Goal: Task Accomplishment & Management: Use online tool/utility

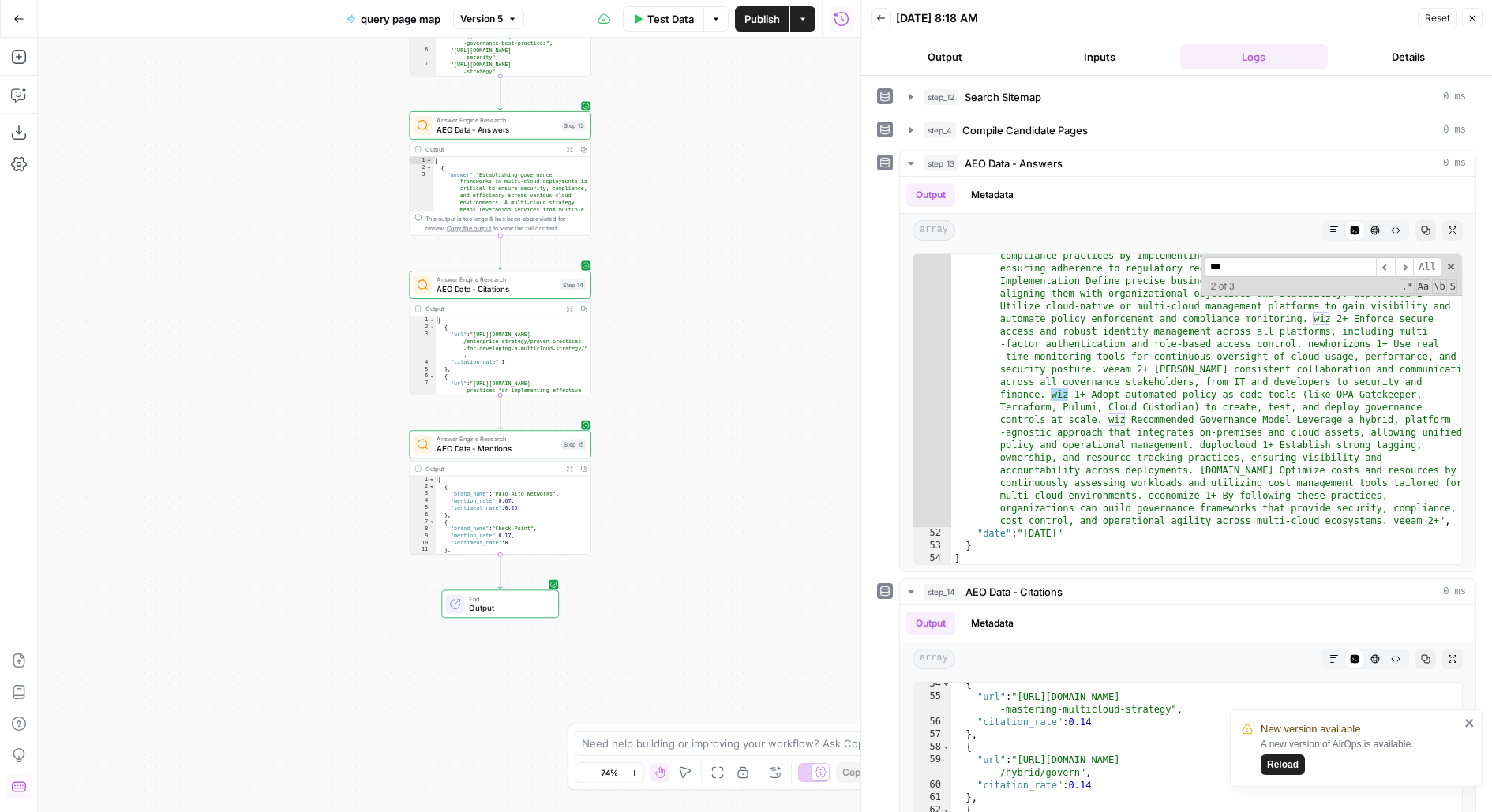
scroll to position [737, 0]
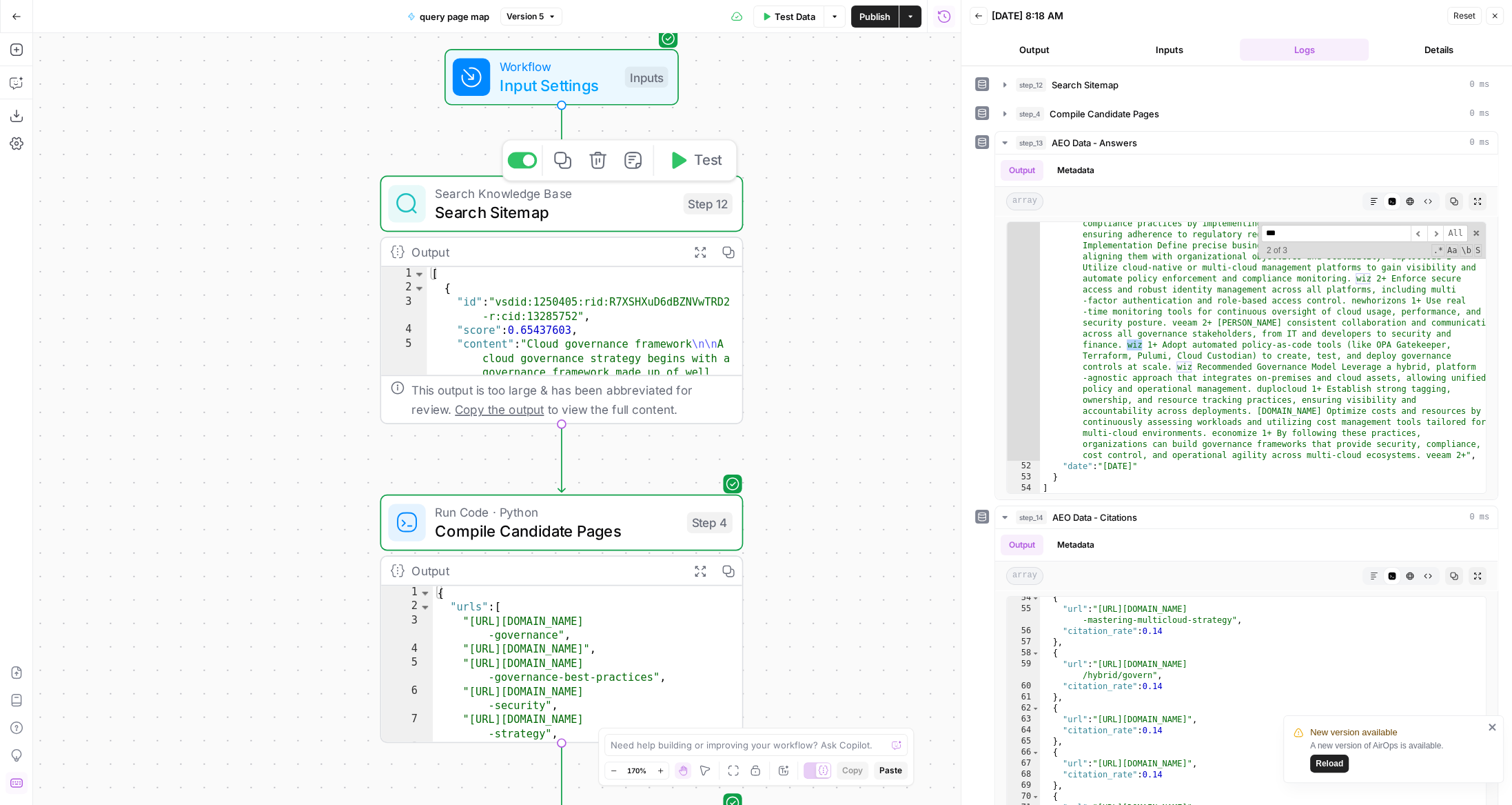
click at [636, 208] on span "Search Sitemap" at bounding box center [554, 211] width 239 height 24
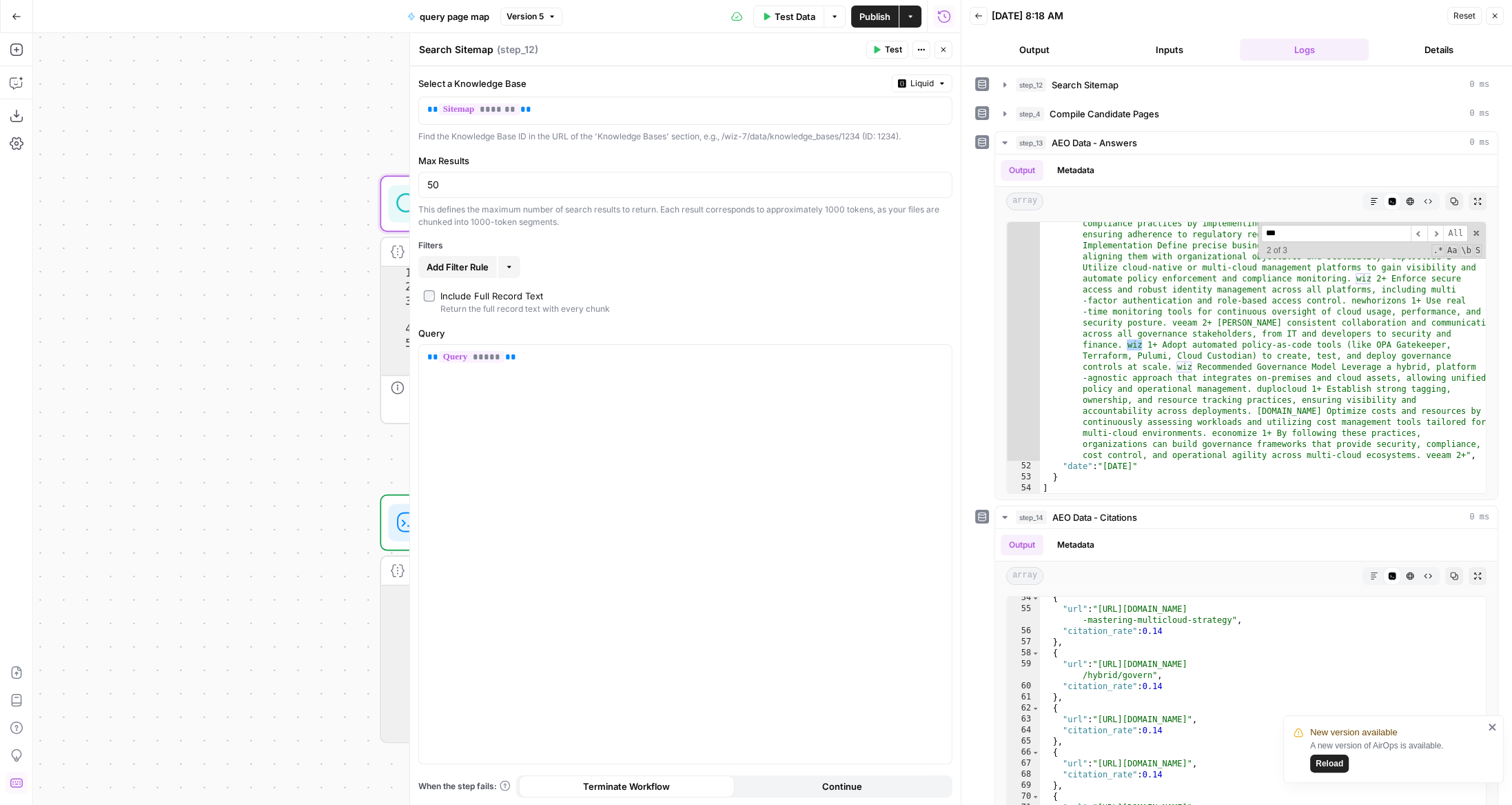
click at [946, 47] on icon "button" at bounding box center [943, 49] width 8 height 8
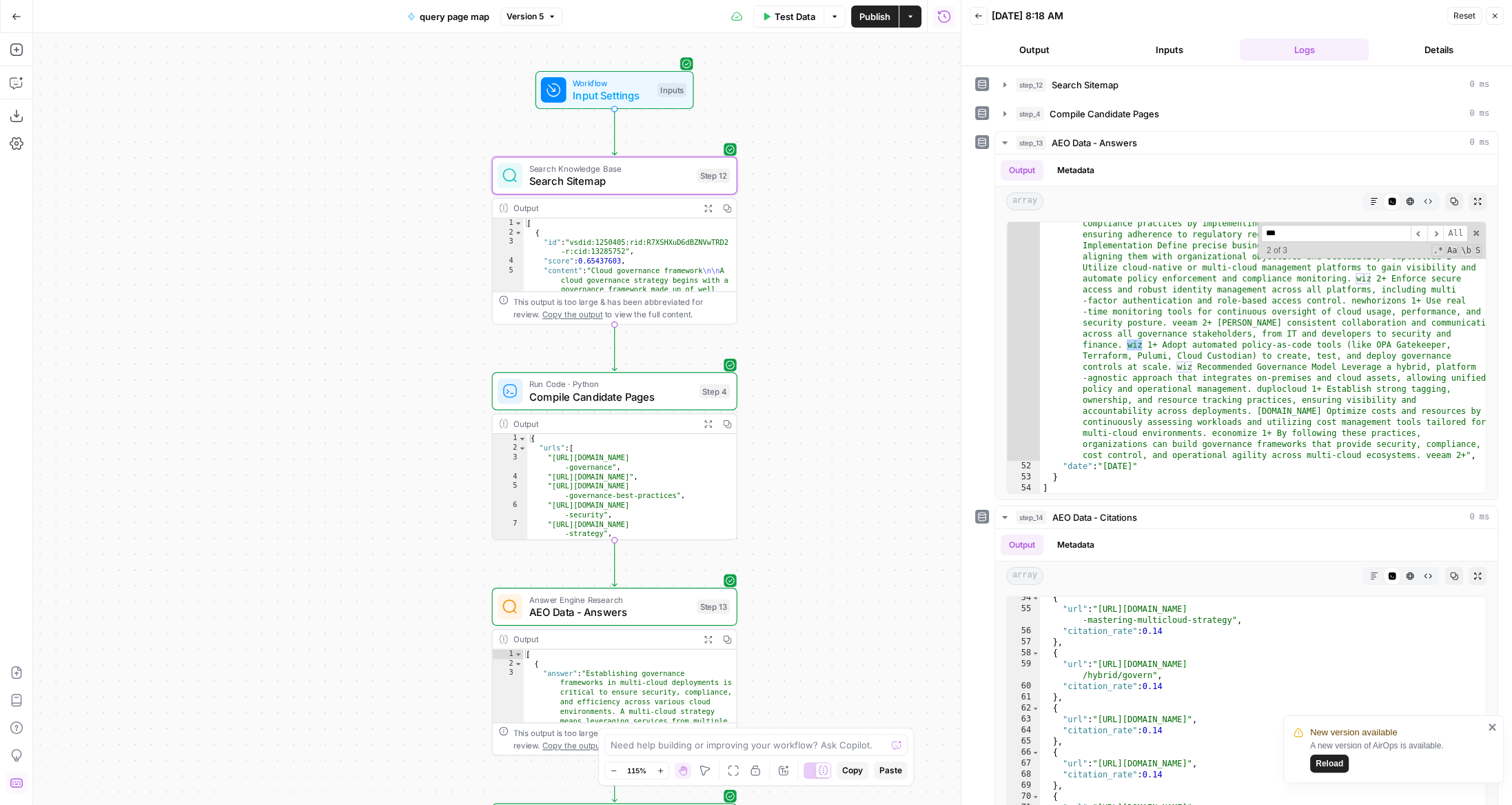
drag, startPoint x: 776, startPoint y: 253, endPoint x: 757, endPoint y: 203, distance: 53.5
click at [757, 203] on div "Workflow Input Settings Inputs Search Knowledge Base Search Sitemap Step 12 Out…" at bounding box center [497, 419] width 928 height 772
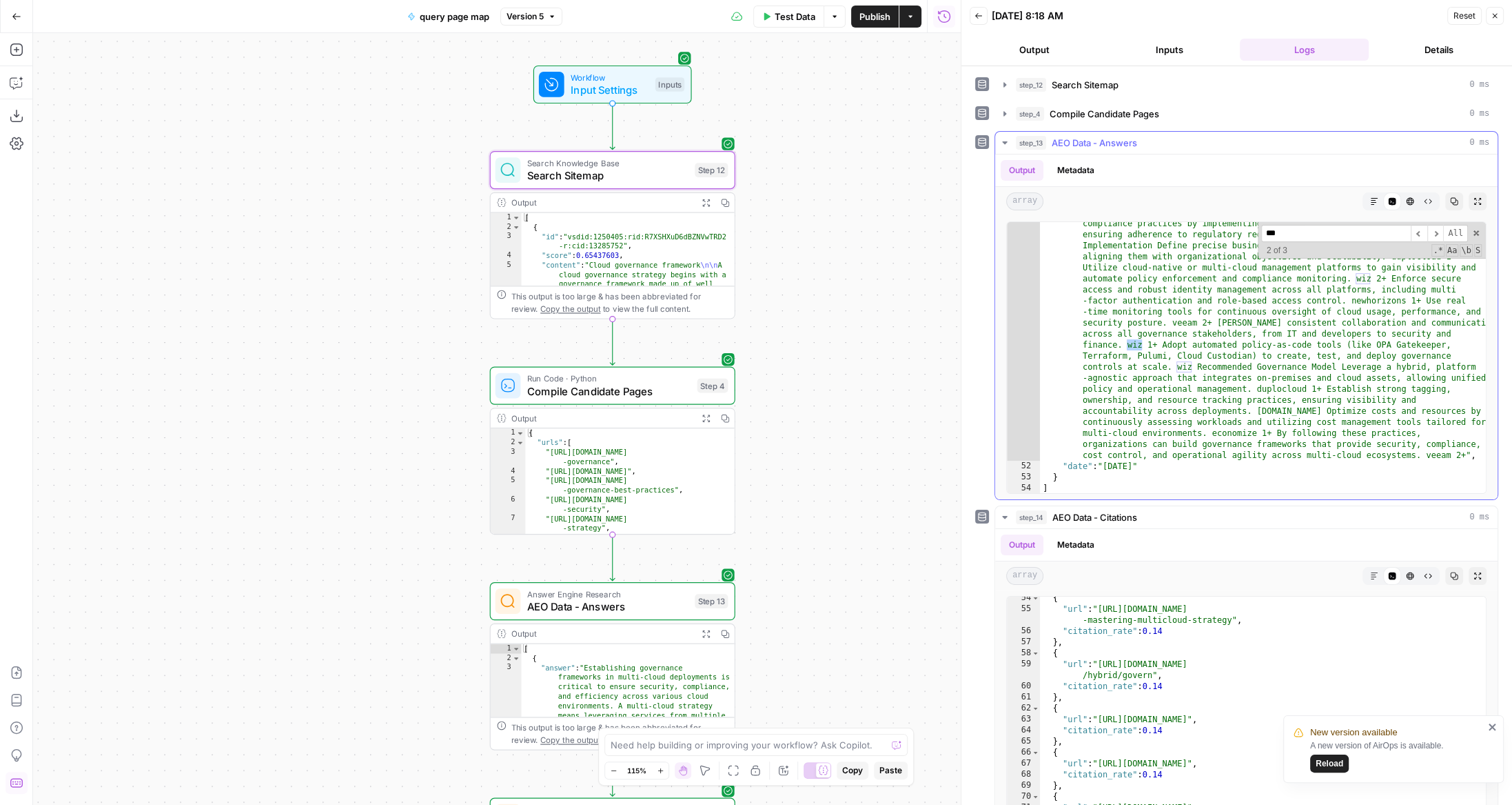
click at [1034, 148] on button "step_13 AEO Data - Answers 0 ms" at bounding box center [1246, 143] width 502 height 22
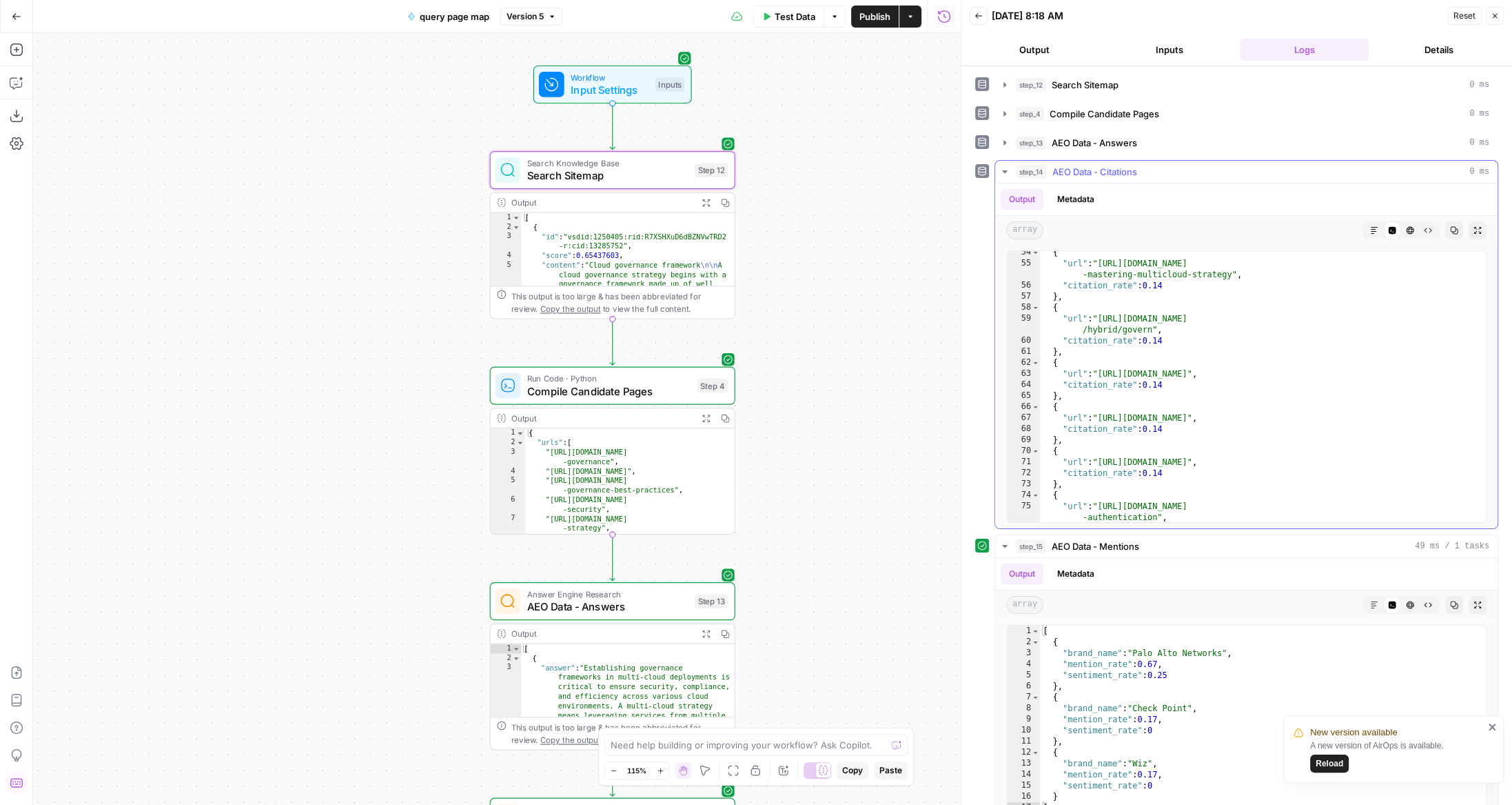
click at [1042, 173] on span "step_14" at bounding box center [1031, 172] width 31 height 14
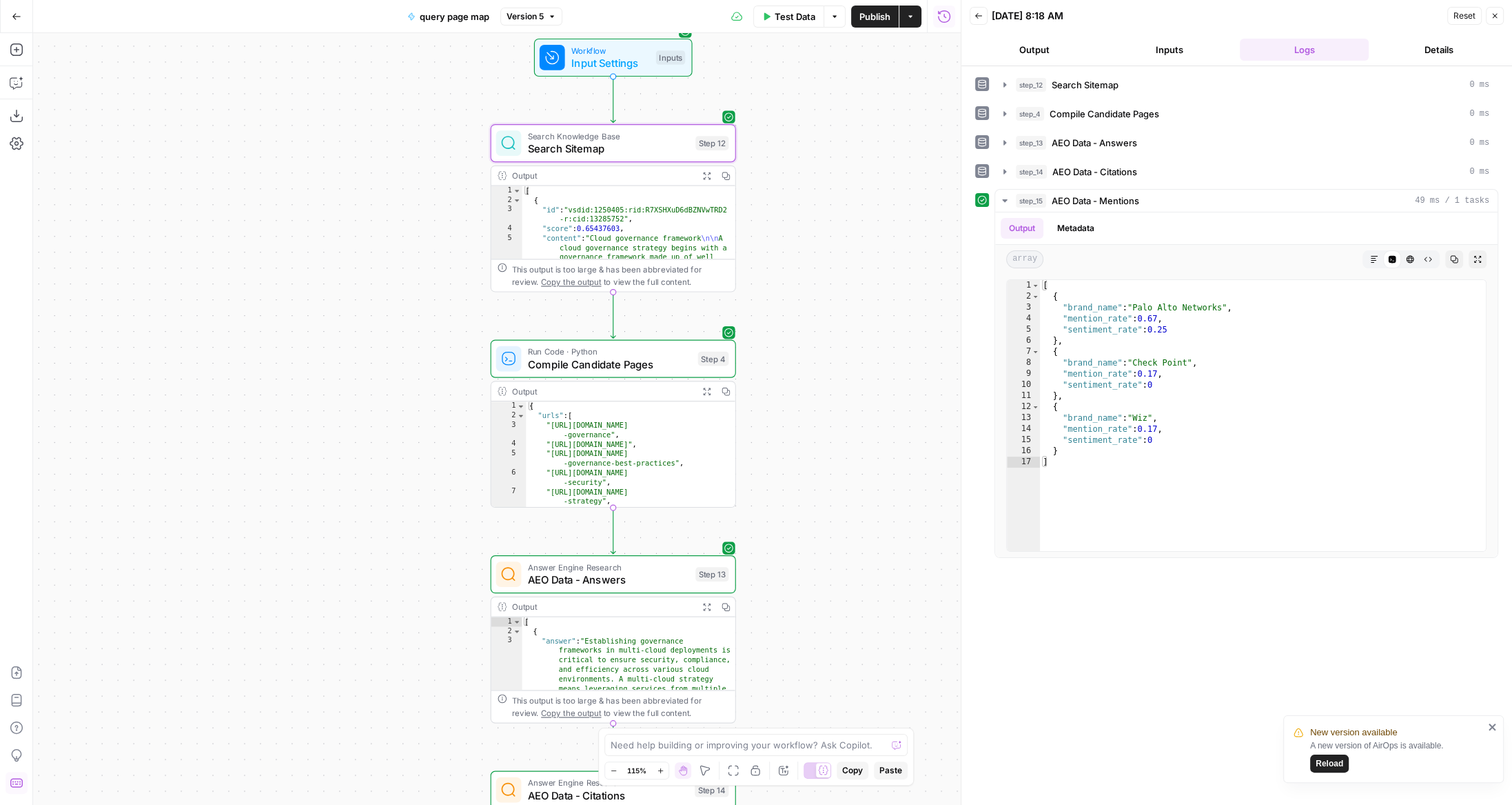
drag, startPoint x: 833, startPoint y: 404, endPoint x: 834, endPoint y: 166, distance: 238.0
click at [834, 166] on div "Workflow Input Settings Inputs Search Knowledge Base Search Sitemap Step 12 Out…" at bounding box center [497, 419] width 928 height 772
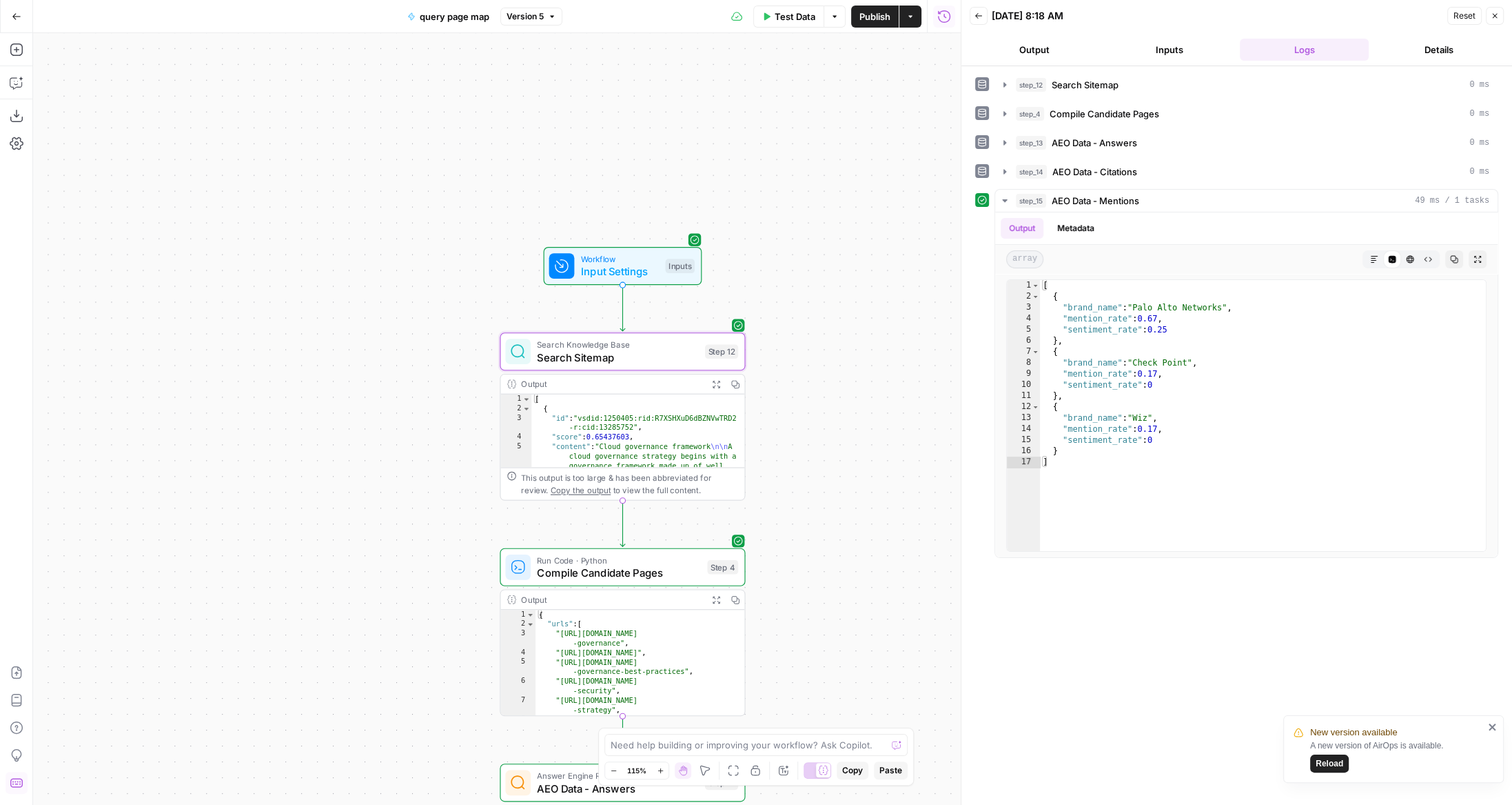
click at [649, 351] on span "Search Sitemap" at bounding box center [617, 357] width 161 height 16
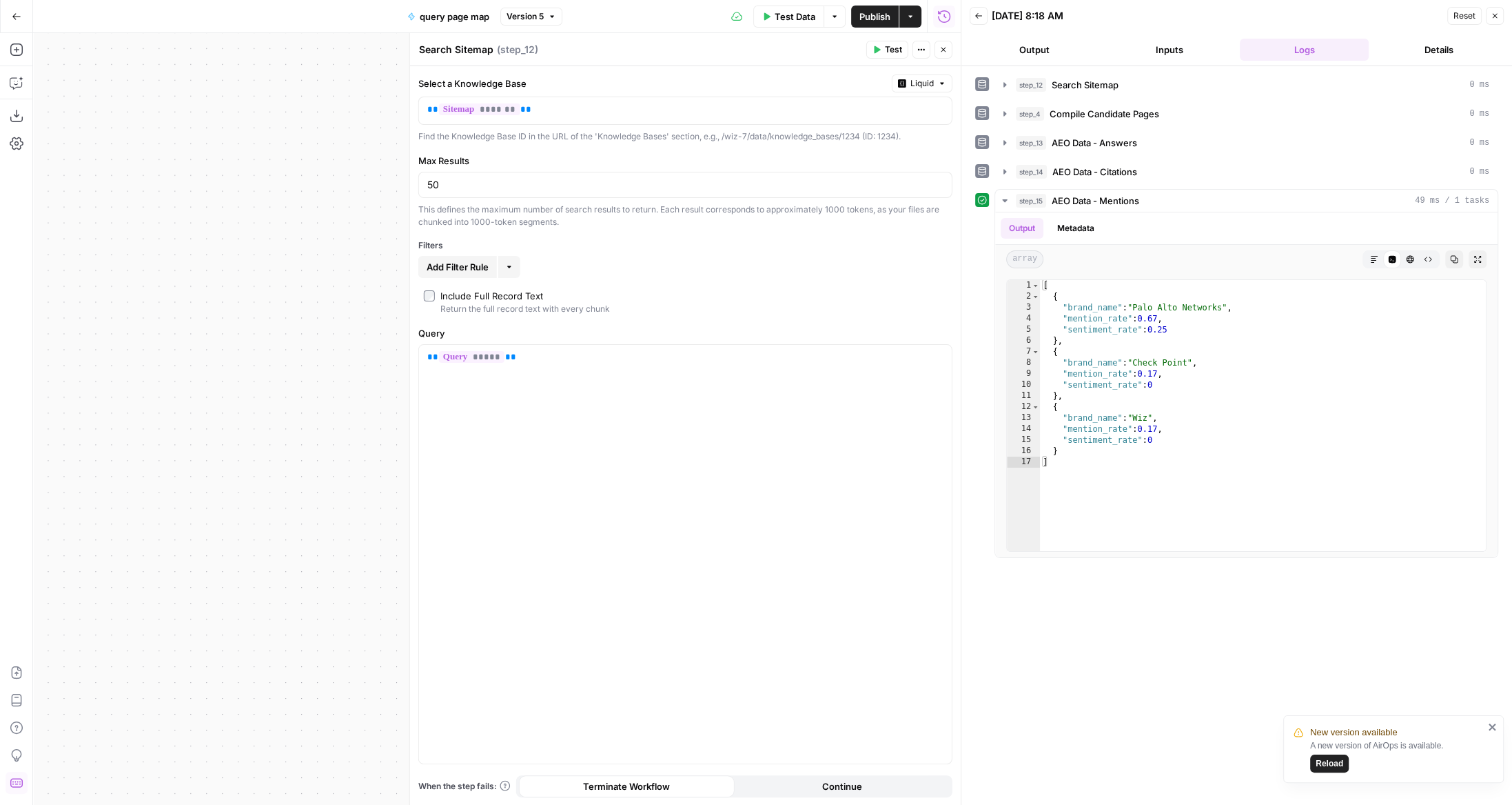
click at [920, 55] on button "Actions" at bounding box center [922, 49] width 18 height 18
click at [965, 85] on span "Add Note" at bounding box center [973, 80] width 66 height 14
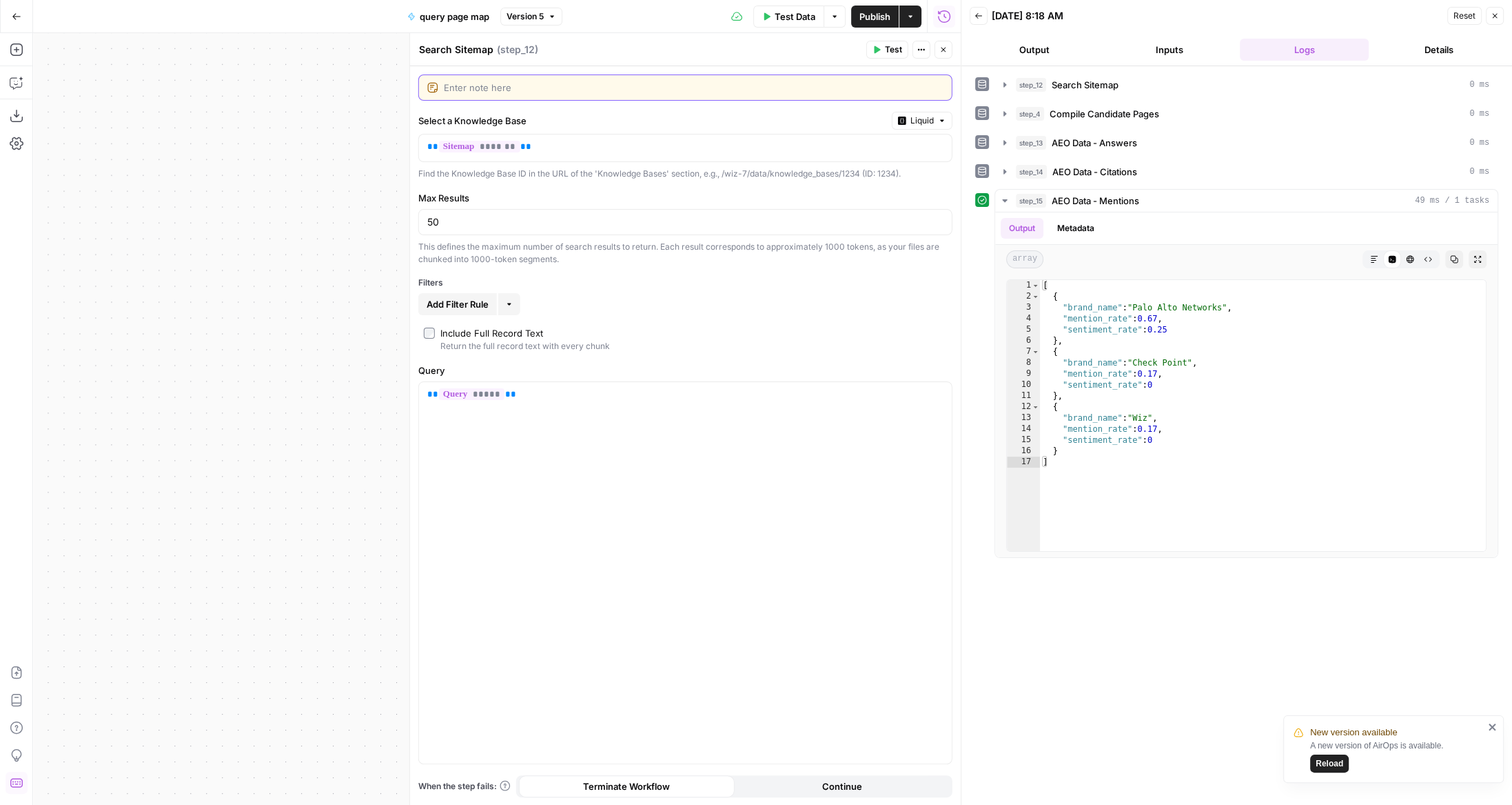
click at [514, 81] on textarea at bounding box center [693, 88] width 500 height 14
paste textarea "Identify which of your pages should rank for this query"
click at [861, 113] on label "Select a Knowledge Base" at bounding box center [652, 120] width 468 height 14
click at [771, 92] on textarea "Identify which of your pages should rank for this query" at bounding box center [693, 88] width 500 height 14
drag, startPoint x: 473, startPoint y: 89, endPoint x: 414, endPoint y: 89, distance: 59.0
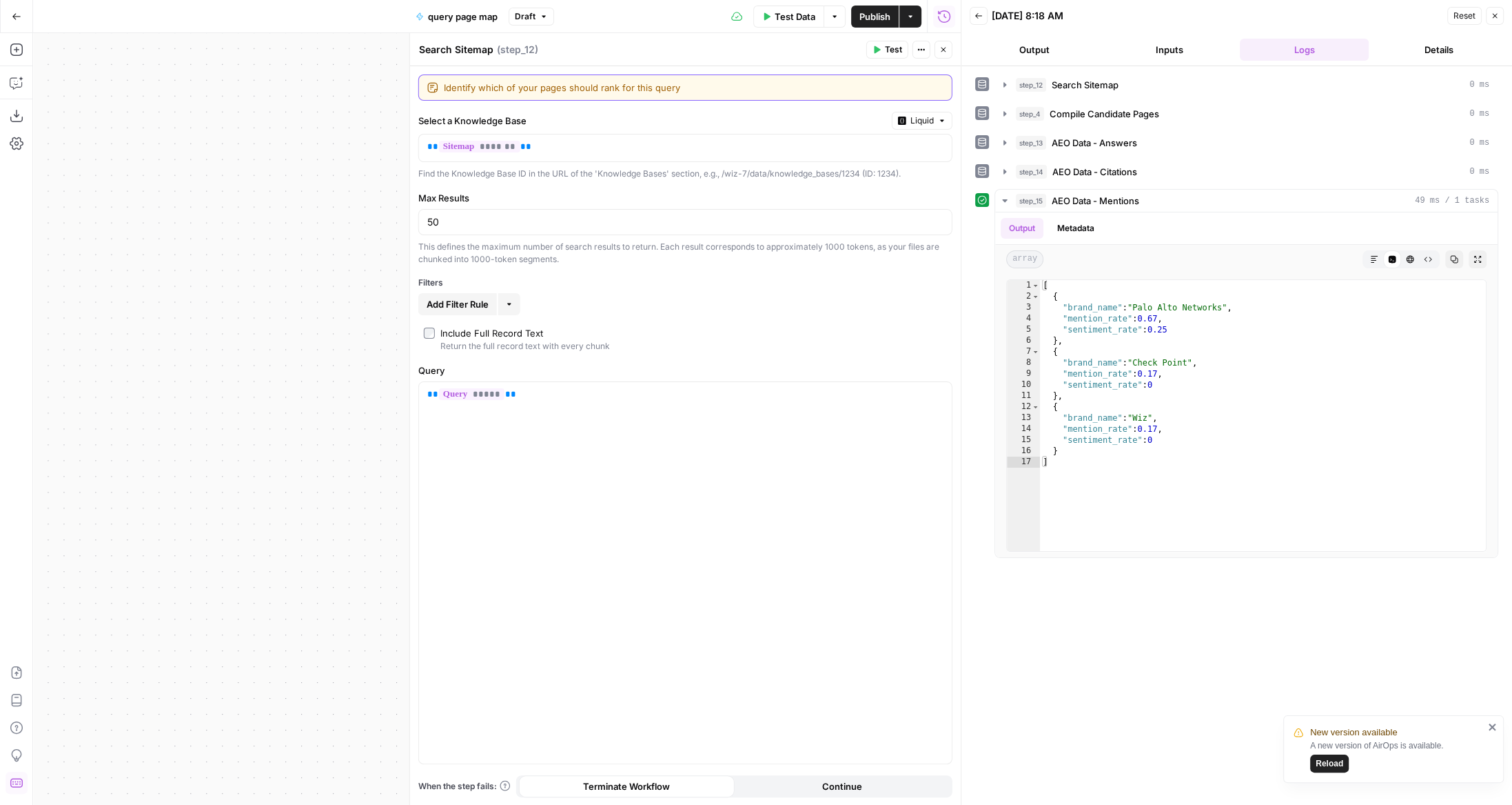
click at [414, 89] on div "Search Sitemap Search Sitemap ( step_12 ) Test Actions Close Identify which of …" at bounding box center [685, 419] width 551 height 773
click at [801, 90] on textarea "Part 1 of trying to identify which of your pages should rank for this query" at bounding box center [693, 88] width 500 height 14
type textarea "Part 1 of trying to identify which of your pages should rank for this query. Se…"
click at [941, 52] on icon "button" at bounding box center [943, 49] width 8 height 8
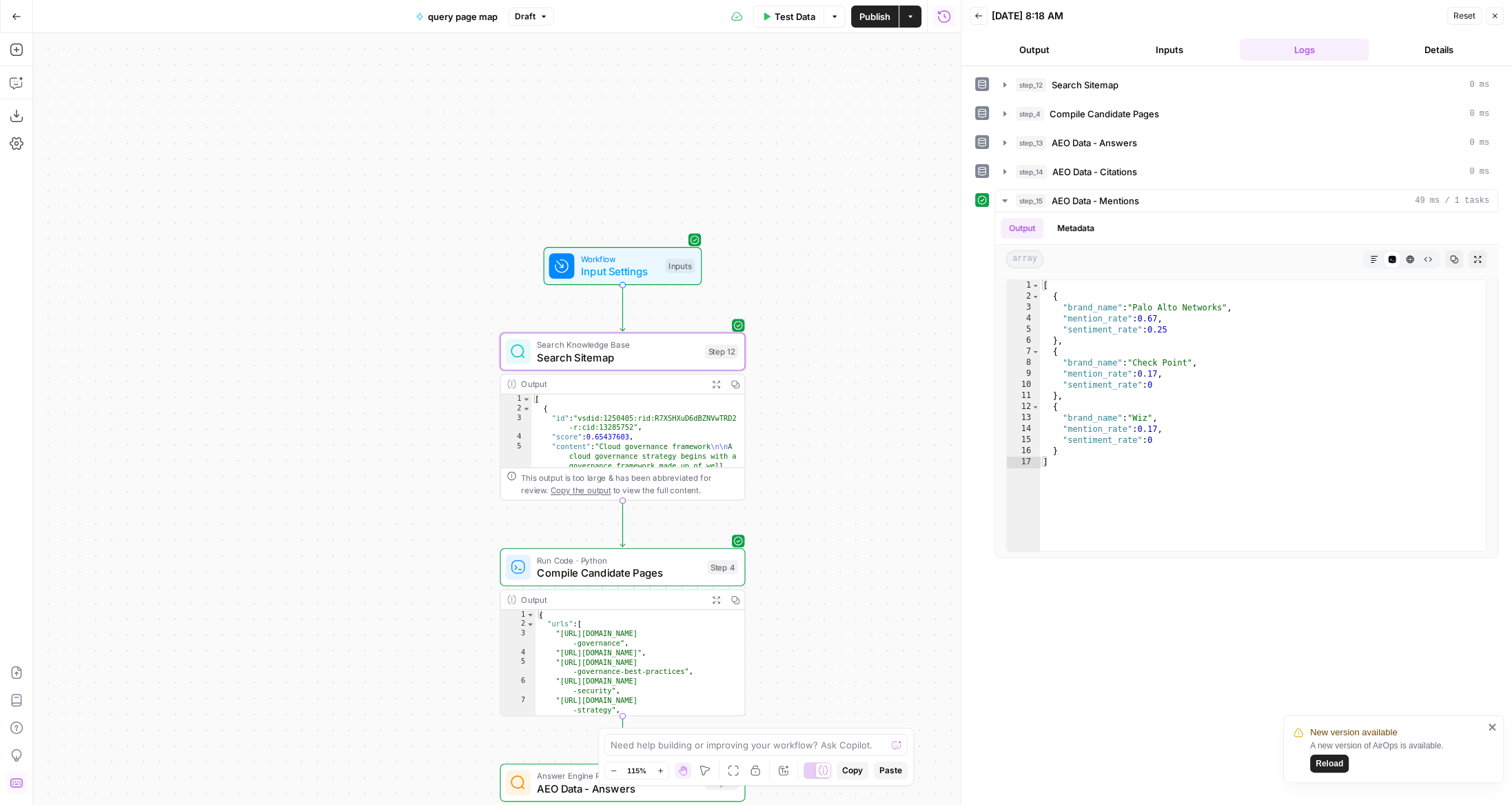
drag, startPoint x: 822, startPoint y: 399, endPoint x: 825, endPoint y: 289, distance: 110.0
click at [825, 289] on div "Workflow Input Settings Inputs Search Knowledge Base Search Sitemap Step 12 Out…" at bounding box center [497, 419] width 928 height 772
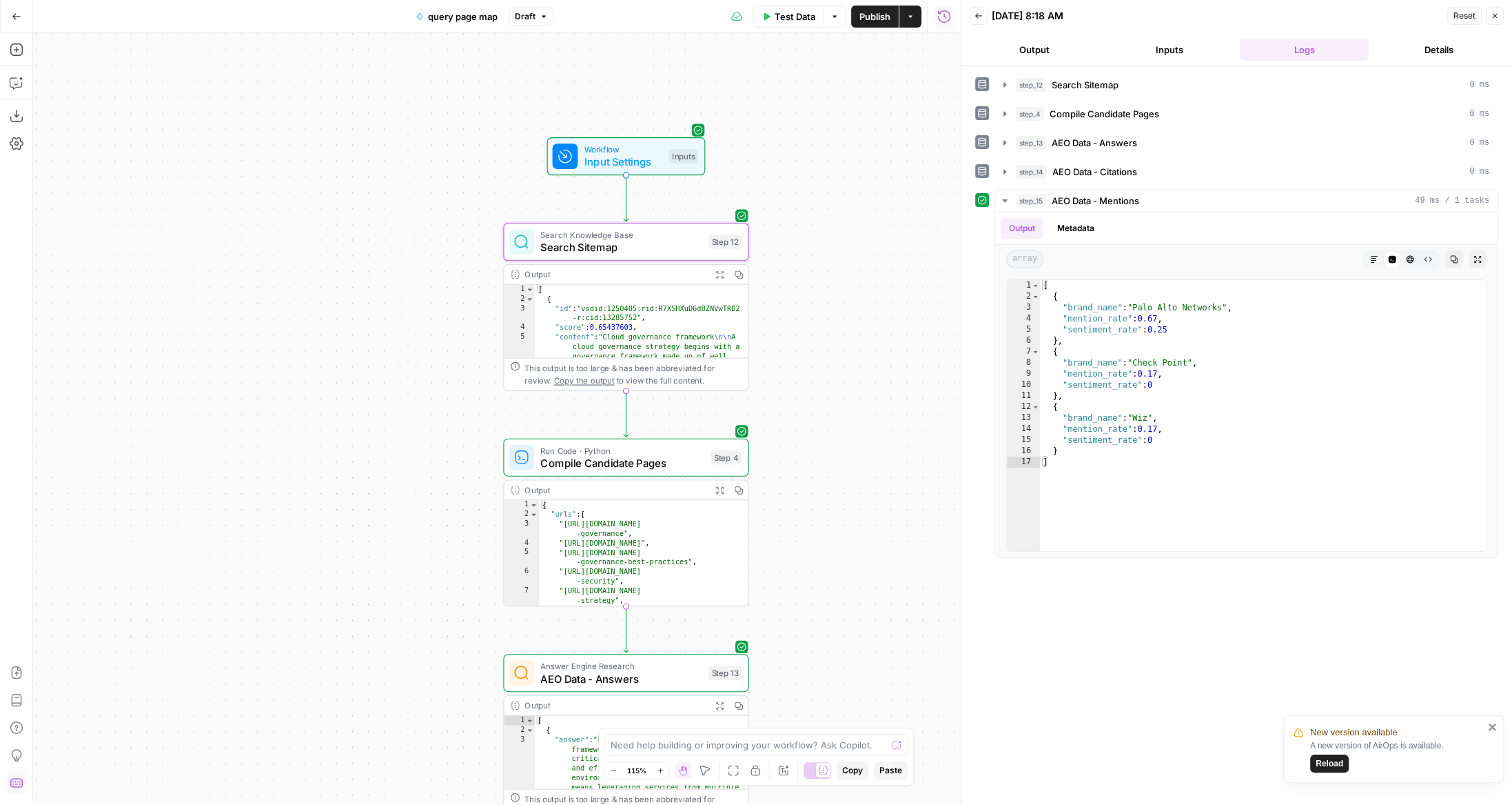
click at [623, 465] on span "Compile Candidate Pages" at bounding box center [622, 463] width 164 height 16
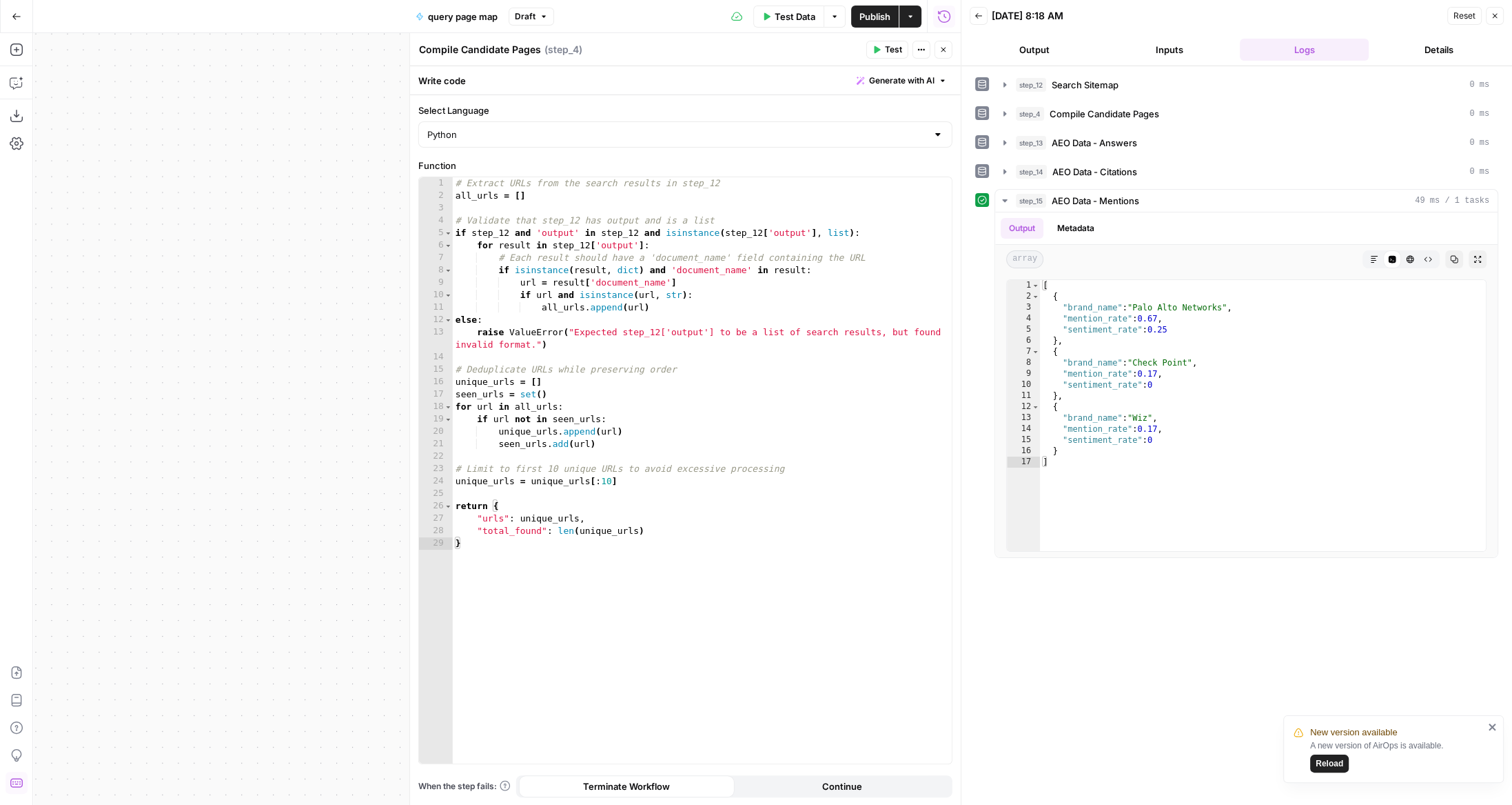
click at [469, 43] on textarea "Compile Candidate Pages" at bounding box center [480, 49] width 122 height 14
click at [483, 60] on header "Compile Pages Compile Pages ( step_4 ) Test Actions Close" at bounding box center [685, 49] width 551 height 33
click at [485, 49] on textarea "Compile Pages" at bounding box center [454, 49] width 71 height 14
type textarea "Compile Pages that should rank for the query"
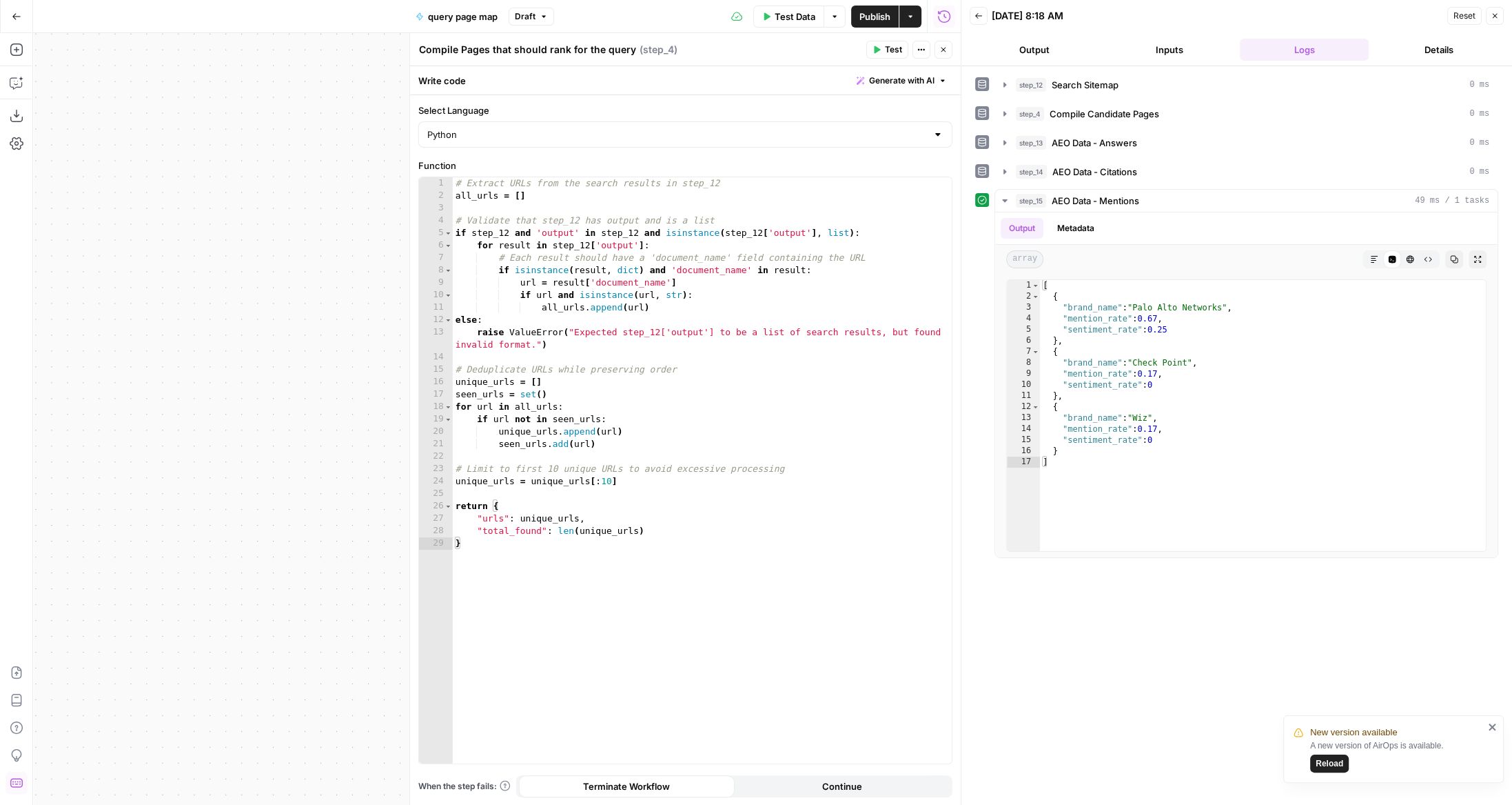
click at [946, 49] on icon "button" at bounding box center [943, 49] width 8 height 8
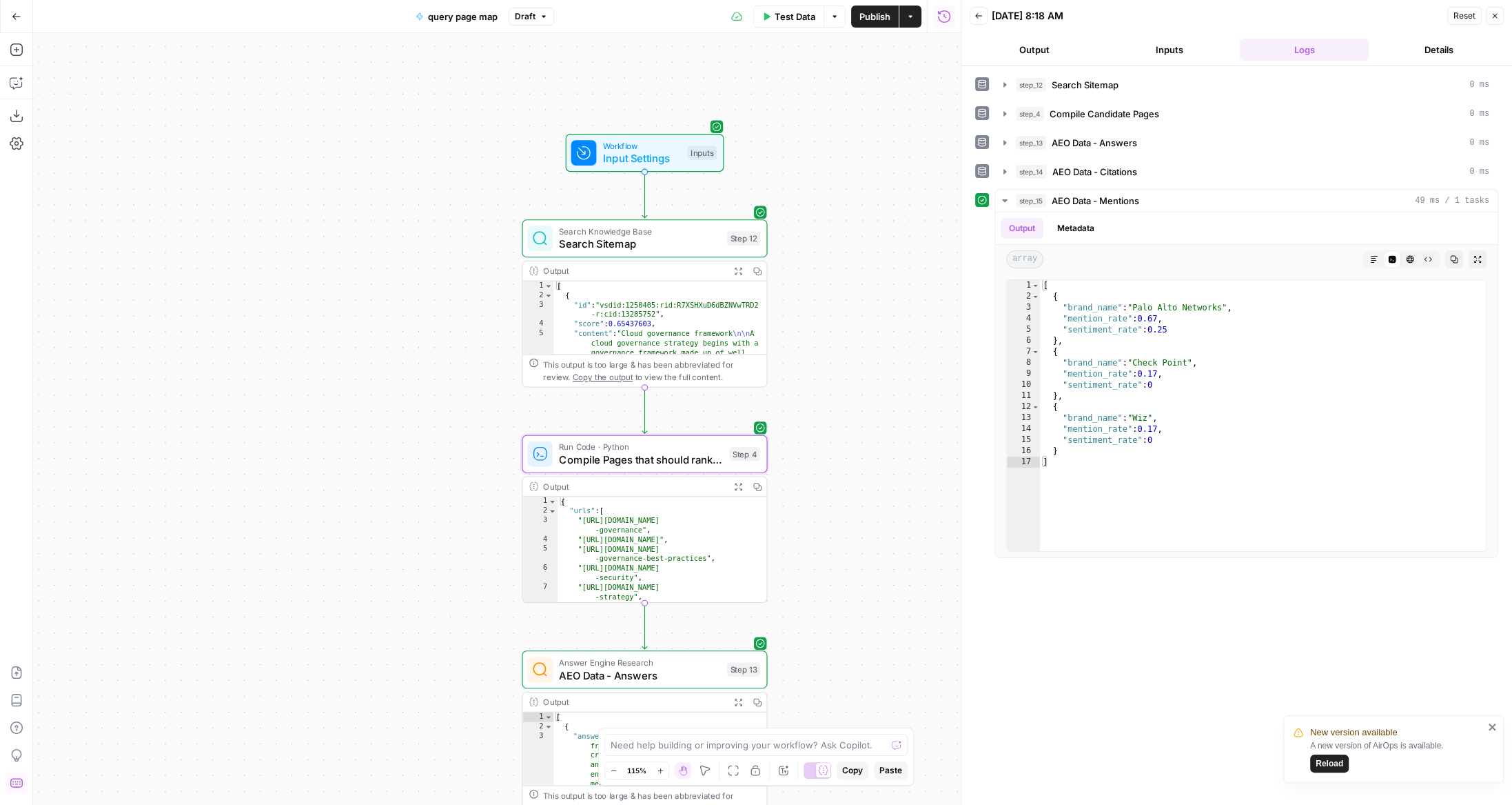
drag, startPoint x: 808, startPoint y: 192, endPoint x: 858, endPoint y: 158, distance: 60.5
click at [858, 160] on div "Workflow Input Settings Inputs Search Knowledge Base Search Sitemap Step 12 Out…" at bounding box center [497, 419] width 928 height 772
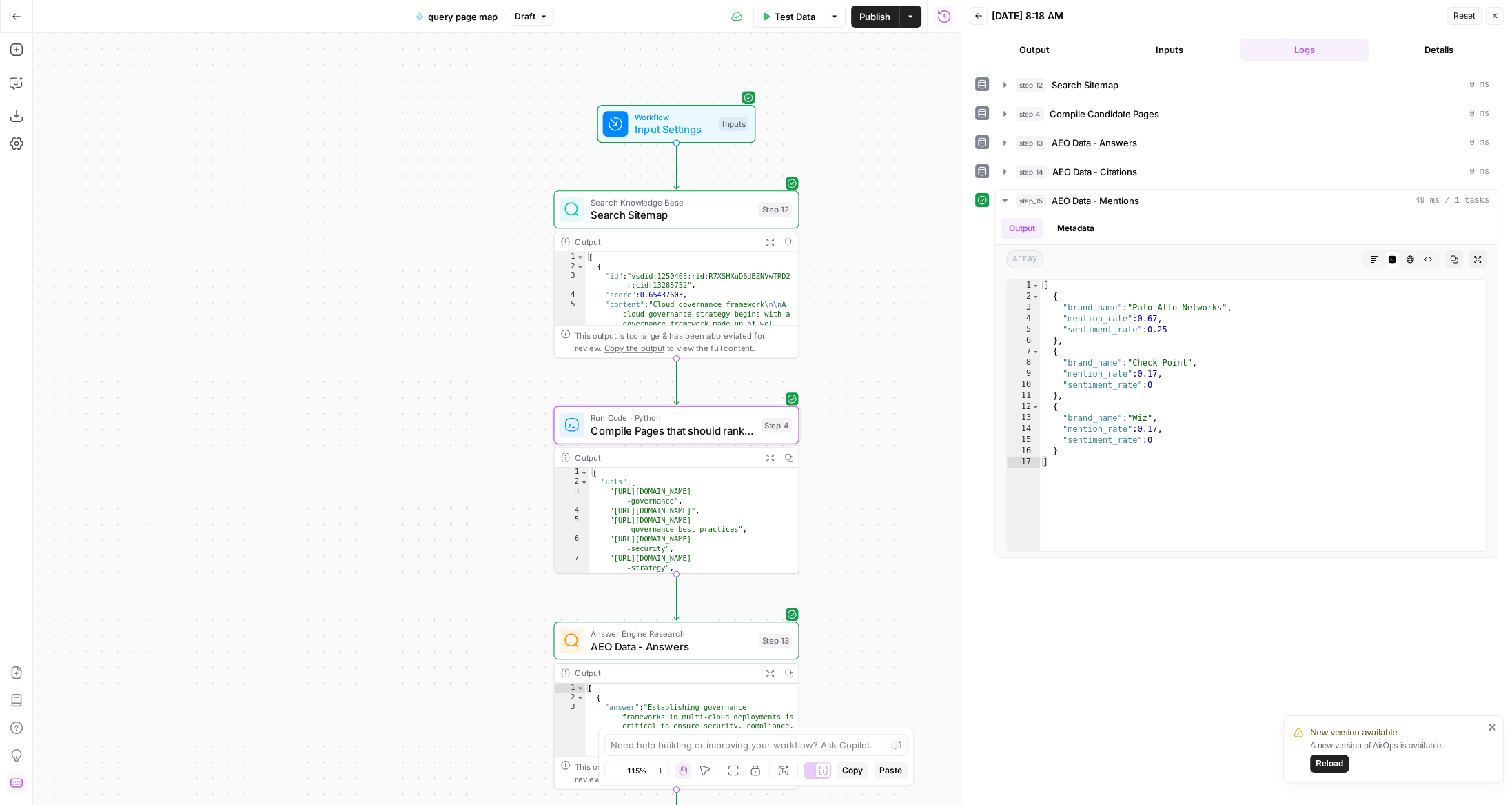
drag, startPoint x: 859, startPoint y: 362, endPoint x: 859, endPoint y: 141, distance: 221.0
click at [859, 141] on div "Workflow Input Settings Inputs Search Knowledge Base Search Sitemap Step 12 Out…" at bounding box center [497, 419] width 928 height 772
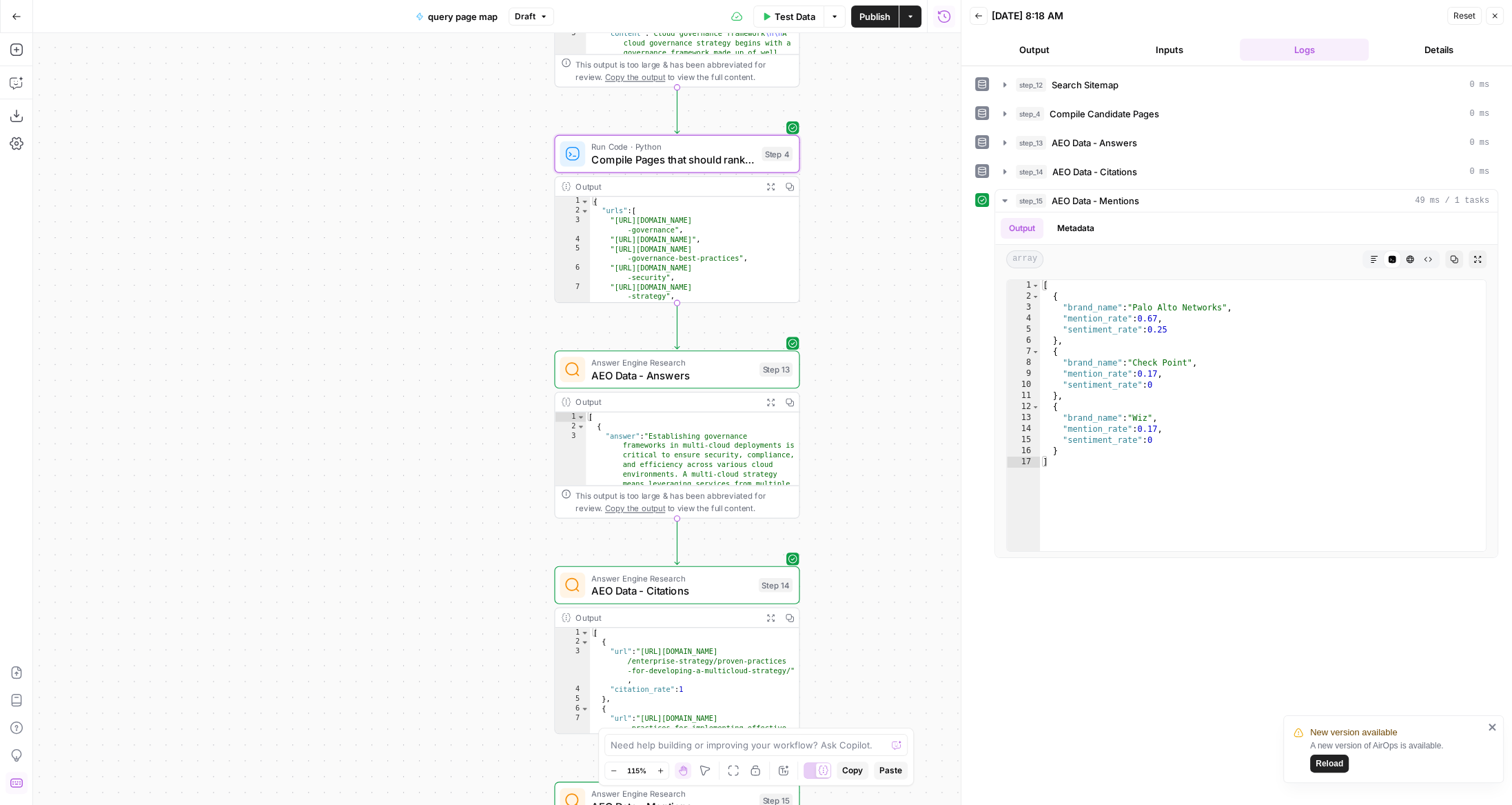
drag, startPoint x: 847, startPoint y: 337, endPoint x: 847, endPoint y: 194, distance: 143.0
click at [847, 194] on div "Workflow Input Settings Inputs Search Knowledge Base Search Sitemap Step 12 Out…" at bounding box center [497, 419] width 928 height 772
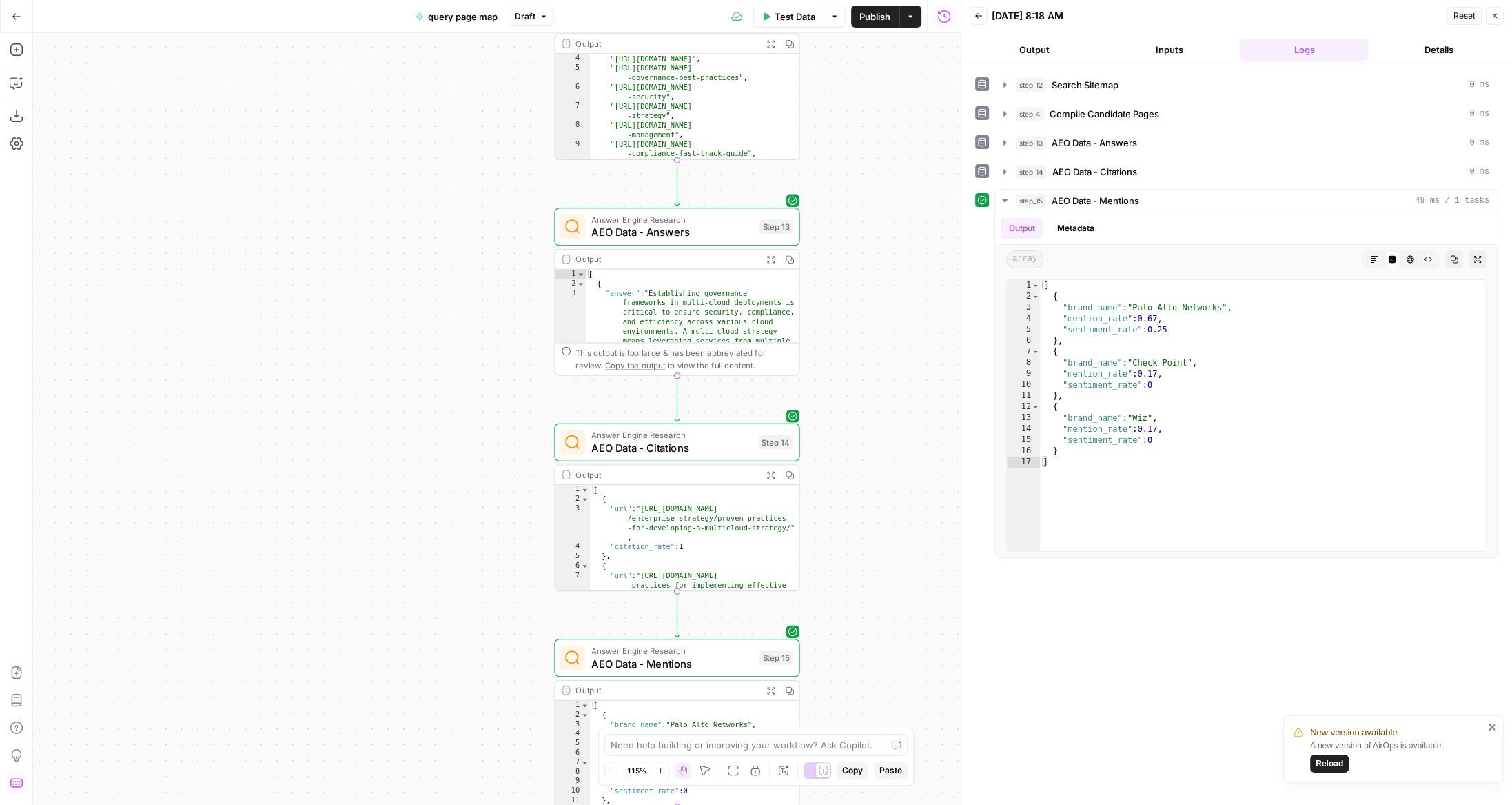
scroll to position [33, 0]
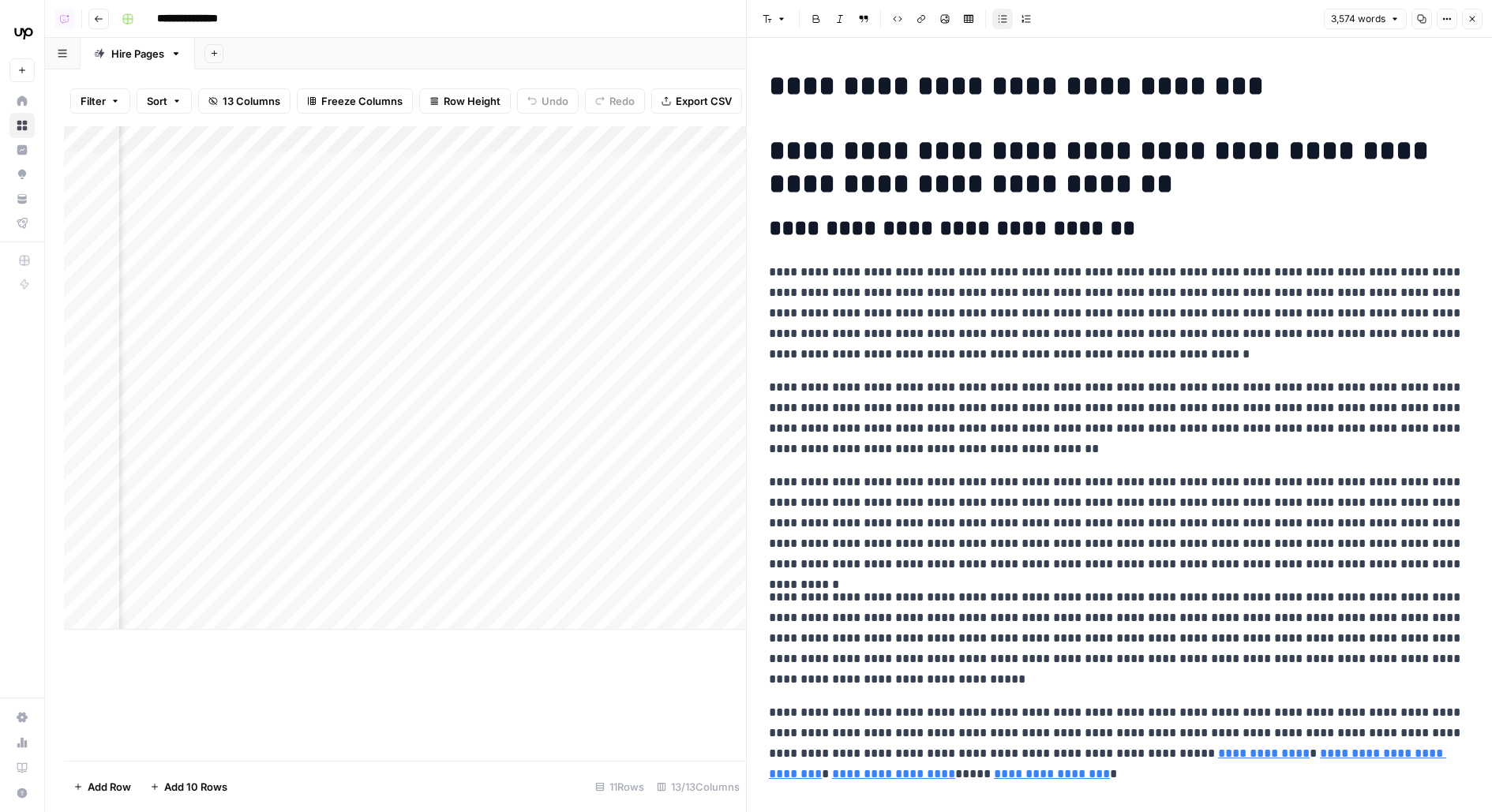
scroll to position [897, 0]
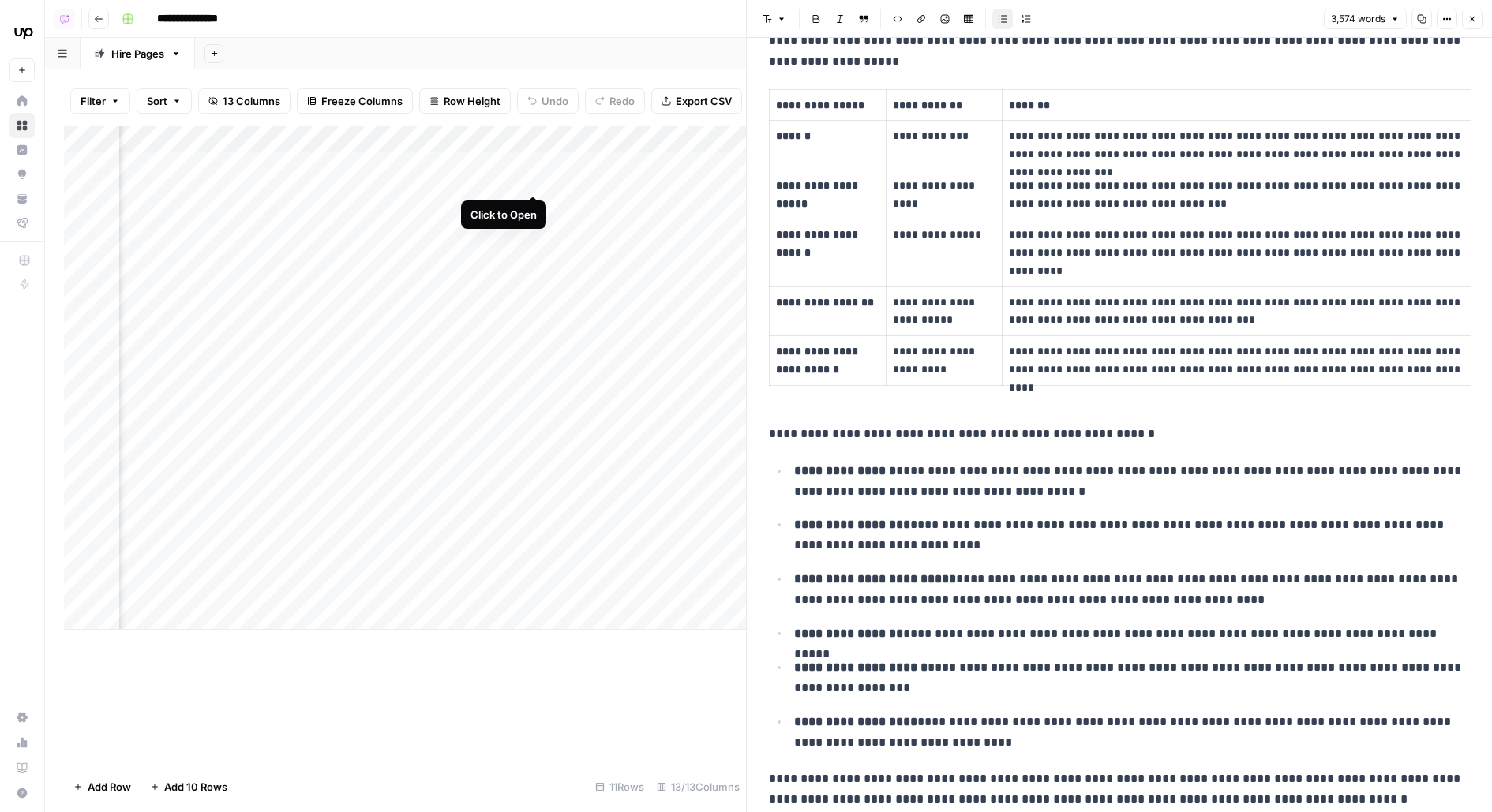
click at [537, 169] on div "Add Column" at bounding box center [405, 378] width 682 height 503
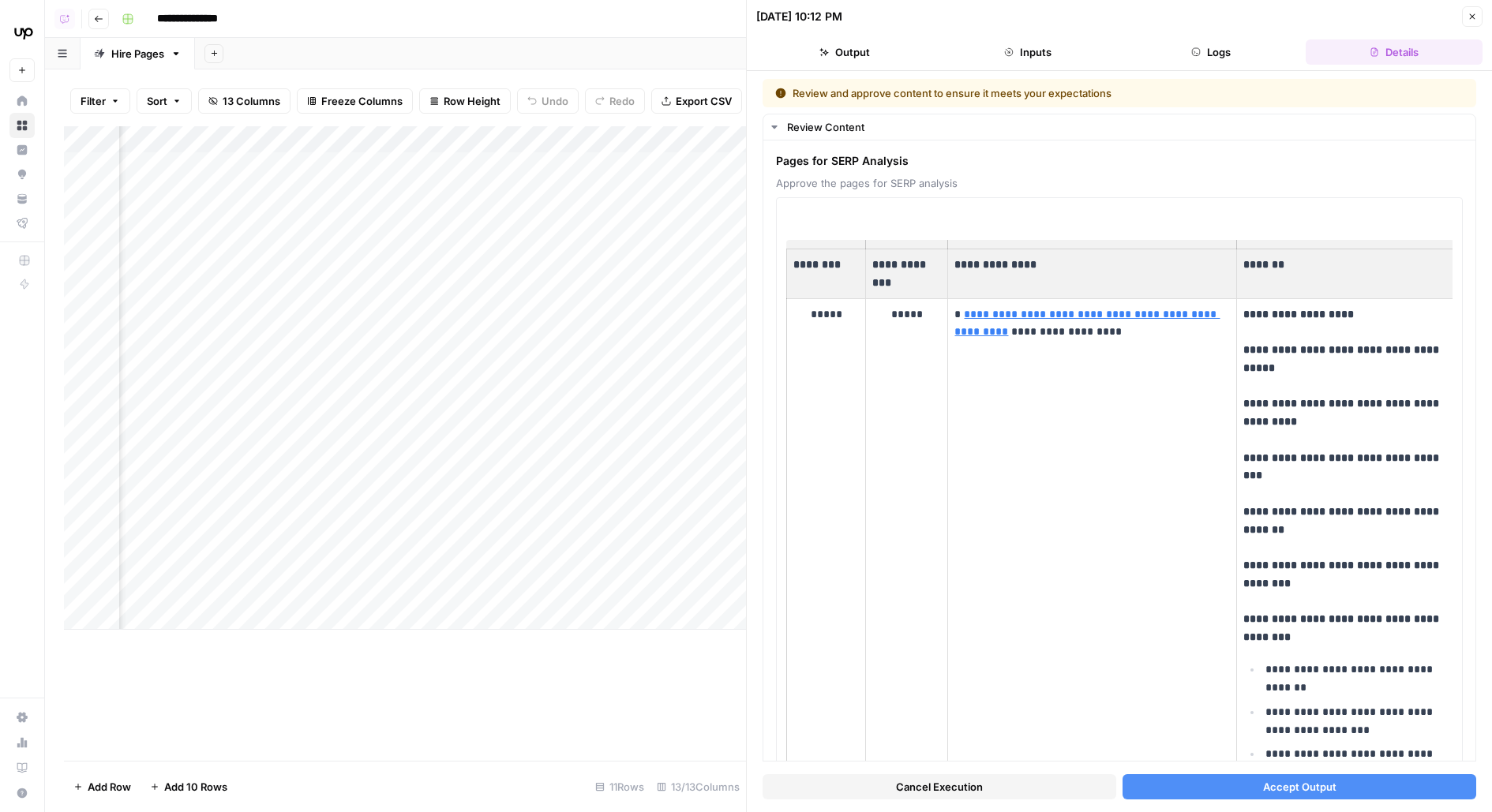
click at [1166, 786] on button "Accept Output" at bounding box center [1299, 787] width 353 height 25
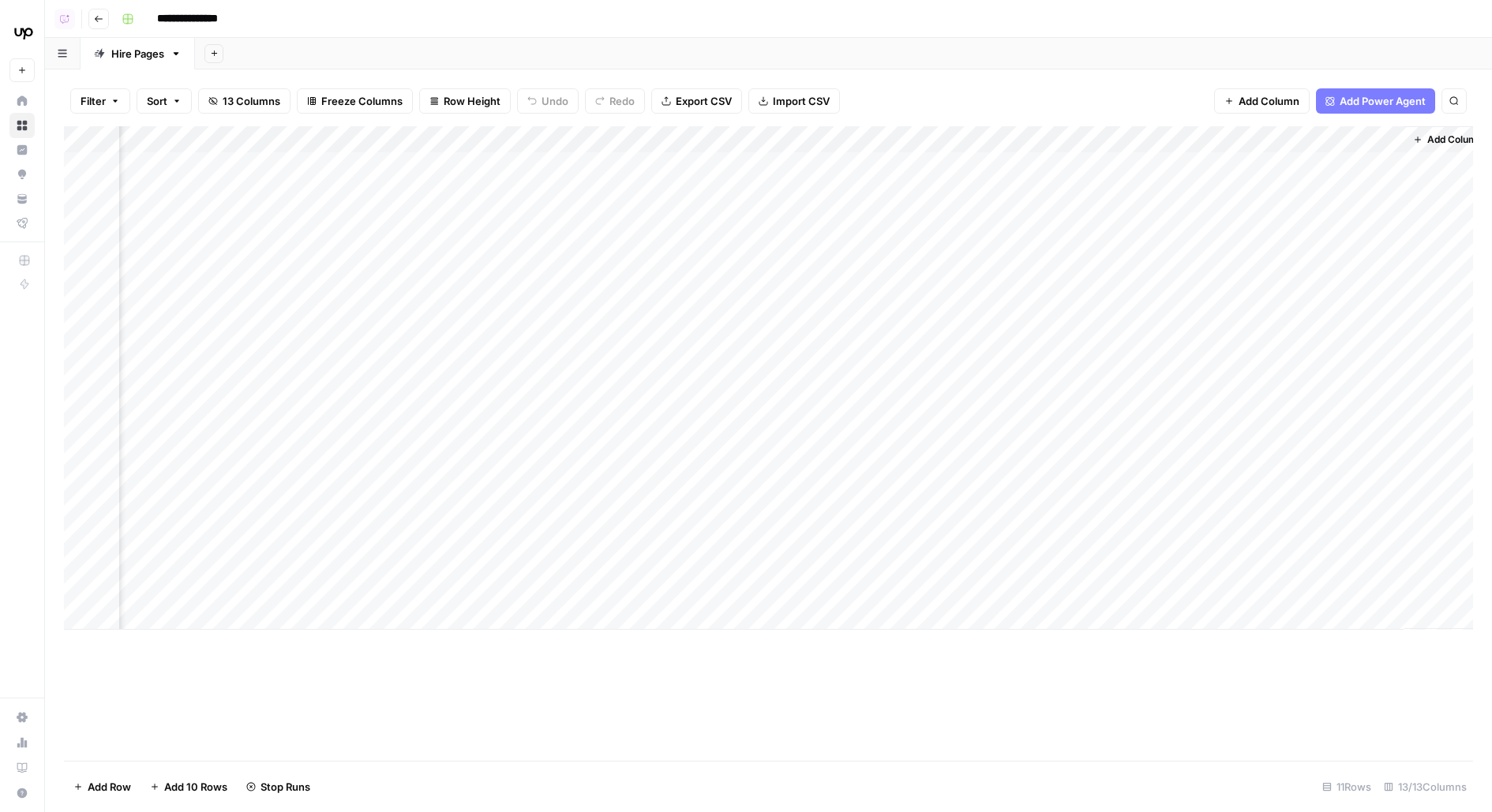
click at [531, 210] on div "Add Column" at bounding box center [768, 378] width 1409 height 503
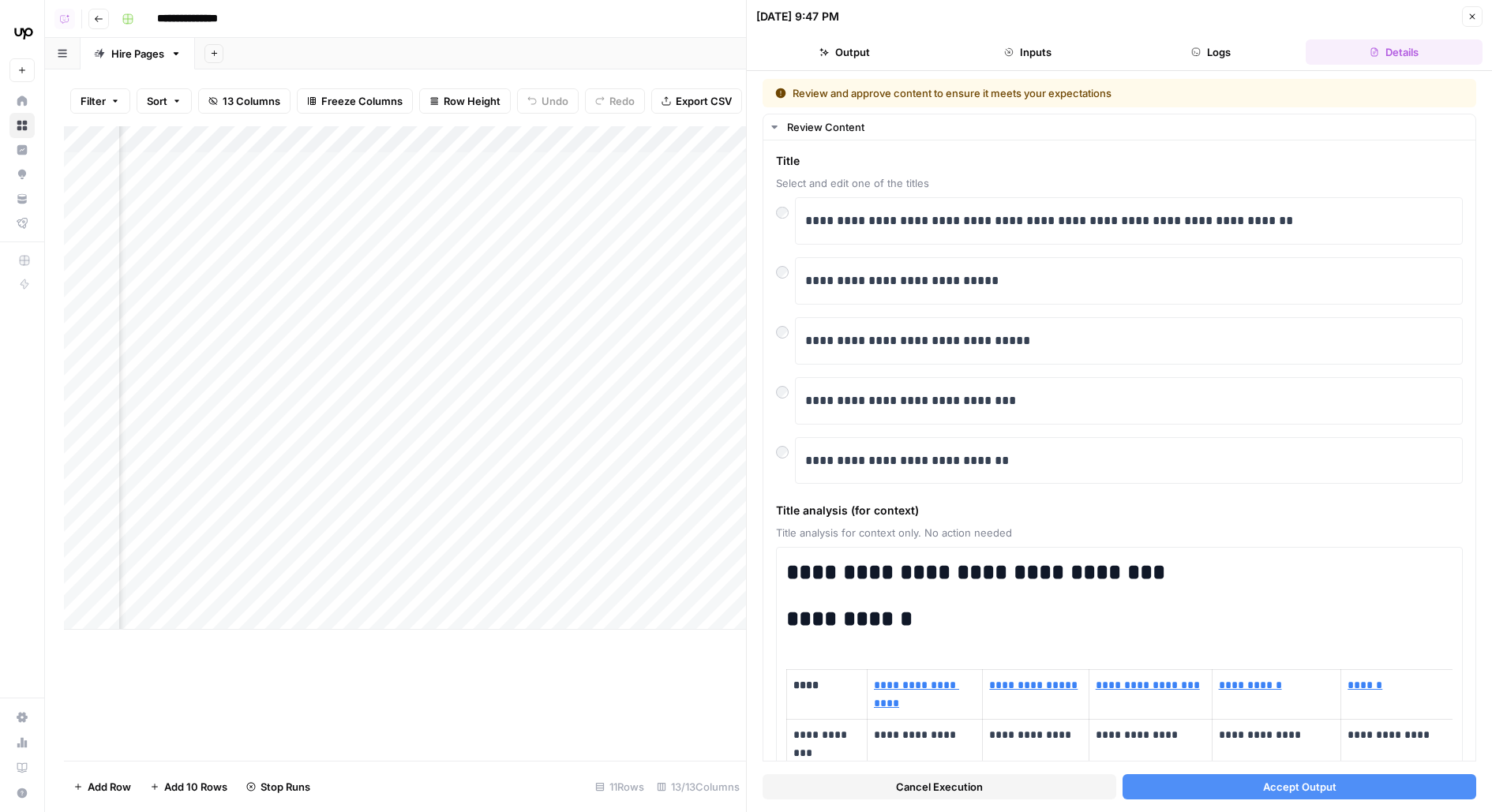
click at [1150, 791] on button "Accept Output" at bounding box center [1299, 787] width 353 height 25
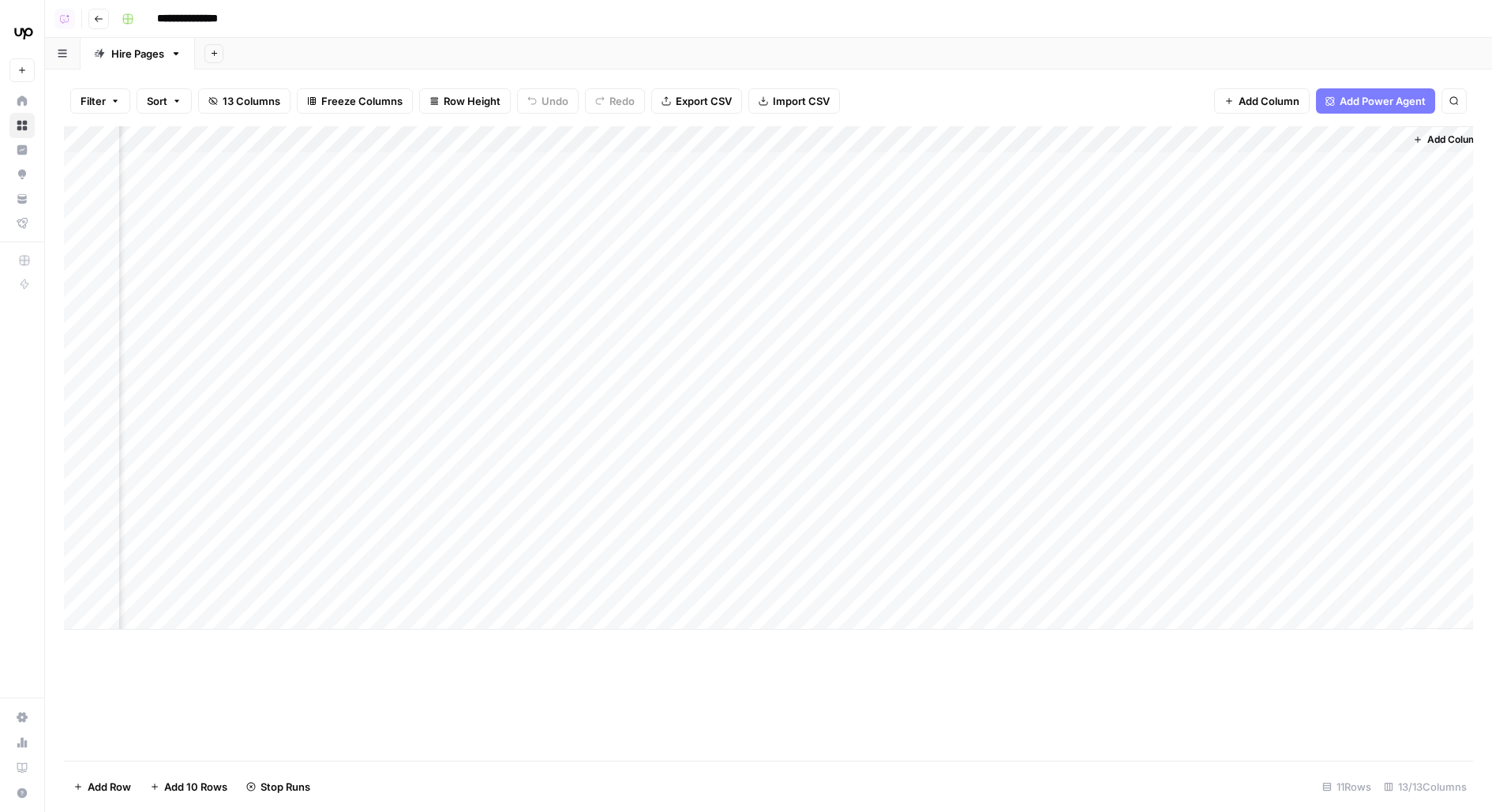
click at [531, 245] on div "Add Column" at bounding box center [768, 378] width 1409 height 503
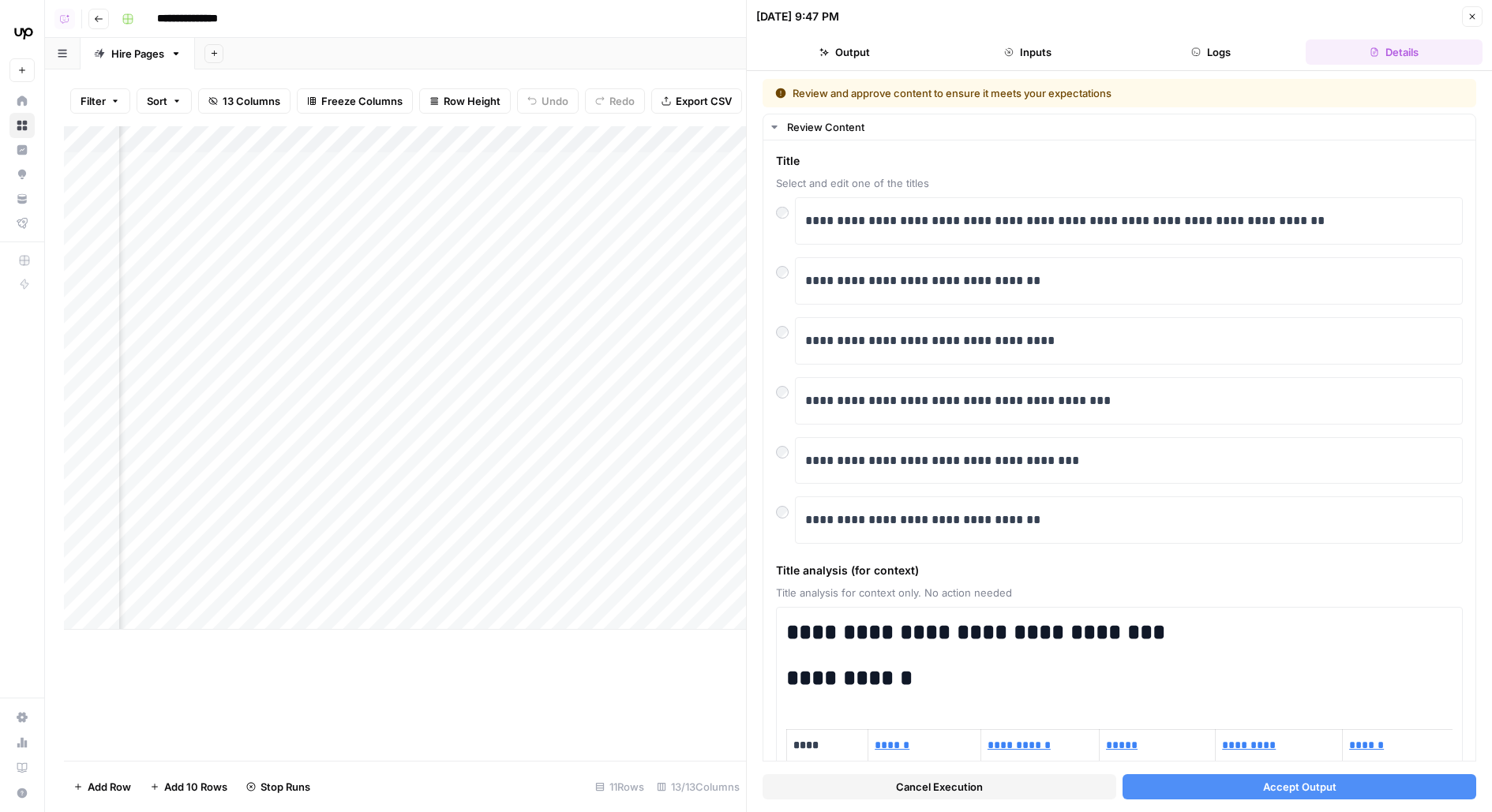
click at [1161, 789] on button "Accept Output" at bounding box center [1299, 787] width 353 height 25
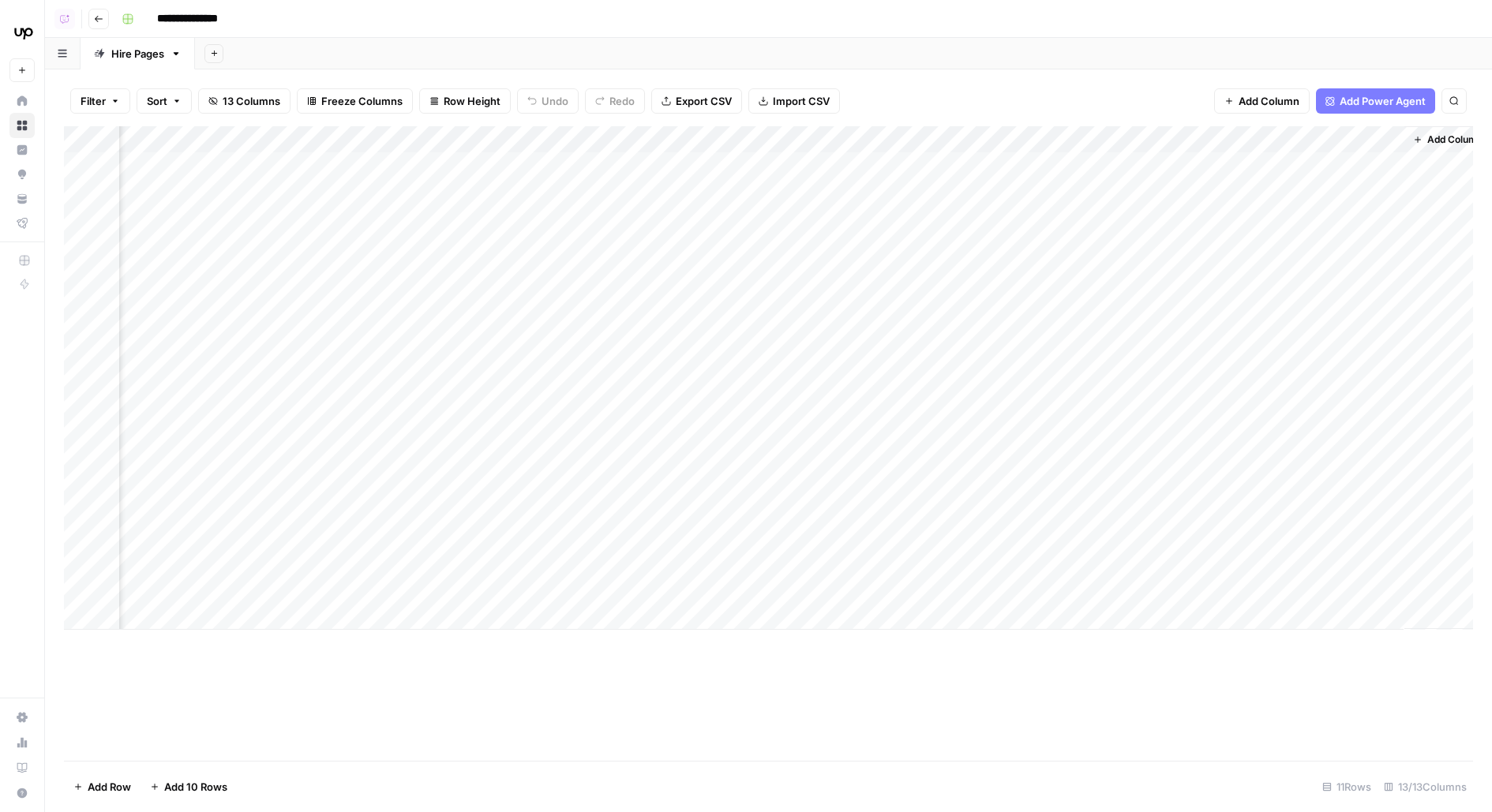
click at [535, 167] on div "Add Column" at bounding box center [768, 378] width 1409 height 503
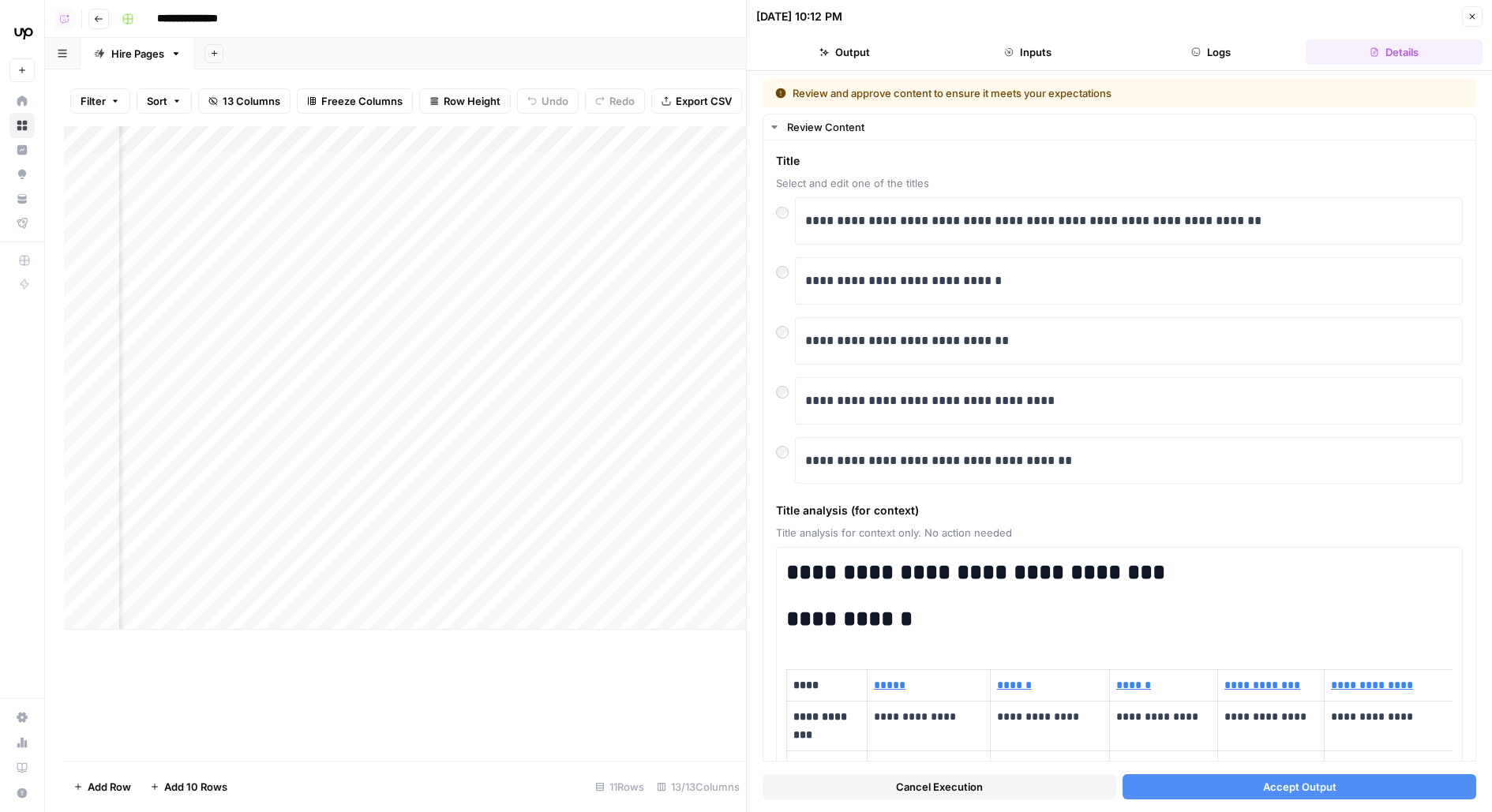
click at [1198, 788] on button "Accept Output" at bounding box center [1299, 787] width 353 height 25
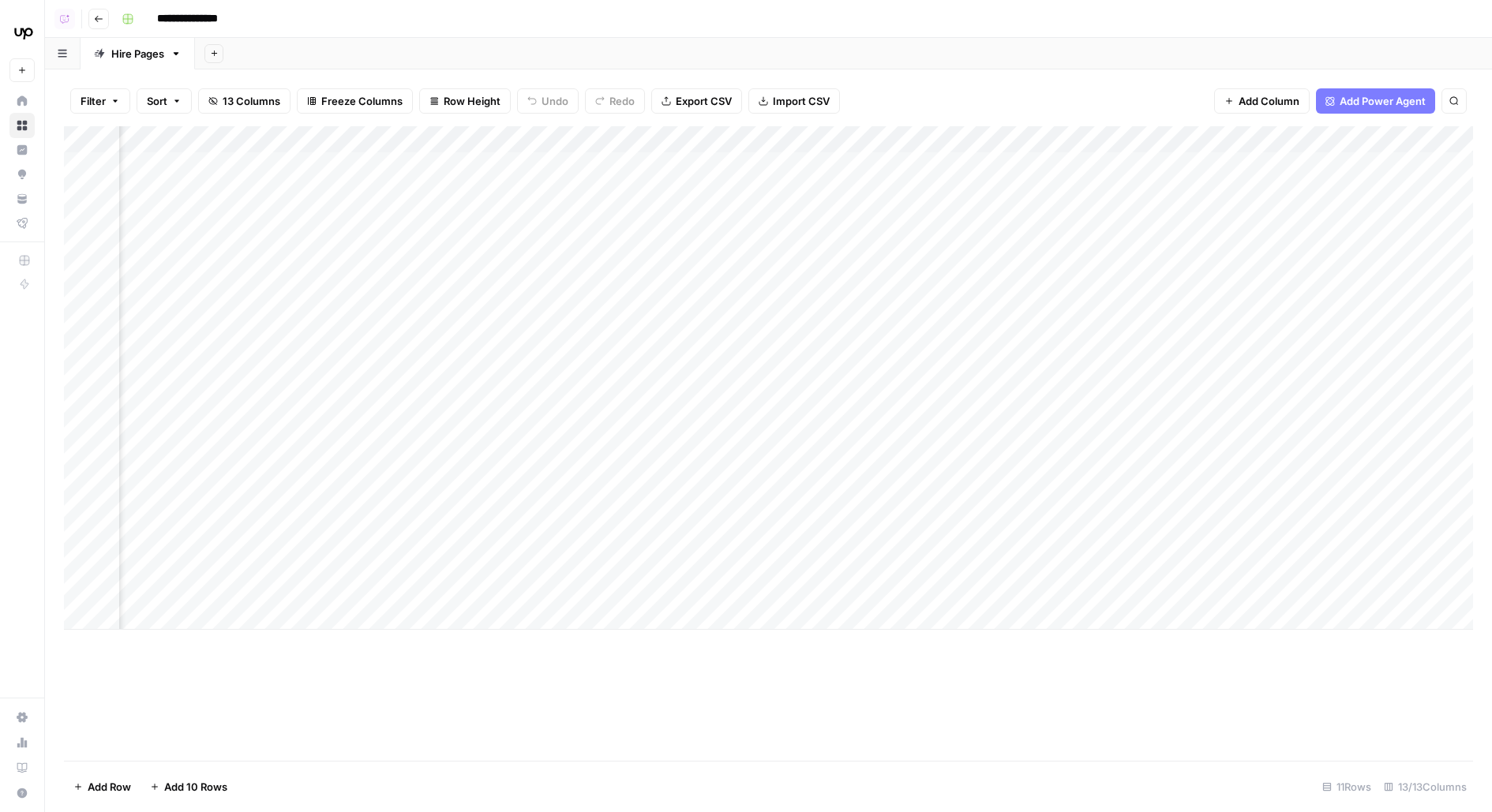
scroll to position [0, 755]
click at [941, 165] on div "Add Column" at bounding box center [768, 378] width 1409 height 503
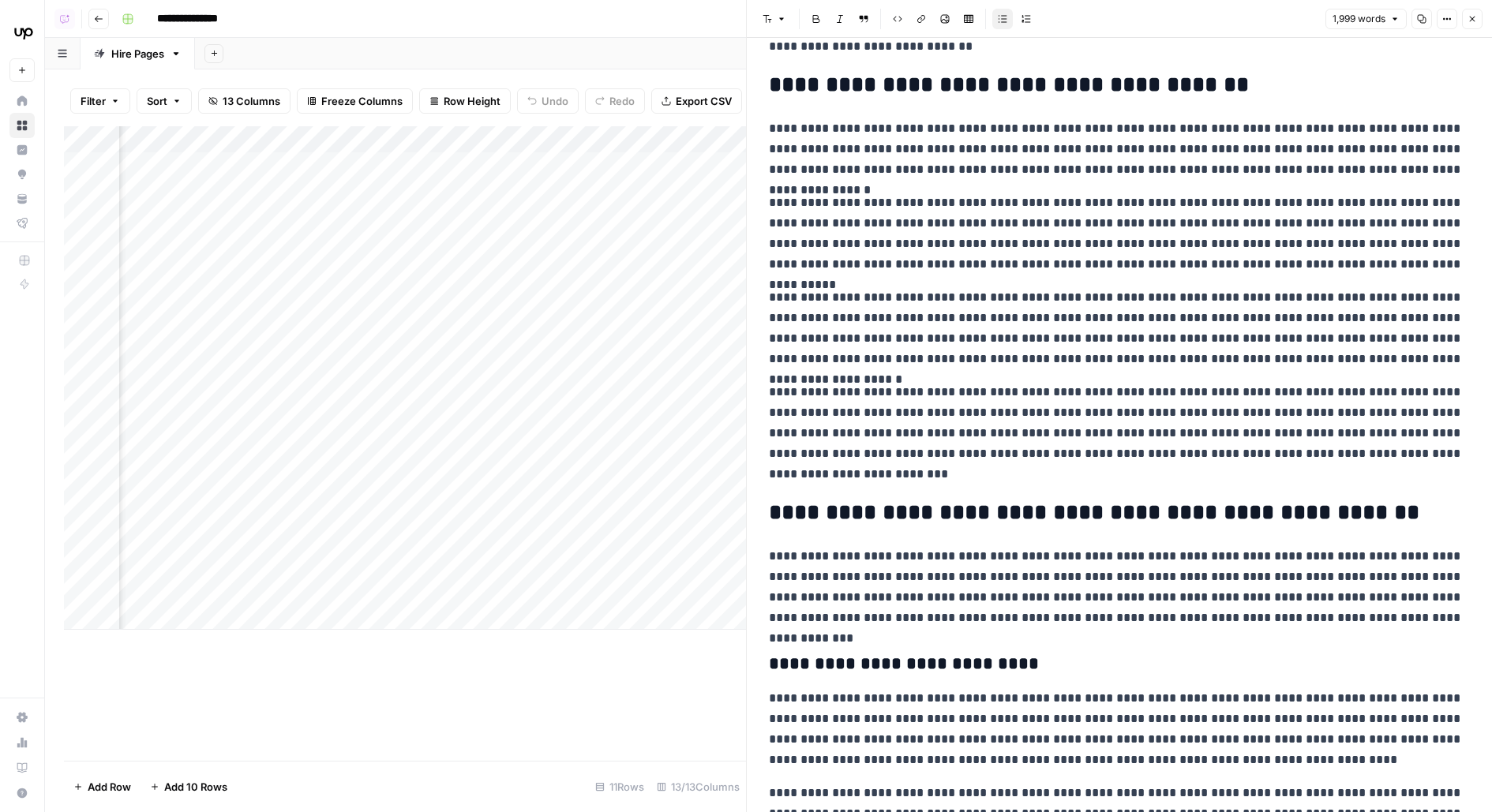
scroll to position [0, 883]
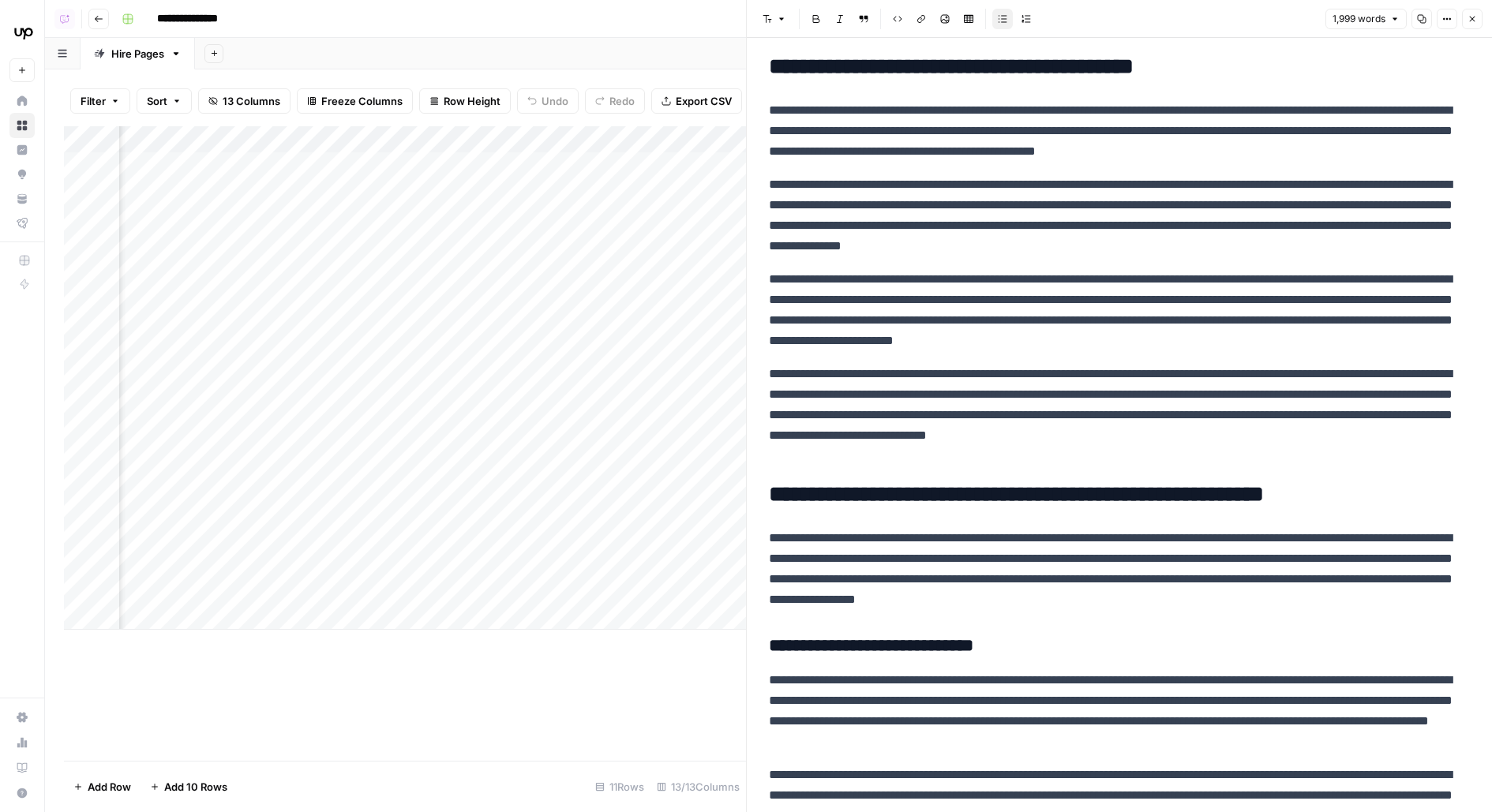
click at [363, 166] on div "Add Column" at bounding box center [405, 378] width 682 height 503
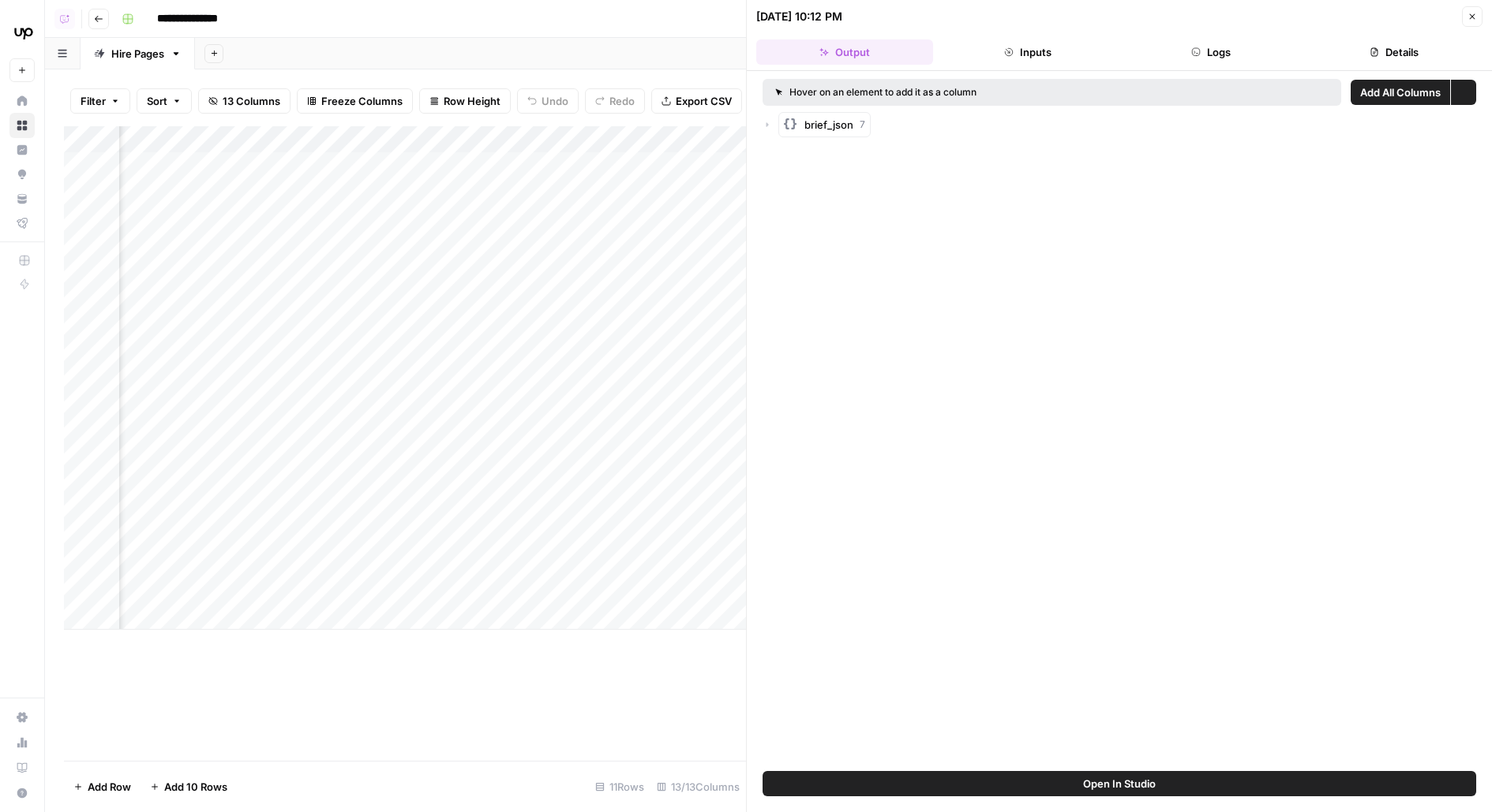
click at [1213, 46] on button "Logs" at bounding box center [1211, 52] width 177 height 25
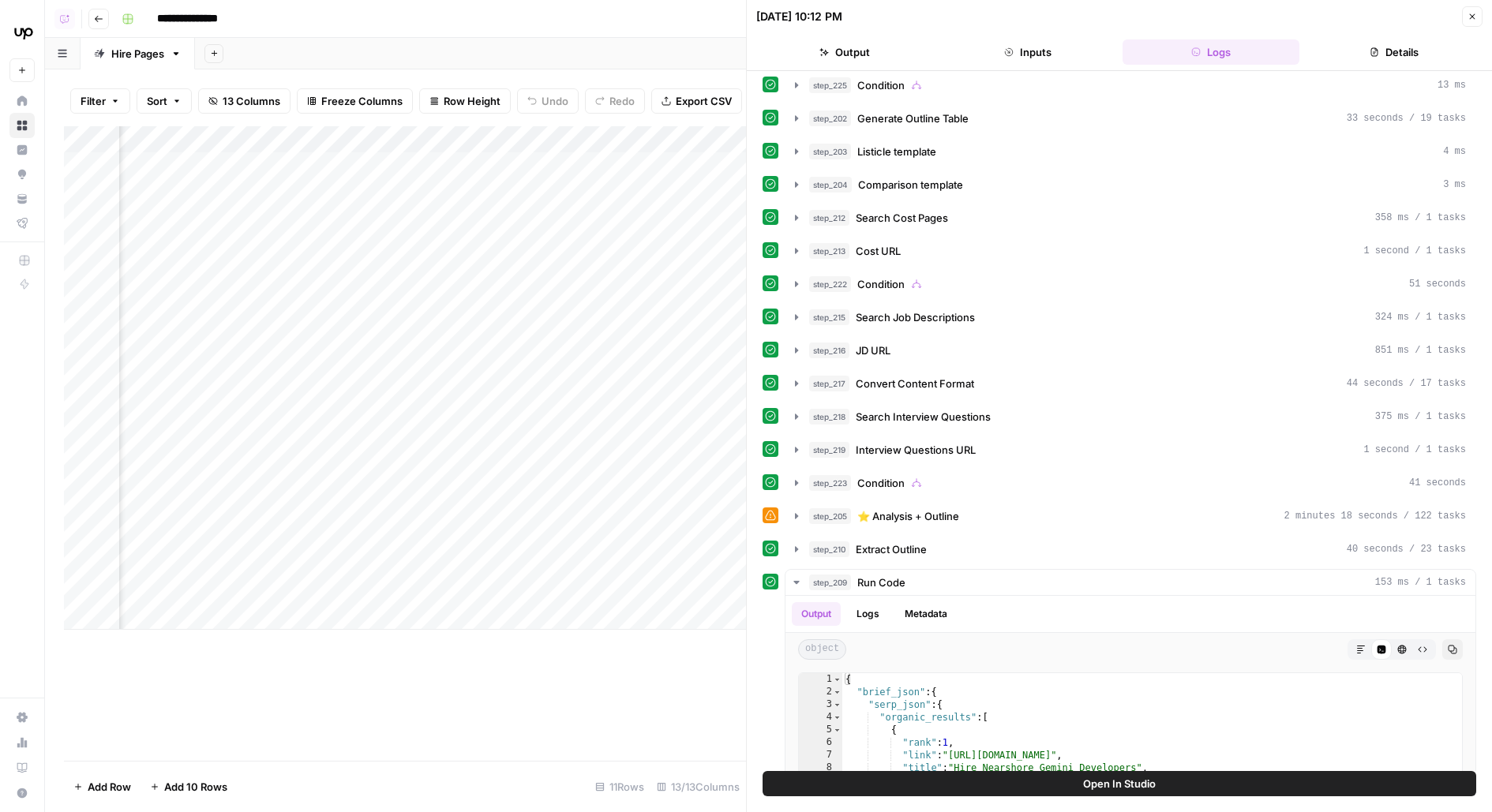
scroll to position [680, 0]
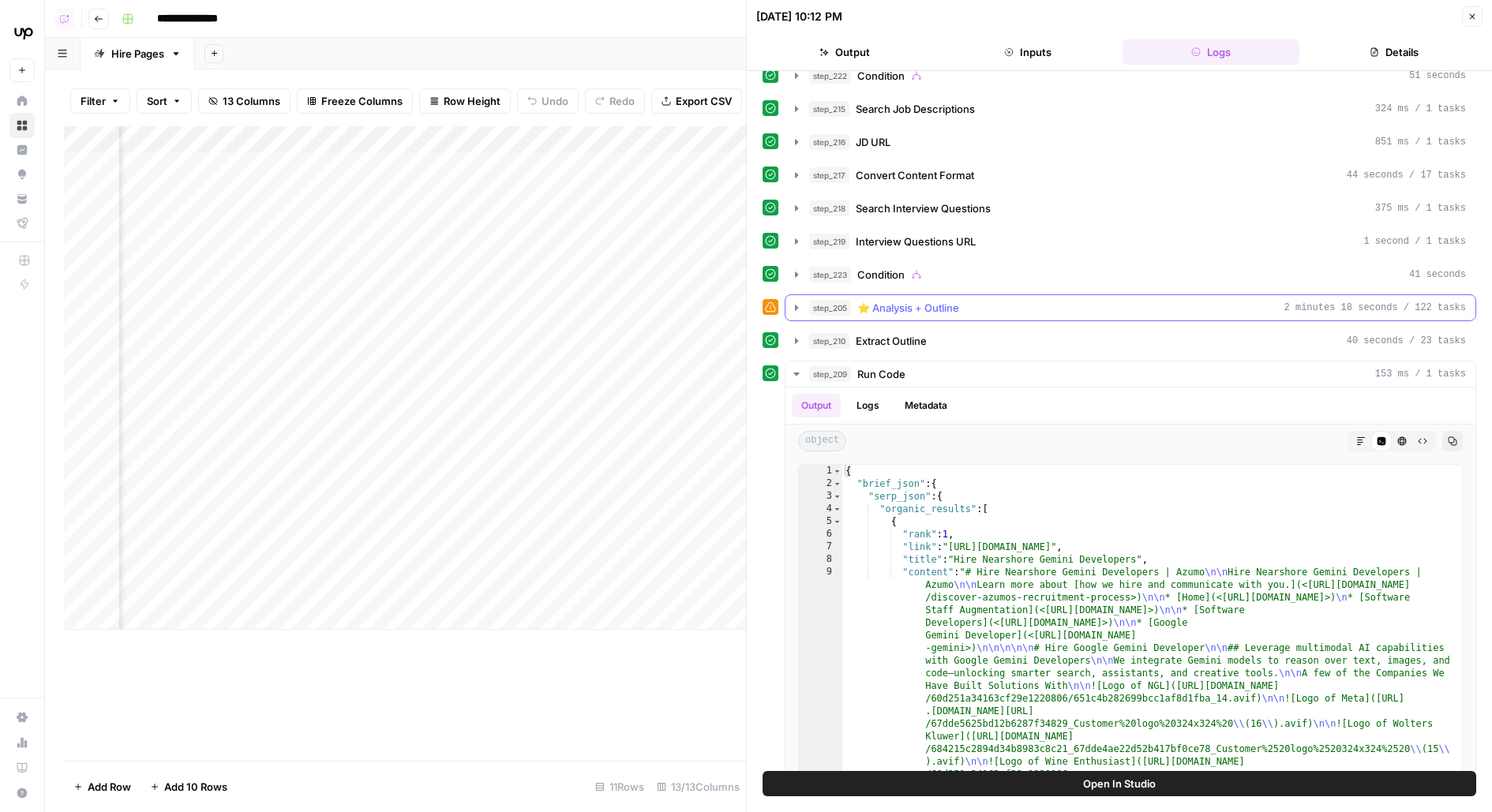
click at [959, 300] on span "⭐️ Analysis + Outline" at bounding box center [908, 308] width 102 height 16
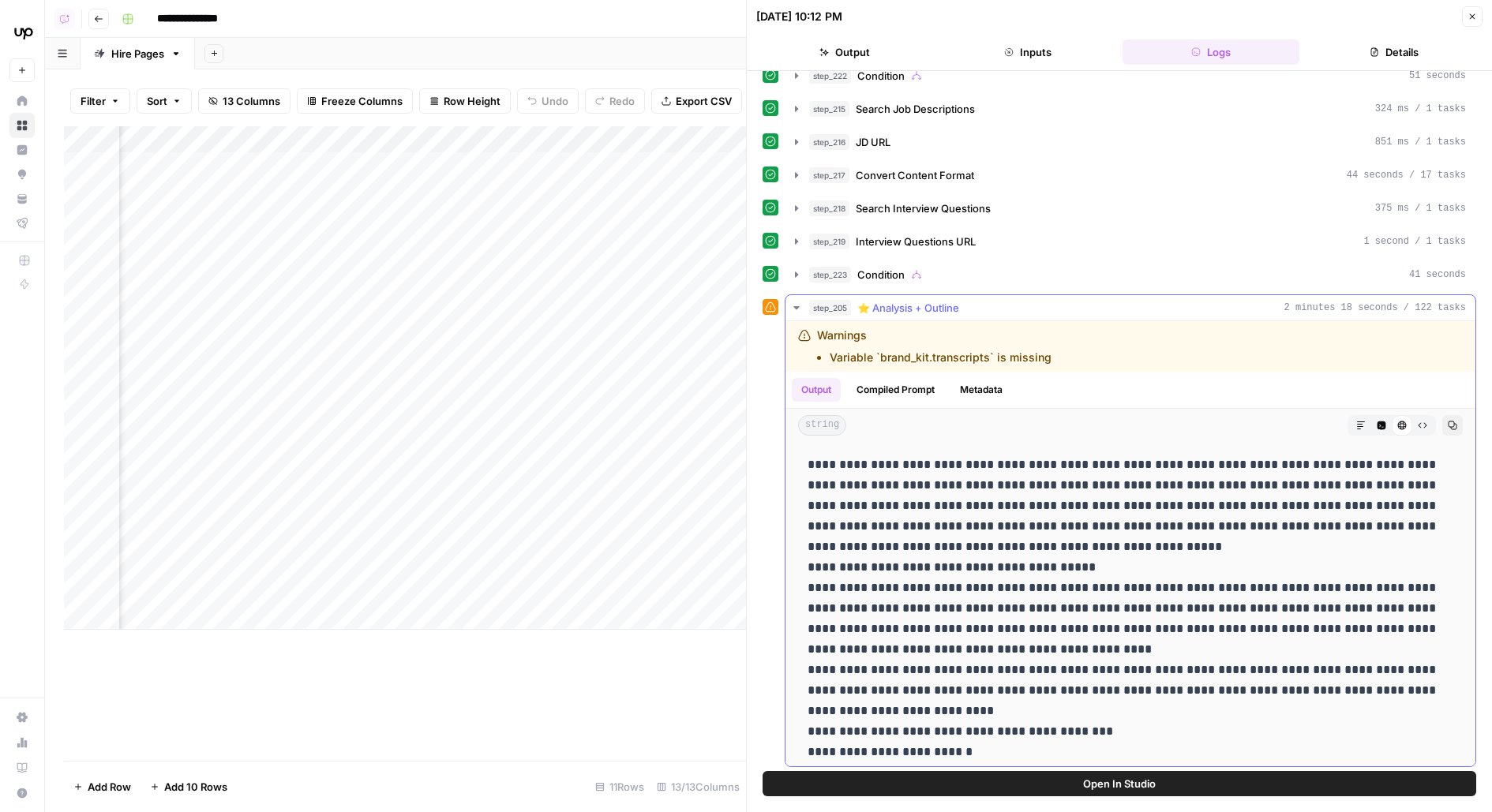
click at [1295, 299] on button "step_205 ⭐️ Analysis + Outline 2 minutes 18 seconds / 122 tasks" at bounding box center [1131, 308] width 690 height 25
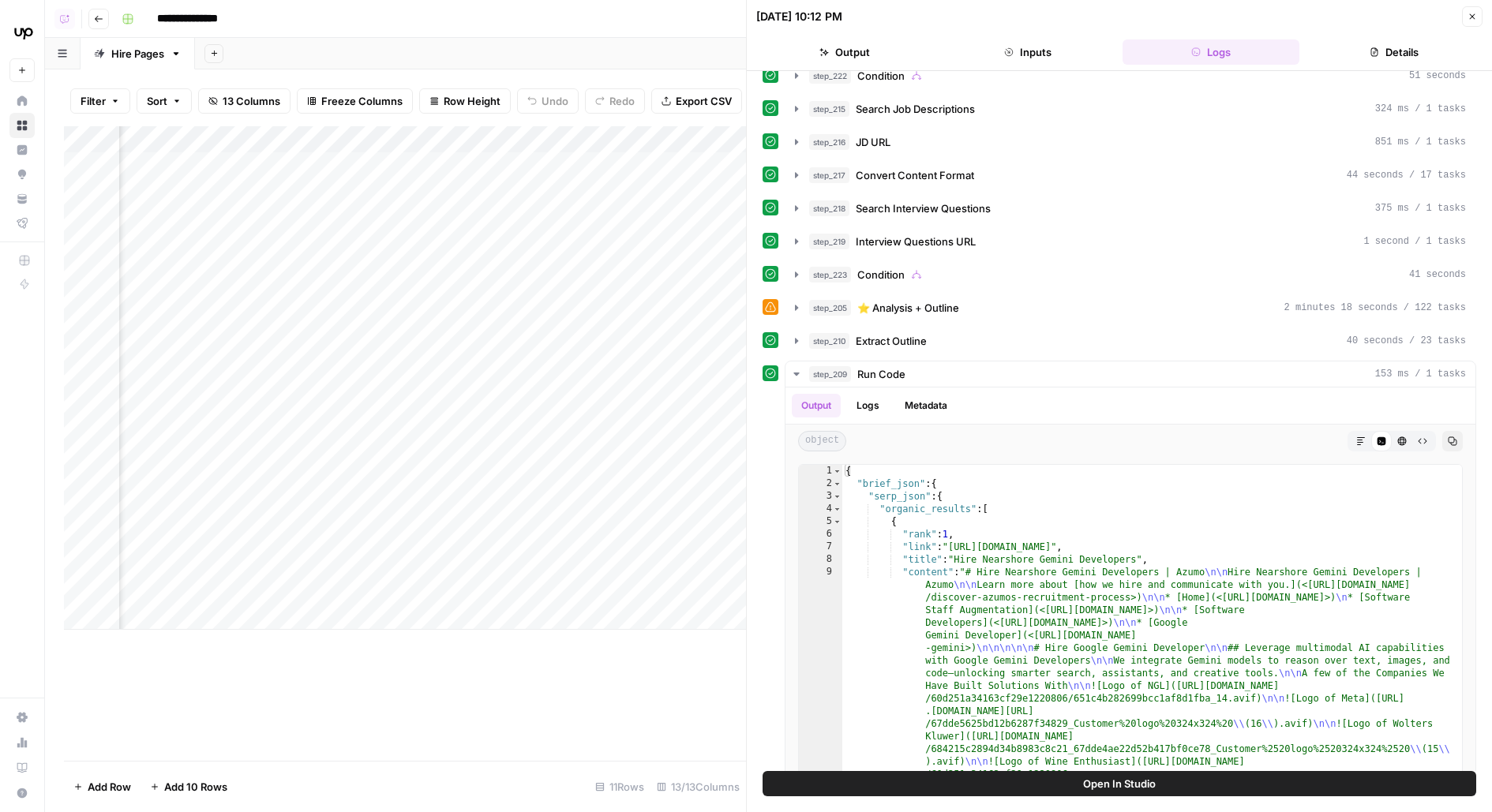
click at [1197, 341] on div "step_186 Clean HTML 6 seconds / 3 tasks step_187 Get SERP Parameters 243 ms / 1…" at bounding box center [1119, 91] width 714 height 1384
click at [1194, 333] on div "step_210 Extract Outline 40 seconds / 23 tasks" at bounding box center [1138, 341] width 657 height 16
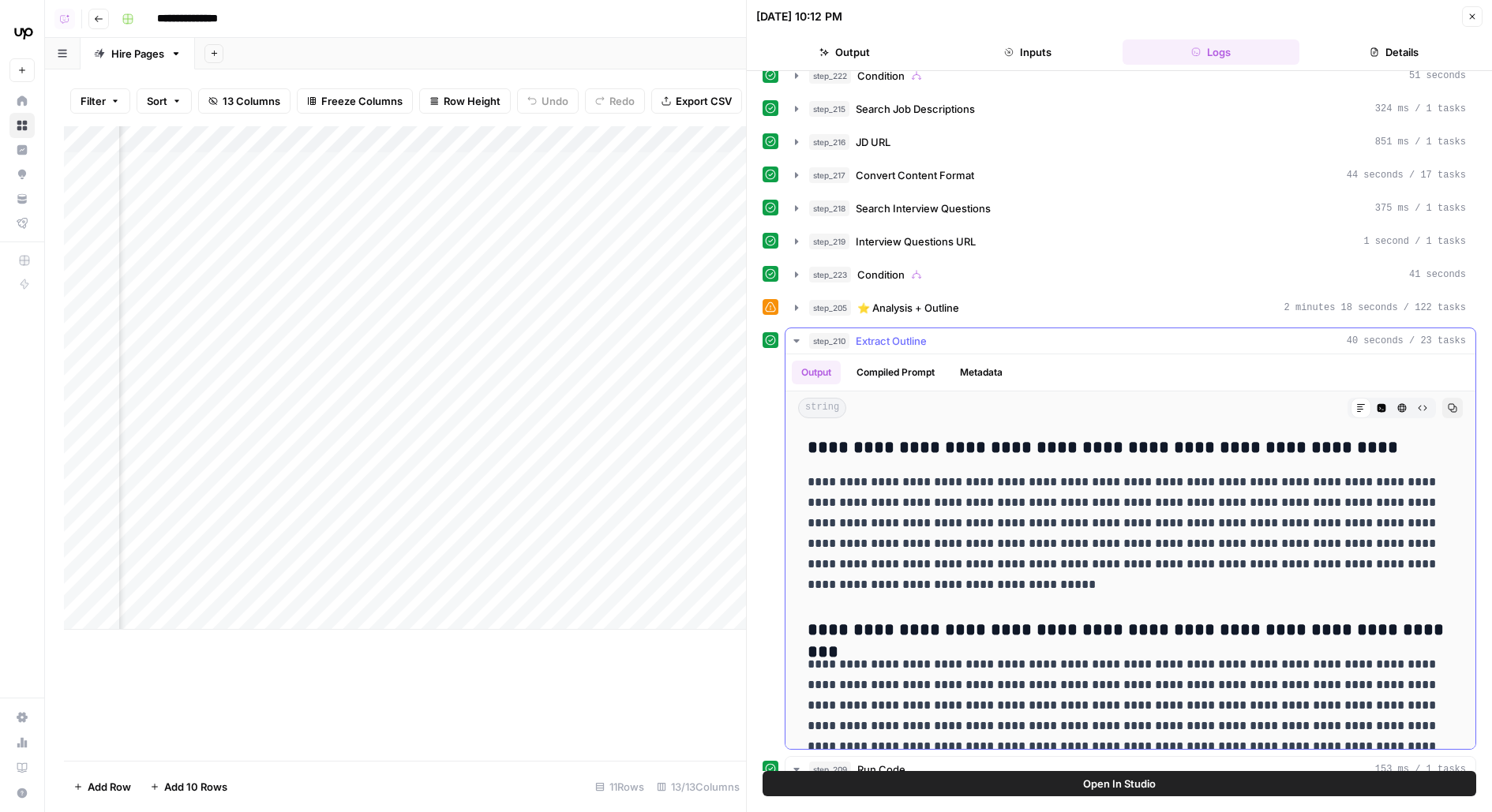
scroll to position [4601, 0]
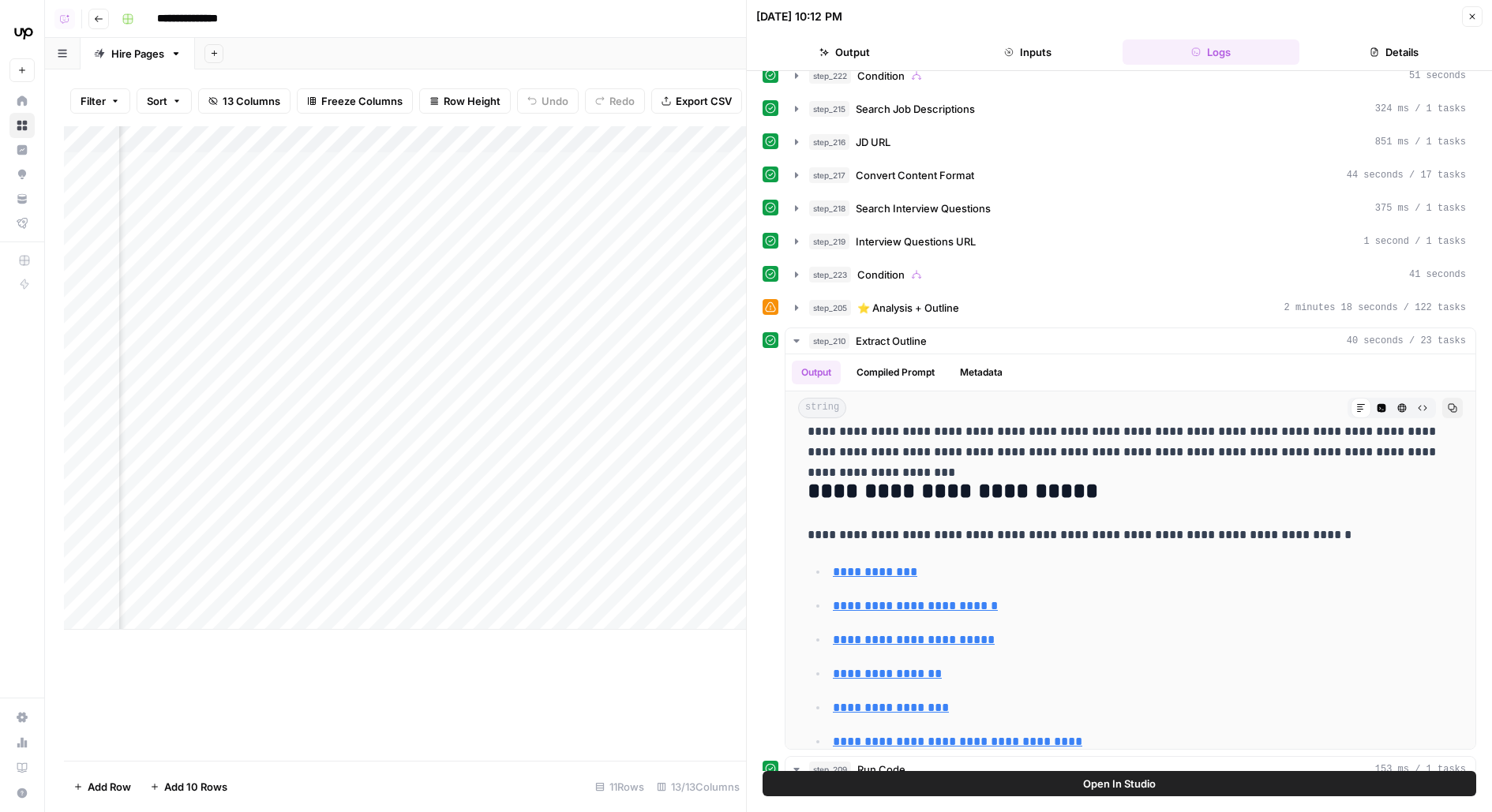
click at [915, 300] on span "⭐️ Analysis + Outline" at bounding box center [908, 308] width 102 height 16
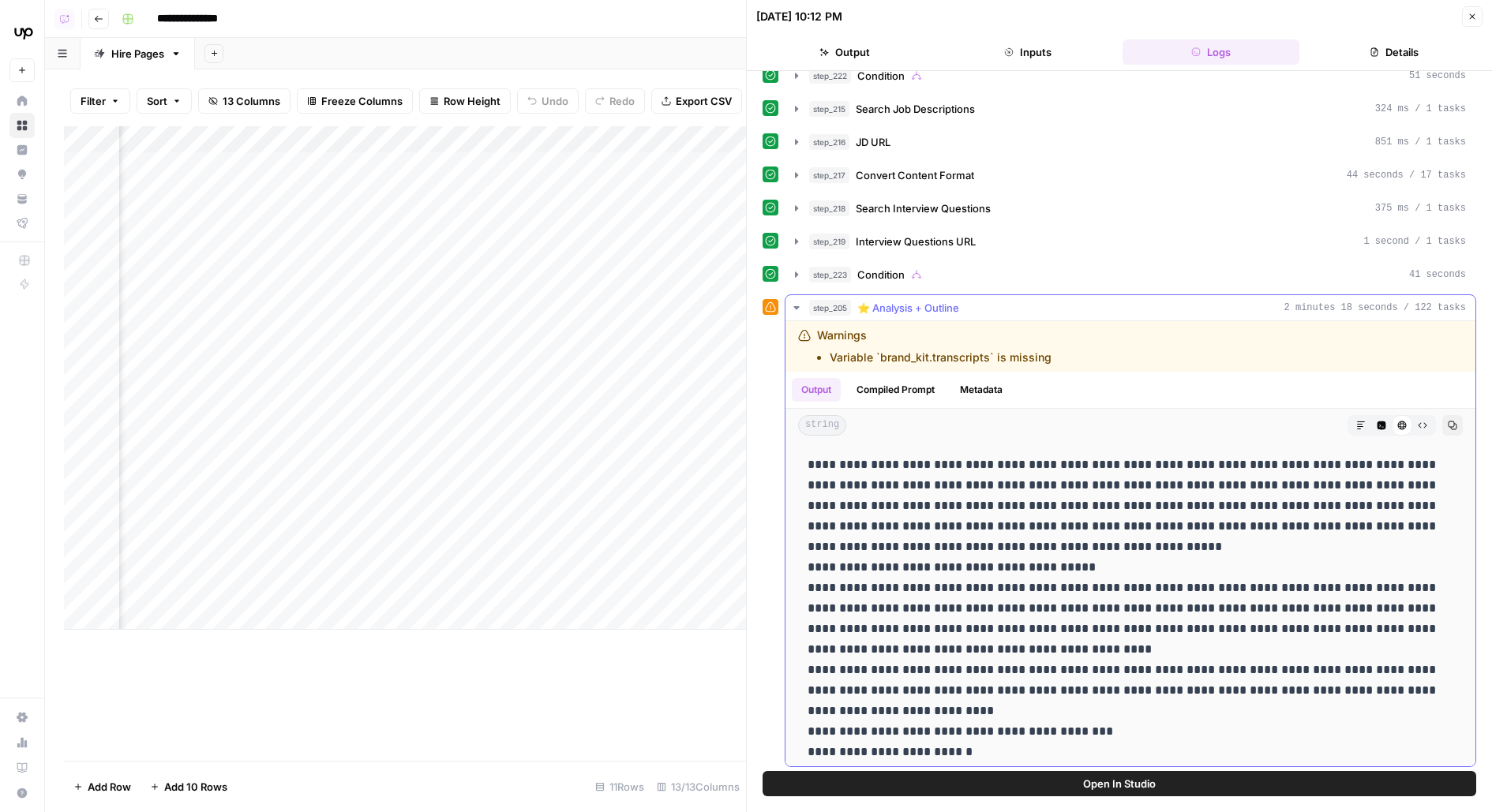
click at [1357, 415] on button "Markdown" at bounding box center [1361, 425] width 20 height 20
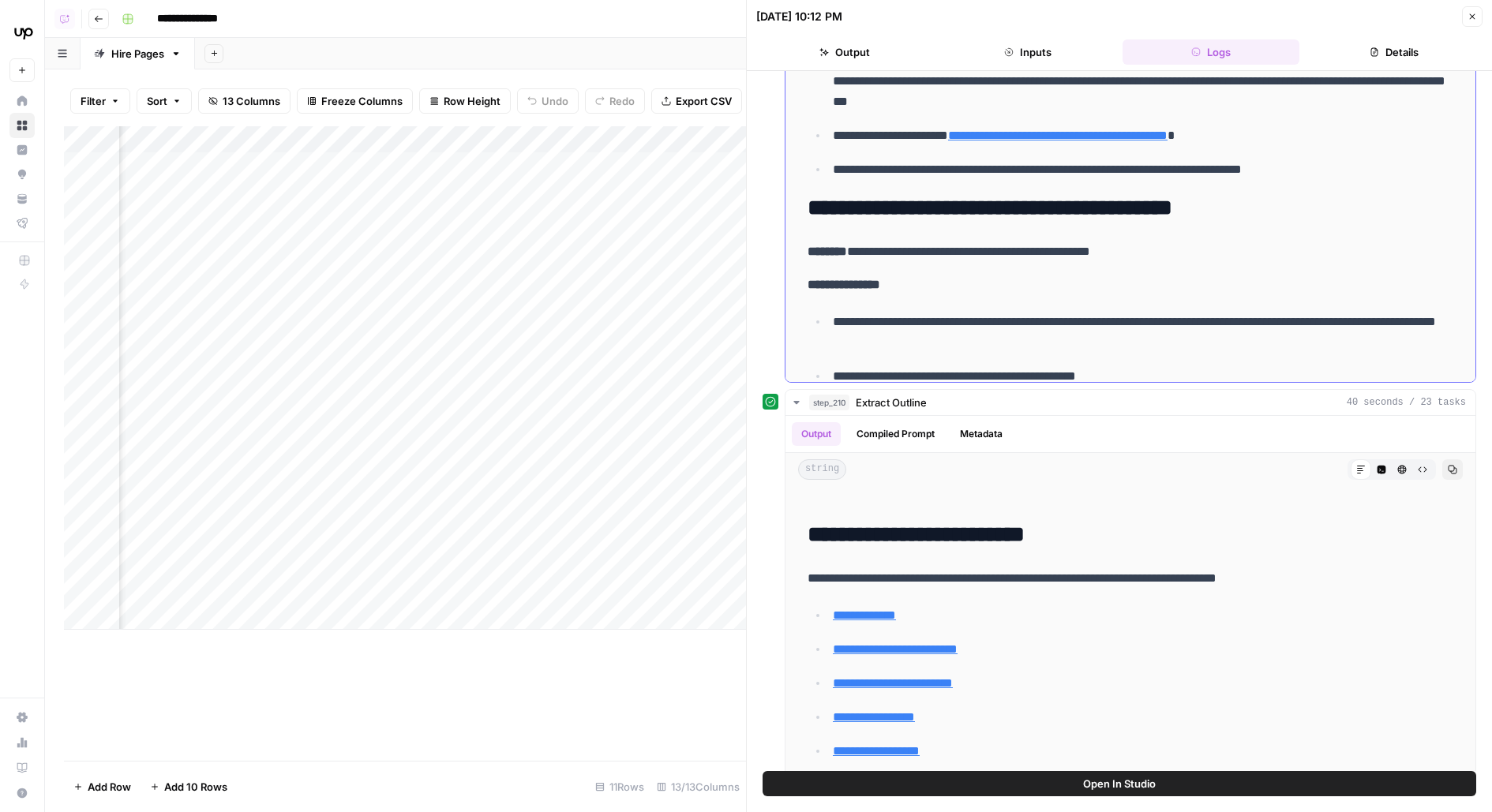
scroll to position [5561, 0]
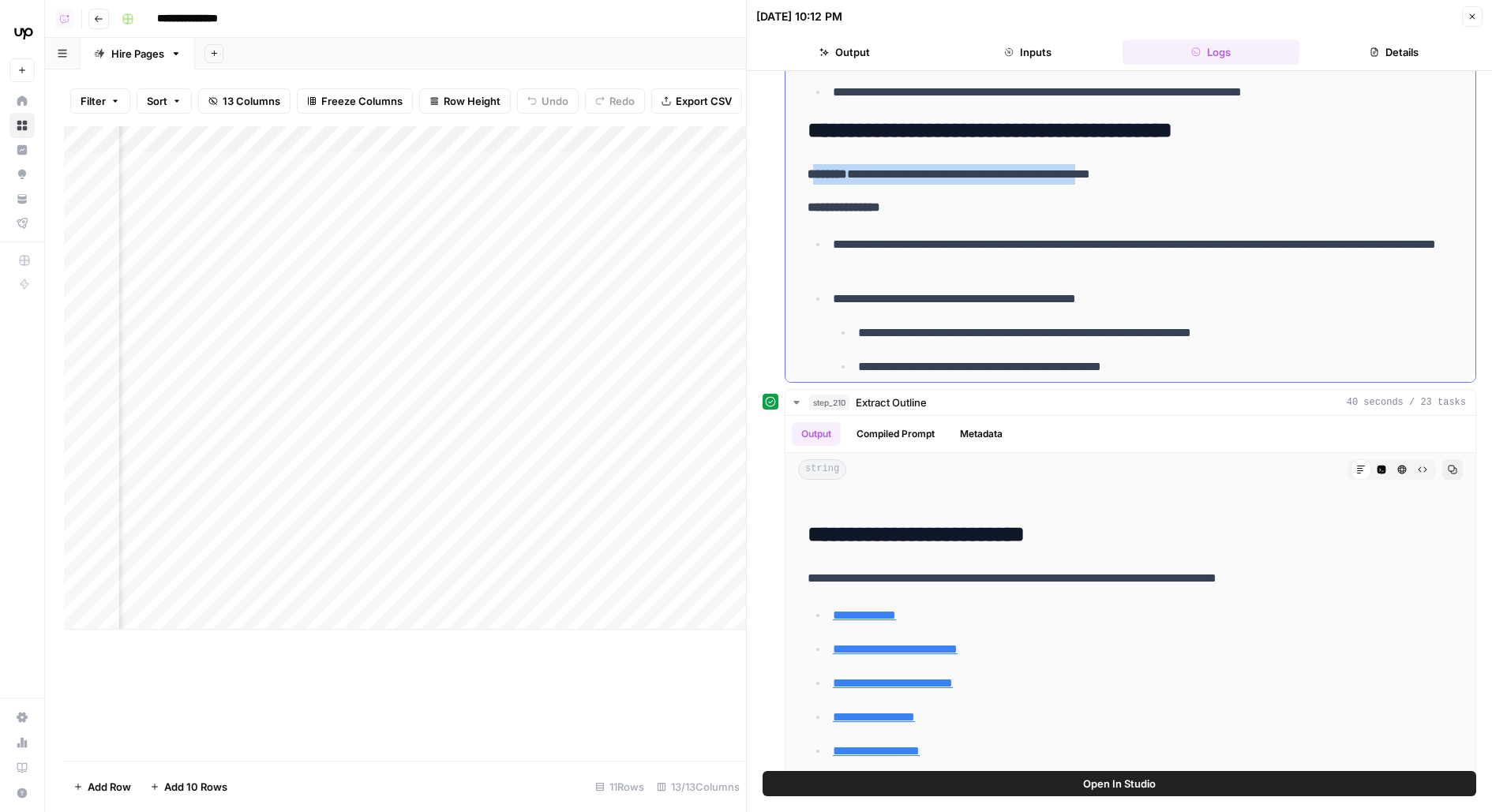
drag, startPoint x: 814, startPoint y: 143, endPoint x: 1129, endPoint y: 148, distance: 315.0
click at [1132, 164] on p "**********" at bounding box center [1131, 175] width 647 height 20
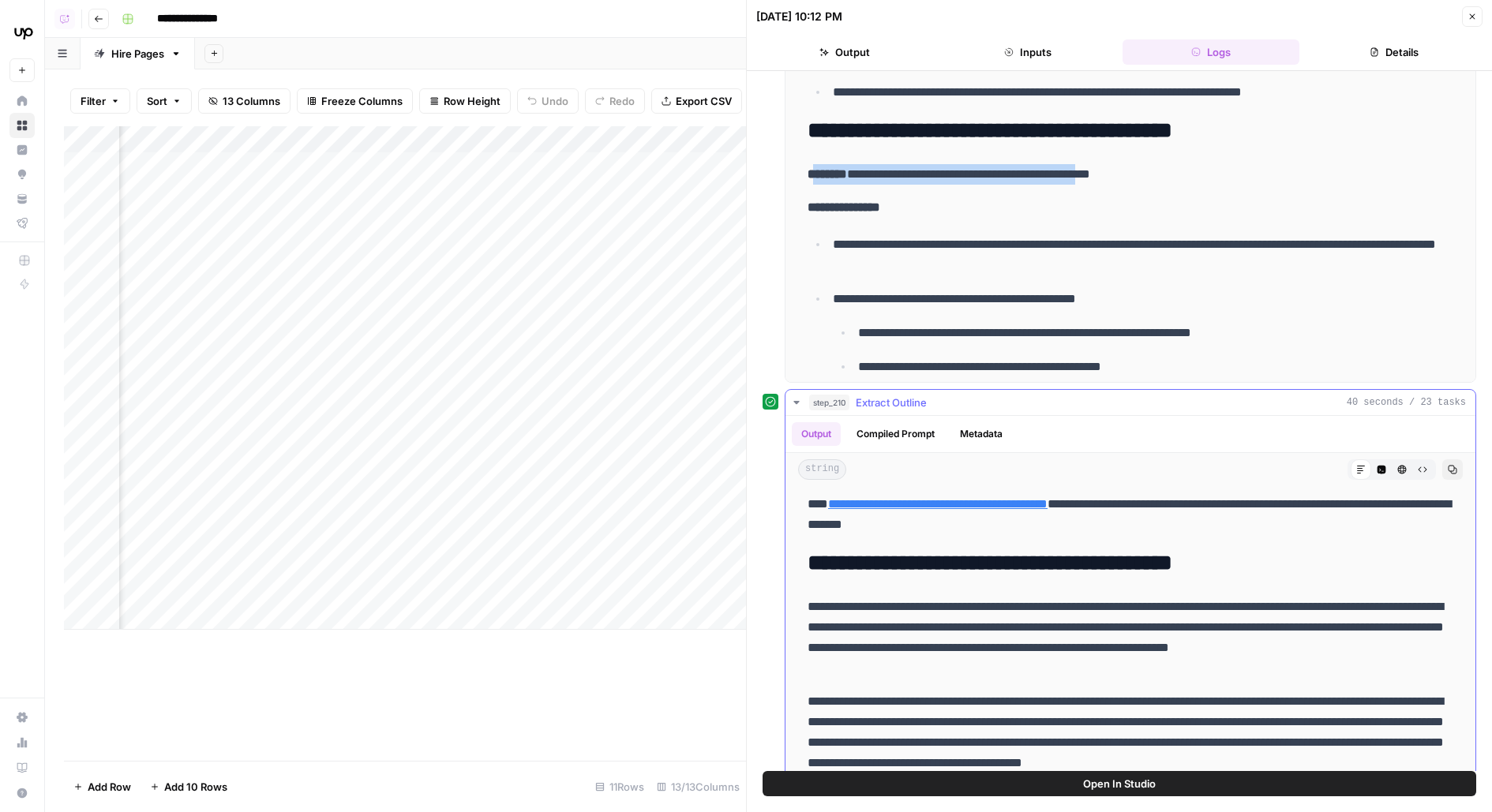
scroll to position [1034, 0]
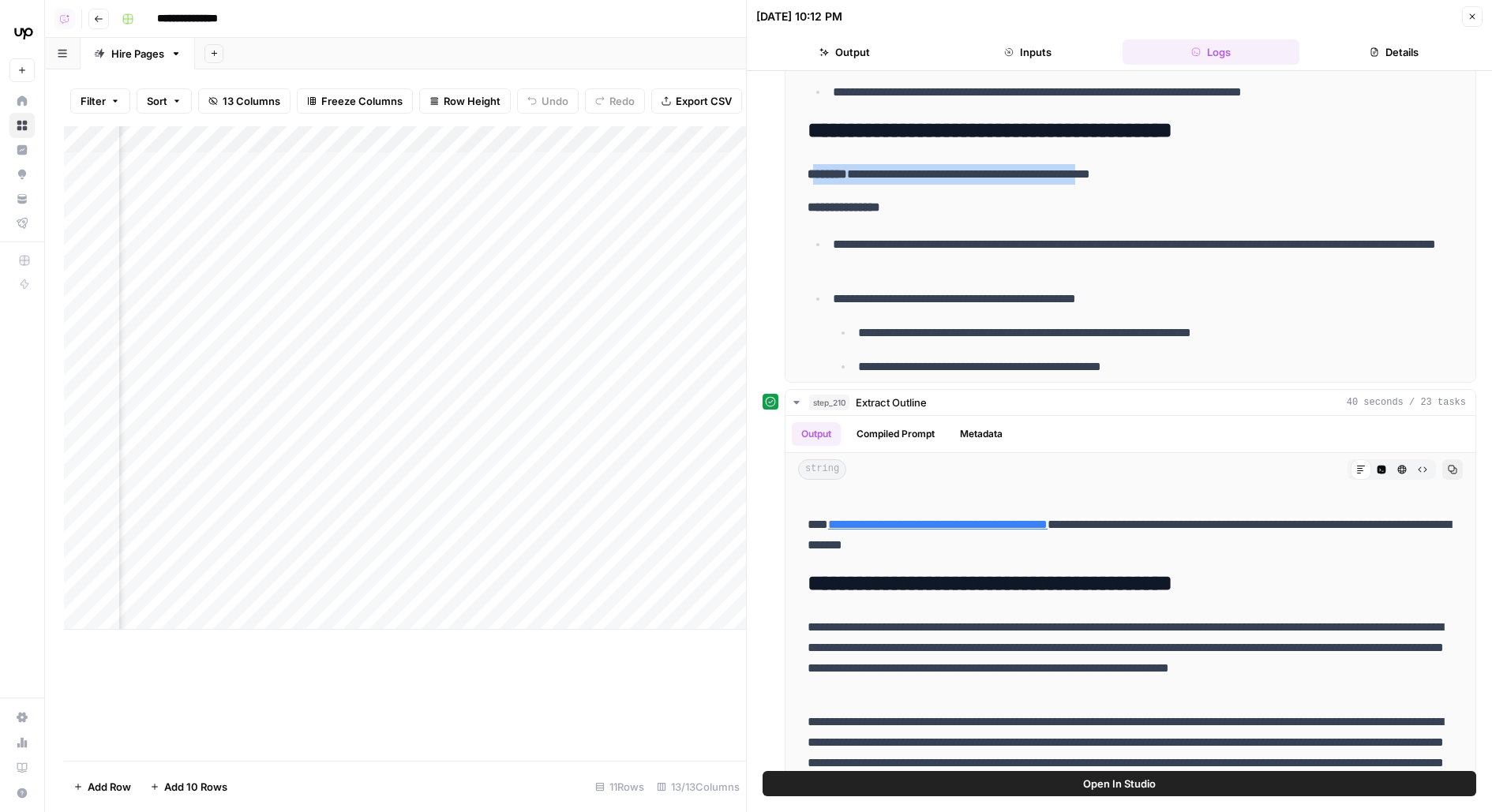
click at [1005, 789] on button "Open In Studio" at bounding box center [1119, 784] width 714 height 25
click at [154, 204] on div "Add Column" at bounding box center [405, 378] width 682 height 503
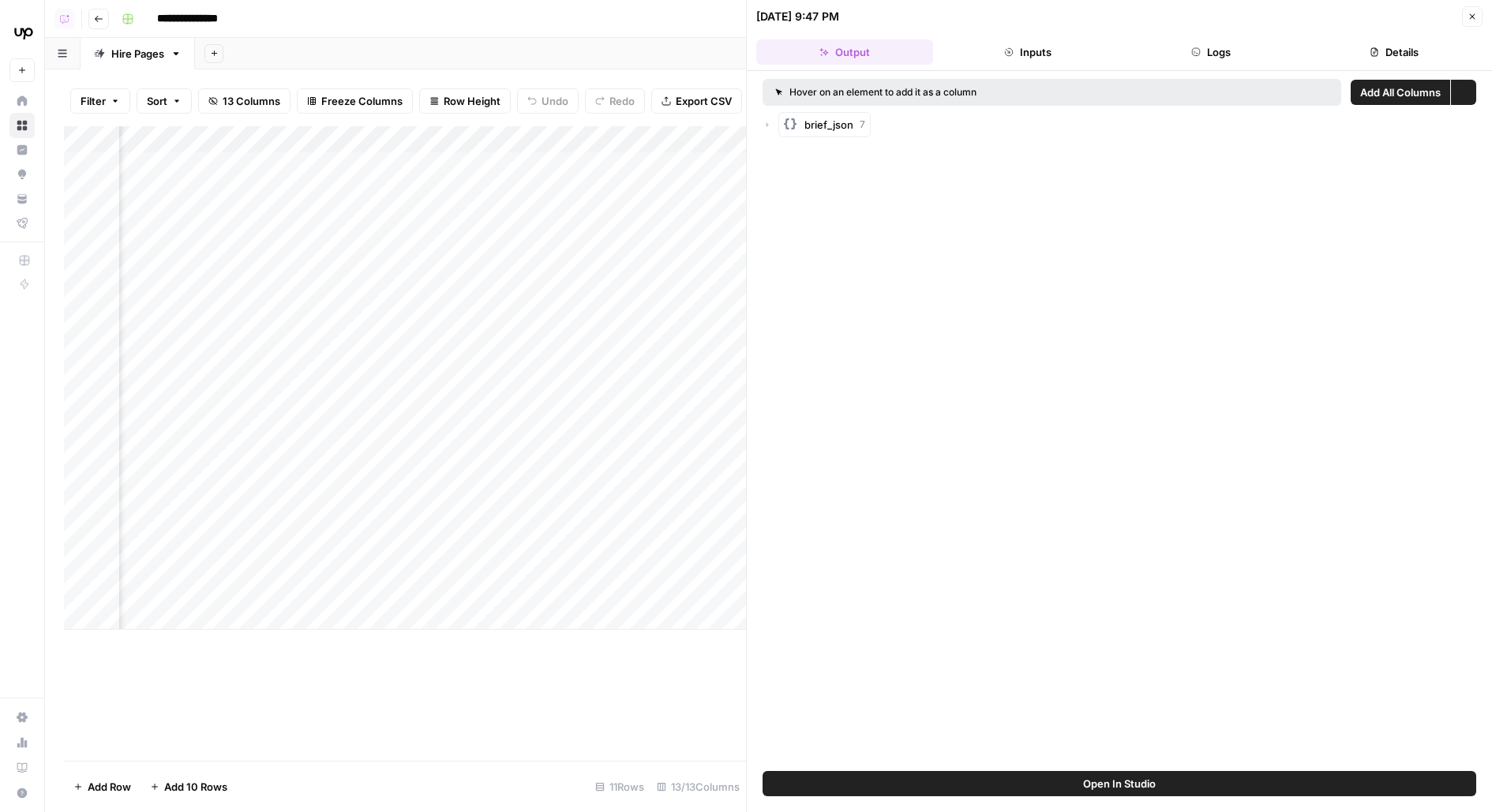
click at [938, 774] on button "Open In Studio" at bounding box center [1119, 784] width 714 height 25
click at [378, 167] on div "Add Column" at bounding box center [405, 378] width 682 height 503
click at [374, 209] on div "Add Column" at bounding box center [405, 378] width 682 height 503
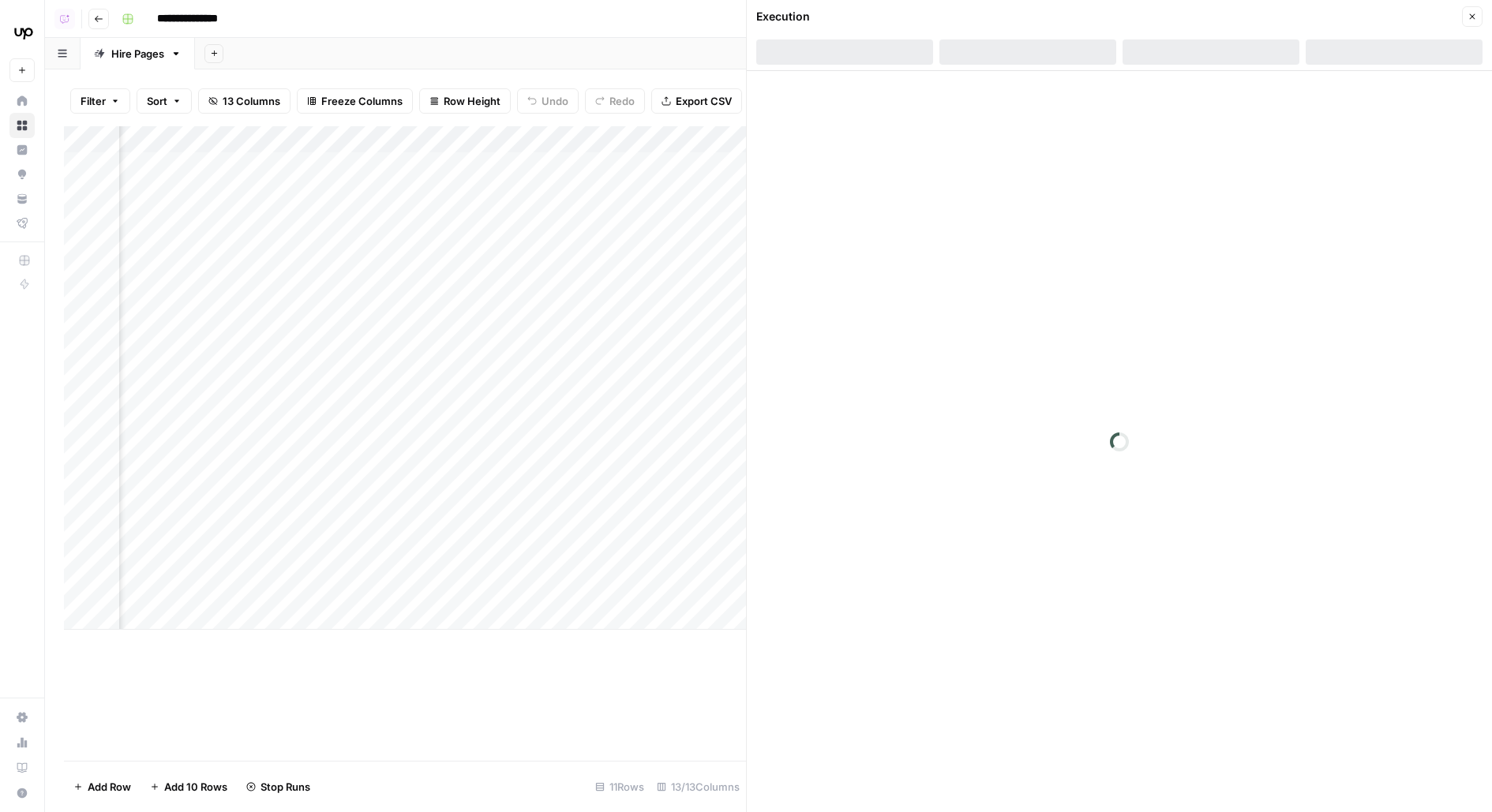
click at [374, 253] on div "Add Column" at bounding box center [405, 378] width 682 height 503
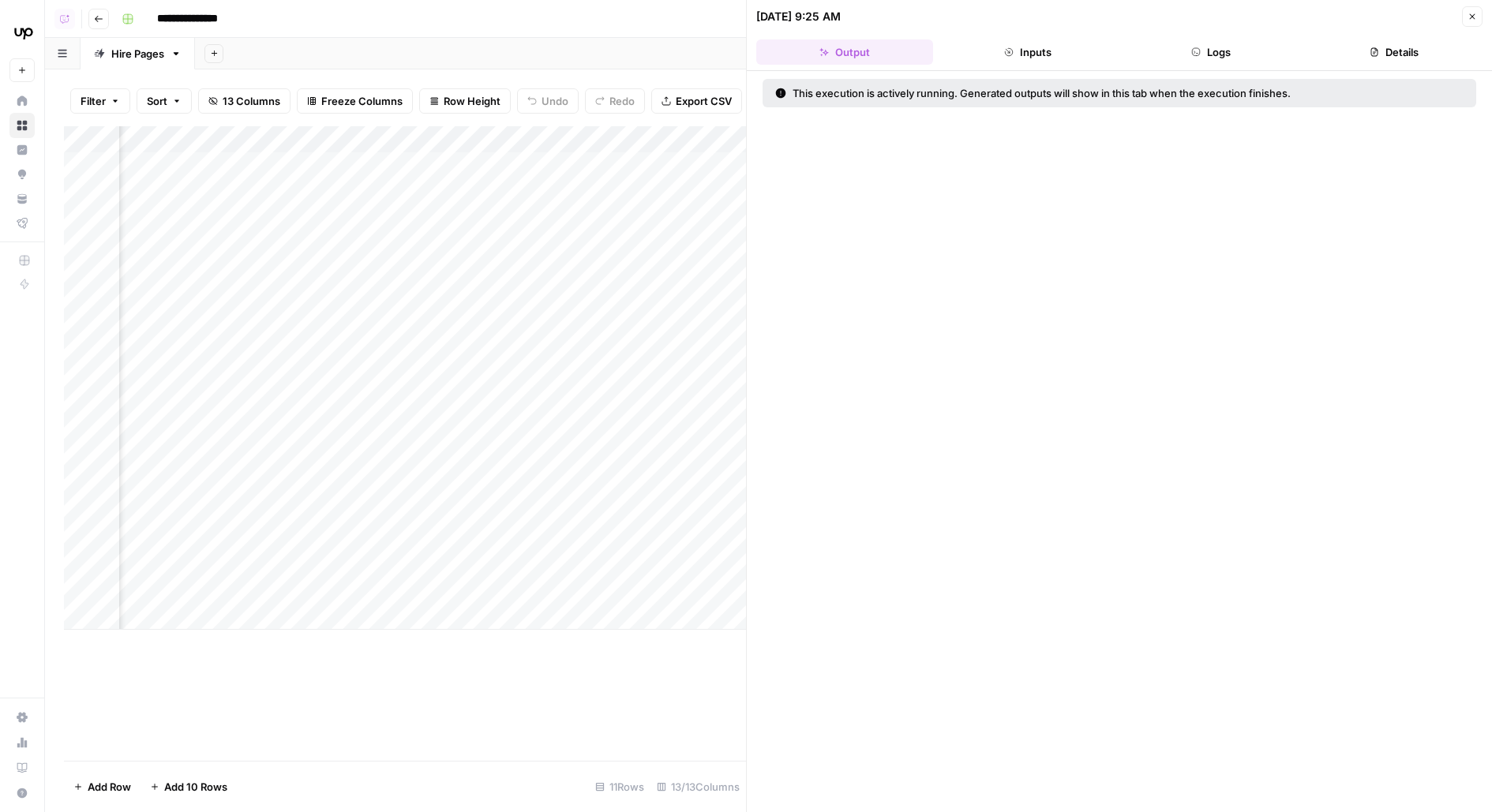
scroll to position [0, 976]
click at [296, 172] on div "Add Column" at bounding box center [405, 378] width 682 height 503
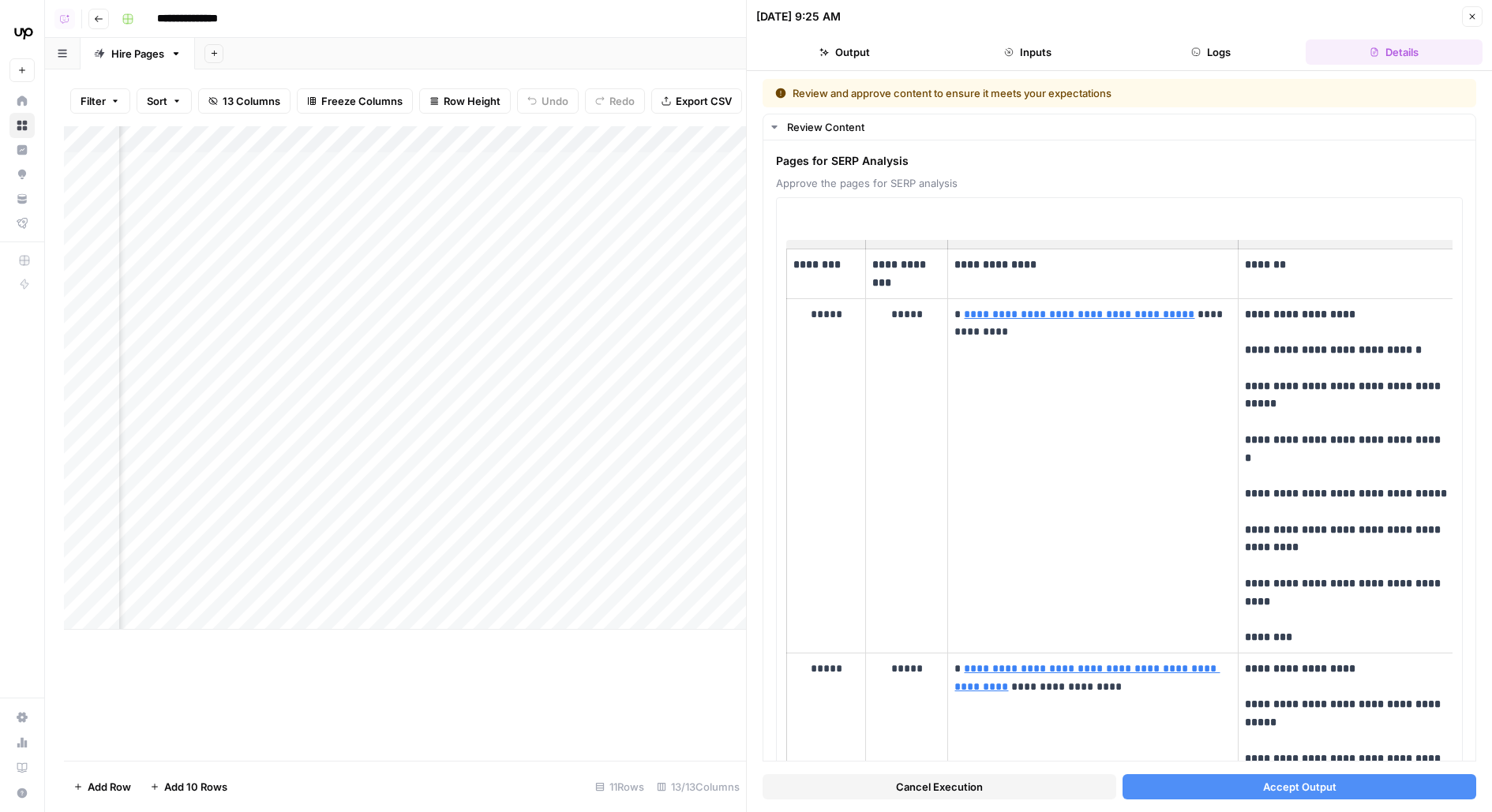
click at [1140, 782] on button "Accept Output" at bounding box center [1299, 787] width 353 height 25
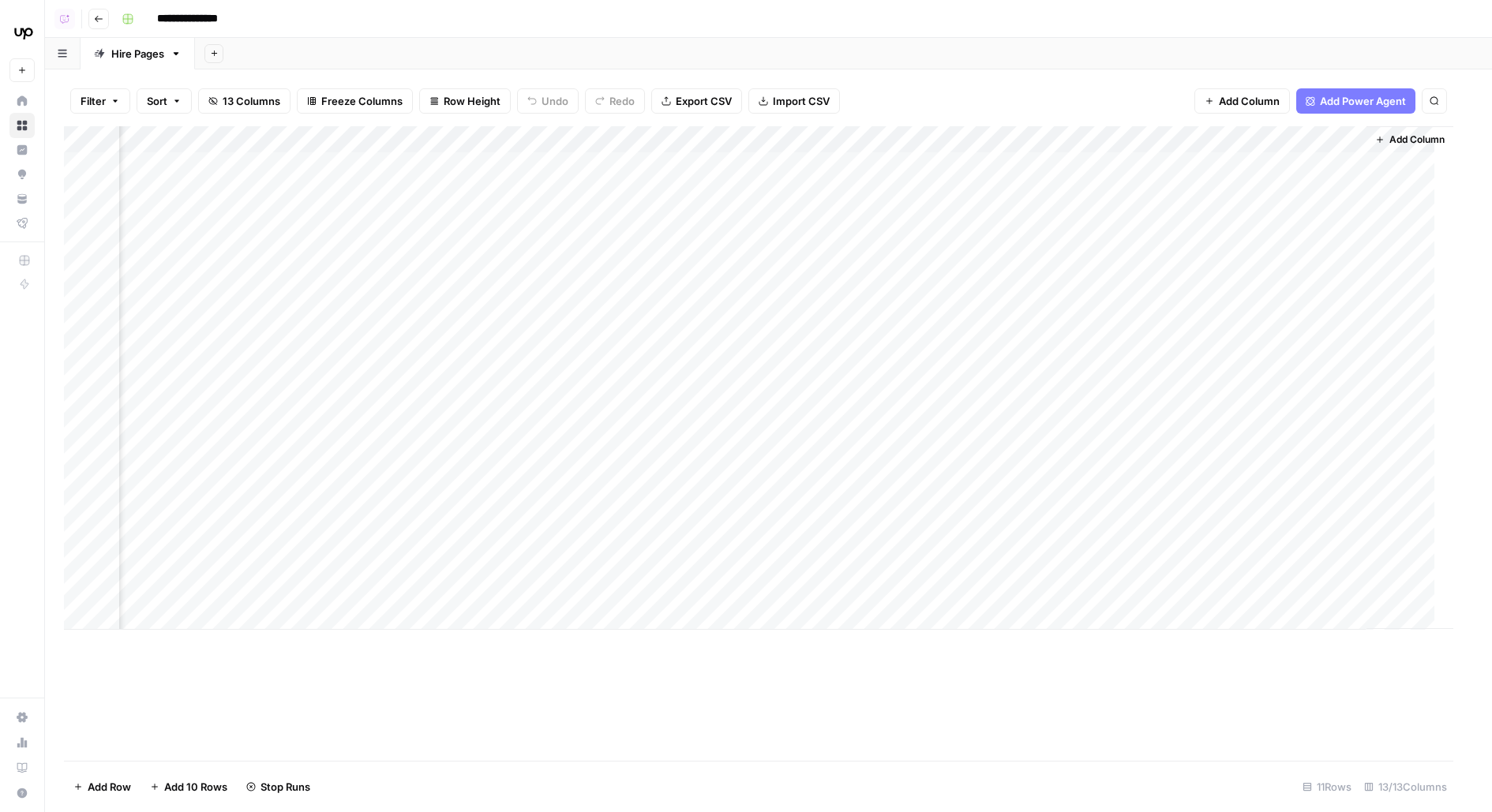
scroll to position [0, 736]
click at [533, 168] on div "Add Column" at bounding box center [768, 378] width 1409 height 503
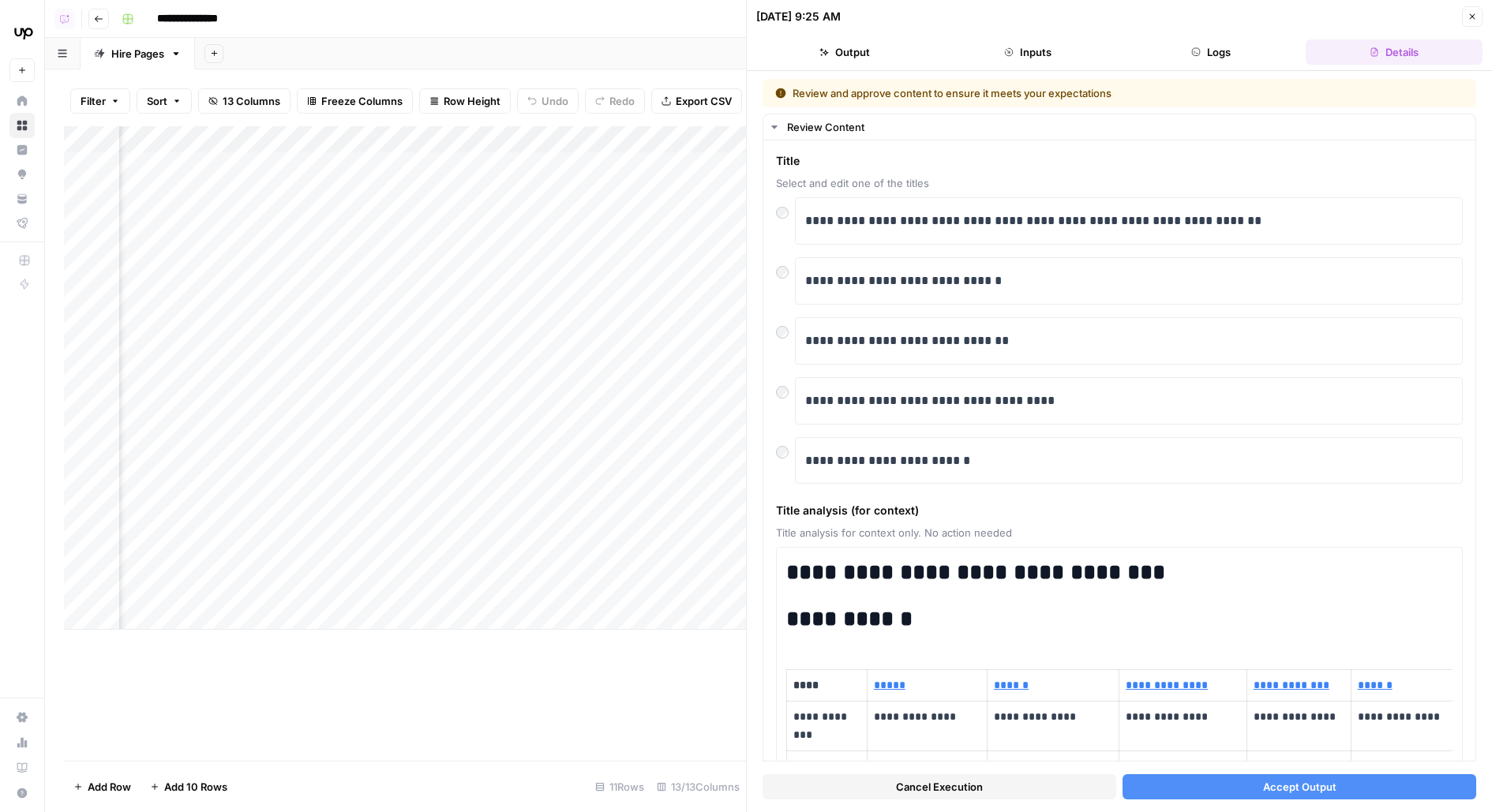
click at [1213, 782] on button "Accept Output" at bounding box center [1299, 787] width 353 height 25
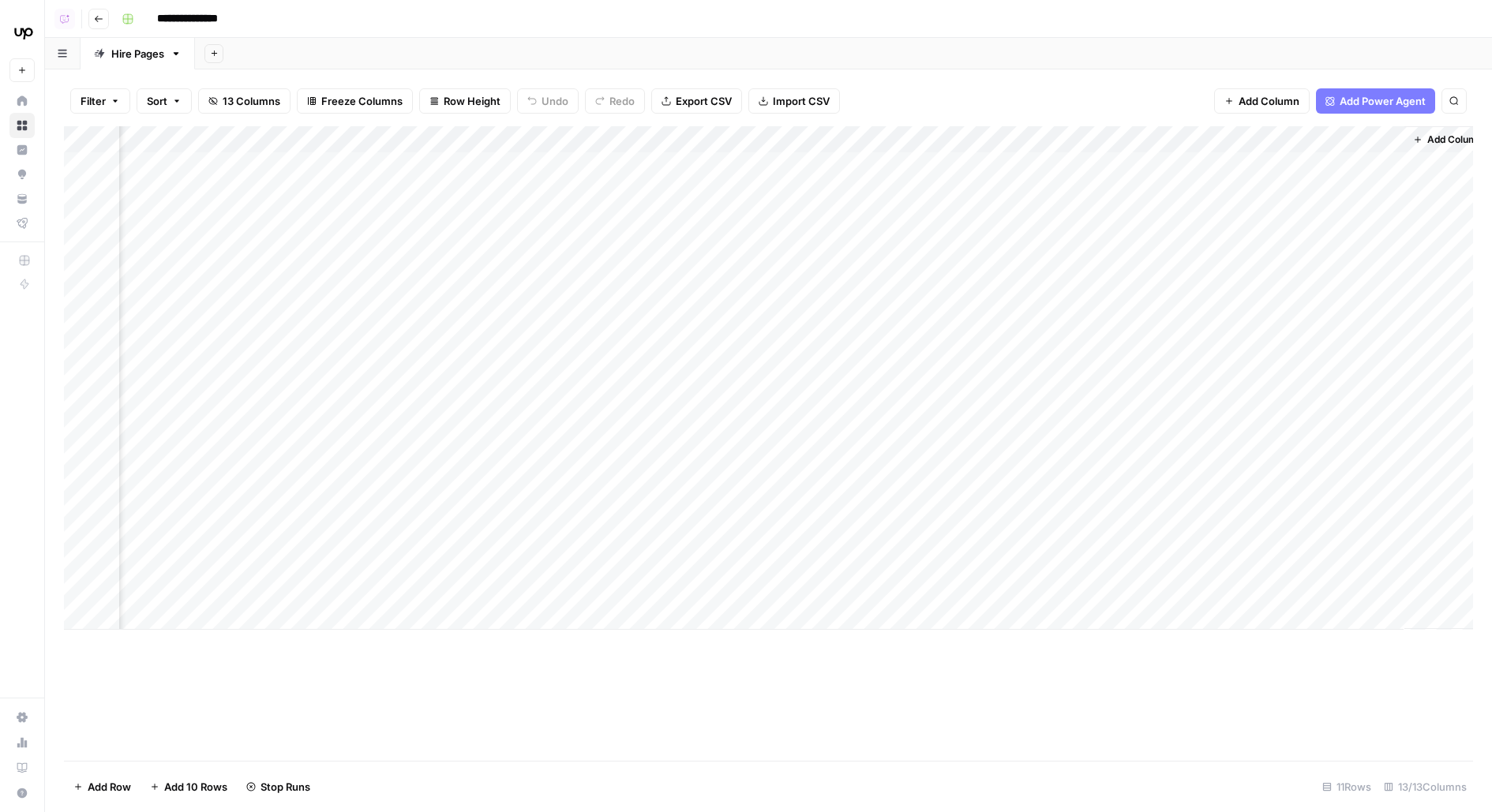
click at [534, 207] on div "Add Column" at bounding box center [768, 378] width 1409 height 503
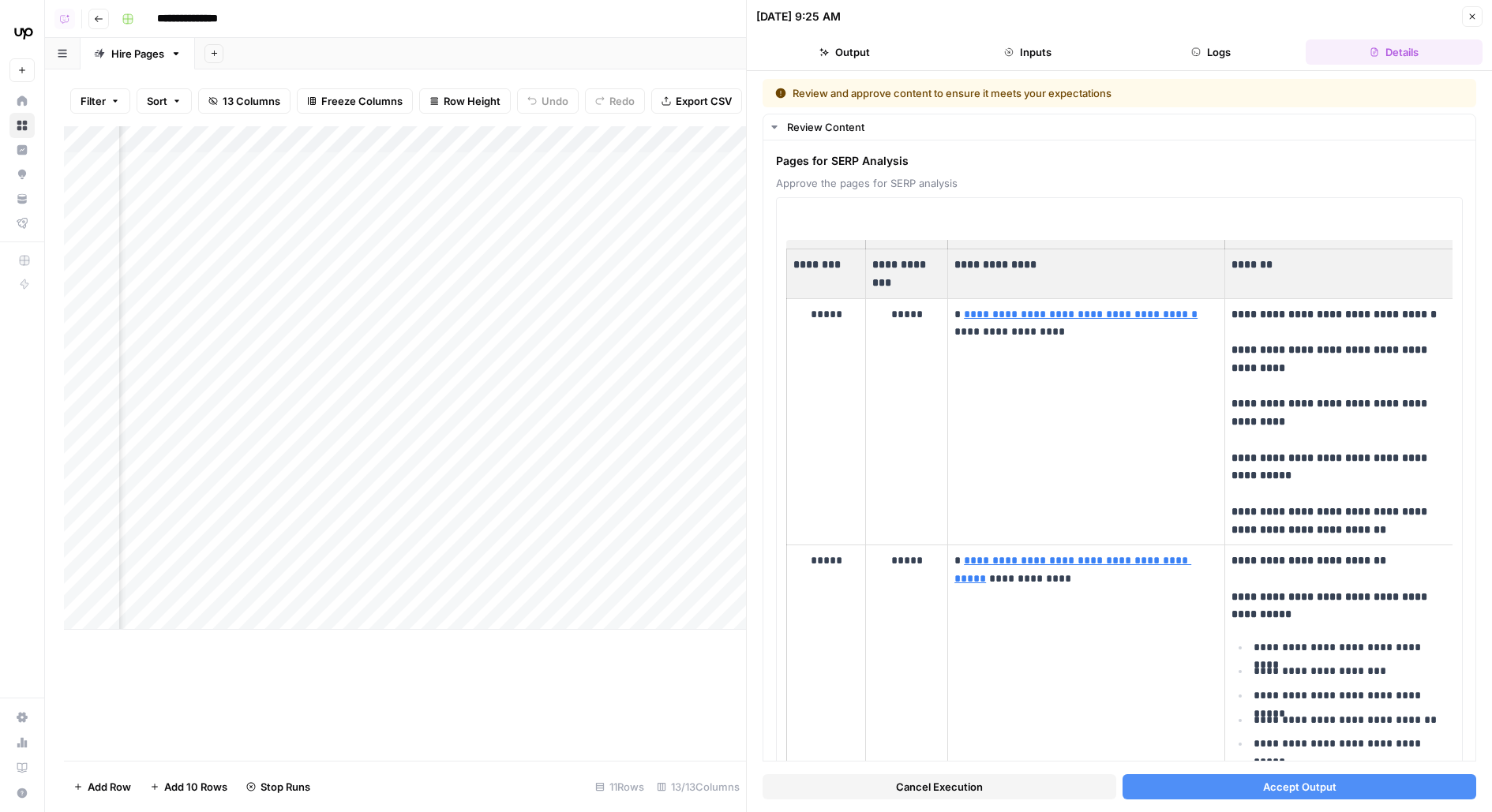
click at [1204, 799] on div "Cancel Execution Accept Output" at bounding box center [1119, 782] width 714 height 43
click at [1190, 779] on button "Accept Output" at bounding box center [1299, 787] width 353 height 25
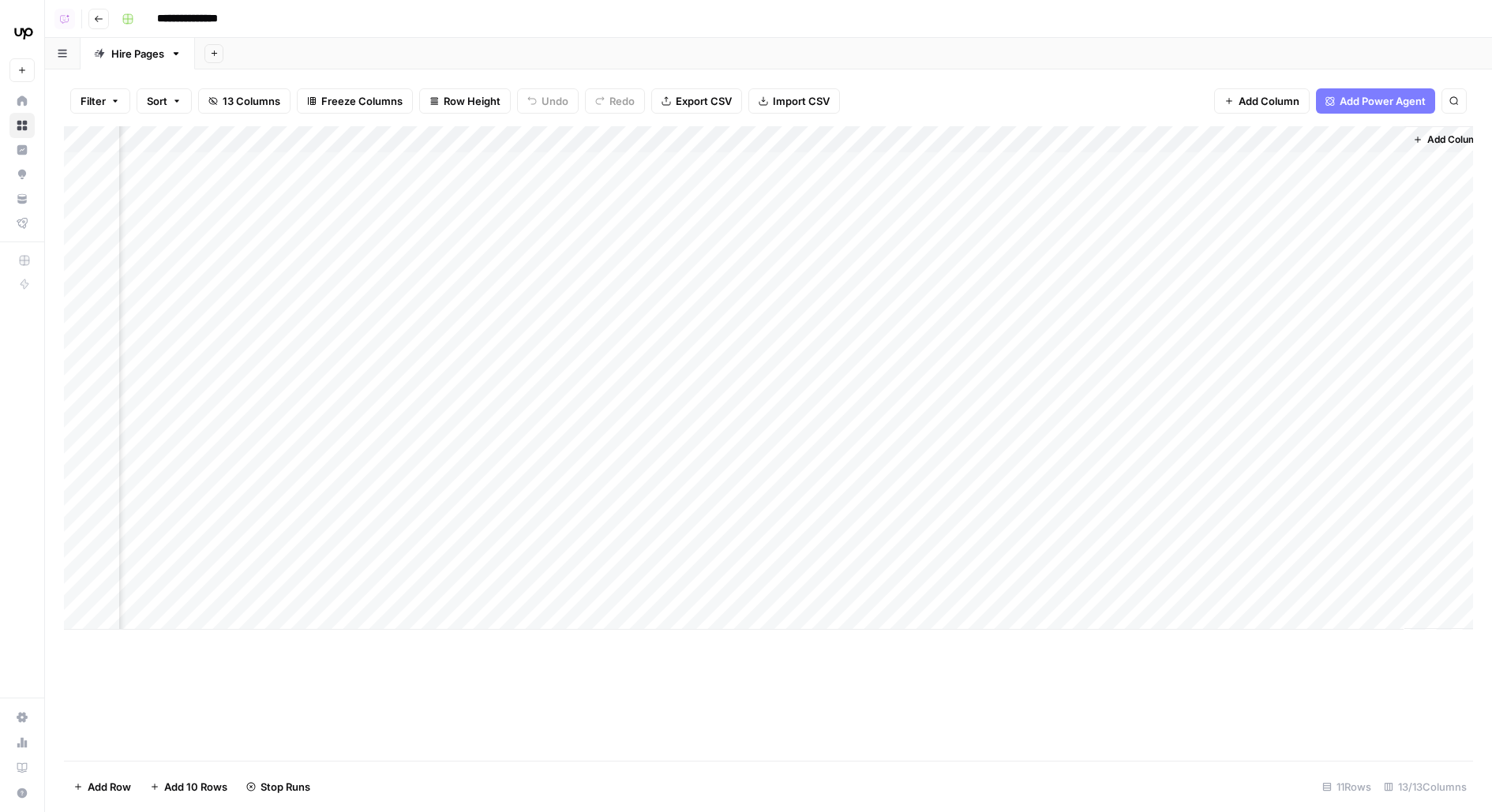
click at [540, 250] on div "Add Column" at bounding box center [768, 378] width 1409 height 503
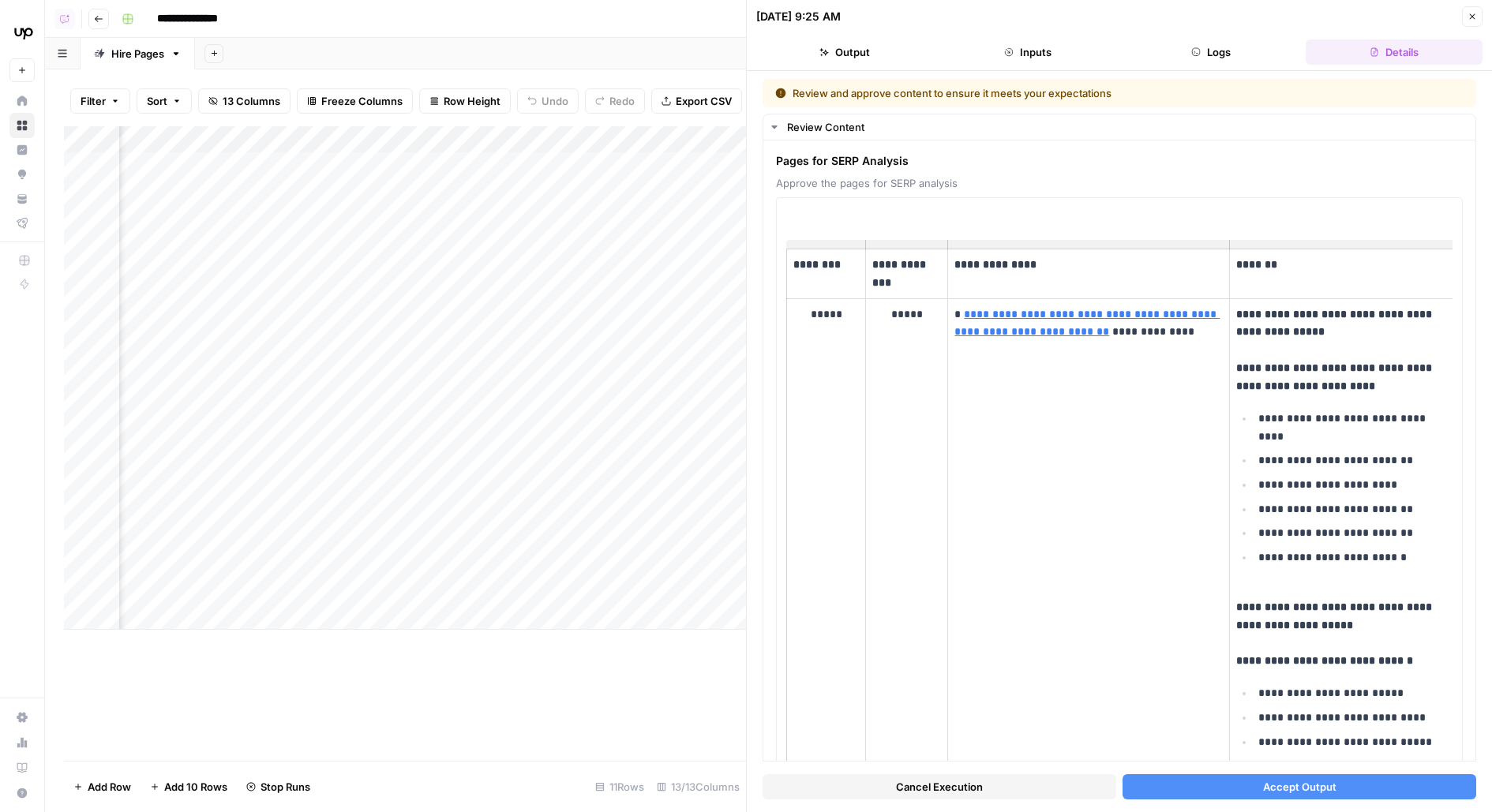
click at [1234, 783] on button "Accept Output" at bounding box center [1299, 787] width 353 height 25
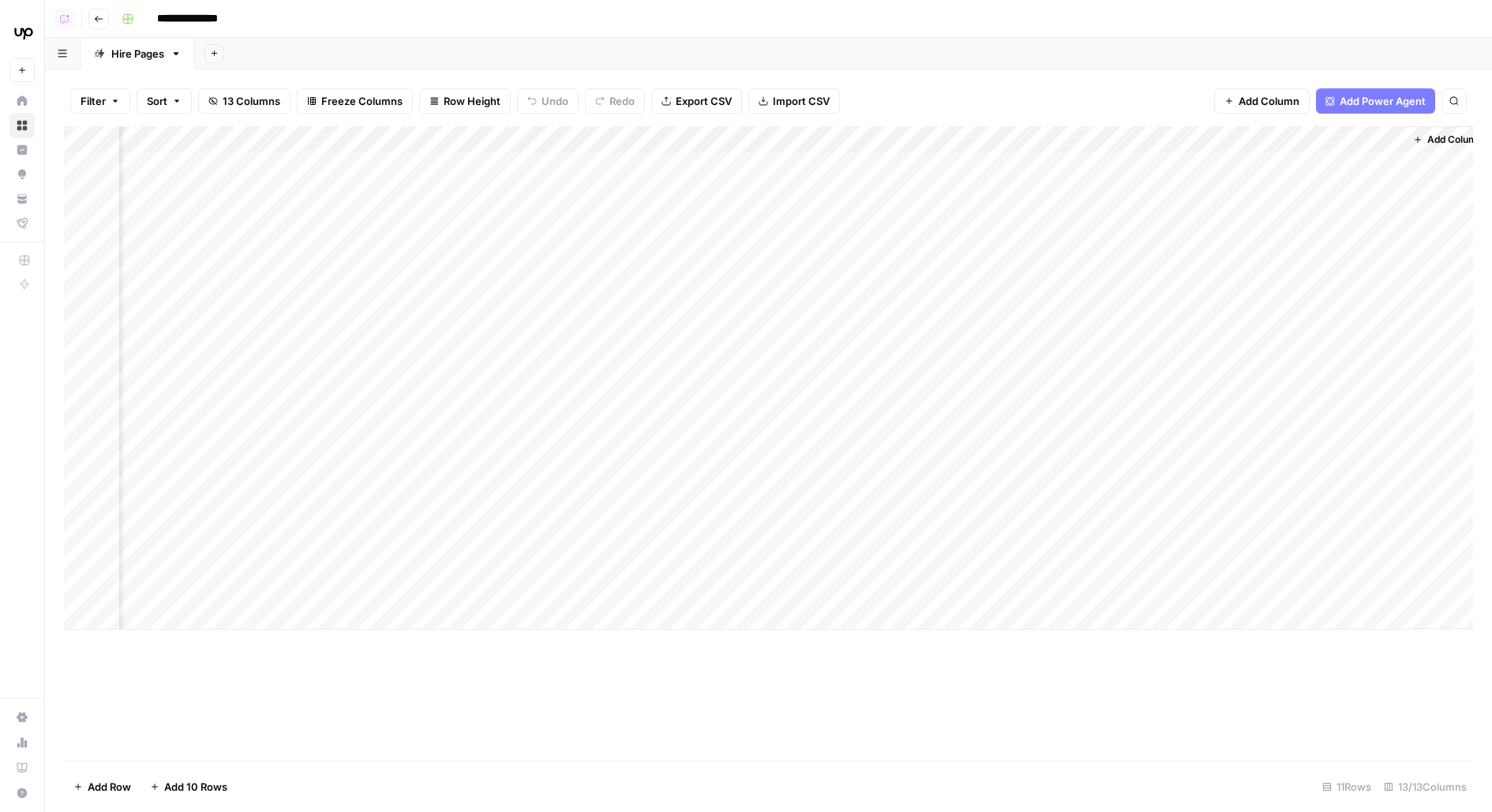
click at [531, 208] on div "Add Column" at bounding box center [768, 378] width 1409 height 503
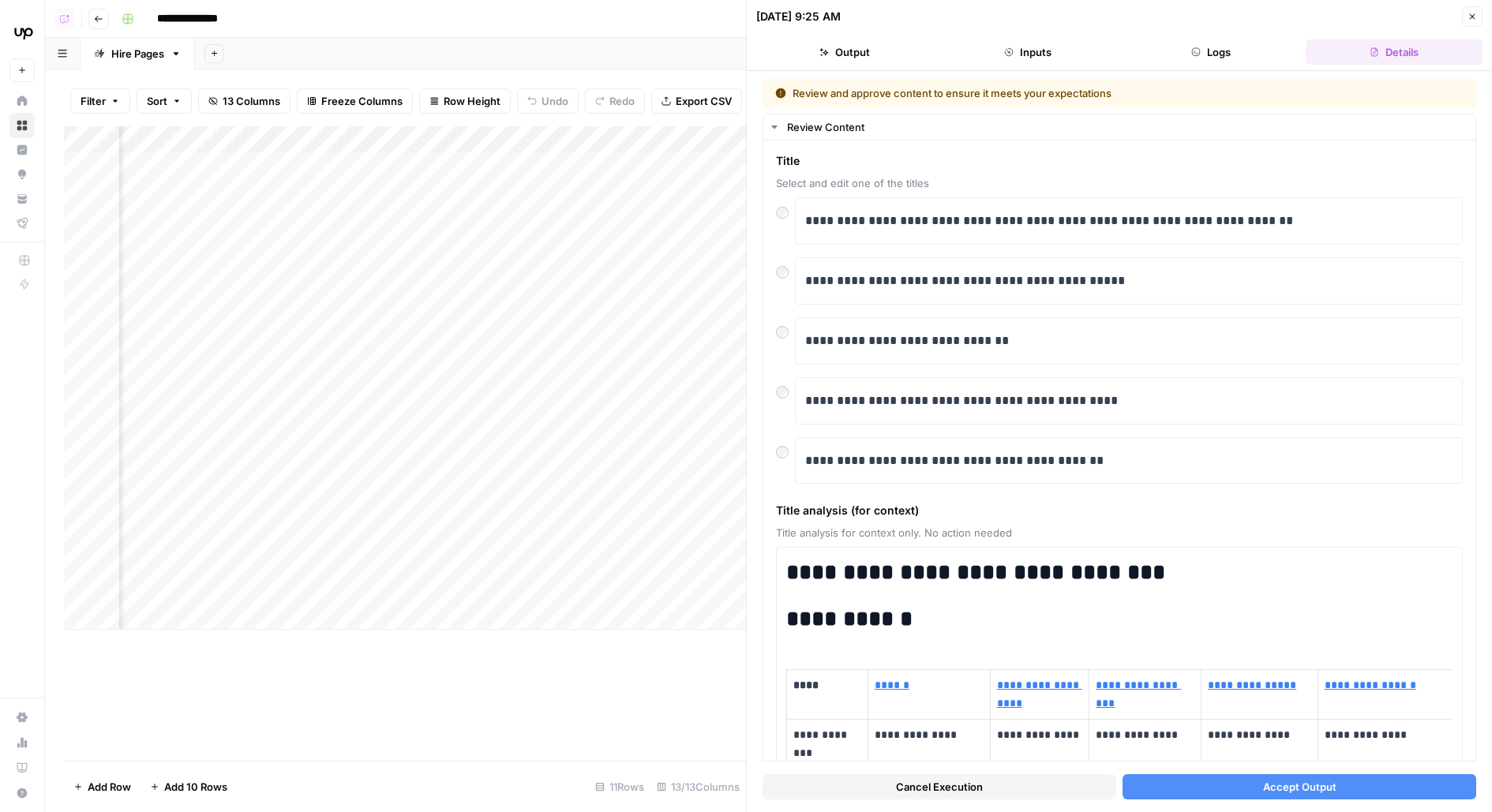
click at [1215, 786] on button "Accept Output" at bounding box center [1299, 787] width 353 height 25
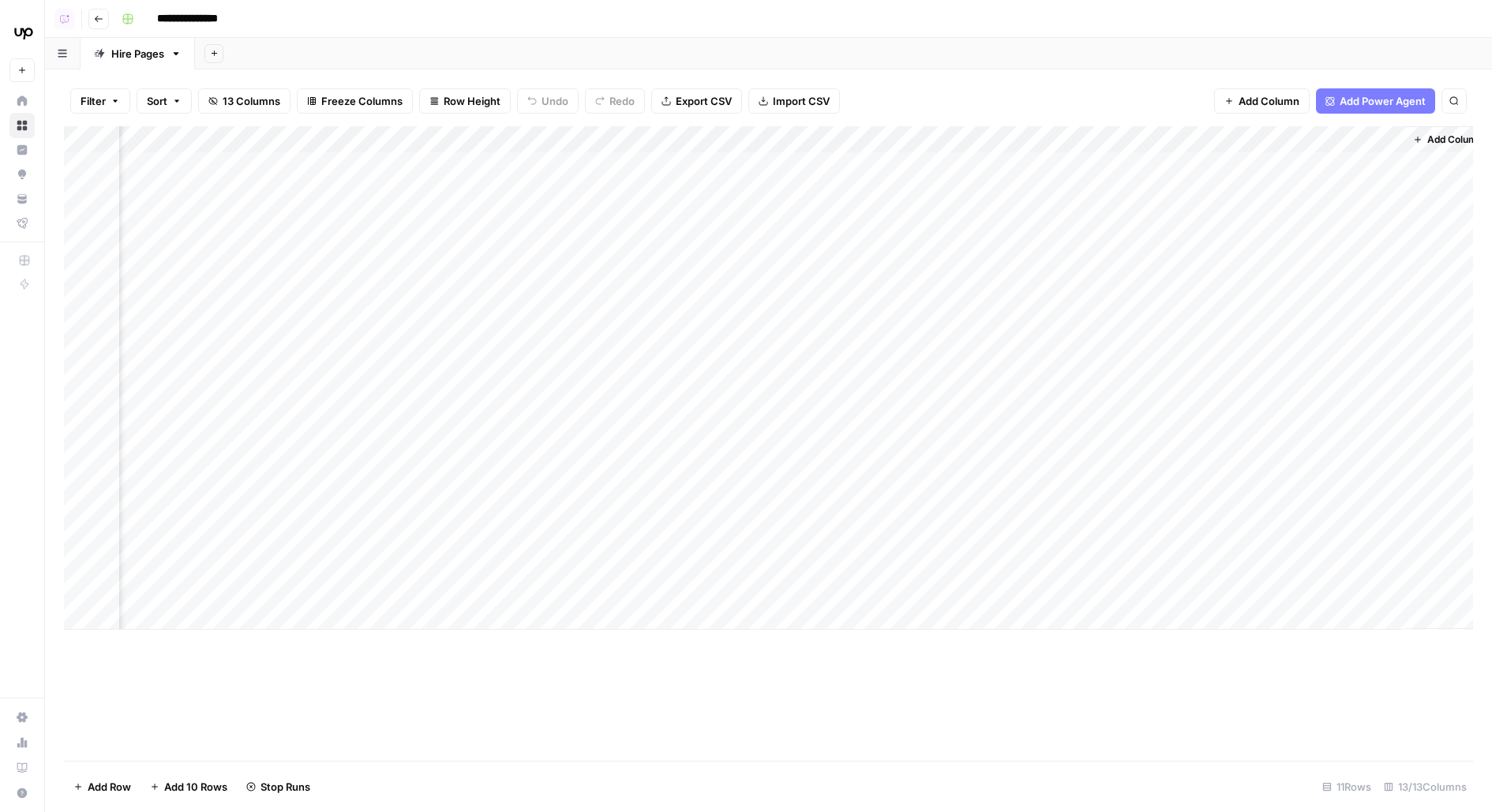
click at [536, 246] on div "Add Column" at bounding box center [768, 378] width 1409 height 503
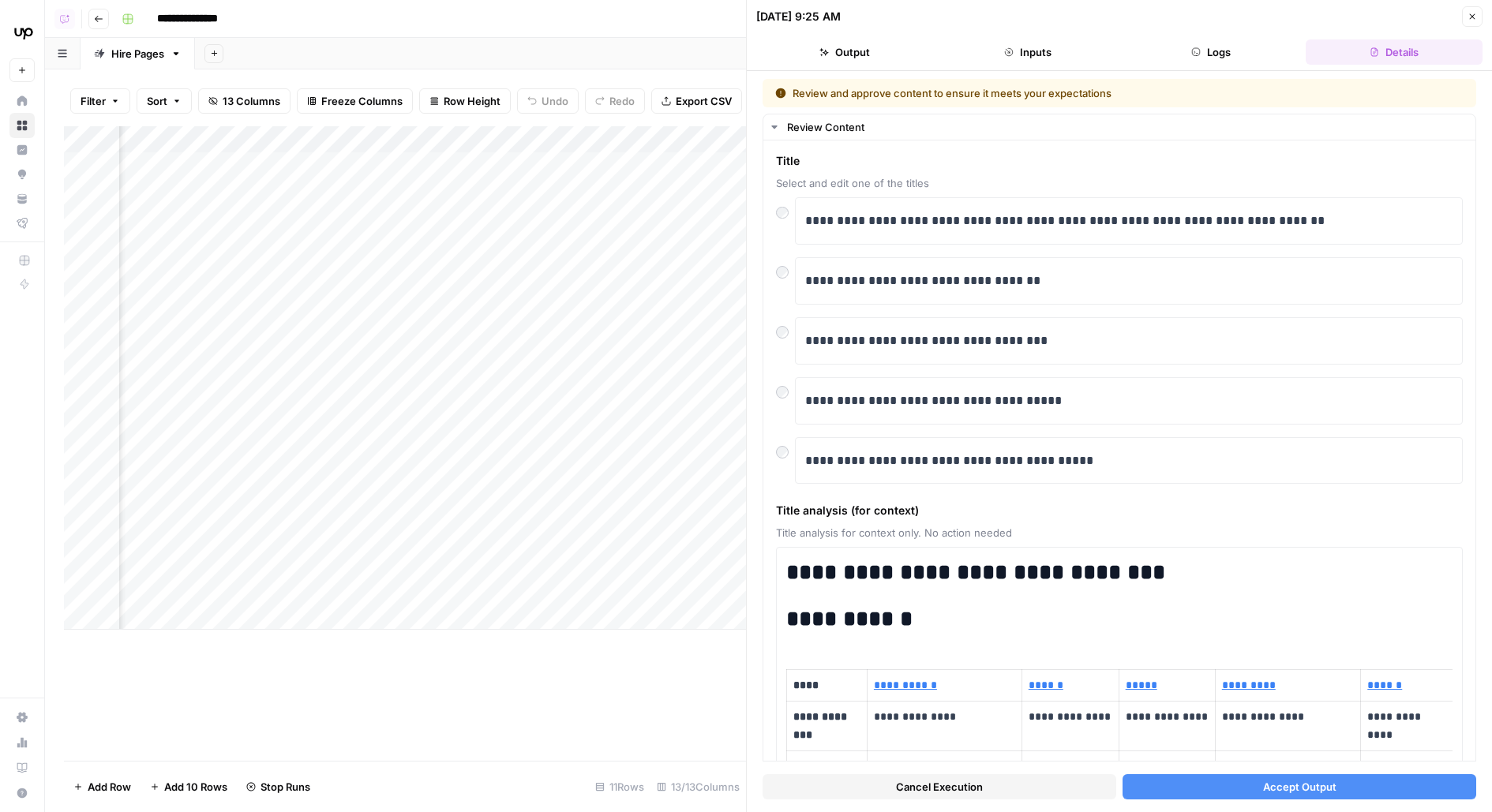
click at [1241, 794] on button "Accept Output" at bounding box center [1299, 787] width 353 height 25
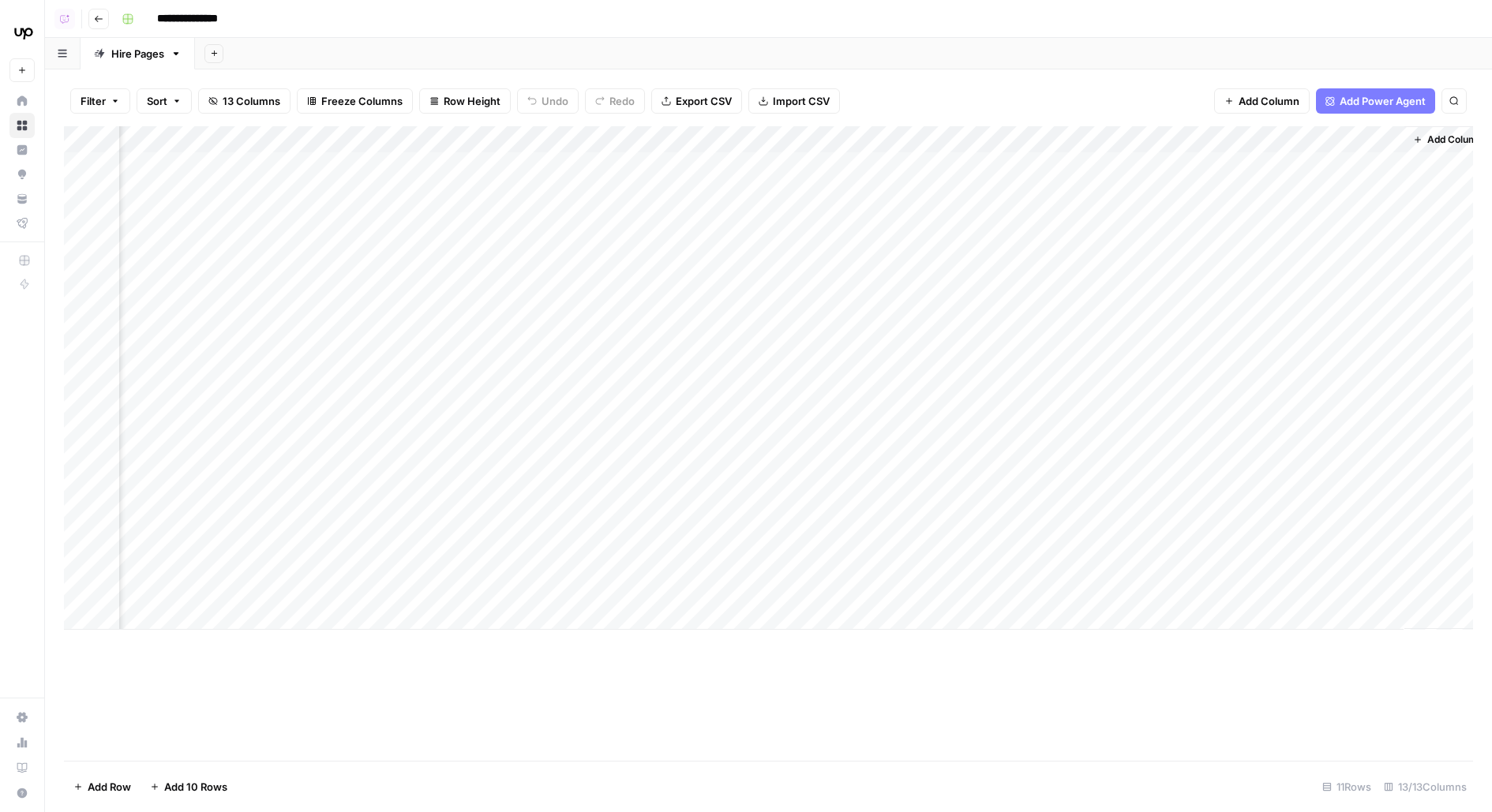
click at [965, 155] on div "Add Column" at bounding box center [768, 378] width 1409 height 503
click at [965, 164] on div "Add Column" at bounding box center [768, 378] width 1409 height 503
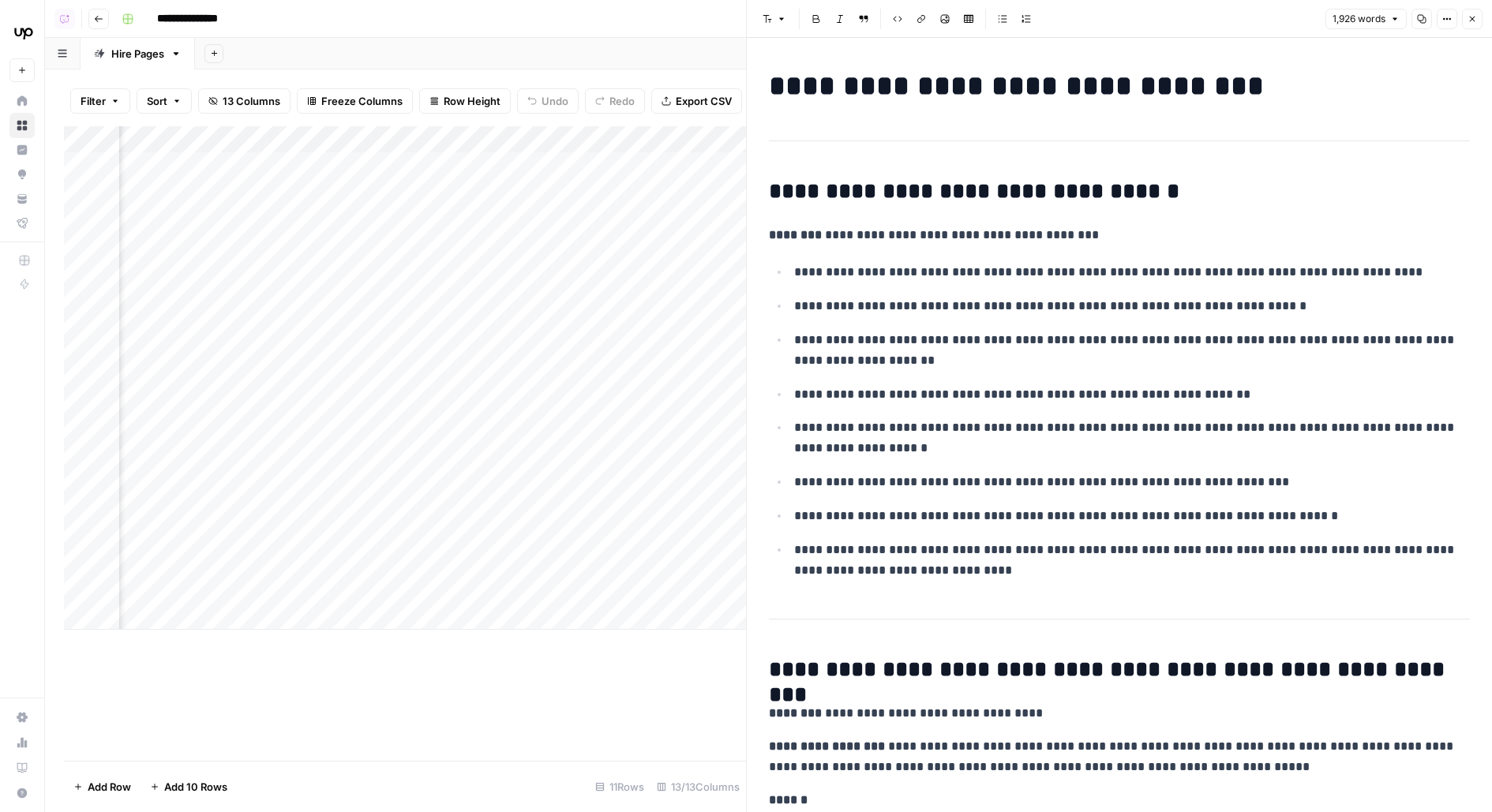
scroll to position [0, 1482]
click at [504, 162] on div "Add Column" at bounding box center [405, 378] width 682 height 503
click at [492, 222] on div "Add Column" at bounding box center [405, 378] width 682 height 503
click at [451, 252] on div "Add Column" at bounding box center [405, 378] width 682 height 503
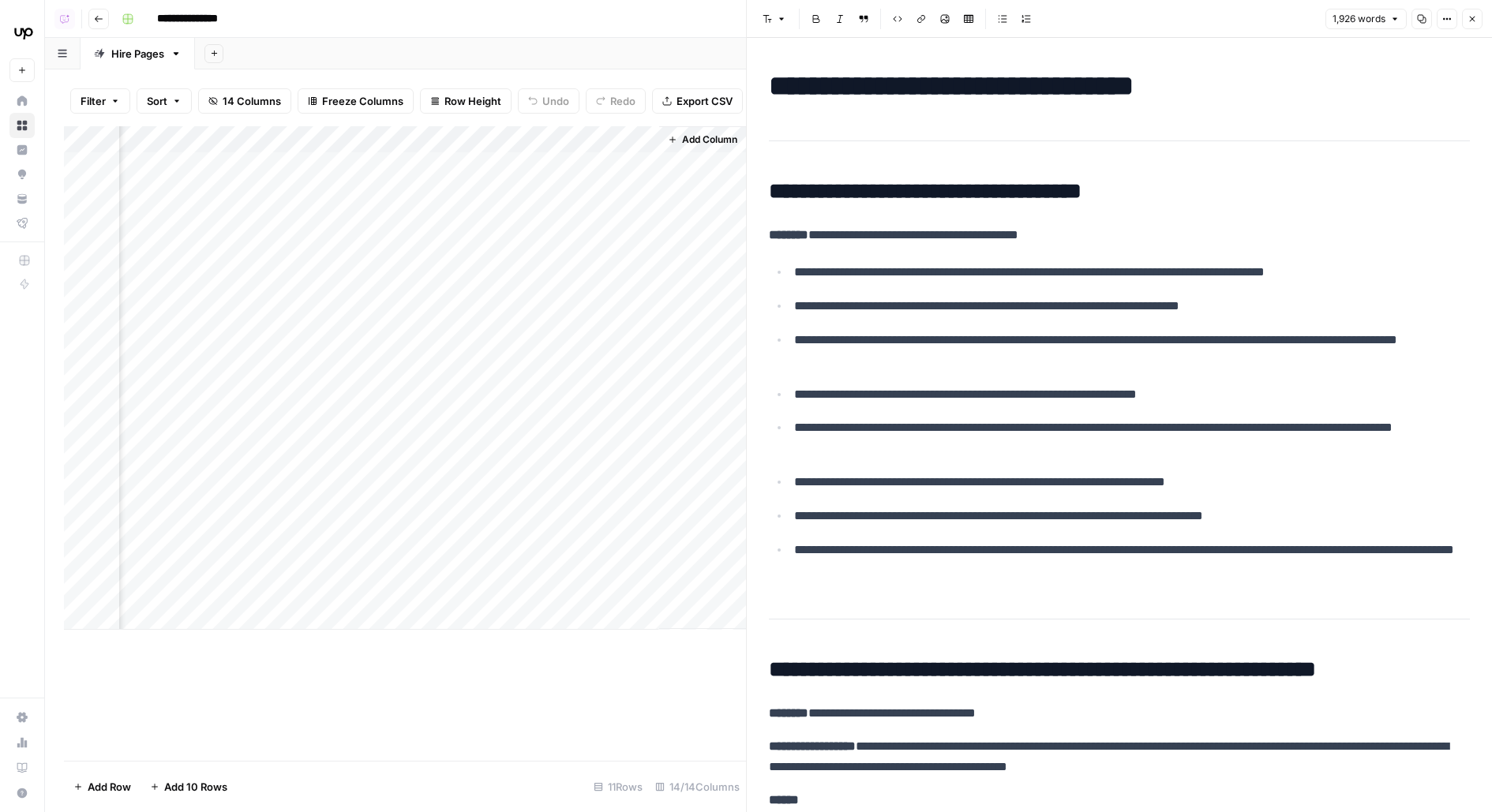
click at [442, 140] on div "Add Column" at bounding box center [405, 378] width 682 height 503
click at [446, 293] on span "Remove Column" at bounding box center [473, 294] width 138 height 16
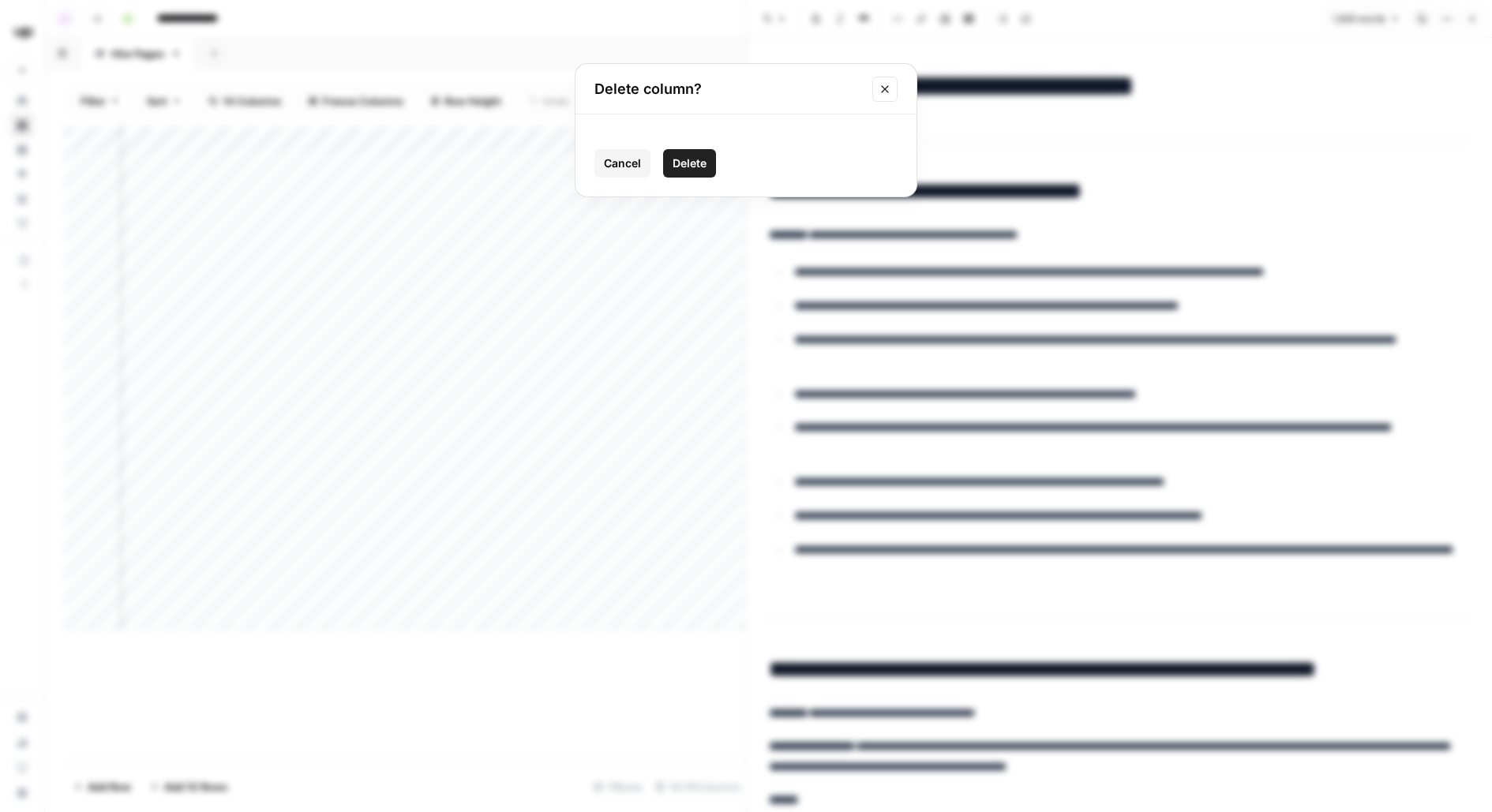
click at [697, 160] on span "Delete" at bounding box center [690, 163] width 34 height 16
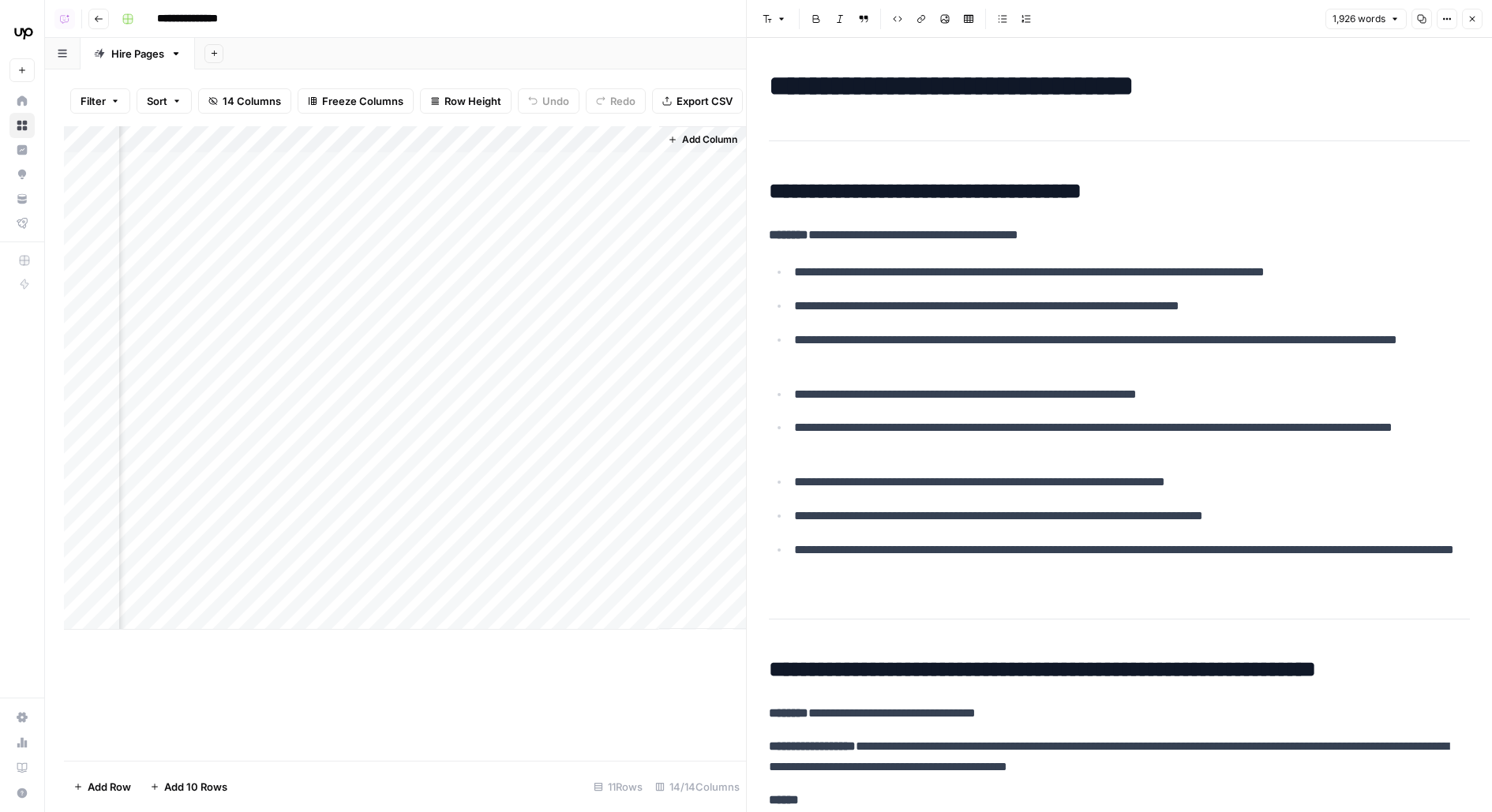
scroll to position [0, 1482]
click at [628, 165] on div "Add Column" at bounding box center [405, 378] width 682 height 503
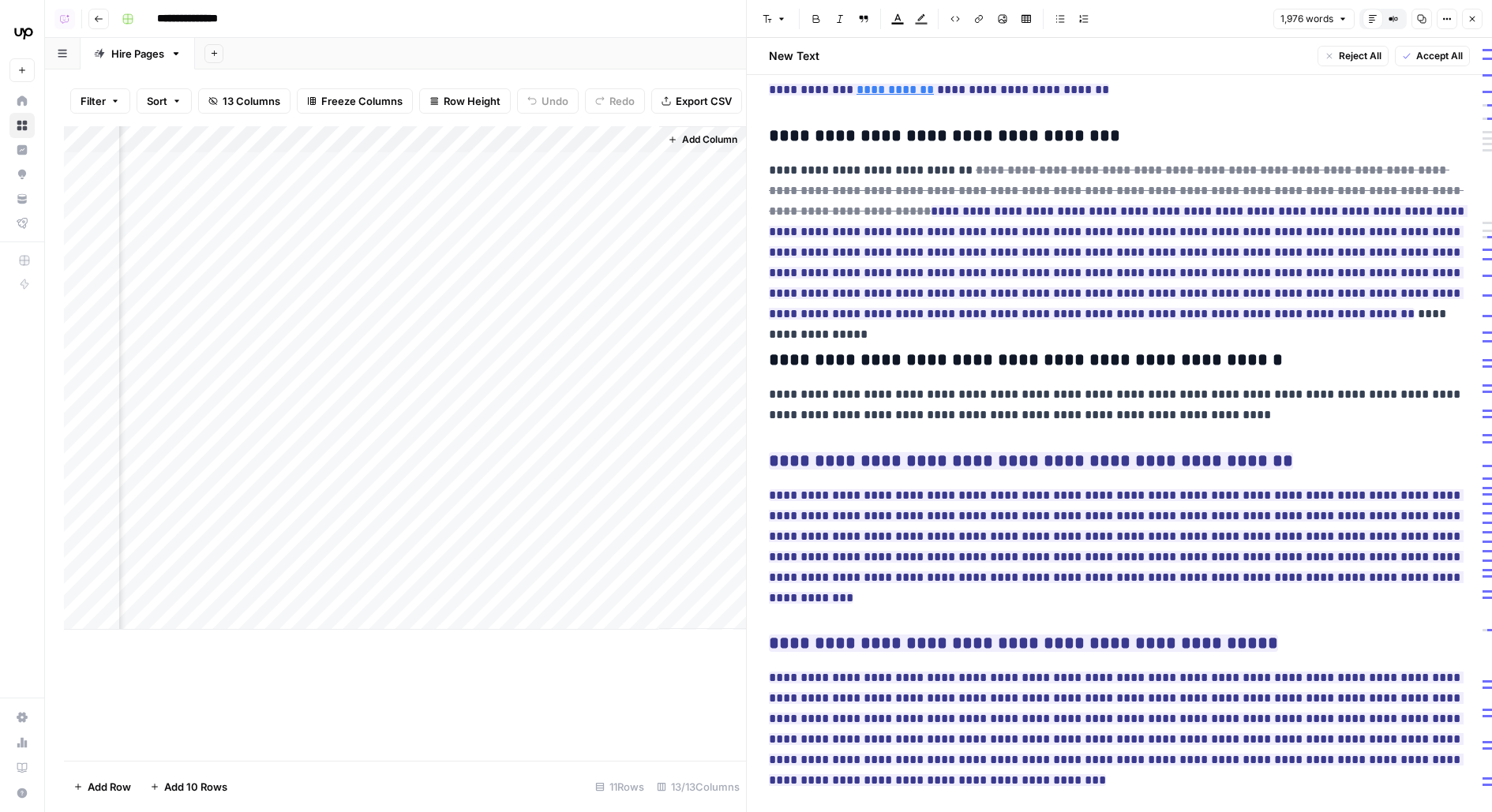
scroll to position [3611, 0]
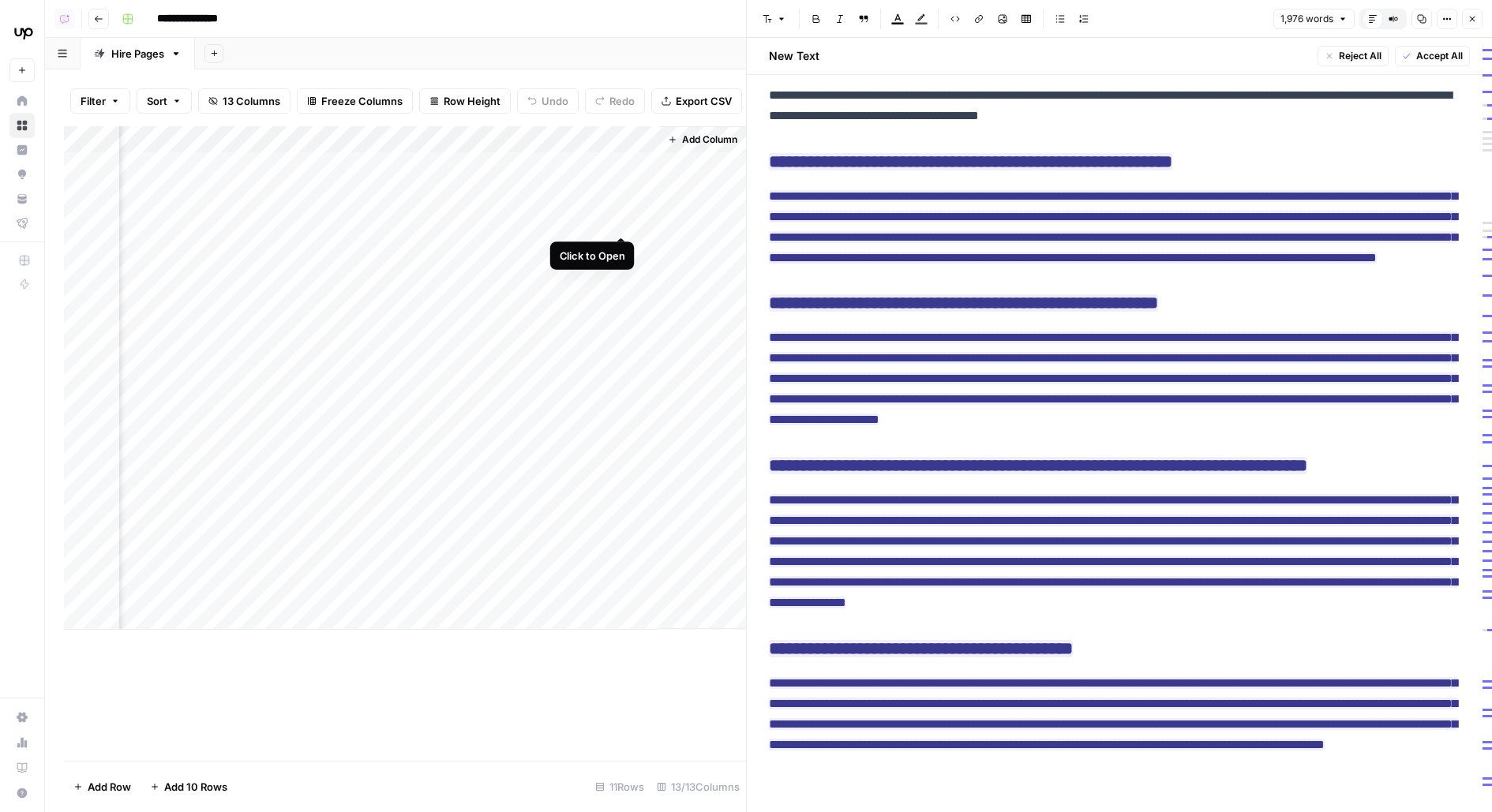
click at [619, 204] on div "Add Column" at bounding box center [405, 378] width 682 height 503
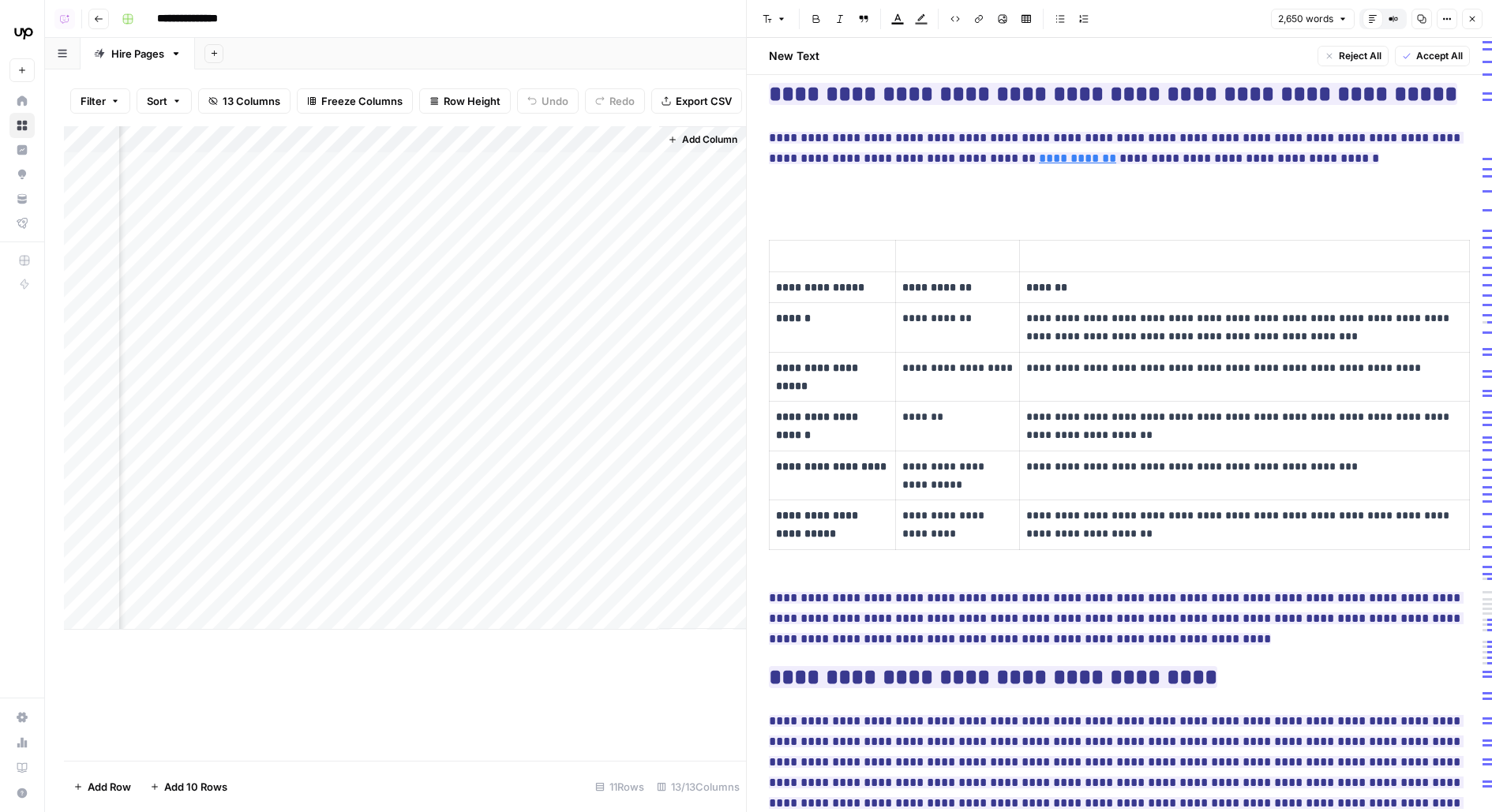
scroll to position [474, 0]
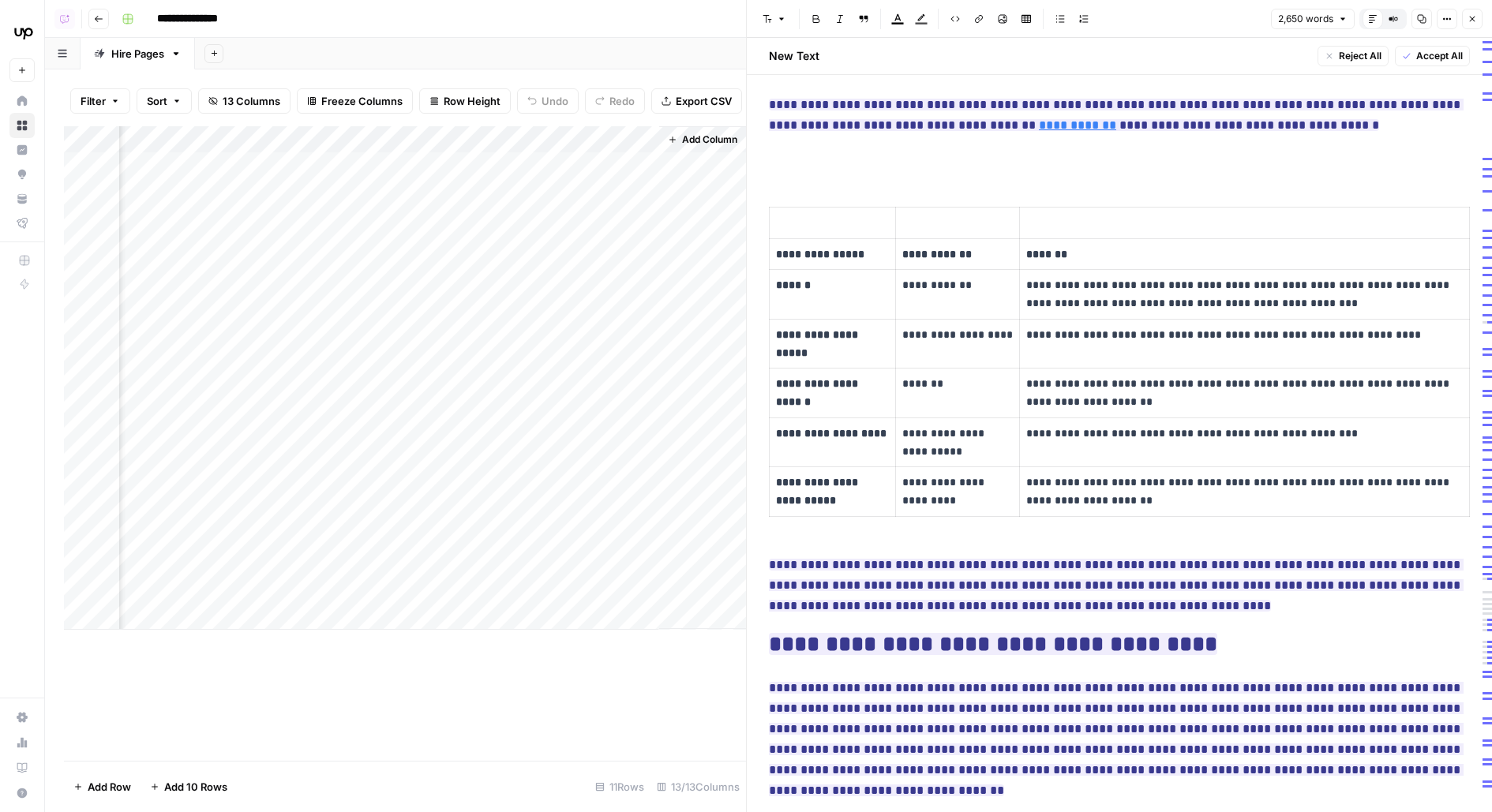
click at [947, 214] on p at bounding box center [957, 223] width 110 height 19
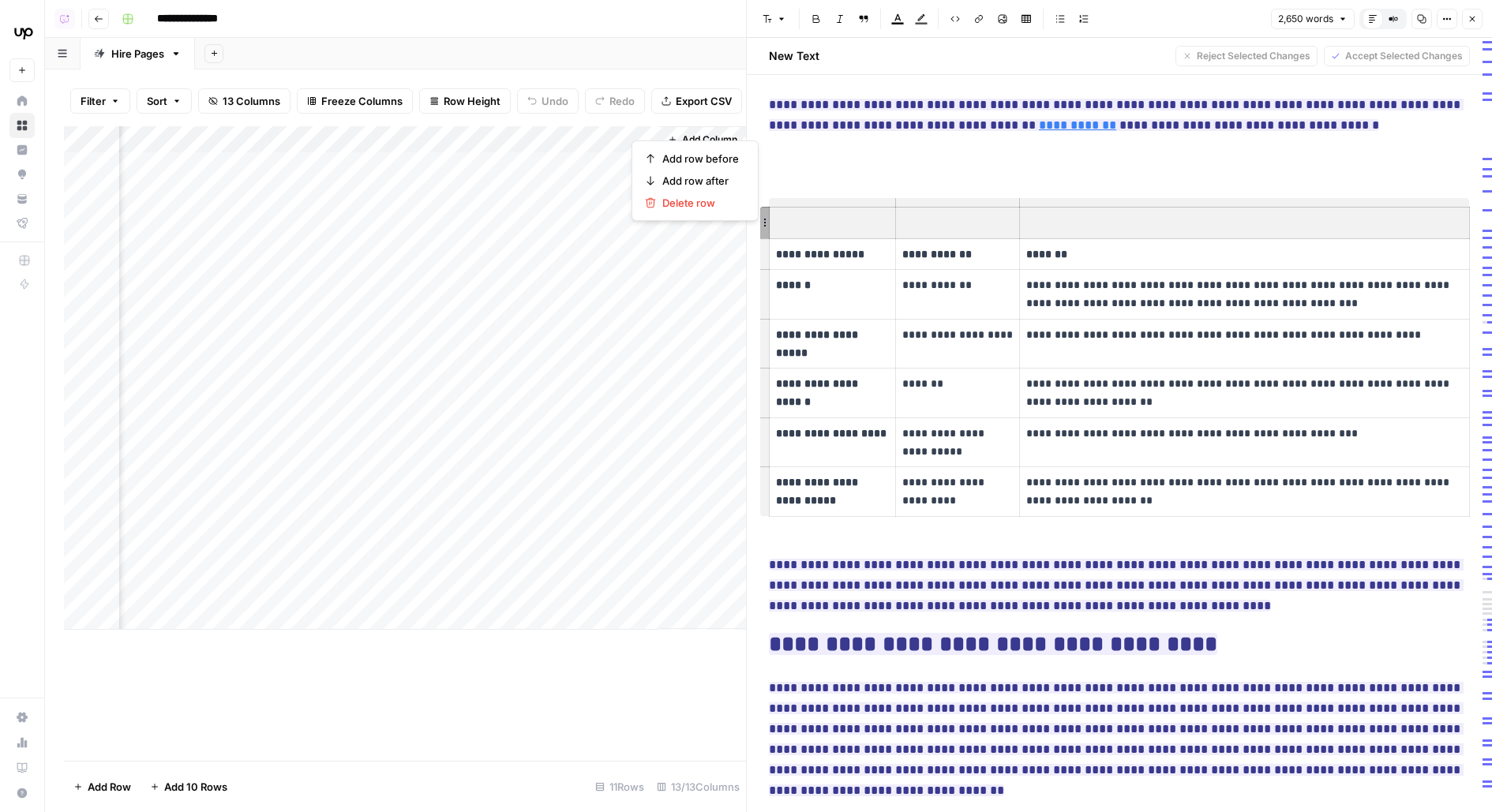
drag, startPoint x: 818, startPoint y: 183, endPoint x: 1351, endPoint y: 181, distance: 533.0
click at [1351, 207] on tr at bounding box center [1120, 222] width 700 height 31
click at [730, 205] on span "Delete row" at bounding box center [700, 202] width 77 height 16
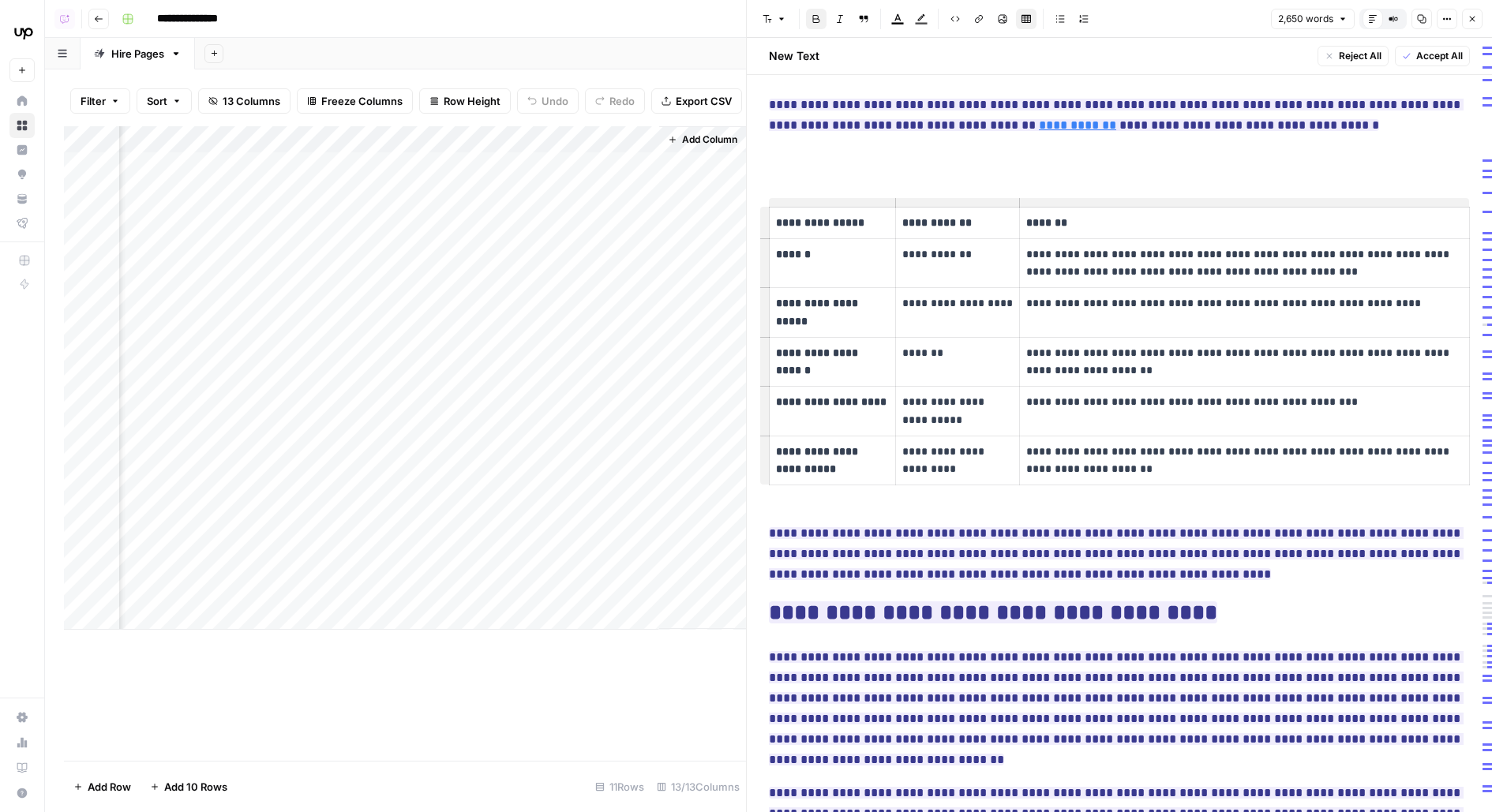
click at [937, 239] on td "**********" at bounding box center [957, 263] width 124 height 50
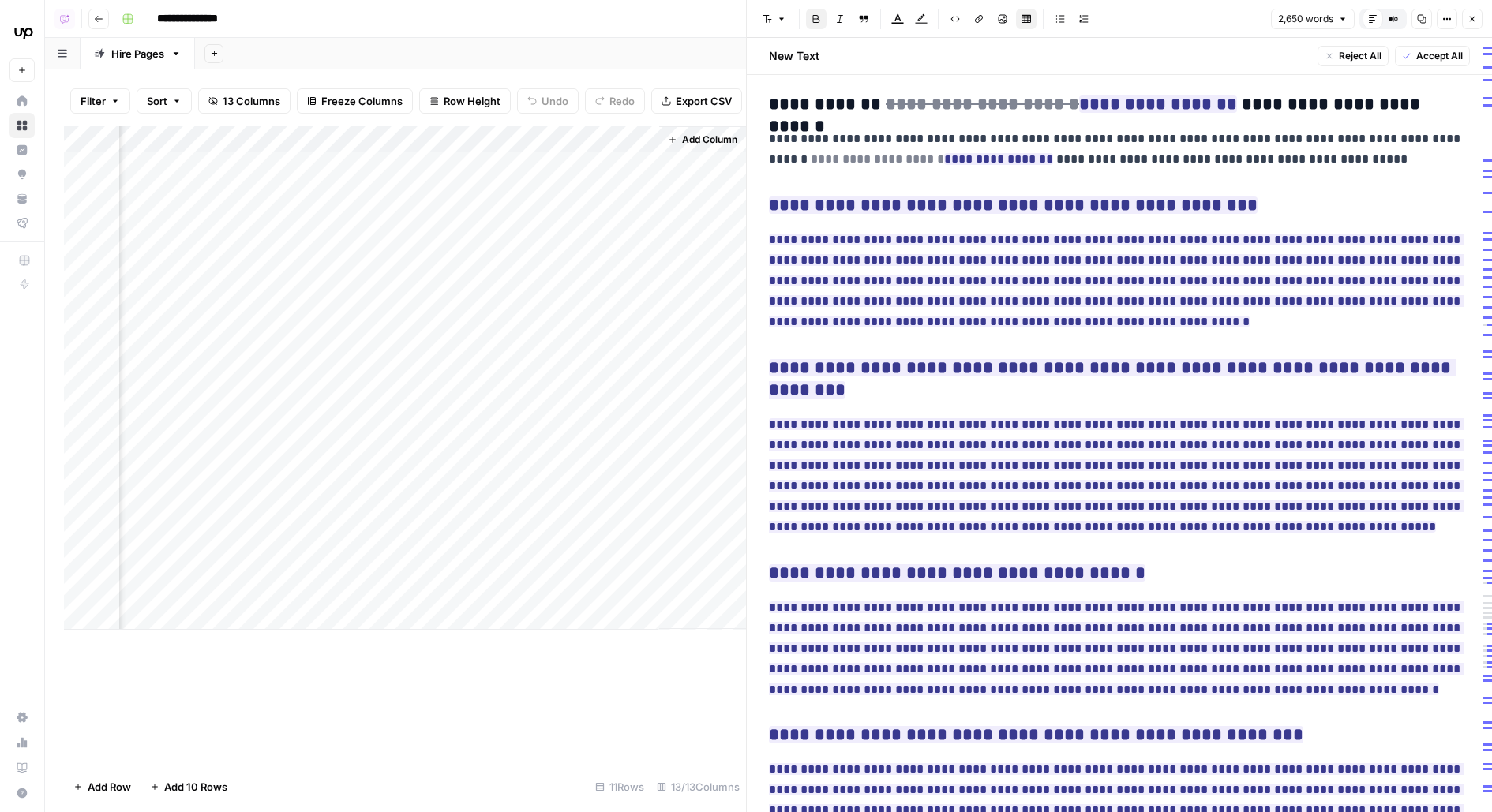
scroll to position [4920, 0]
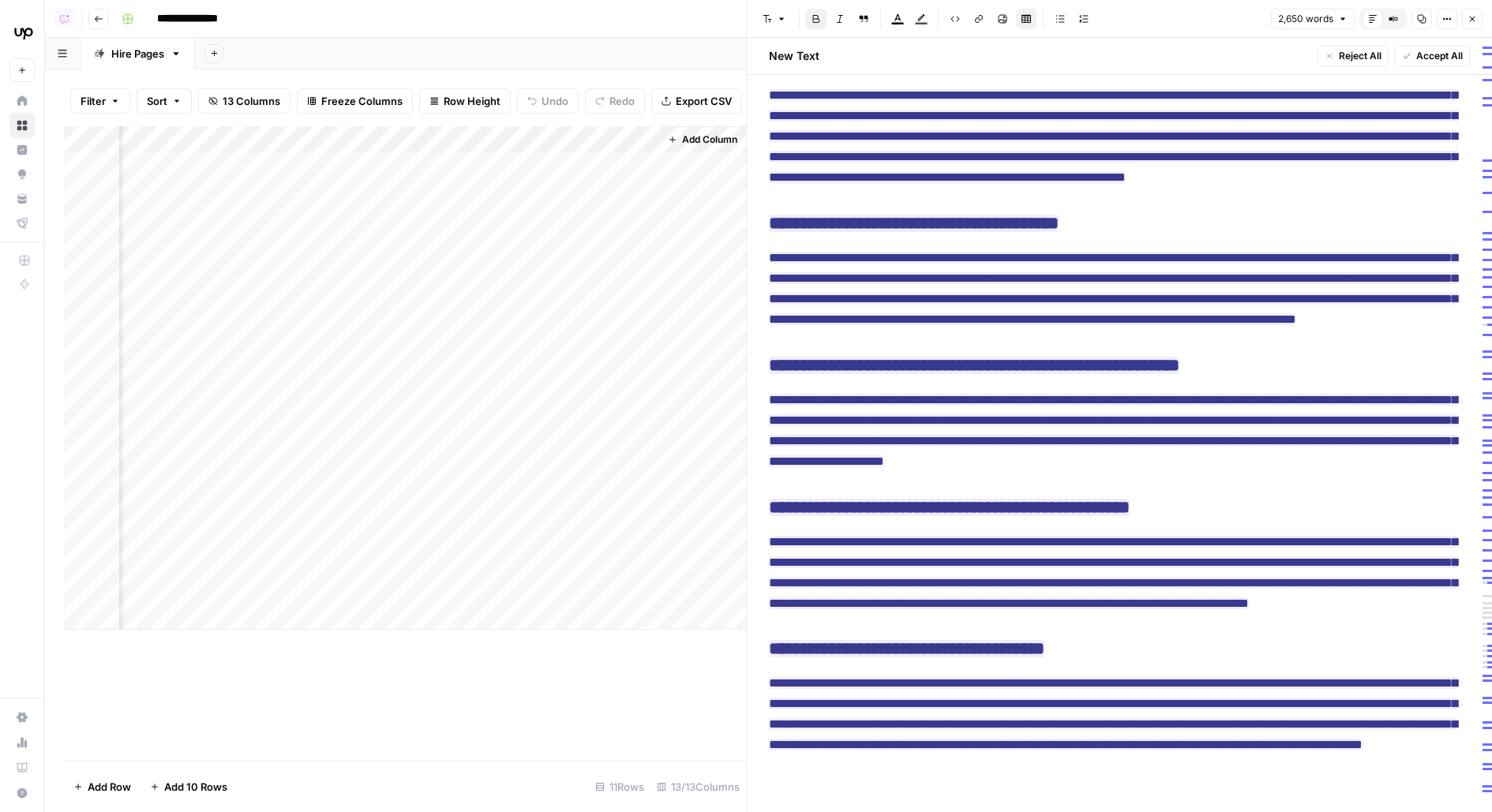
click at [617, 250] on div "Add Column" at bounding box center [405, 378] width 682 height 503
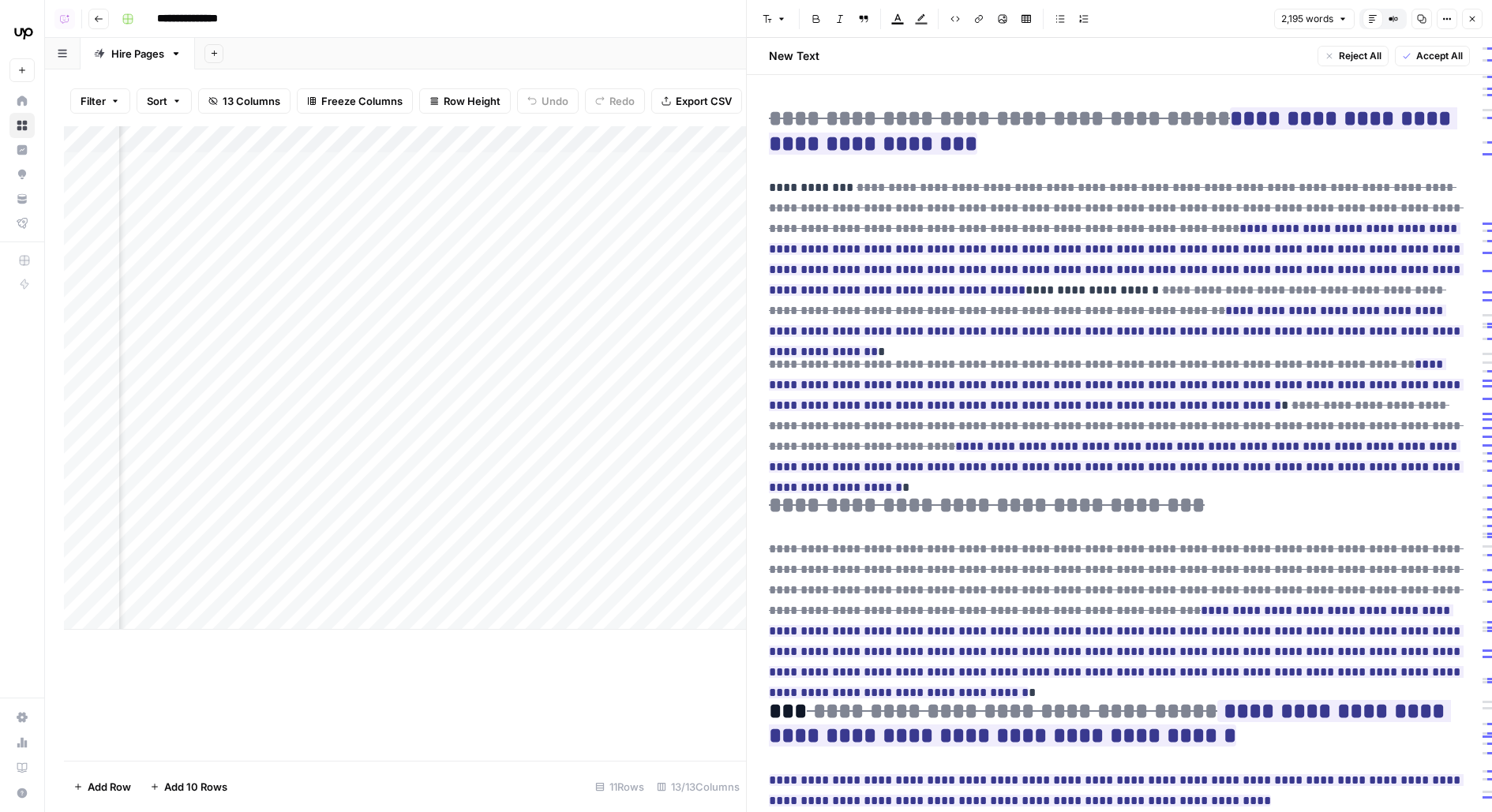
scroll to position [0, 1005]
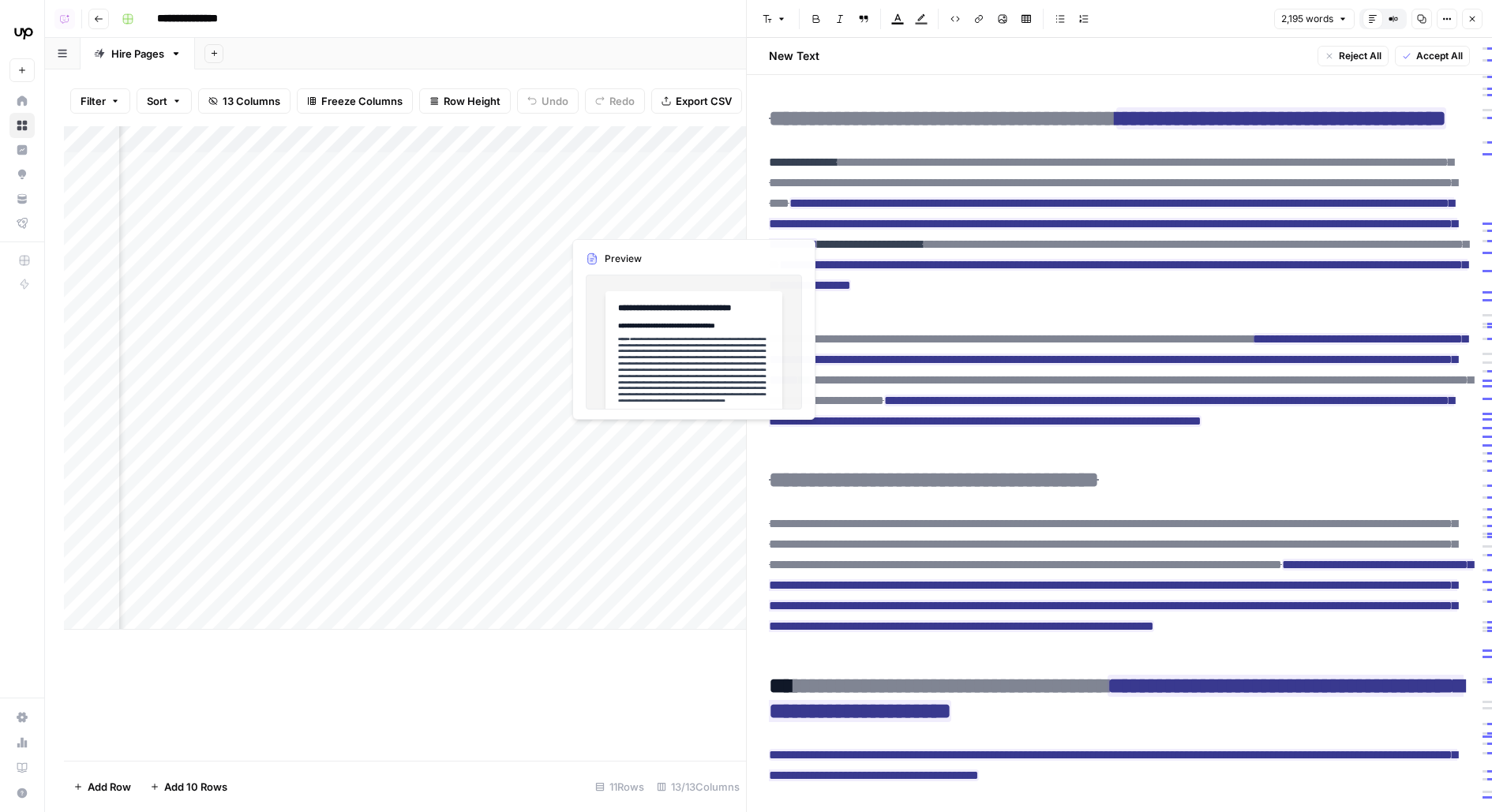
click at [548, 249] on div "Add Column" at bounding box center [405, 378] width 682 height 503
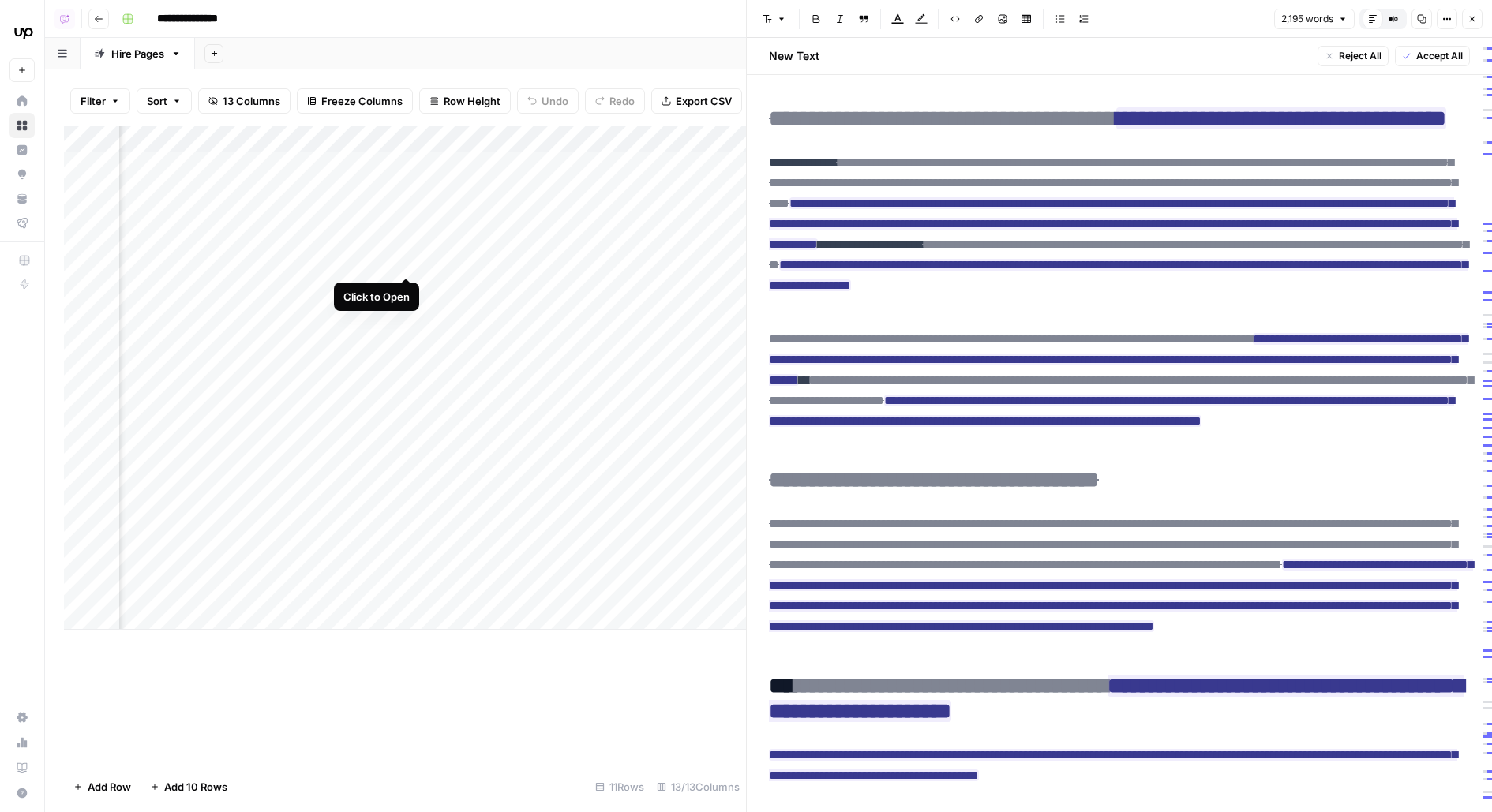
click at [407, 246] on div "Add Column" at bounding box center [405, 378] width 682 height 503
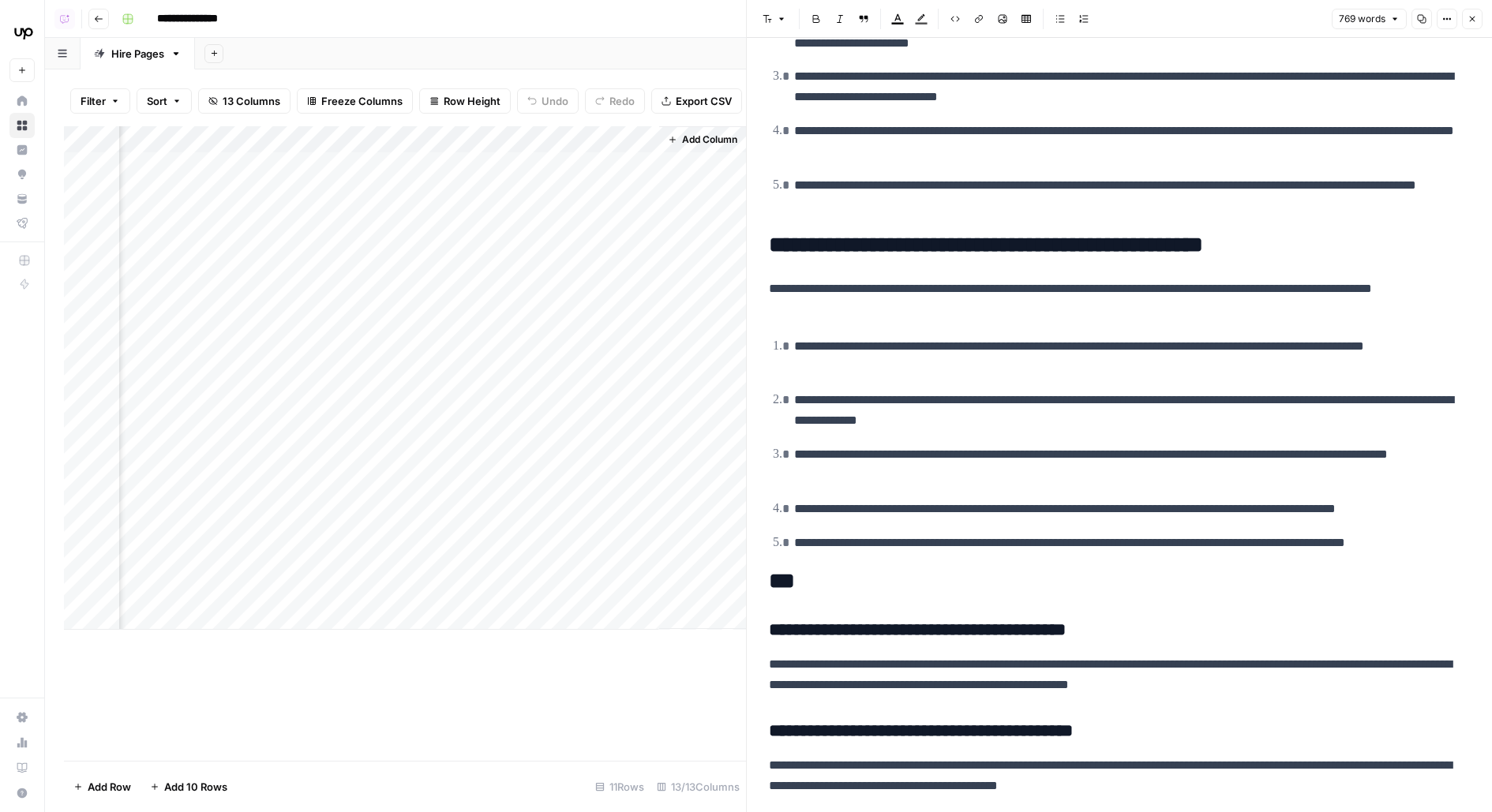
scroll to position [965, 0]
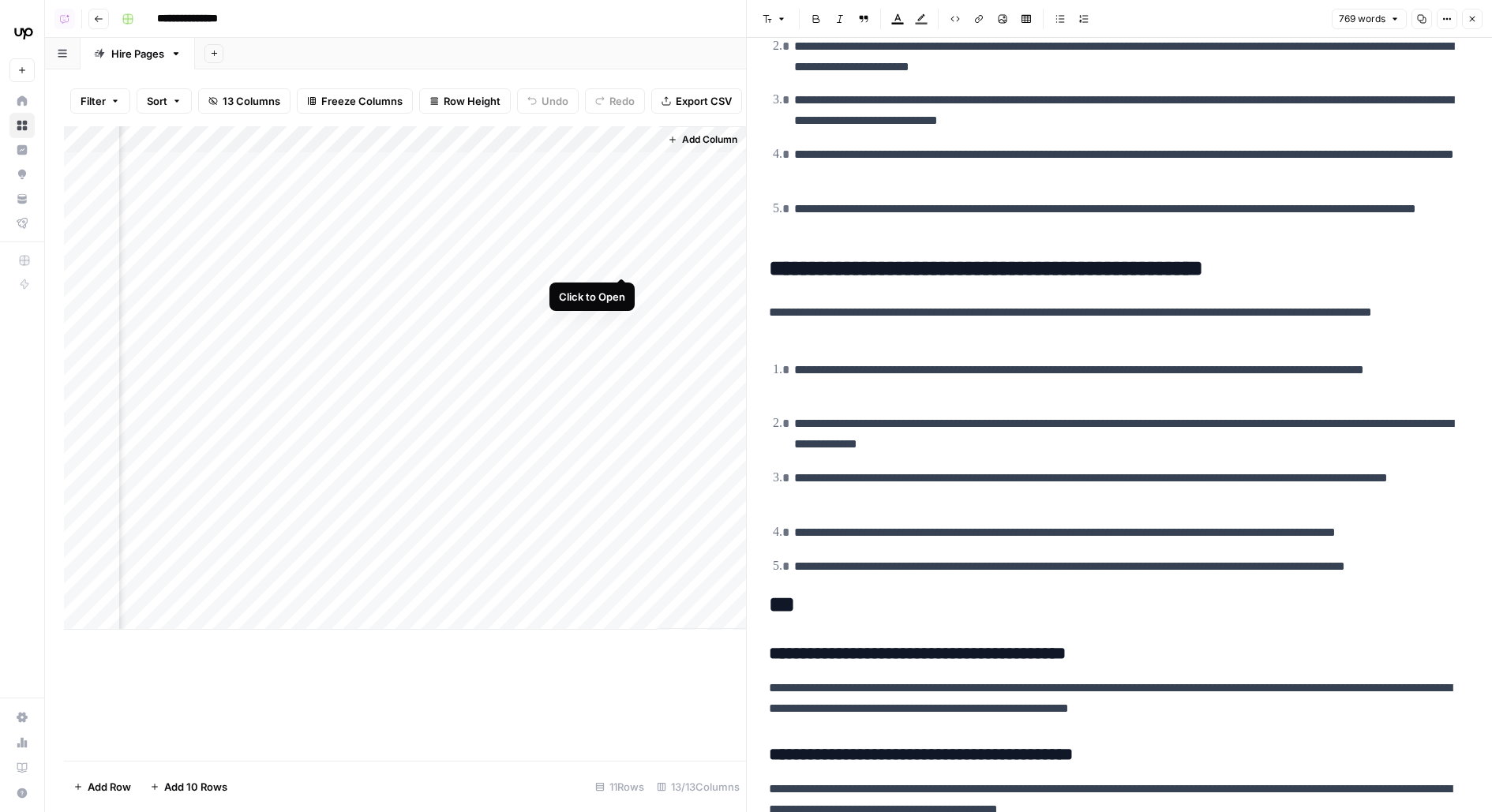
click at [617, 252] on div "Add Column" at bounding box center [405, 378] width 682 height 503
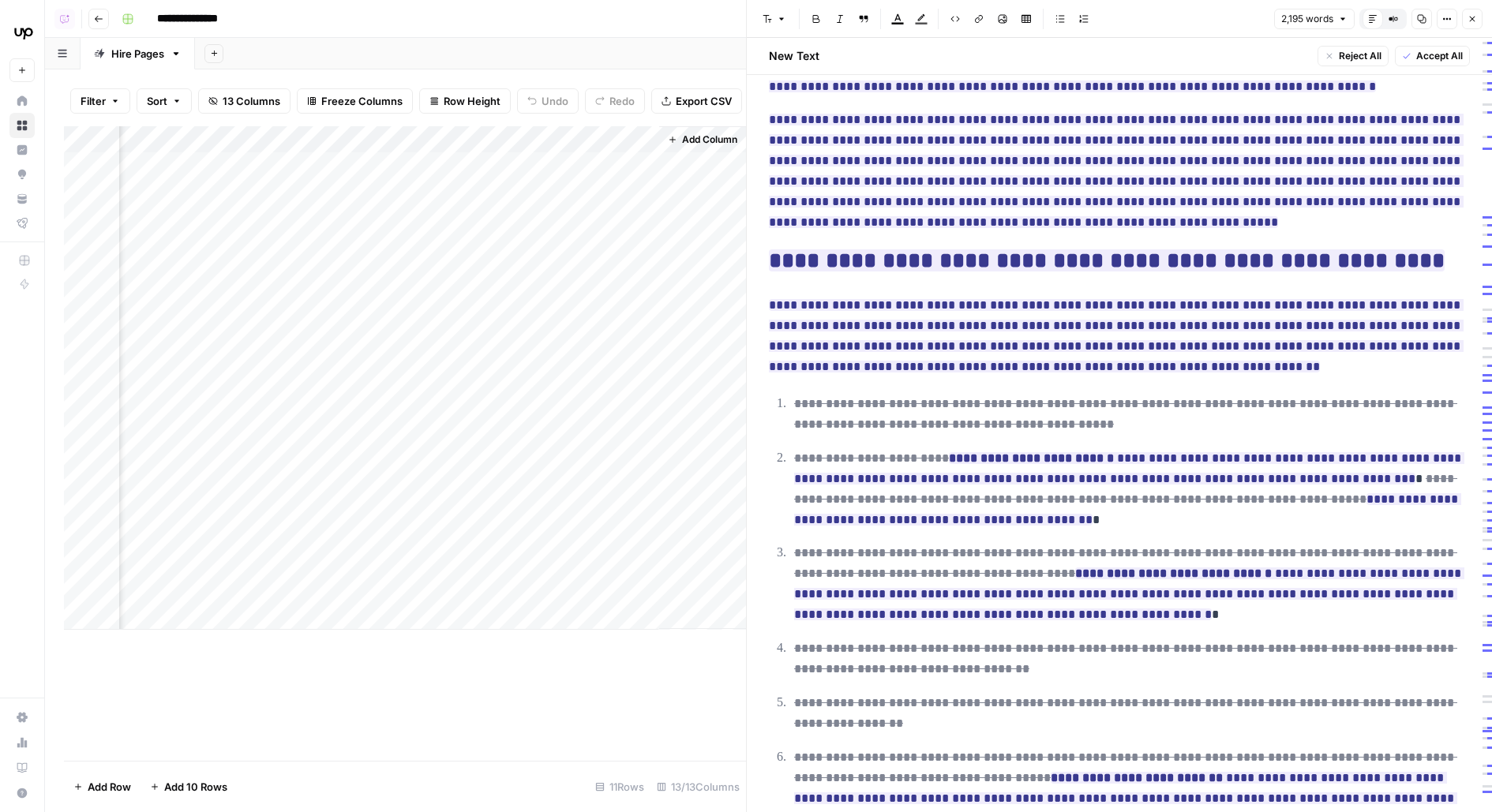
scroll to position [1663, 0]
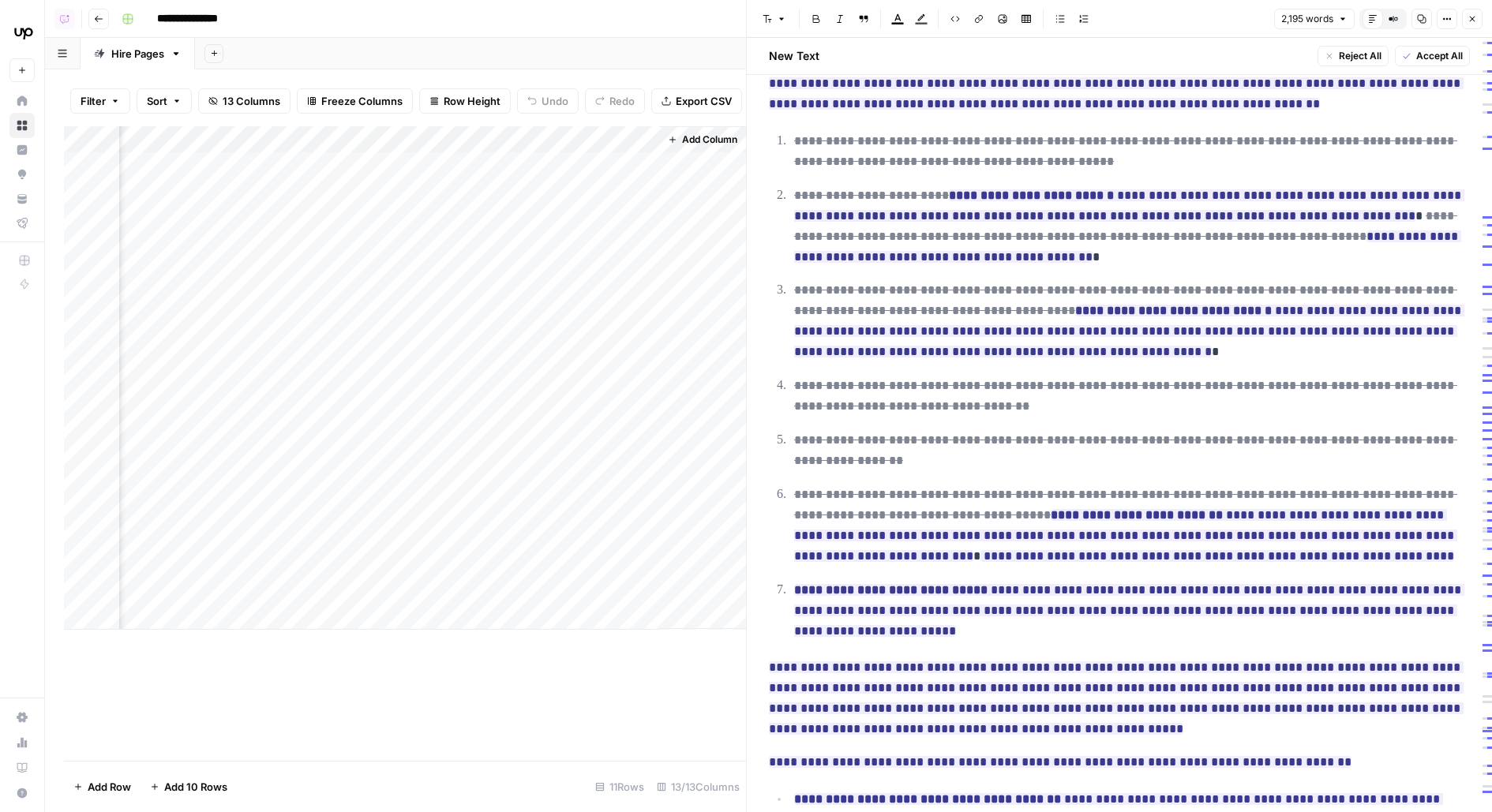
click at [1016, 458] on p "**********" at bounding box center [1132, 450] width 676 height 41
type input "common"
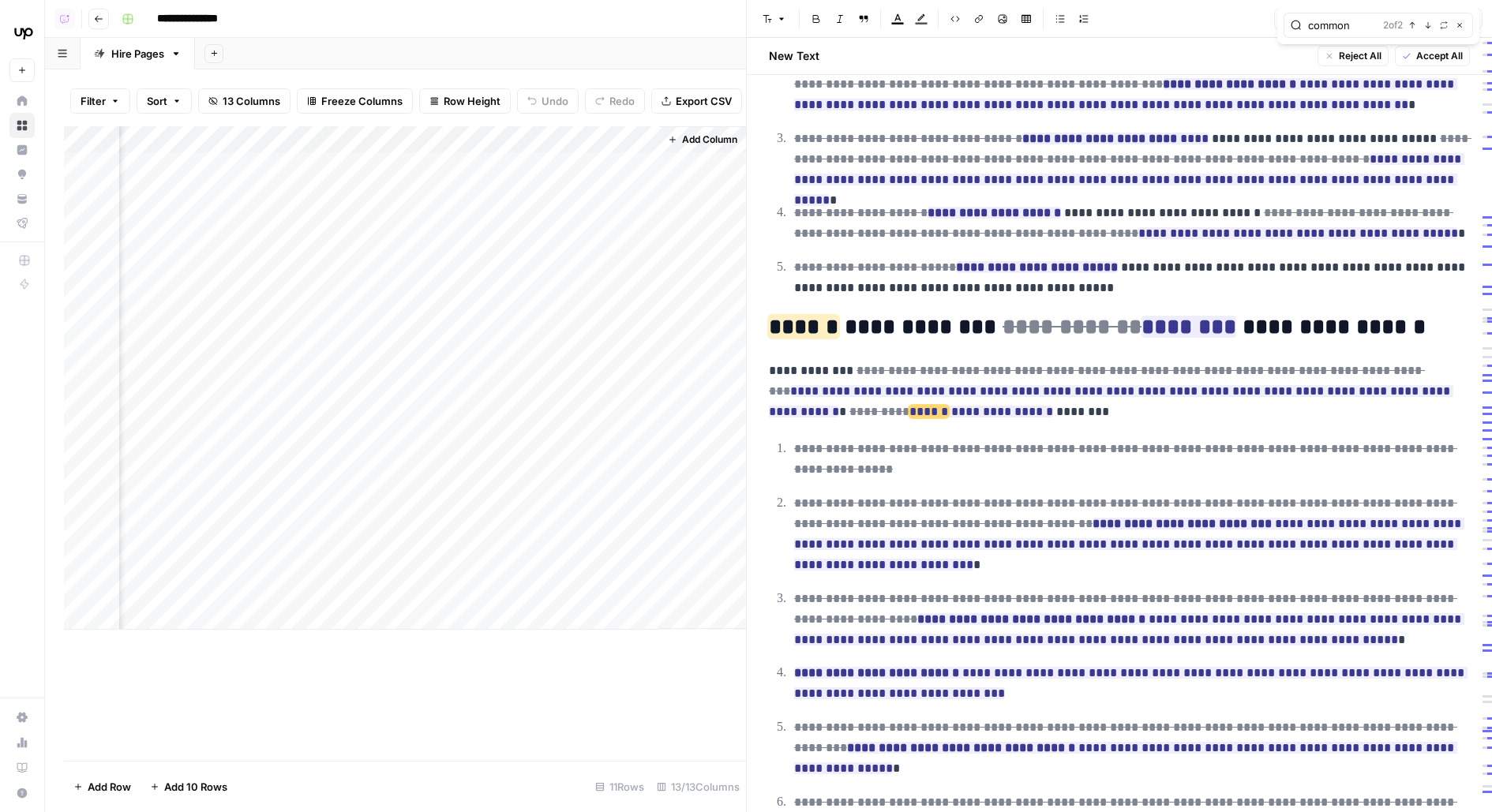
scroll to position [2811, 0]
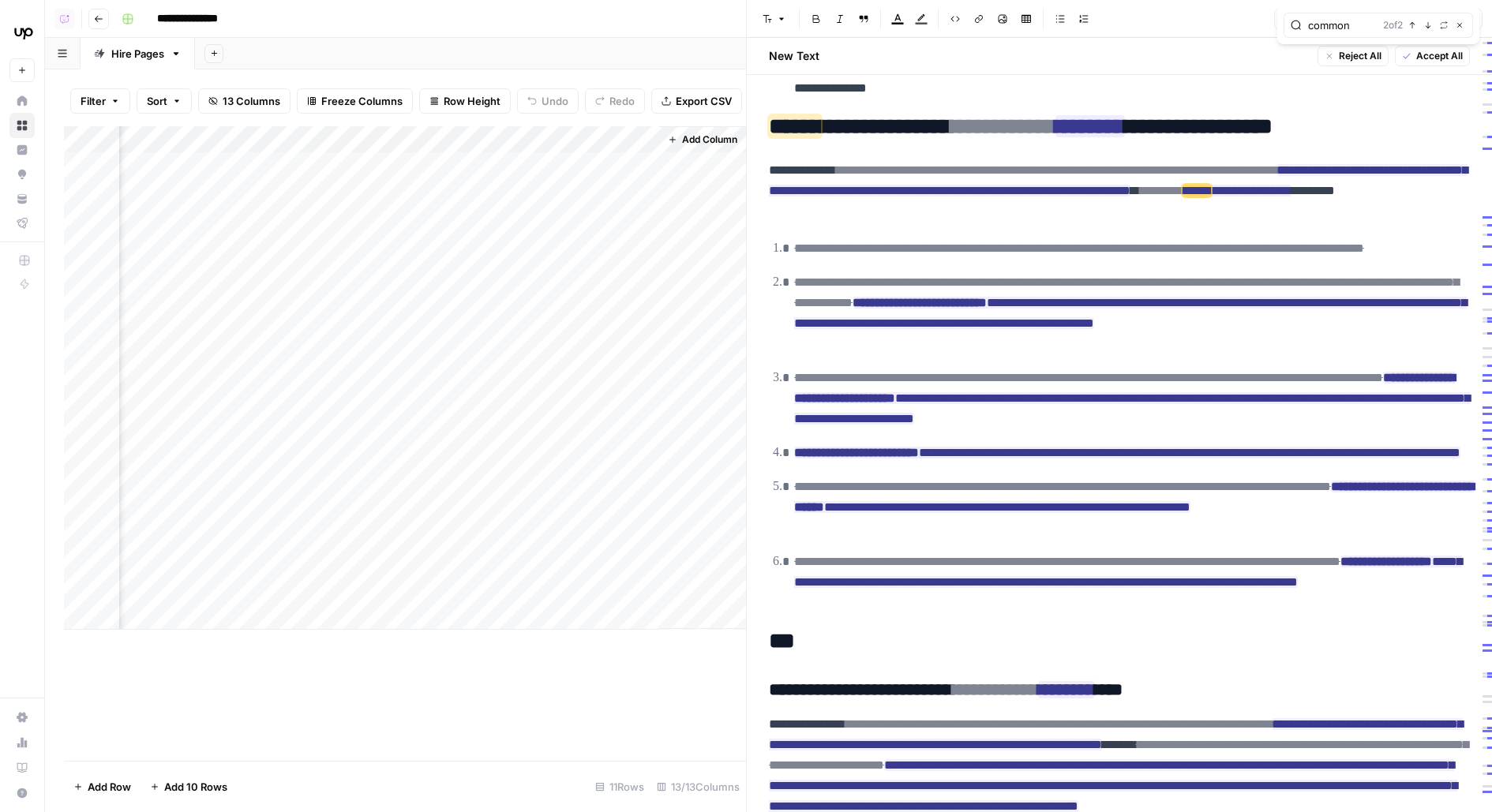
click at [602, 207] on div "Add Column" at bounding box center [405, 378] width 682 height 503
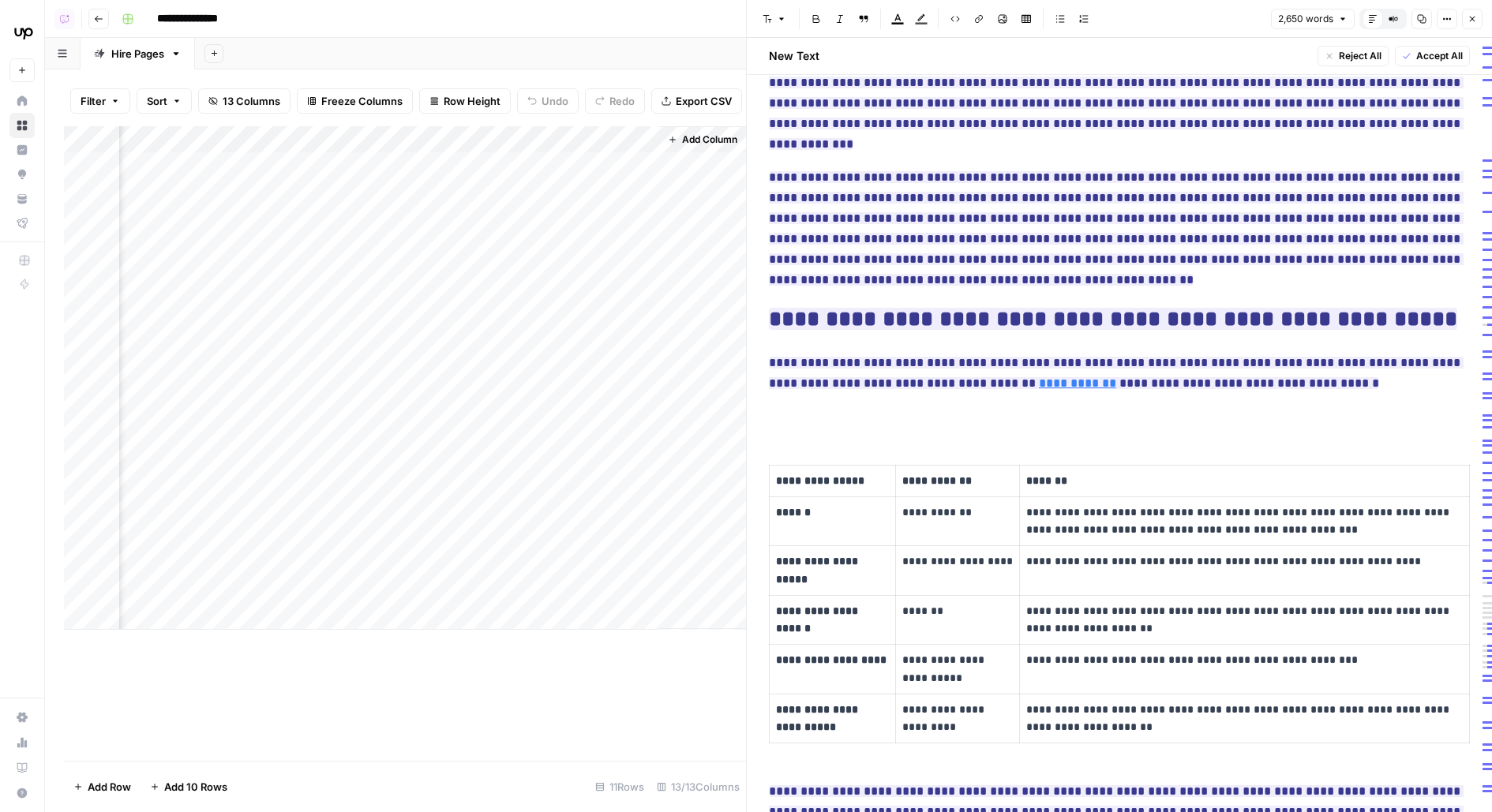
scroll to position [344, 0]
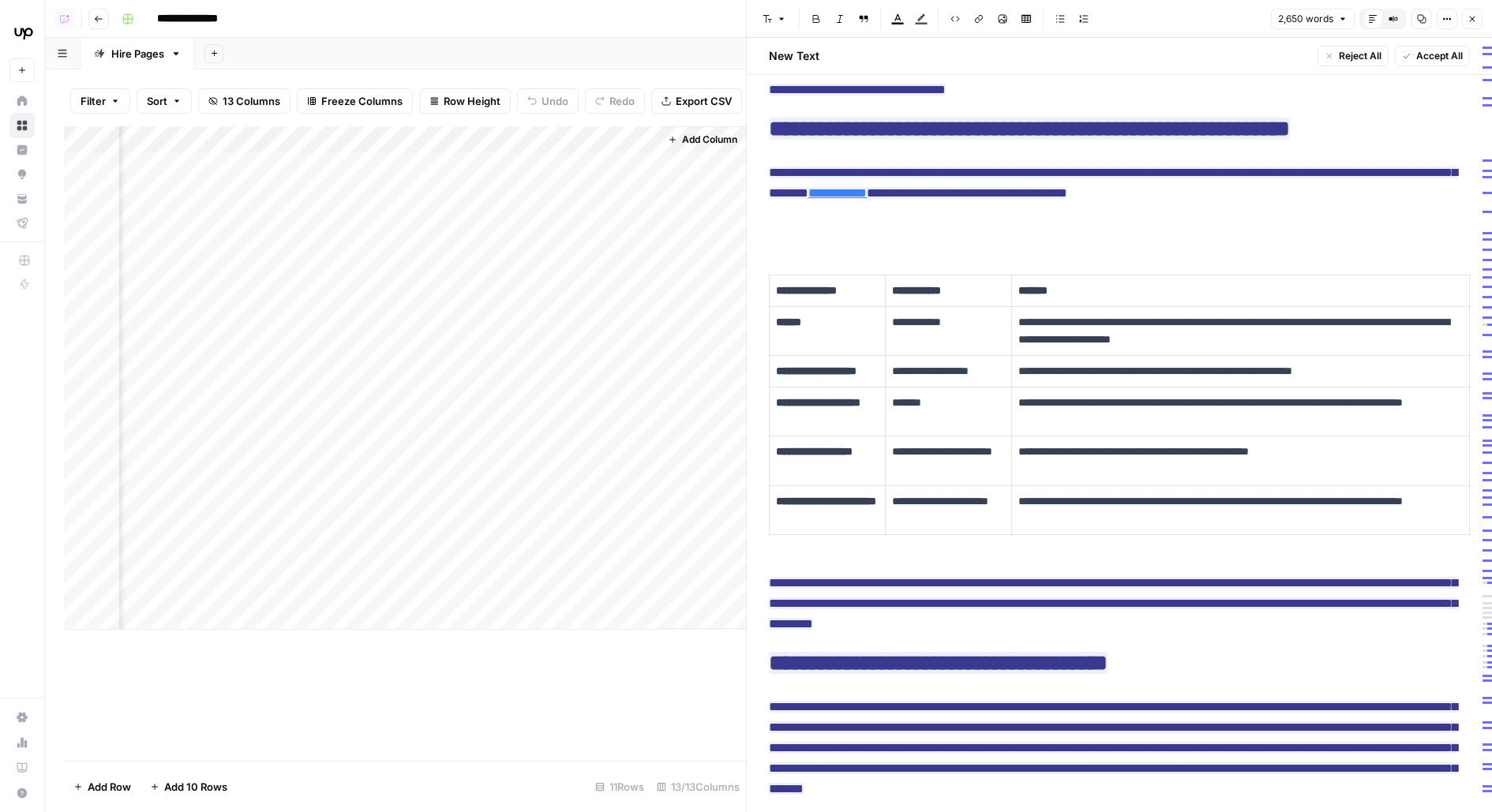
click at [213, 207] on div "Add Column" at bounding box center [405, 378] width 682 height 503
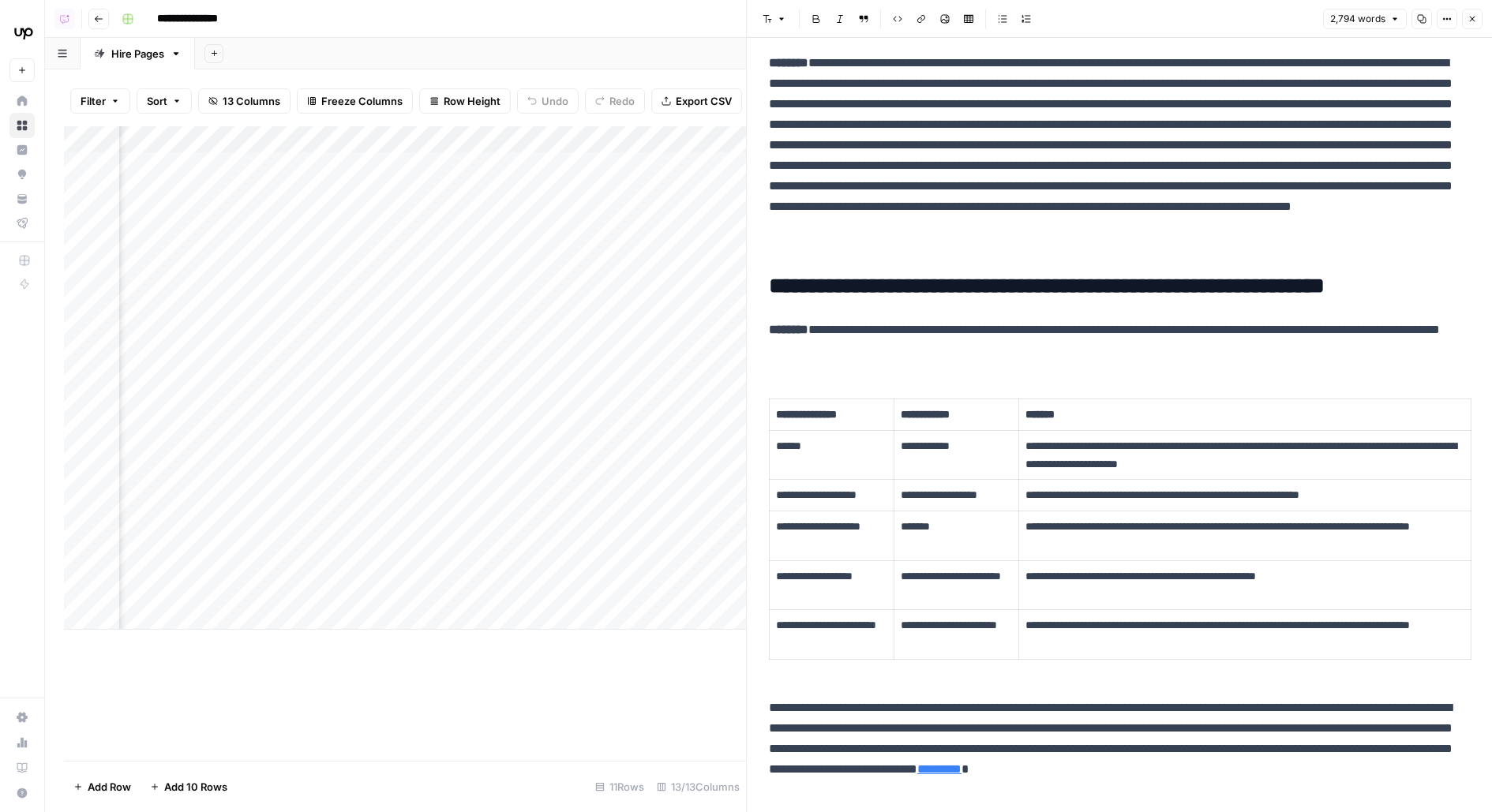
scroll to position [0, 1085]
click at [460, 205] on div "Add Column" at bounding box center [405, 378] width 682 height 503
click at [544, 208] on div "Add Column" at bounding box center [405, 378] width 682 height 503
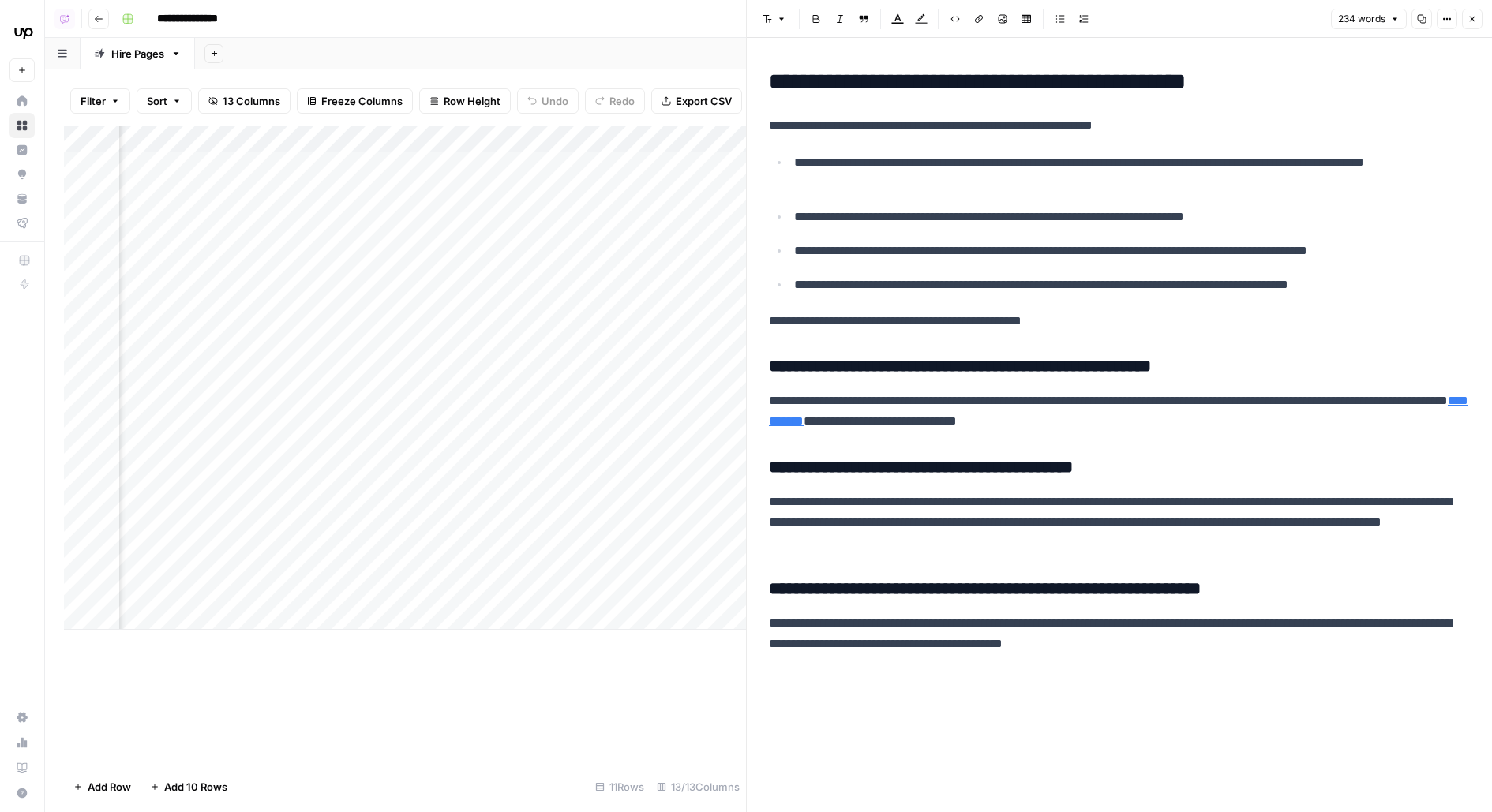
scroll to position [0, 1261]
click at [158, 164] on div "Add Column" at bounding box center [405, 378] width 682 height 503
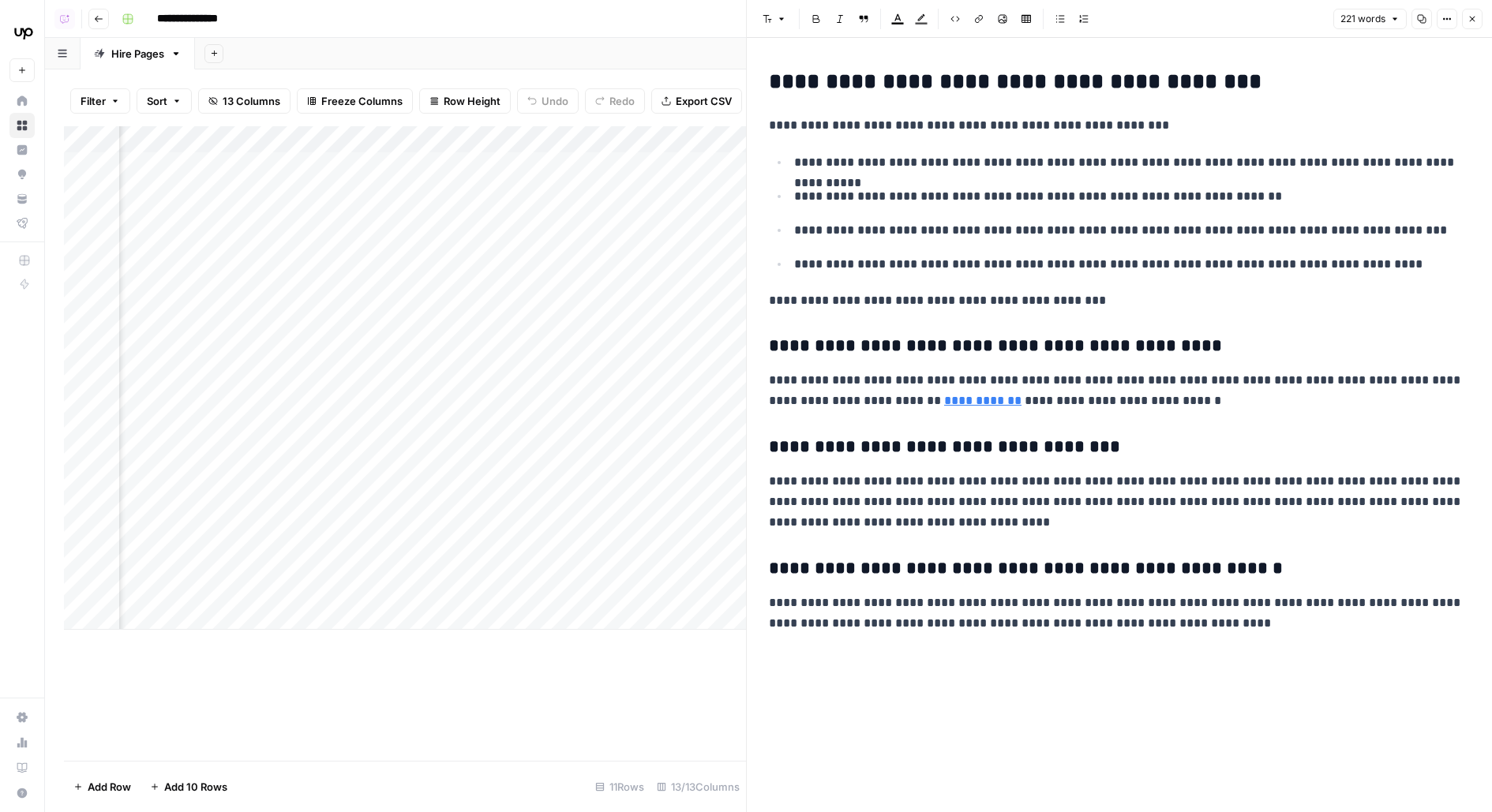
scroll to position [0, 1482]
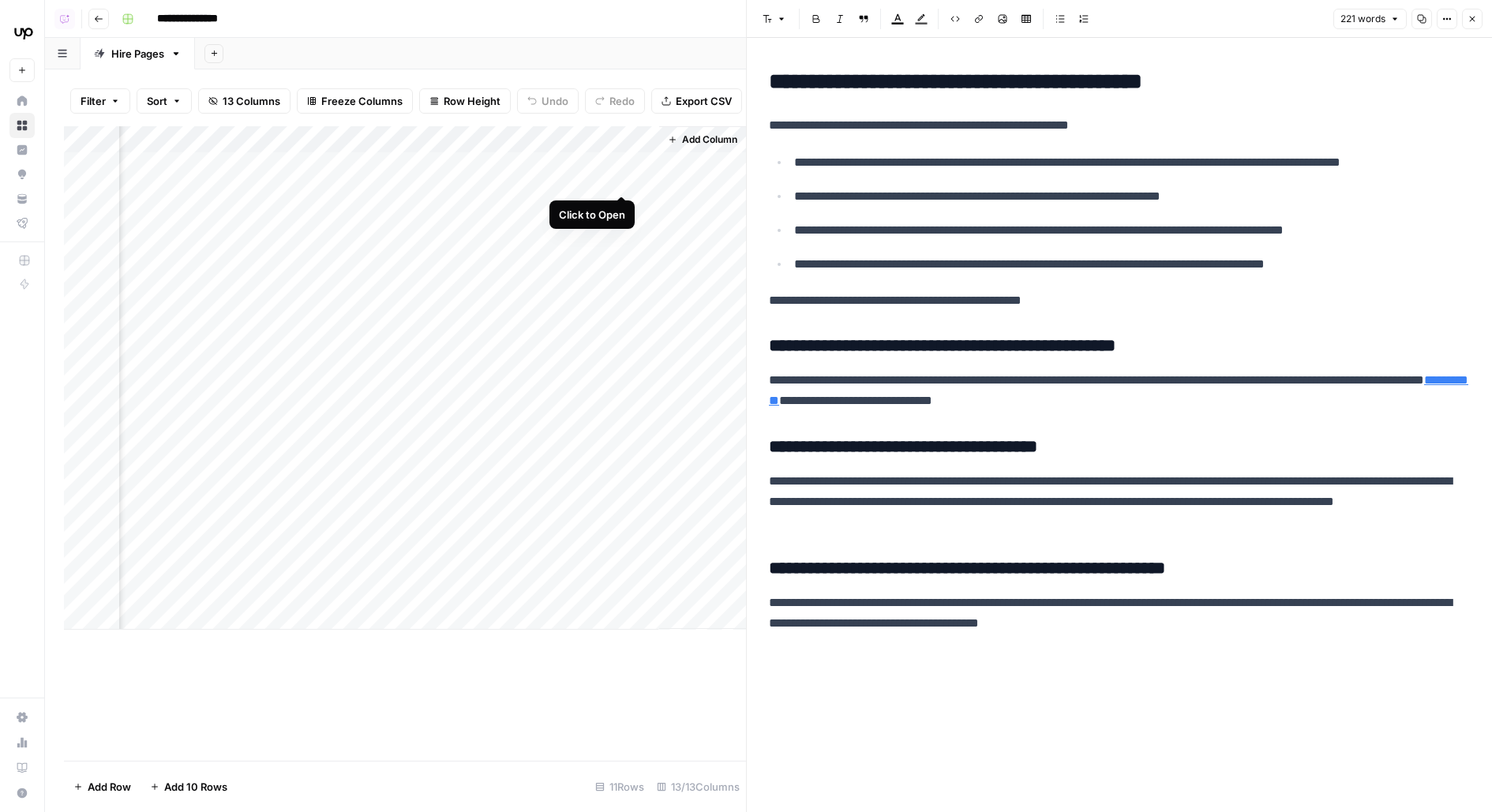
click at [620, 165] on div "Add Column" at bounding box center [405, 378] width 682 height 503
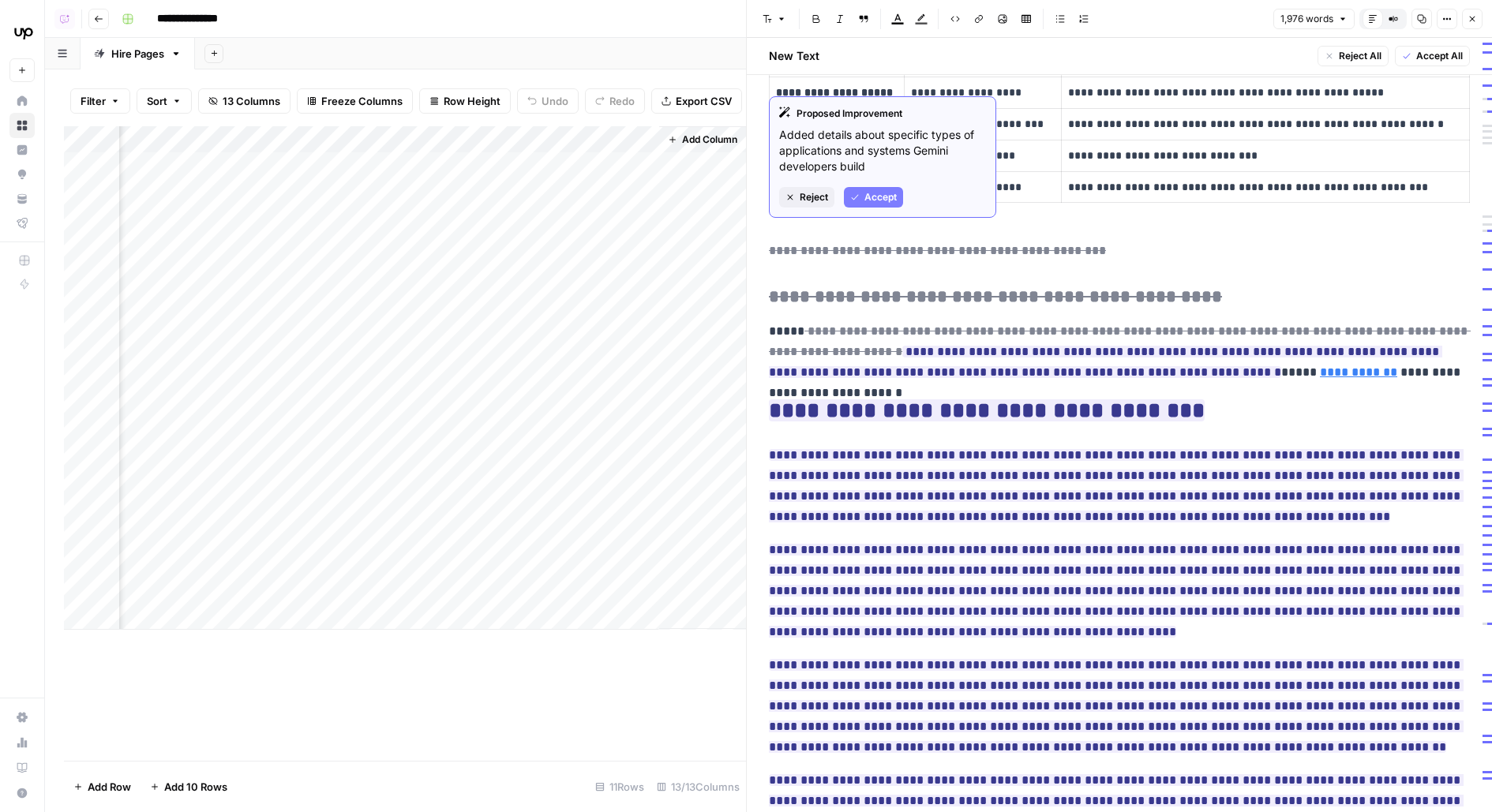
scroll to position [952, 0]
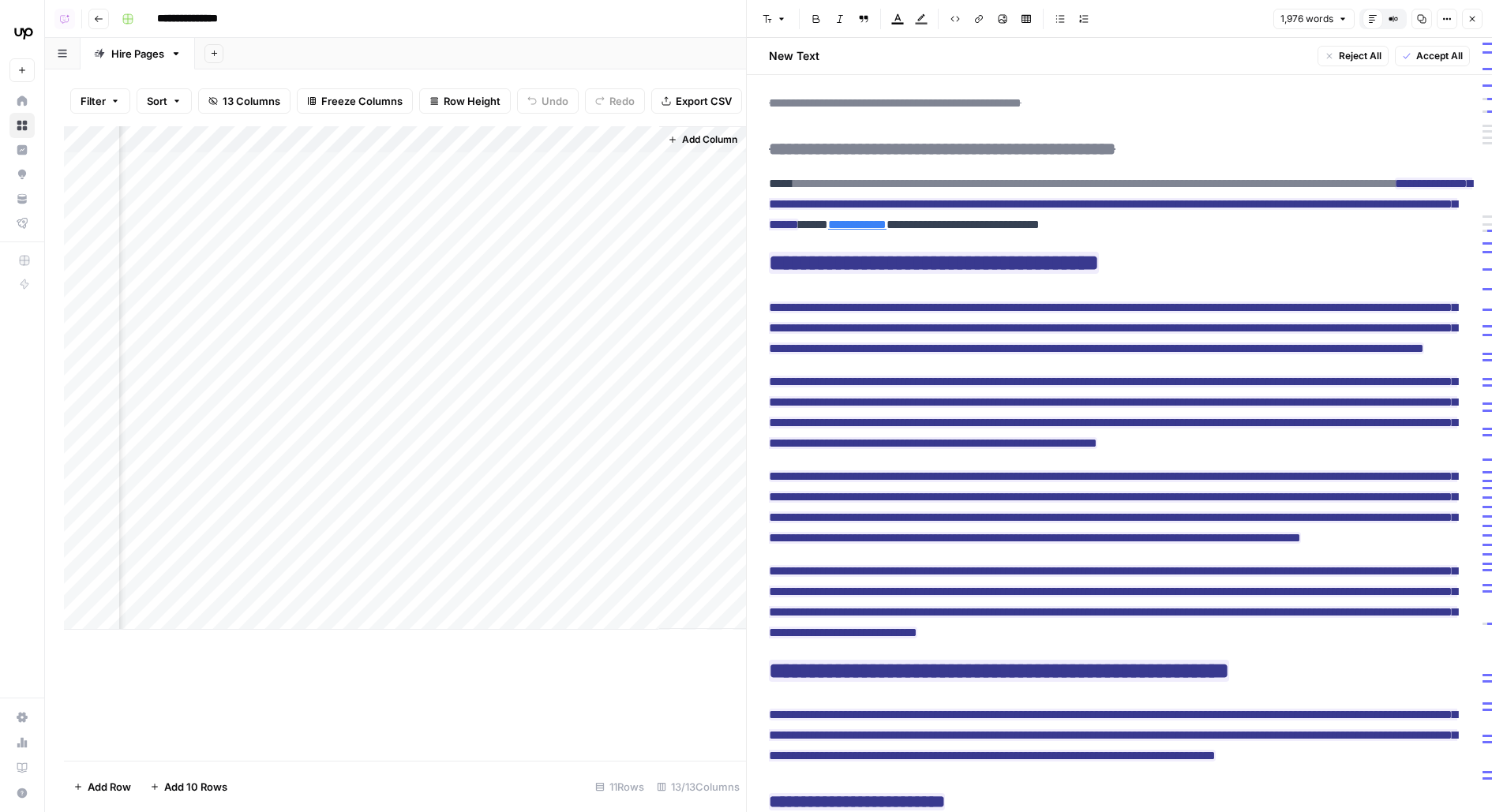
click at [1464, 19] on button "Close" at bounding box center [1473, 19] width 20 height 20
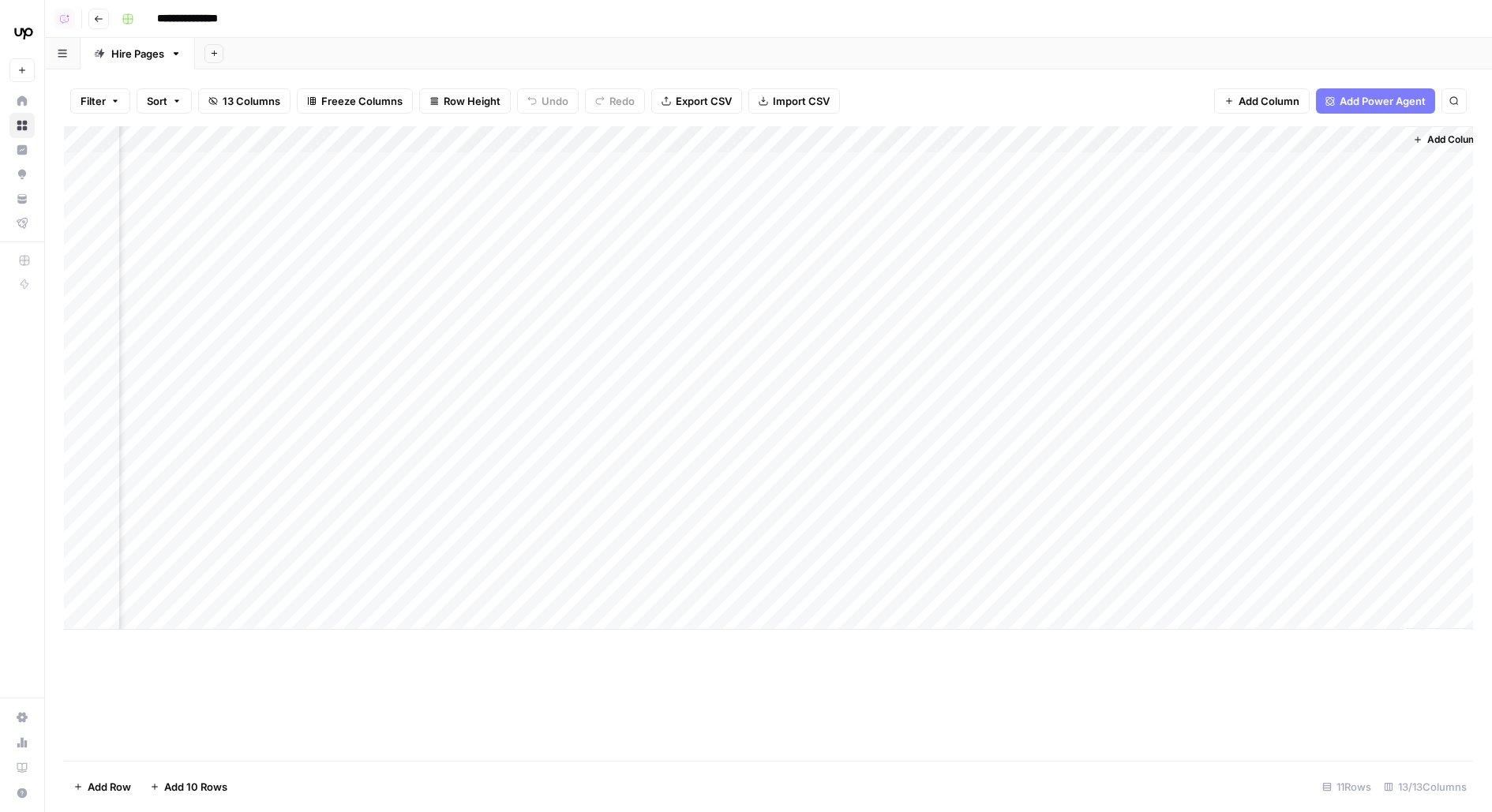
scroll to position [0, 755]
click at [1330, 205] on div "Add Column" at bounding box center [768, 378] width 1409 height 503
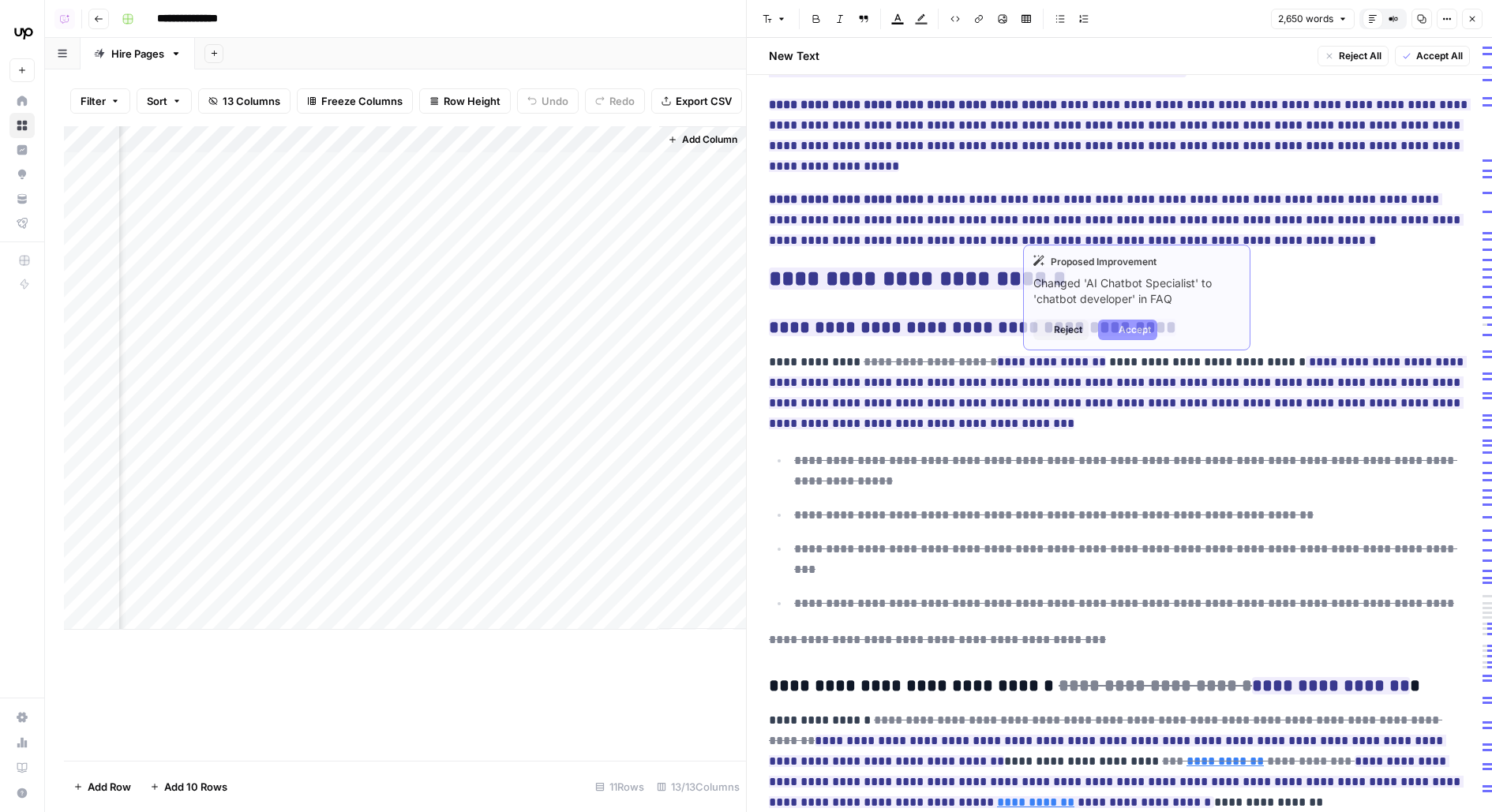
scroll to position [3780, 0]
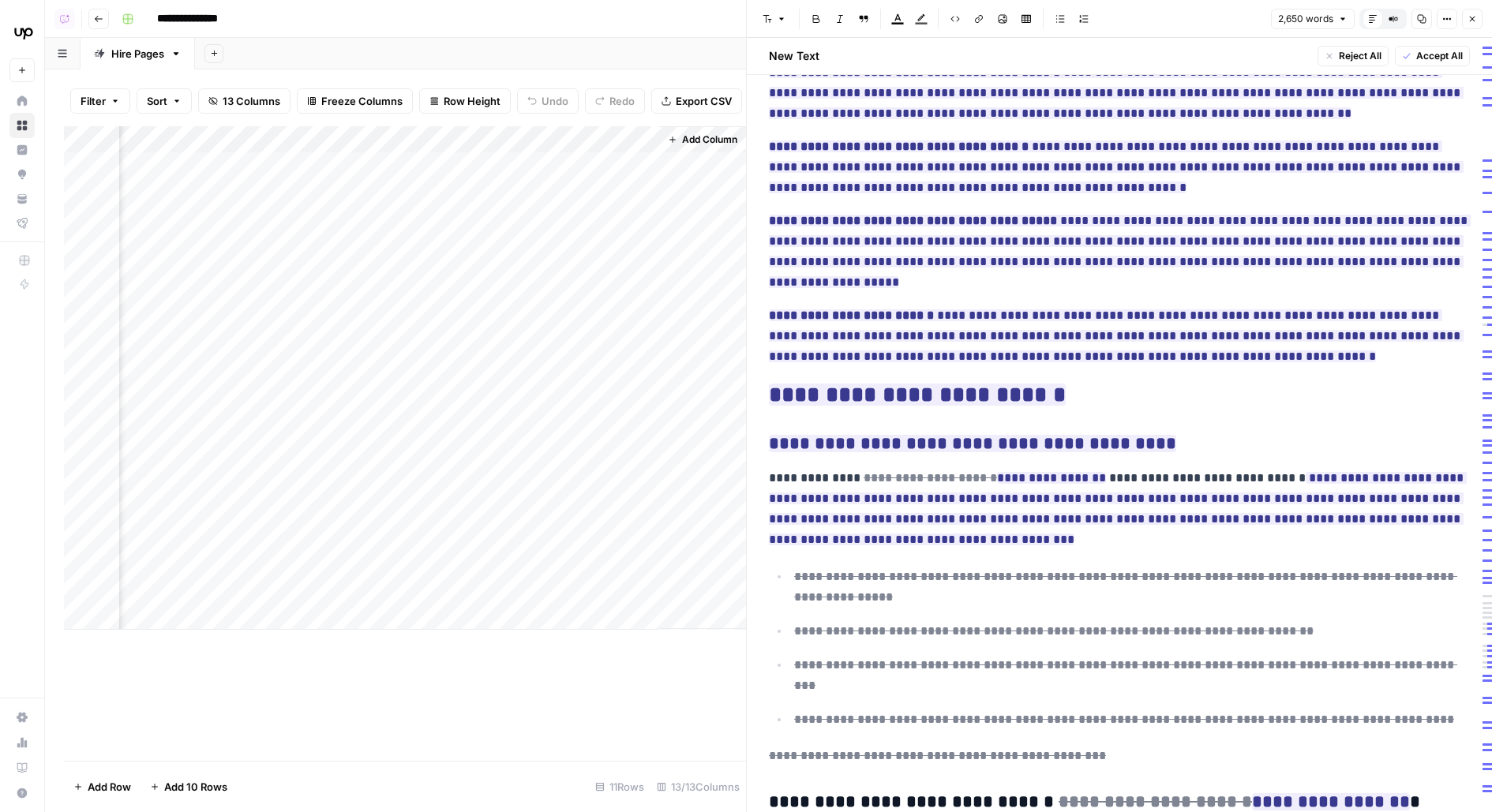
click at [1479, 19] on button "Close" at bounding box center [1473, 19] width 20 height 20
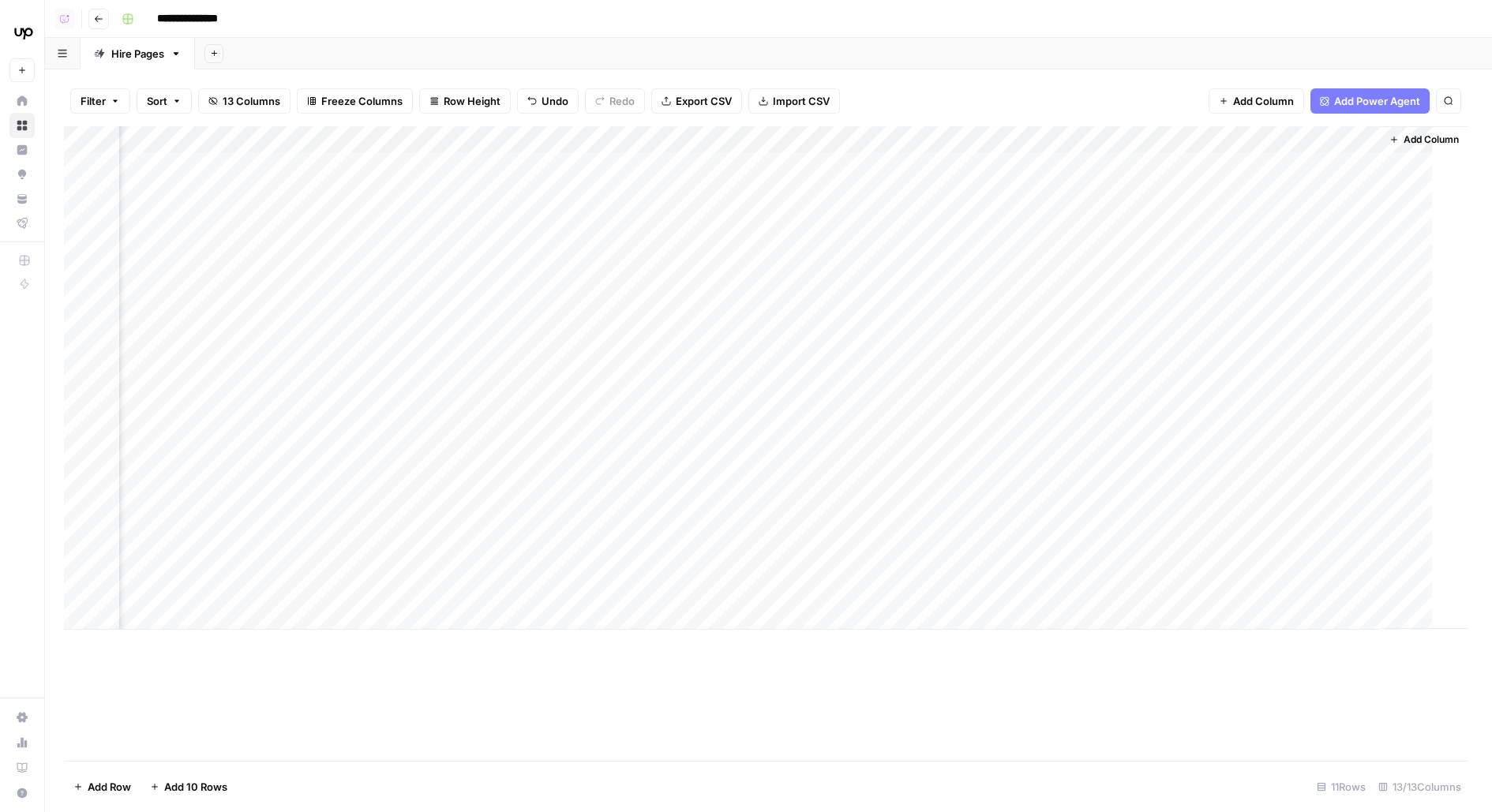
scroll to position [0, 736]
click at [744, 164] on div "Add Column" at bounding box center [768, 378] width 1409 height 503
click at [766, 202] on div "Add Column" at bounding box center [768, 378] width 1409 height 503
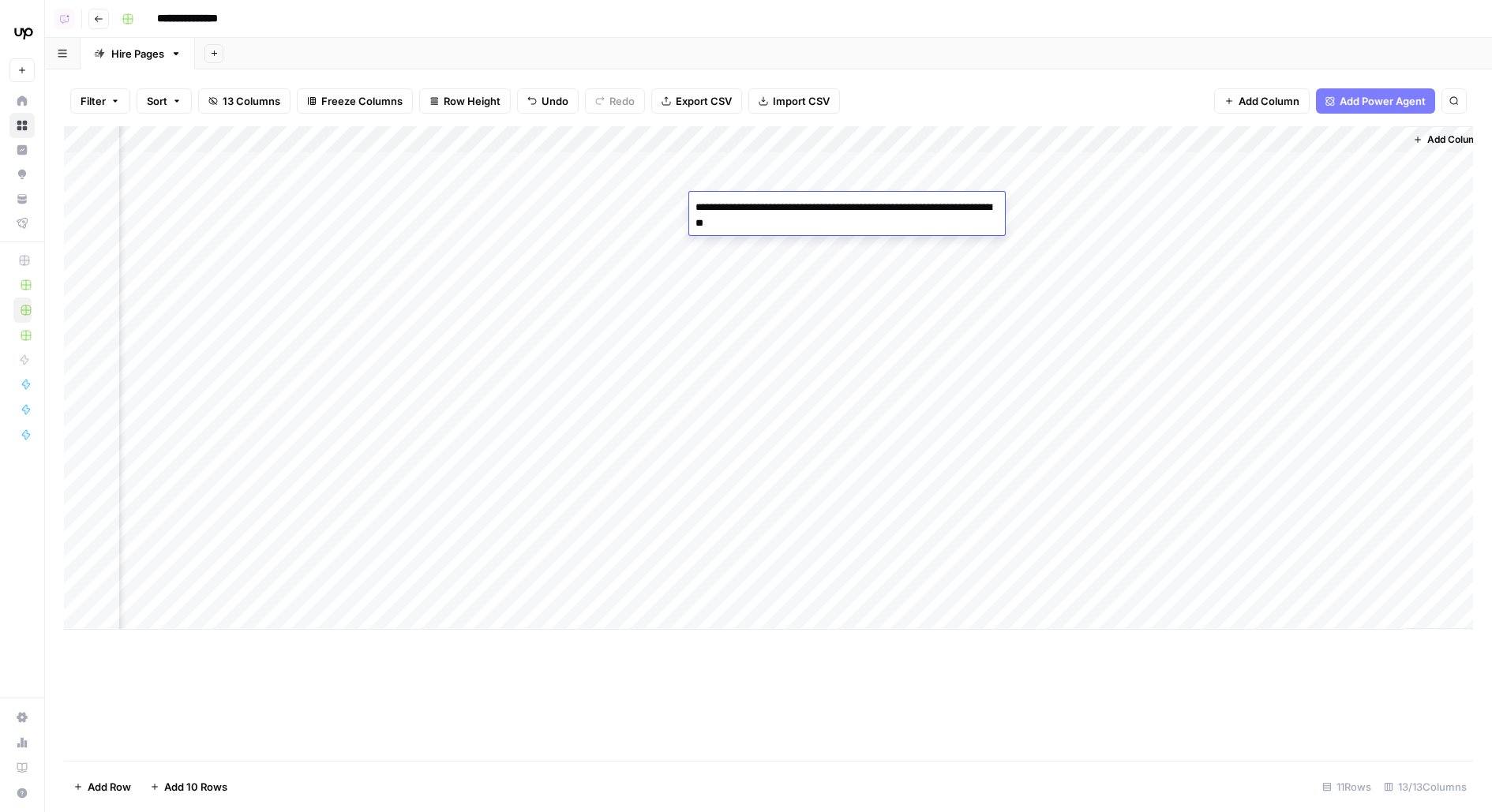
click at [766, 198] on textarea "**********" at bounding box center [847, 215] width 315 height 38
click at [752, 175] on div "Add Column" at bounding box center [768, 378] width 1409 height 503
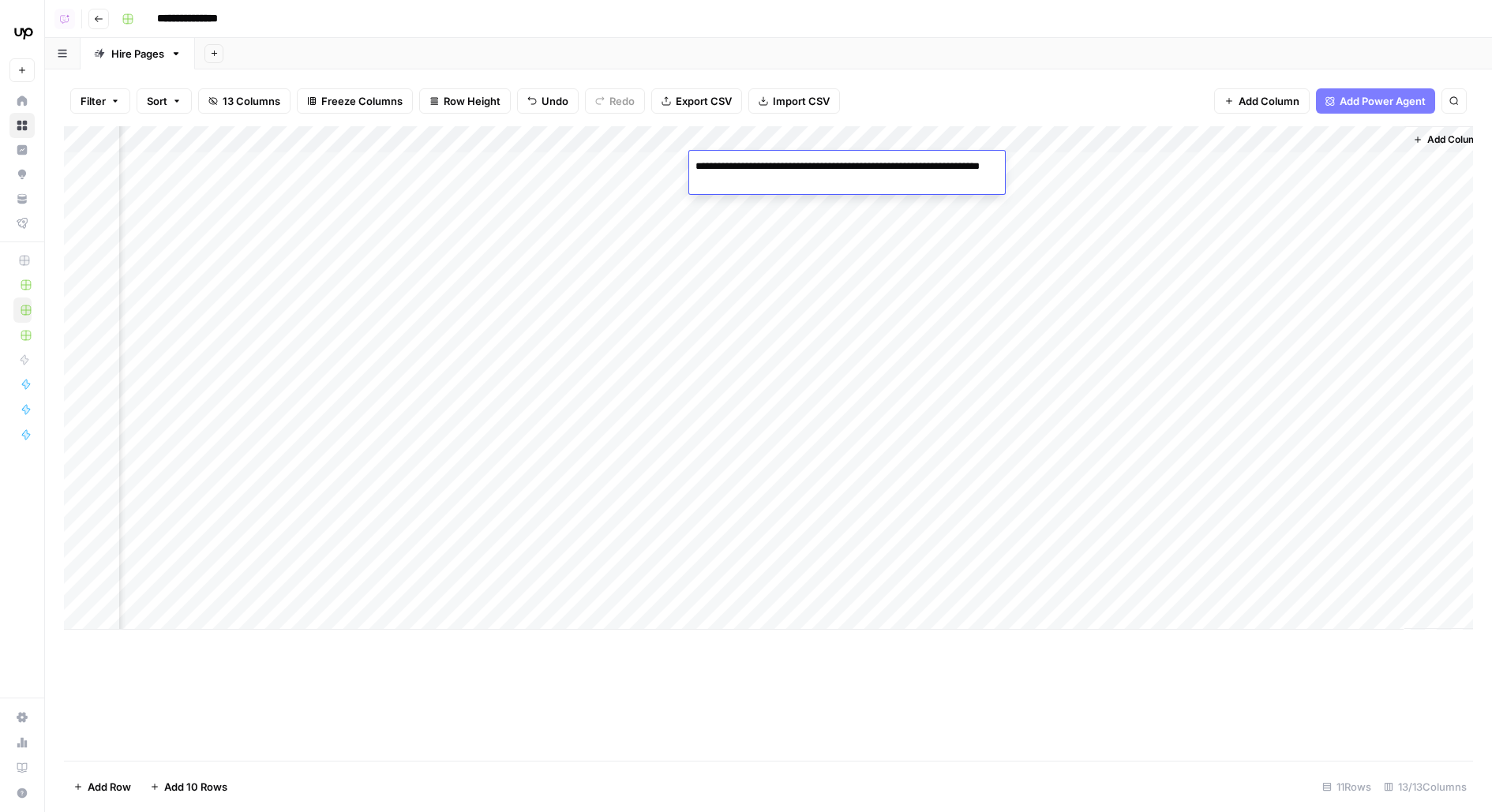
click at [752, 175] on textarea "**********" at bounding box center [847, 174] width 315 height 38
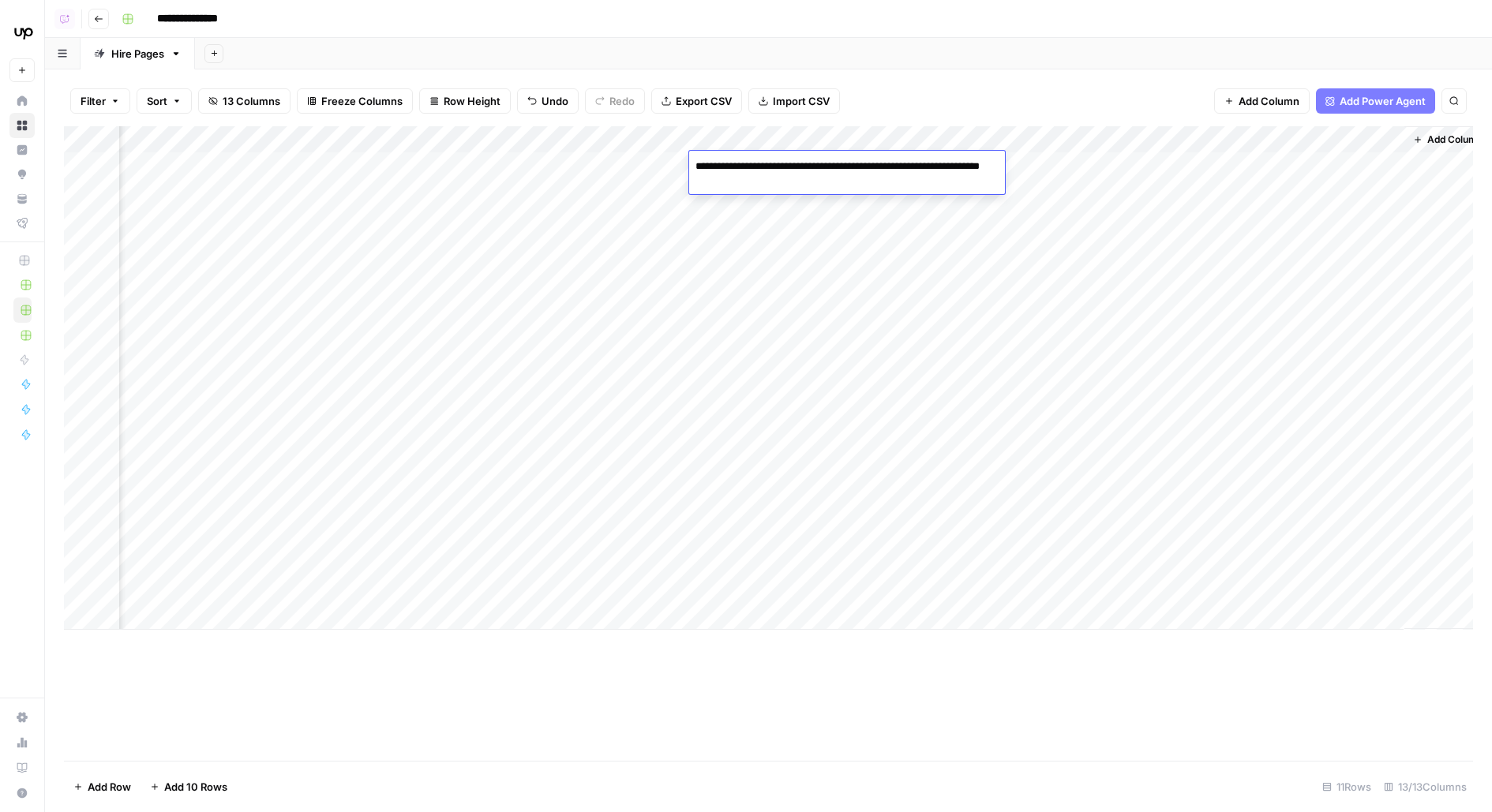
click at [752, 175] on textarea "**********" at bounding box center [847, 174] width 315 height 38
click at [829, 79] on div "Filter Sort 13 Columns Freeze Columns Row Height Undo Redo Export CSV Import CS…" at bounding box center [768, 101] width 1409 height 51
click at [946, 163] on div "Add Column" at bounding box center [768, 378] width 1409 height 503
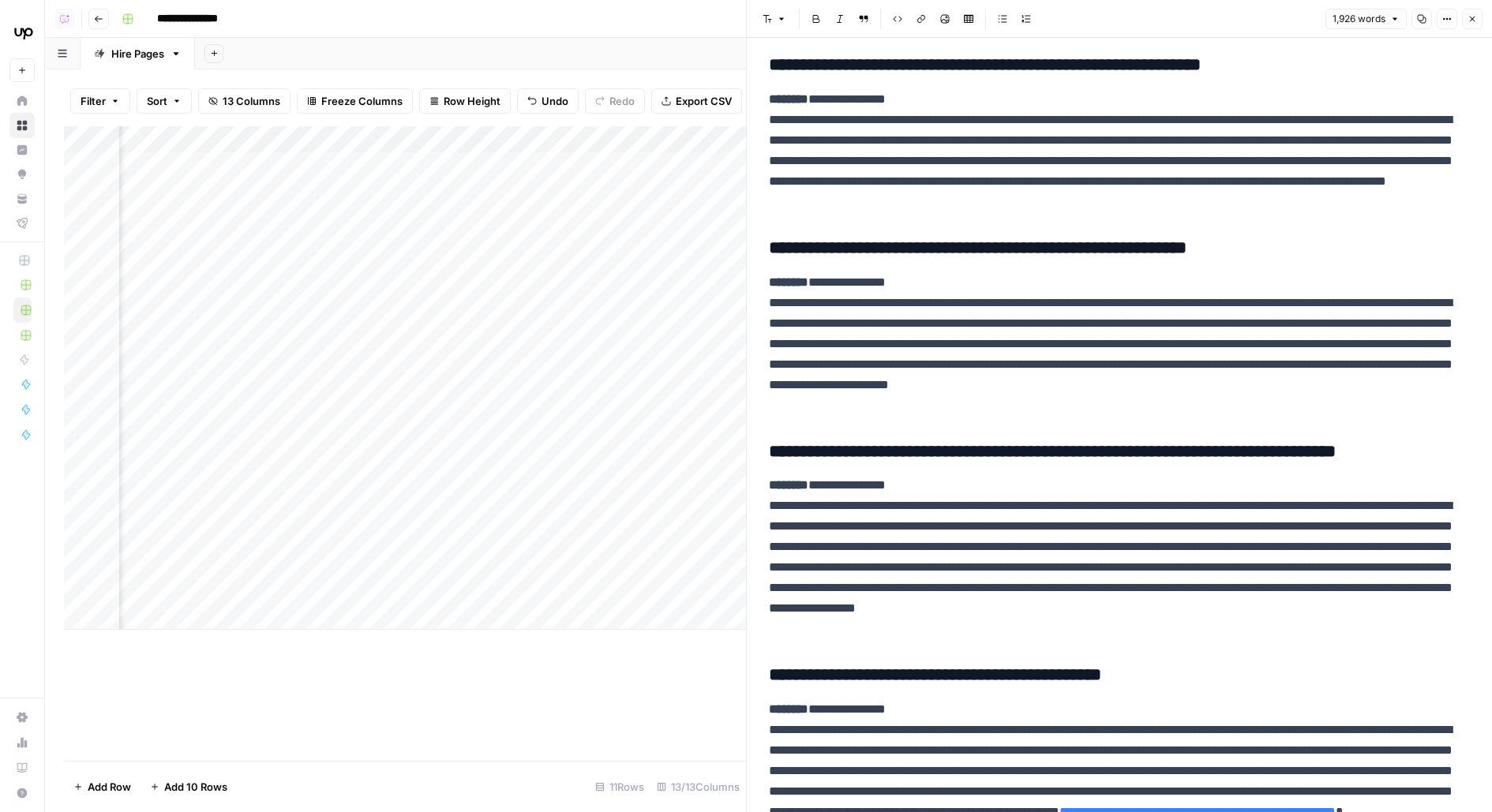
scroll to position [5359, 0]
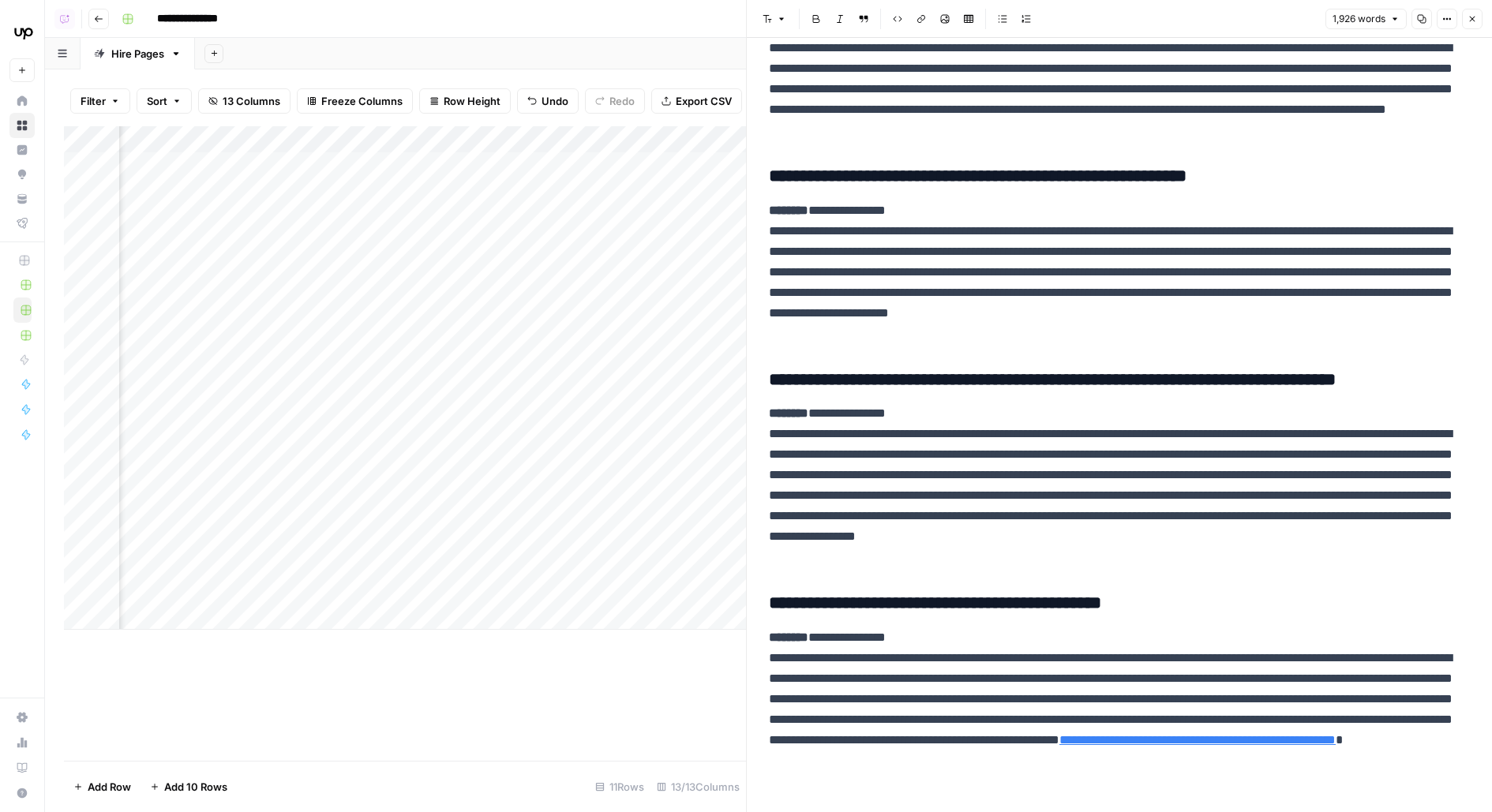
click at [315, 137] on div "Add Column" at bounding box center [405, 378] width 682 height 503
click at [299, 175] on input "brief_content_markdown" at bounding box center [313, 177] width 160 height 16
type input "Brief"
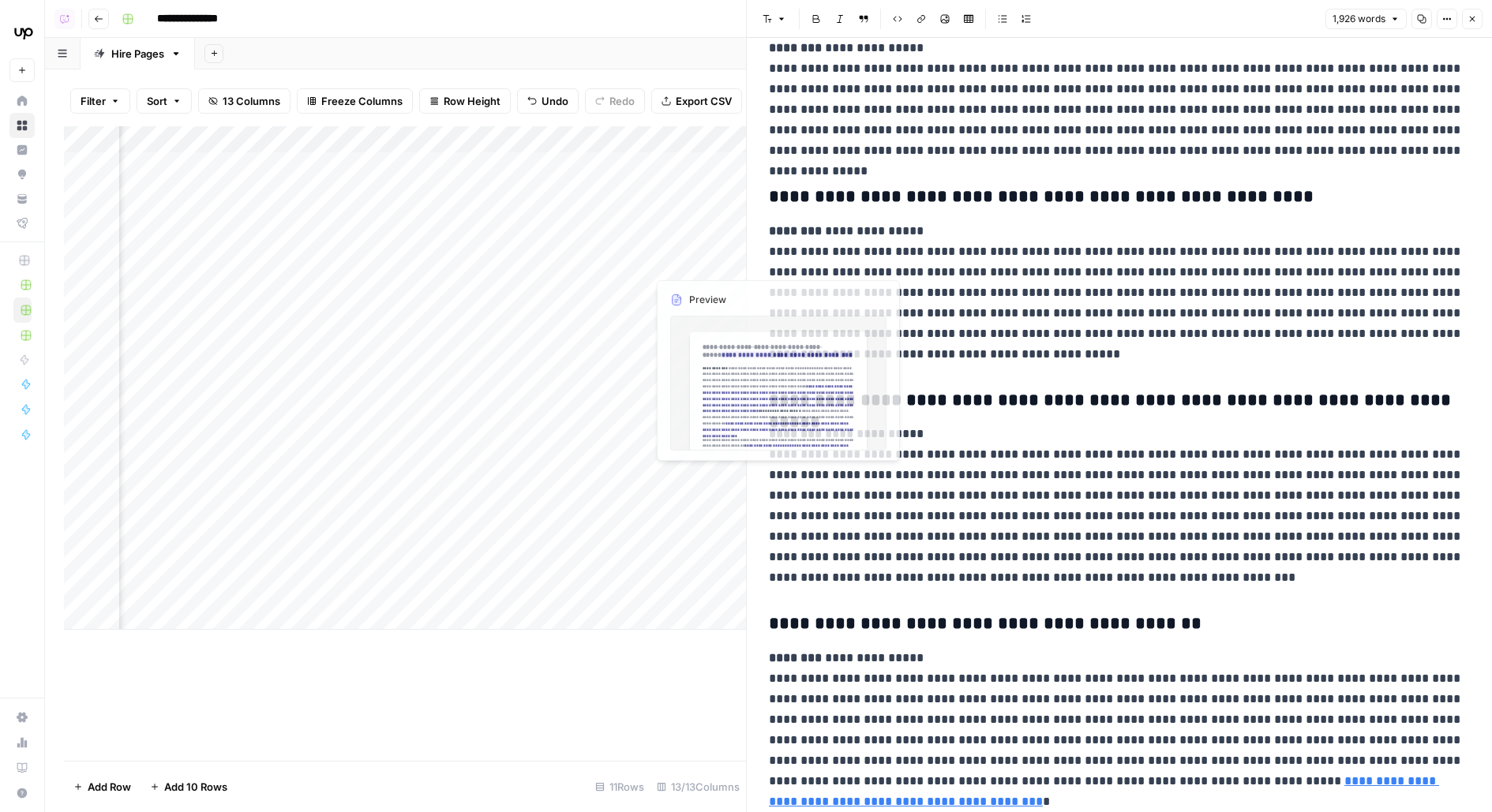
scroll to position [0, 1482]
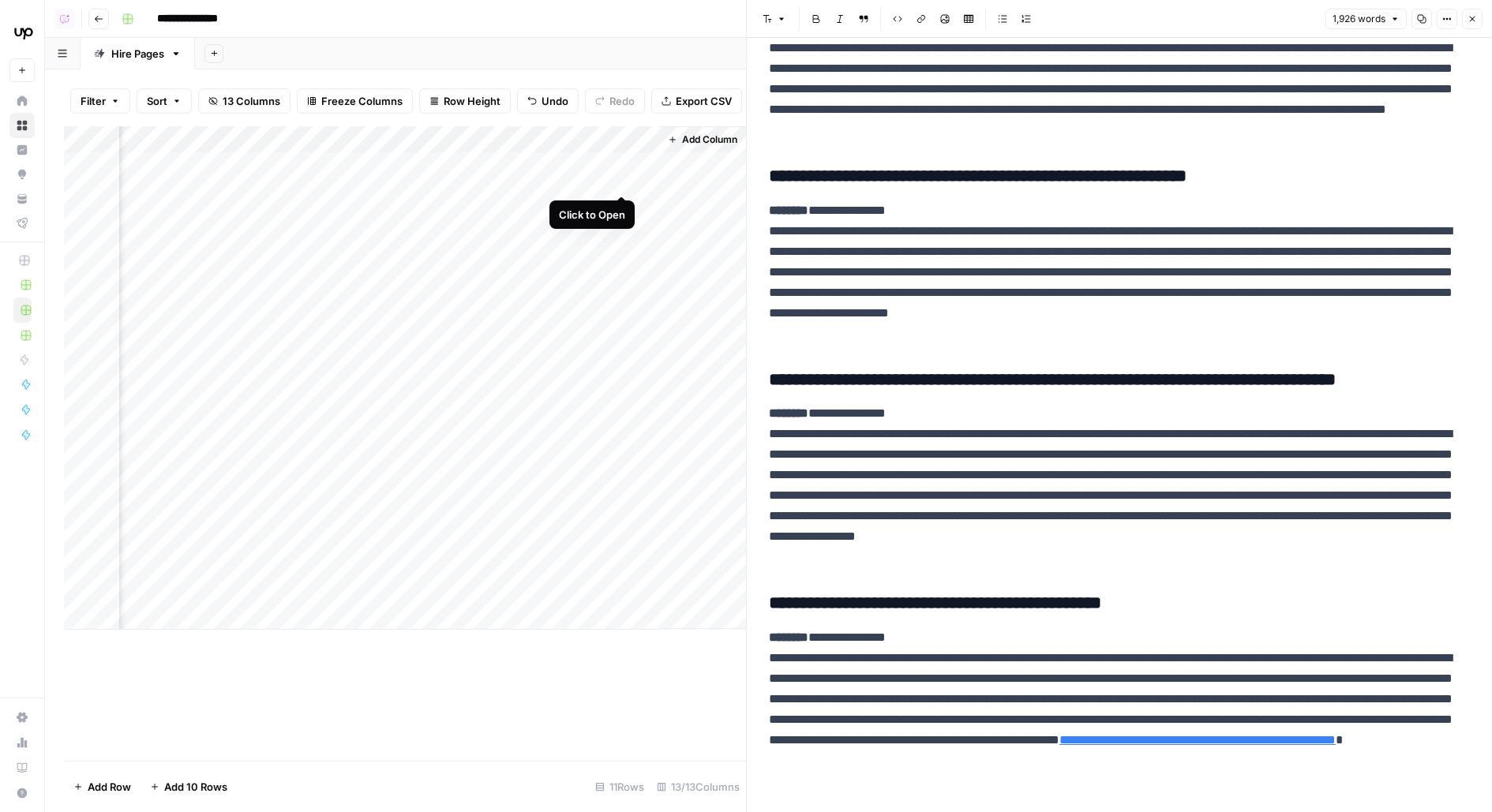
click at [621, 167] on div "Add Column" at bounding box center [405, 378] width 682 height 503
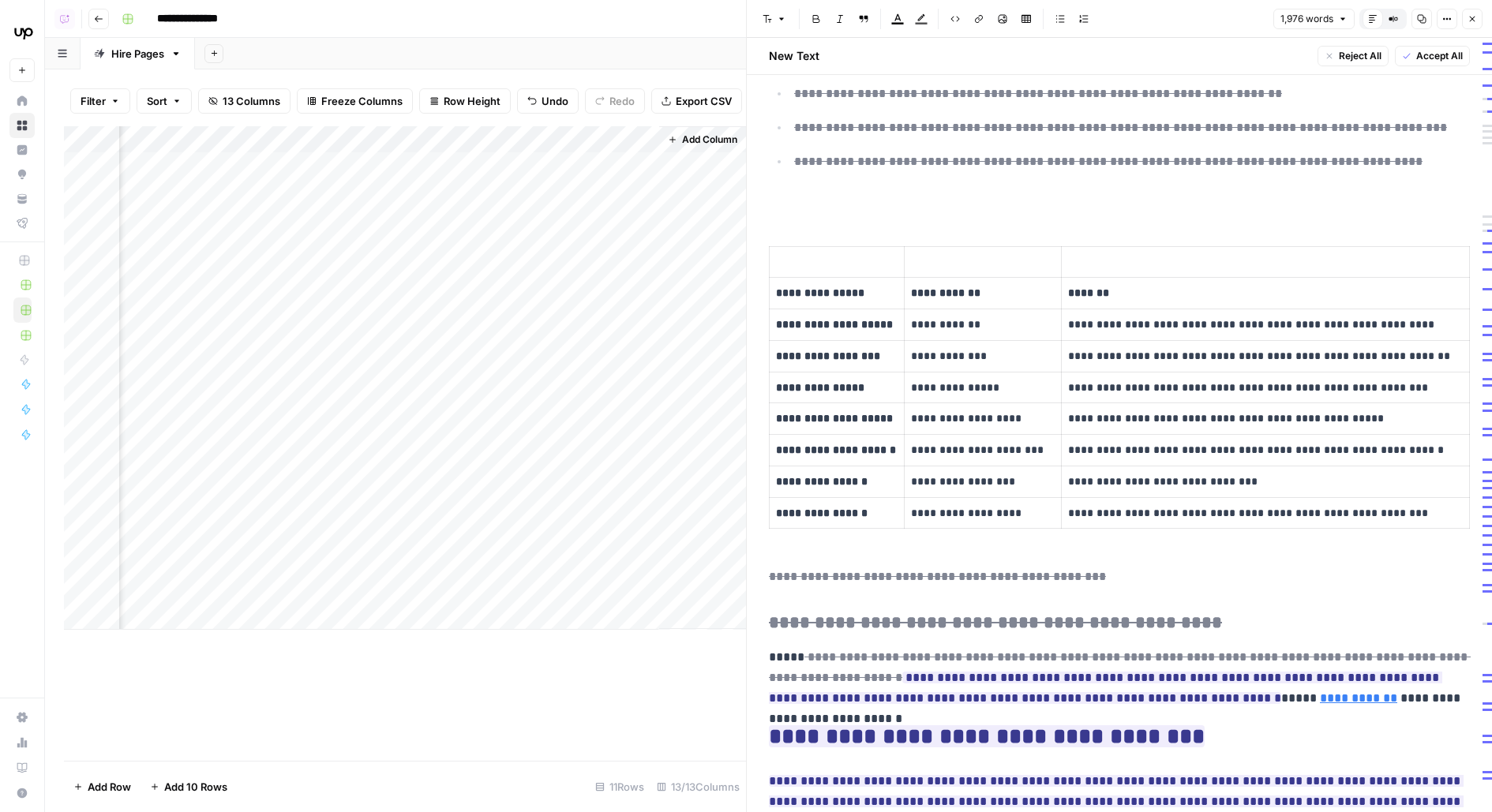
scroll to position [639, 0]
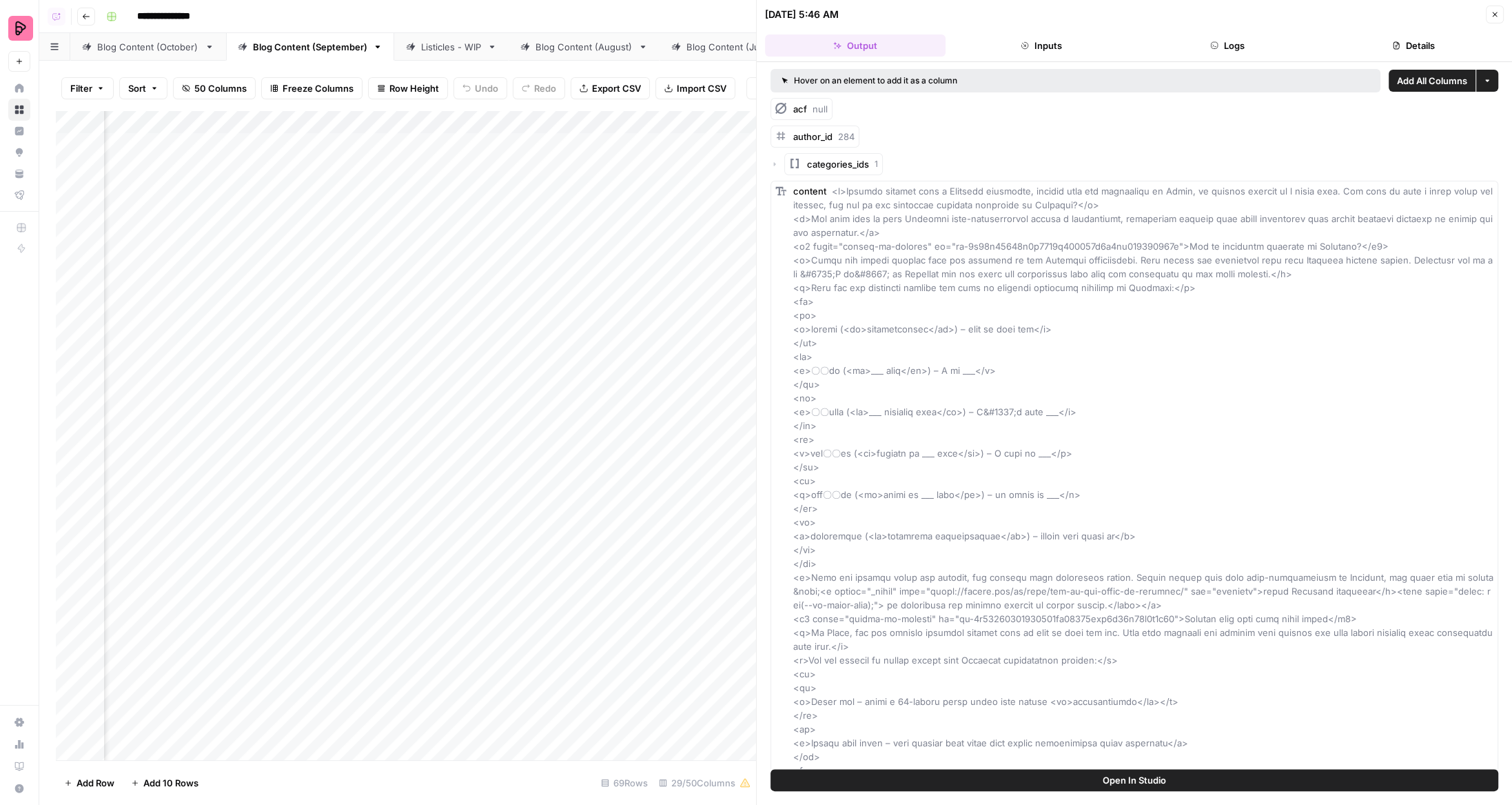
scroll to position [0, 2702]
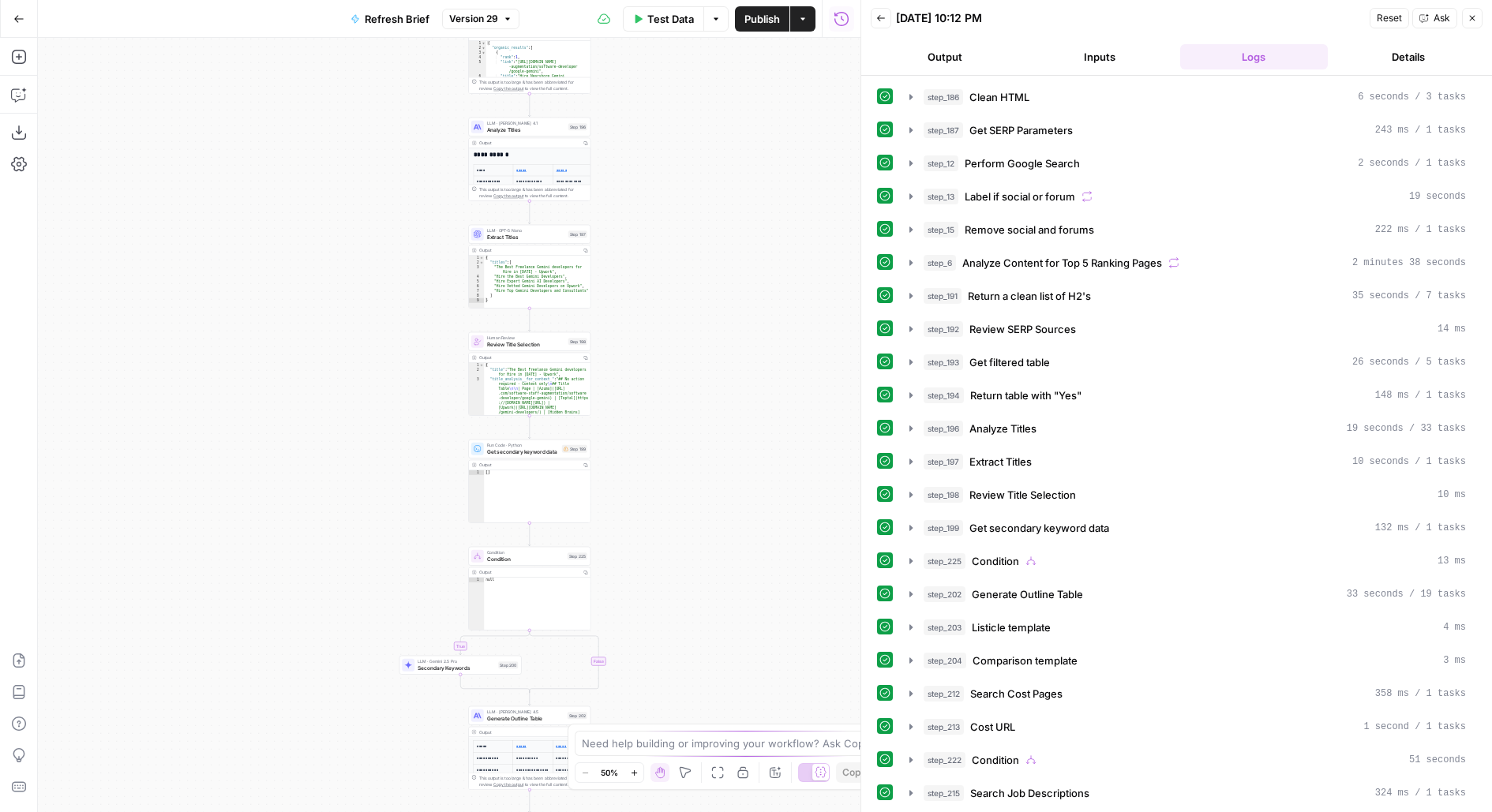
drag, startPoint x: 682, startPoint y: 452, endPoint x: 796, endPoint y: 190, distance: 285.7
click at [797, 191] on div "**********" at bounding box center [450, 425] width 823 height 774
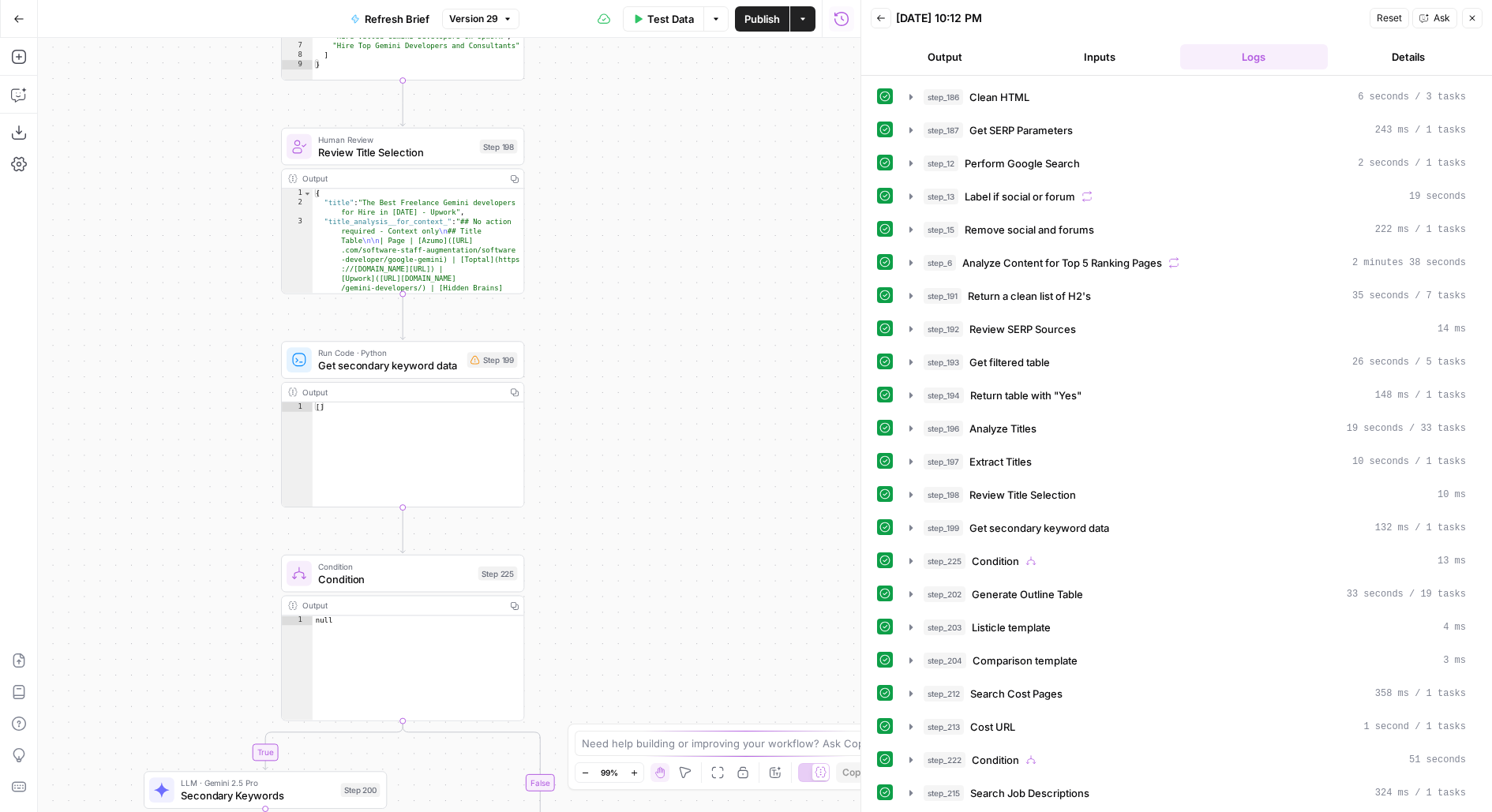
drag, startPoint x: 543, startPoint y: 563, endPoint x: 610, endPoint y: 267, distance: 303.5
click at [610, 267] on div "**********" at bounding box center [450, 425] width 823 height 774
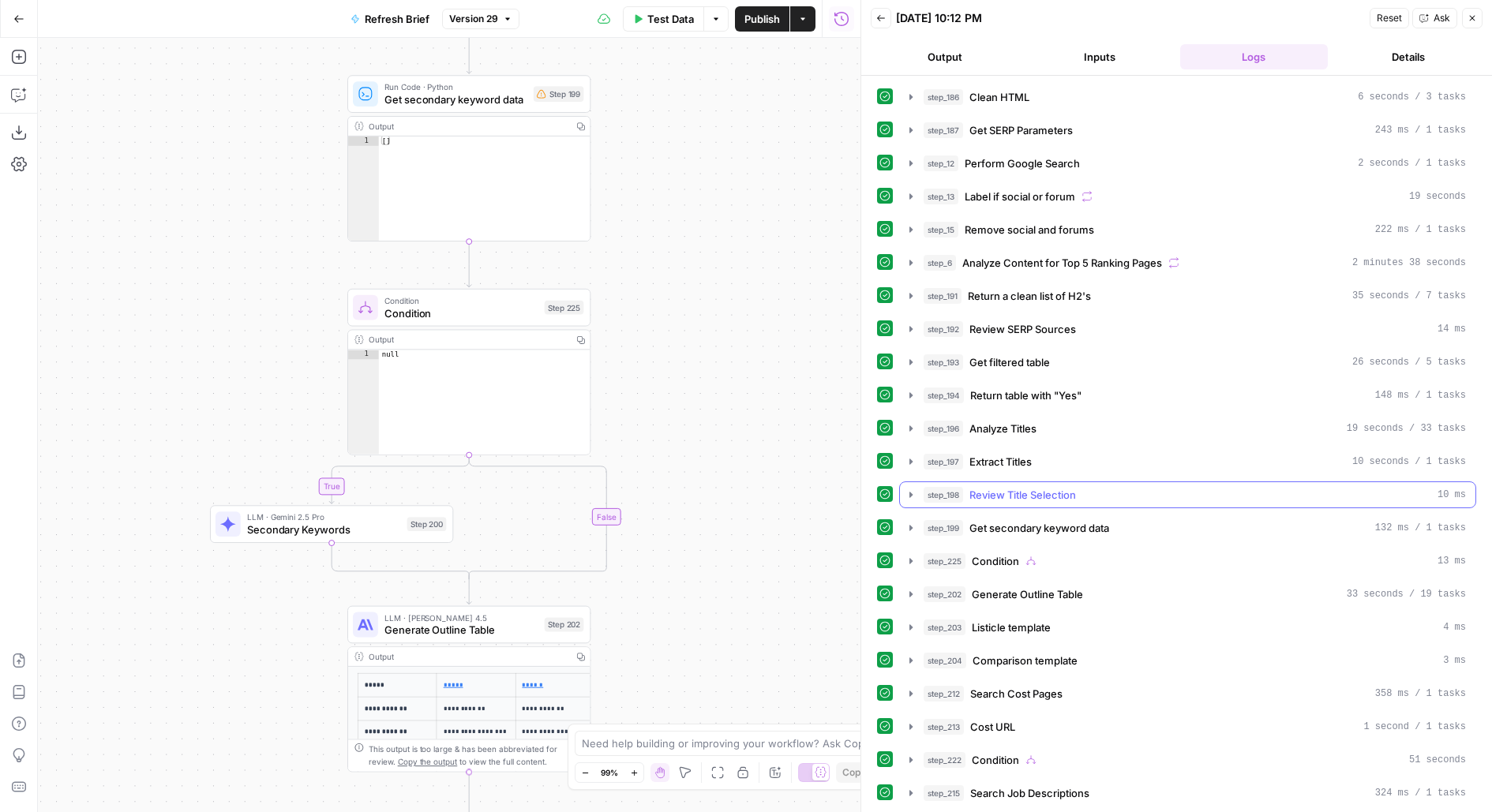
click at [1081, 494] on div "step_198 Review Title Selection 10 ms" at bounding box center [1194, 495] width 542 height 16
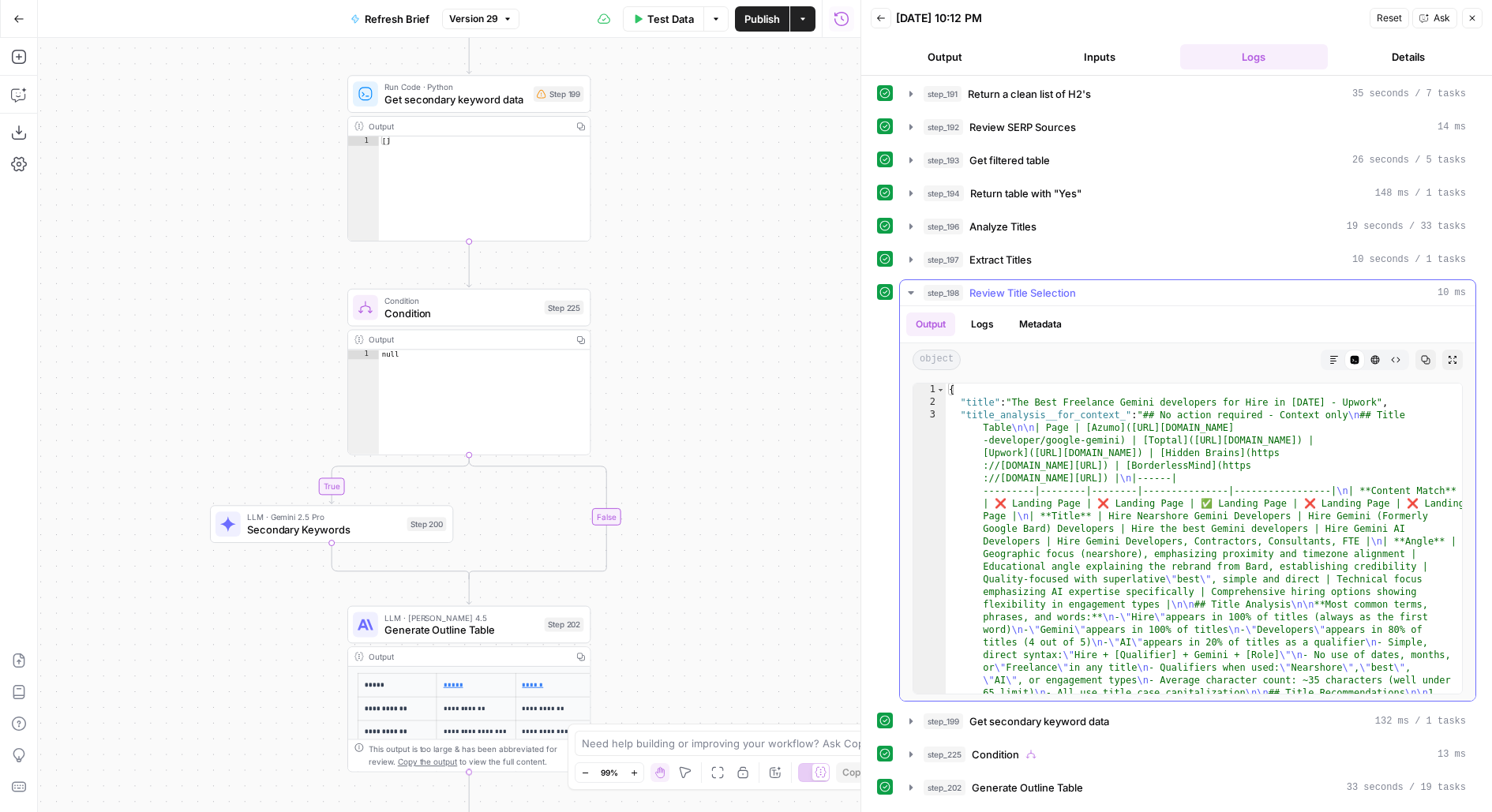
scroll to position [241, 0]
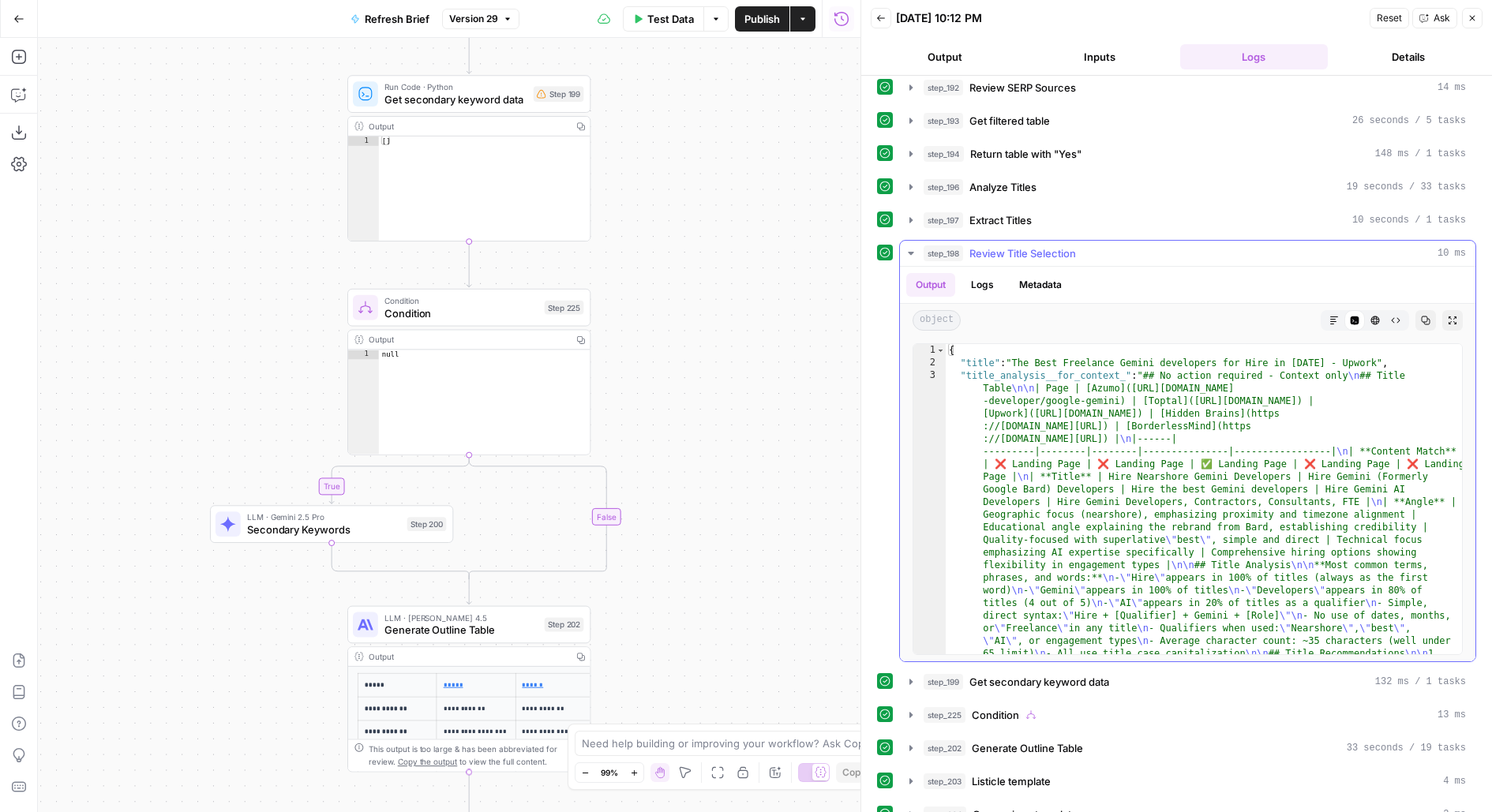
click at [1091, 266] on div "Output Logs Metadata" at bounding box center [1188, 284] width 575 height 36
click at [1091, 250] on div "step_198 Review Title Selection 10 ms" at bounding box center [1194, 253] width 542 height 16
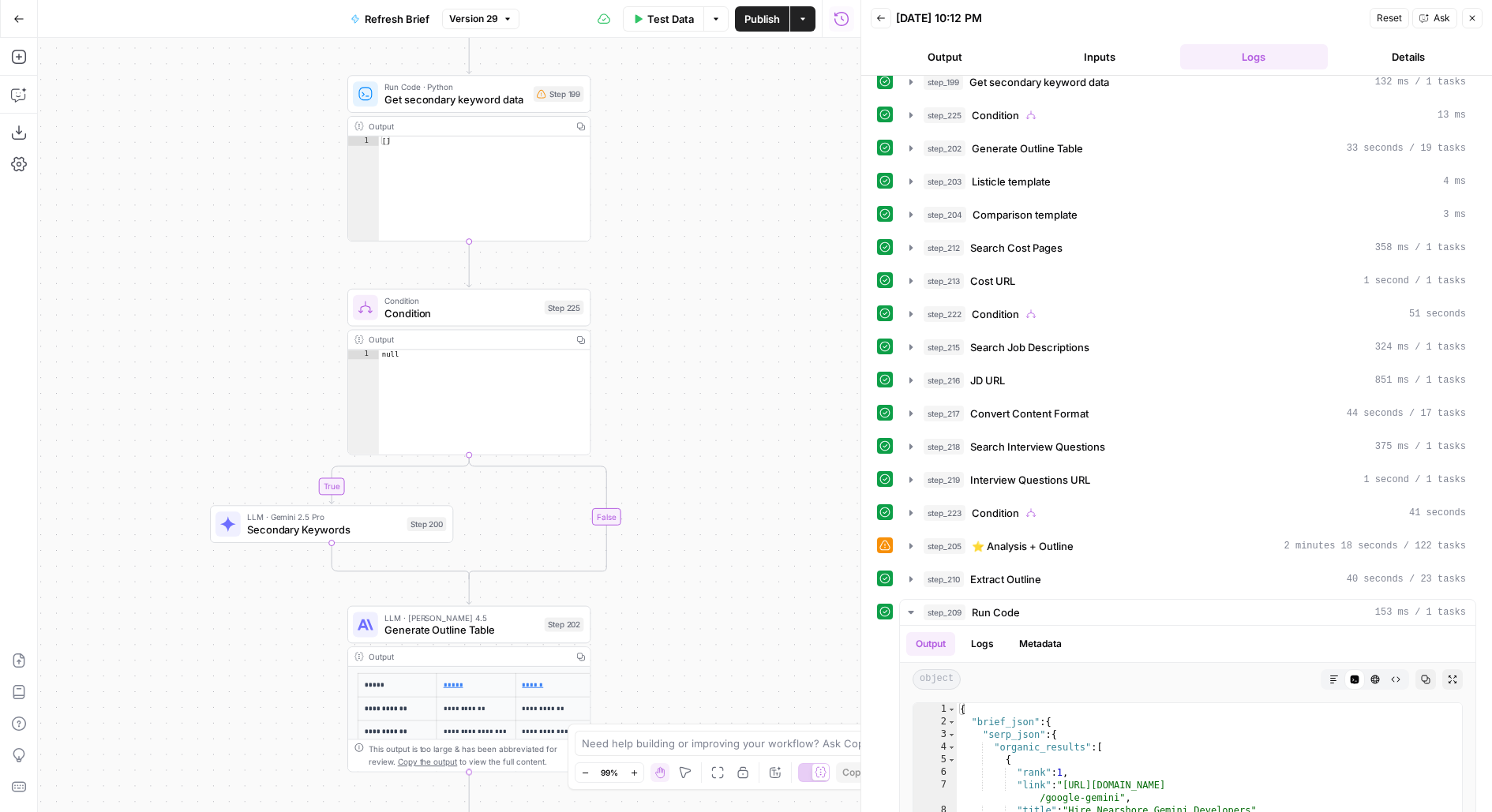
scroll to position [467, 0]
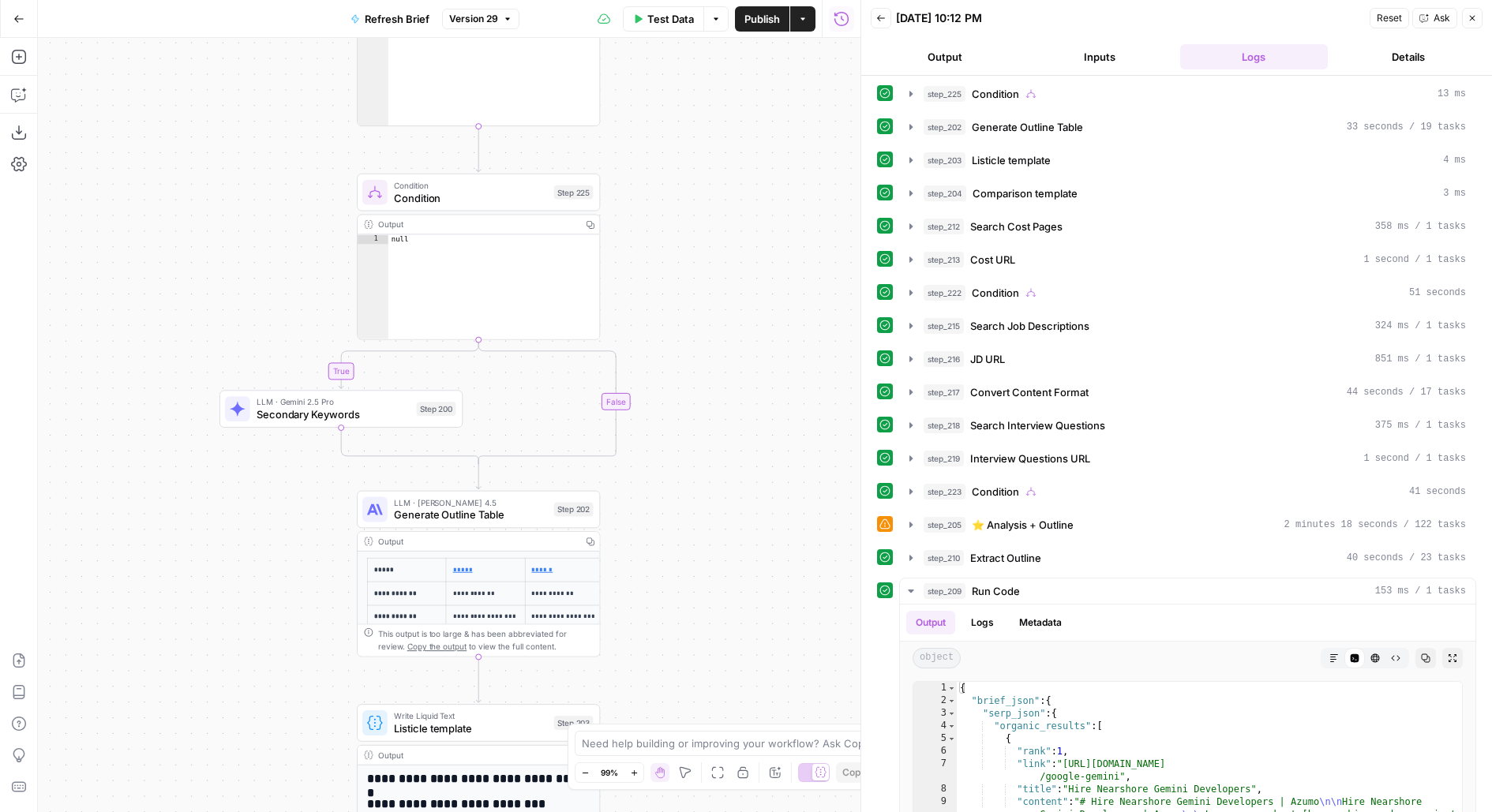
drag, startPoint x: 703, startPoint y: 380, endPoint x: 725, endPoint y: 164, distance: 217.1
click at [725, 164] on div "**********" at bounding box center [450, 425] width 823 height 774
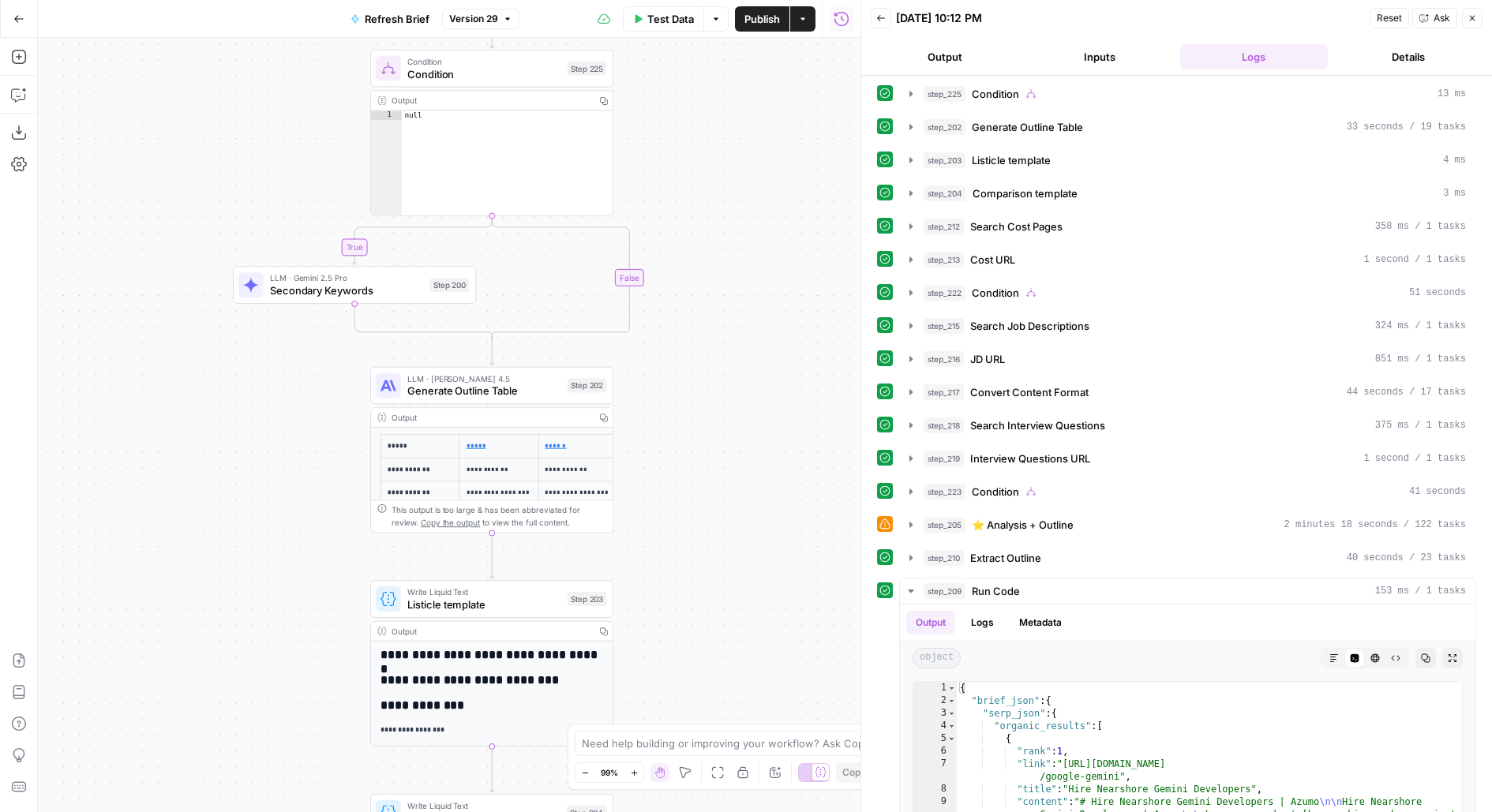
click at [772, 60] on div "**********" at bounding box center [450, 425] width 823 height 774
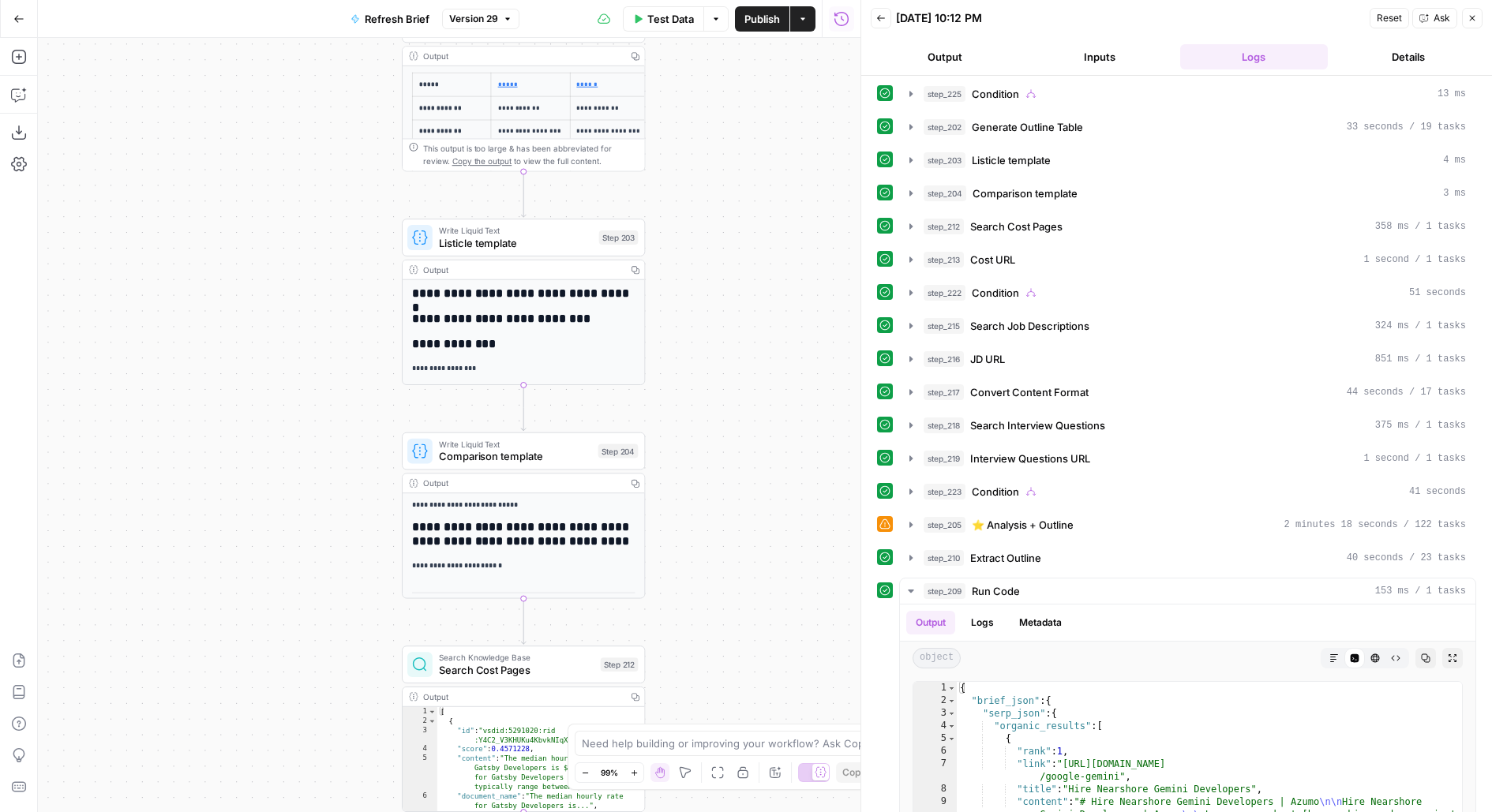
drag, startPoint x: 750, startPoint y: 475, endPoint x: 750, endPoint y: 37, distance: 438.0
click at [750, 37] on div "**********" at bounding box center [430, 406] width 860 height 812
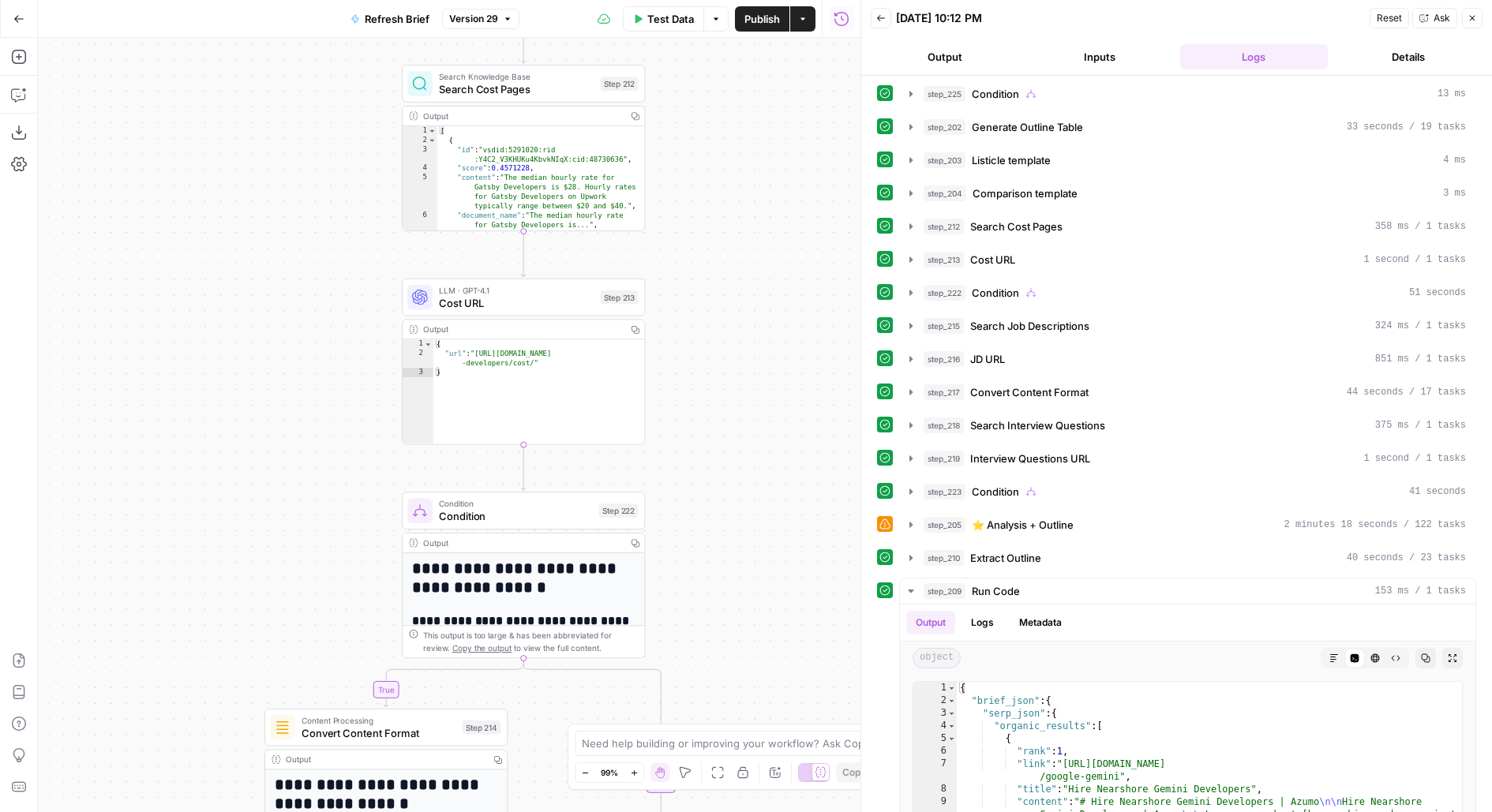
drag, startPoint x: 750, startPoint y: 518, endPoint x: 750, endPoint y: 70, distance: 448.0
click at [750, 71] on div "**********" at bounding box center [450, 425] width 823 height 774
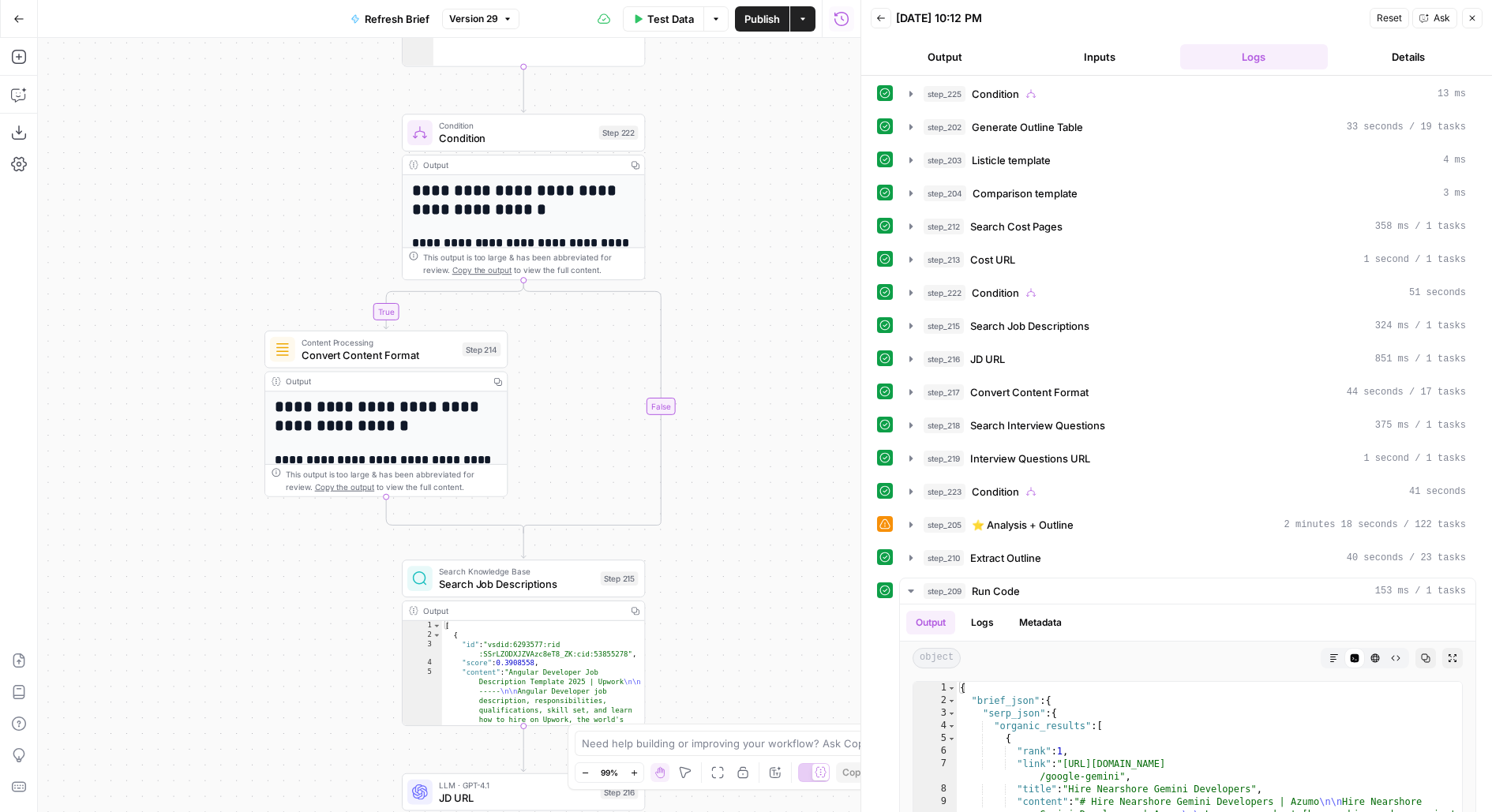
drag, startPoint x: 751, startPoint y: 460, endPoint x: 743, endPoint y: -47, distance: 507.1
click at [743, 0] on html "**********" at bounding box center [746, 406] width 1492 height 812
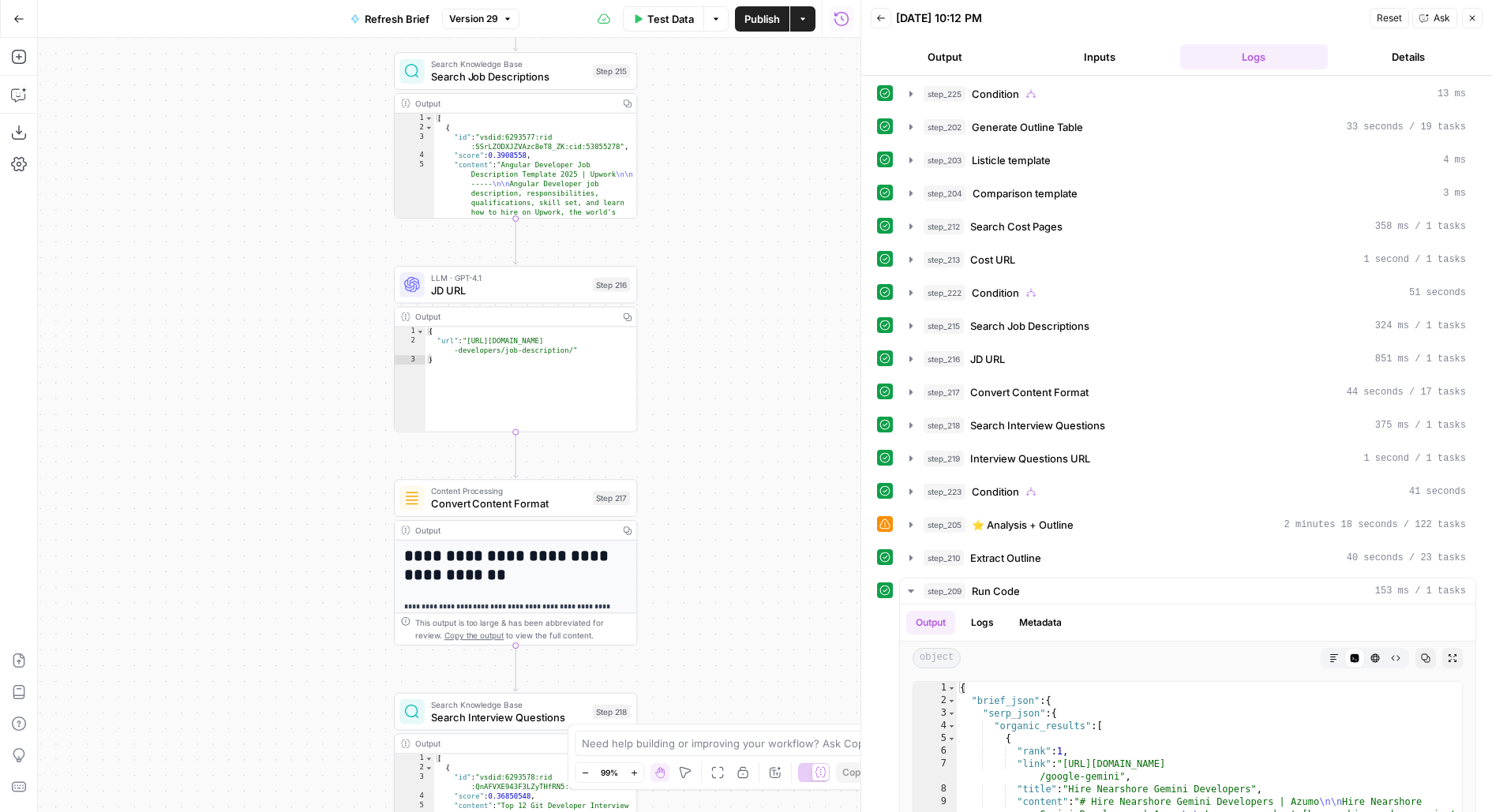
drag, startPoint x: 766, startPoint y: 571, endPoint x: 766, endPoint y: 159, distance: 412.0
click at [766, 159] on div "**********" at bounding box center [450, 425] width 823 height 774
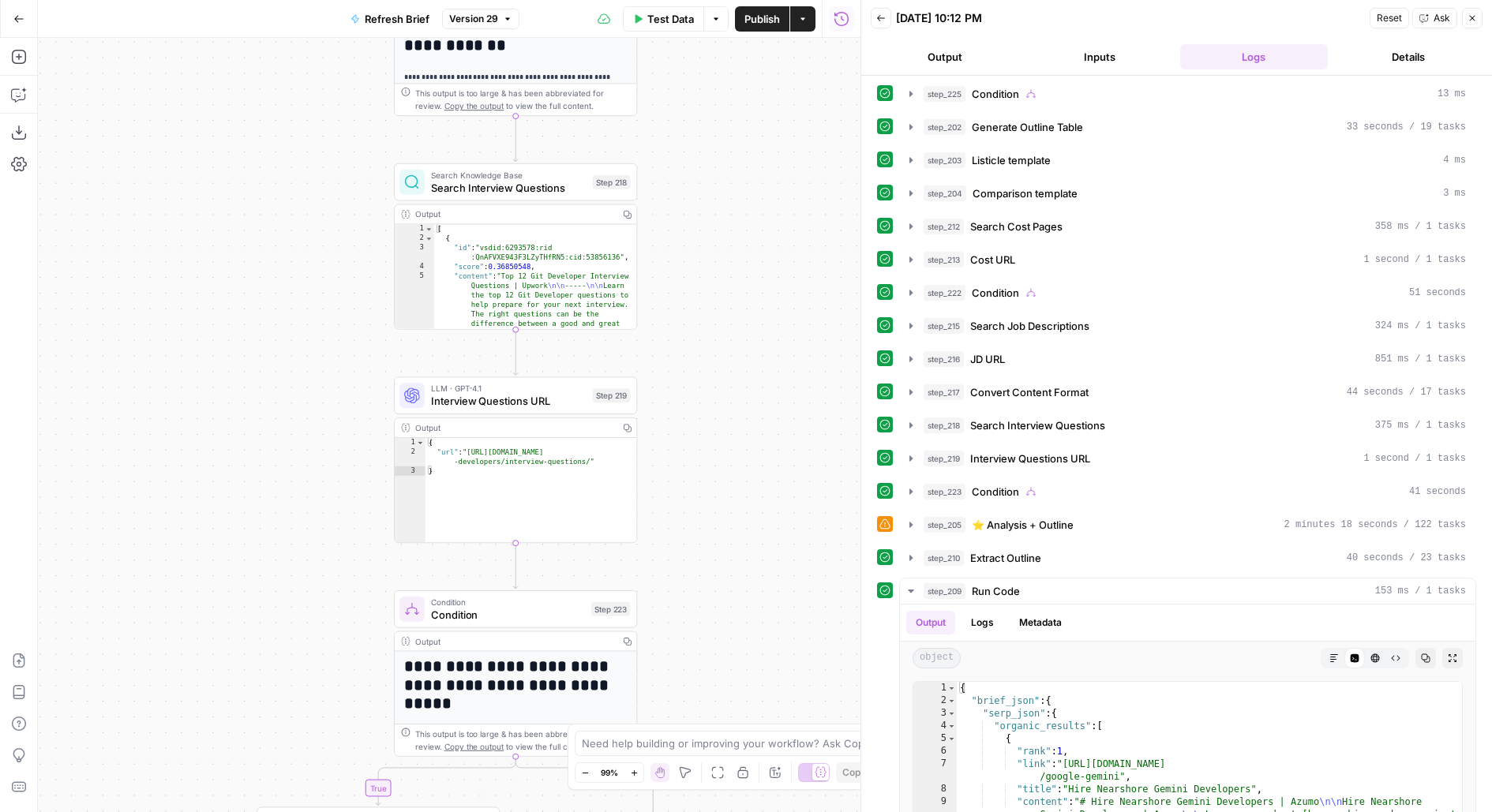
drag, startPoint x: 754, startPoint y: 577, endPoint x: 754, endPoint y: 175, distance: 402.0
click at [754, 177] on div "**********" at bounding box center [450, 425] width 823 height 774
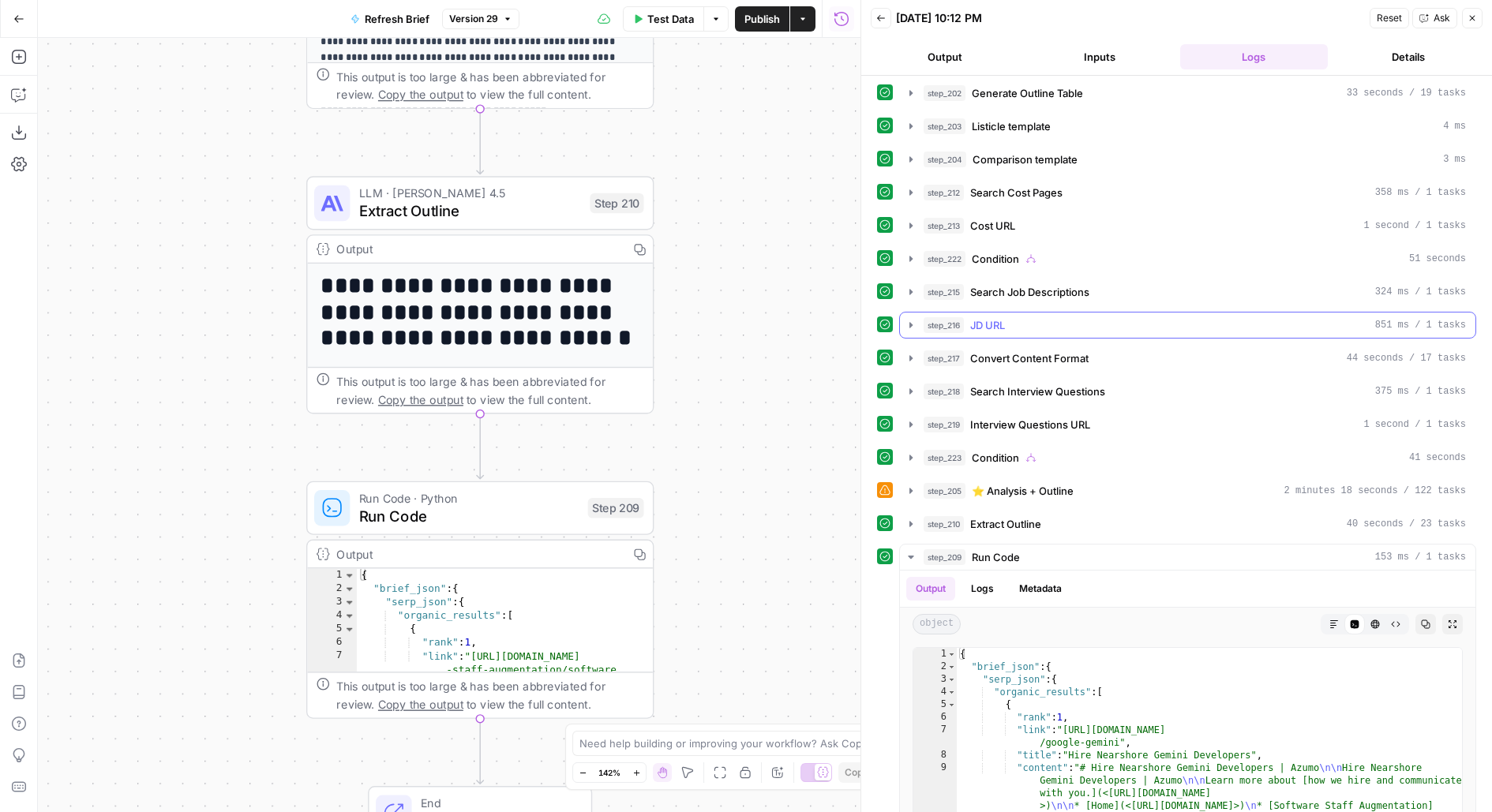
scroll to position [569, 0]
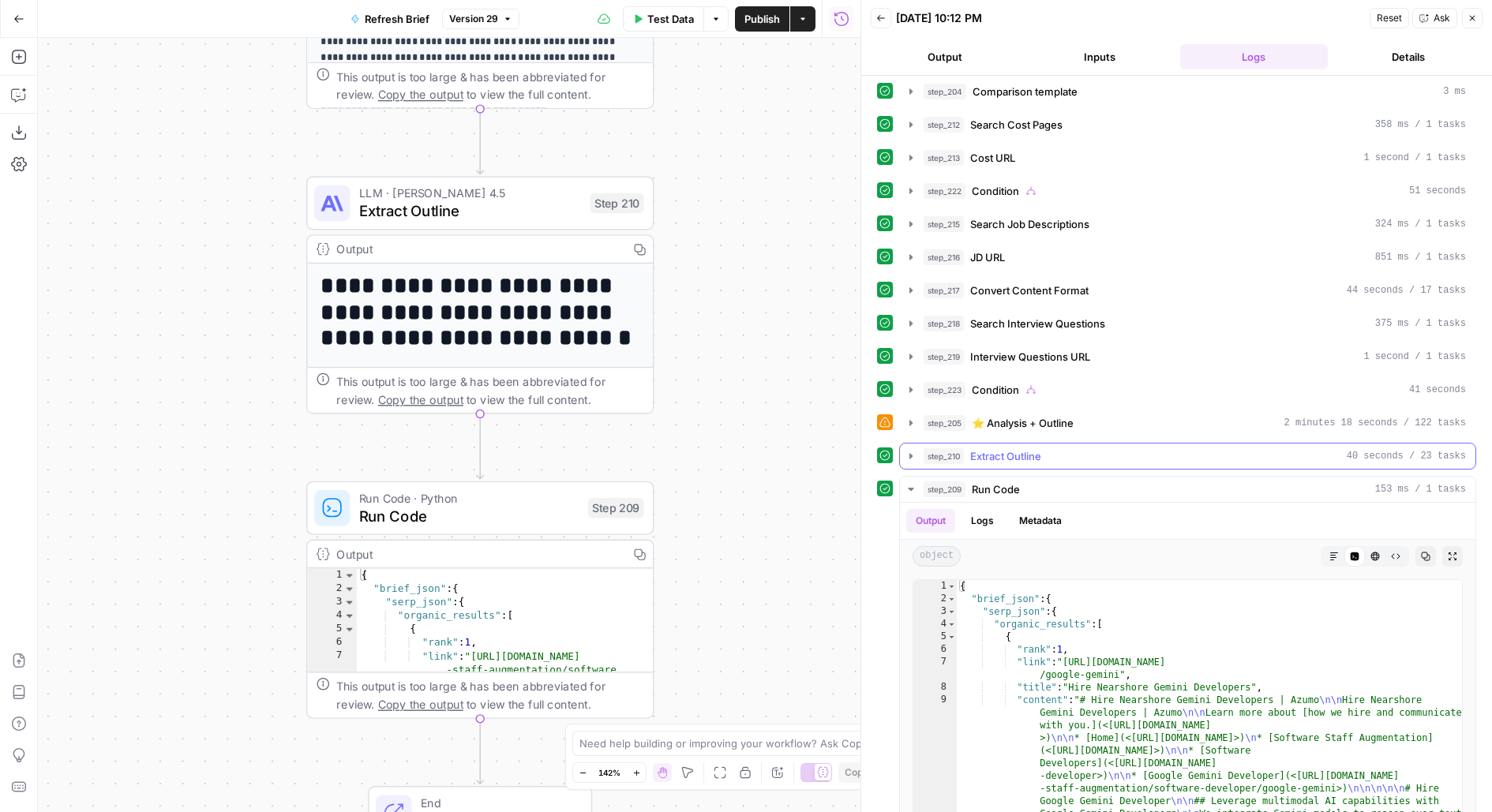
click at [1030, 449] on span "Extract Outline" at bounding box center [1006, 456] width 71 height 16
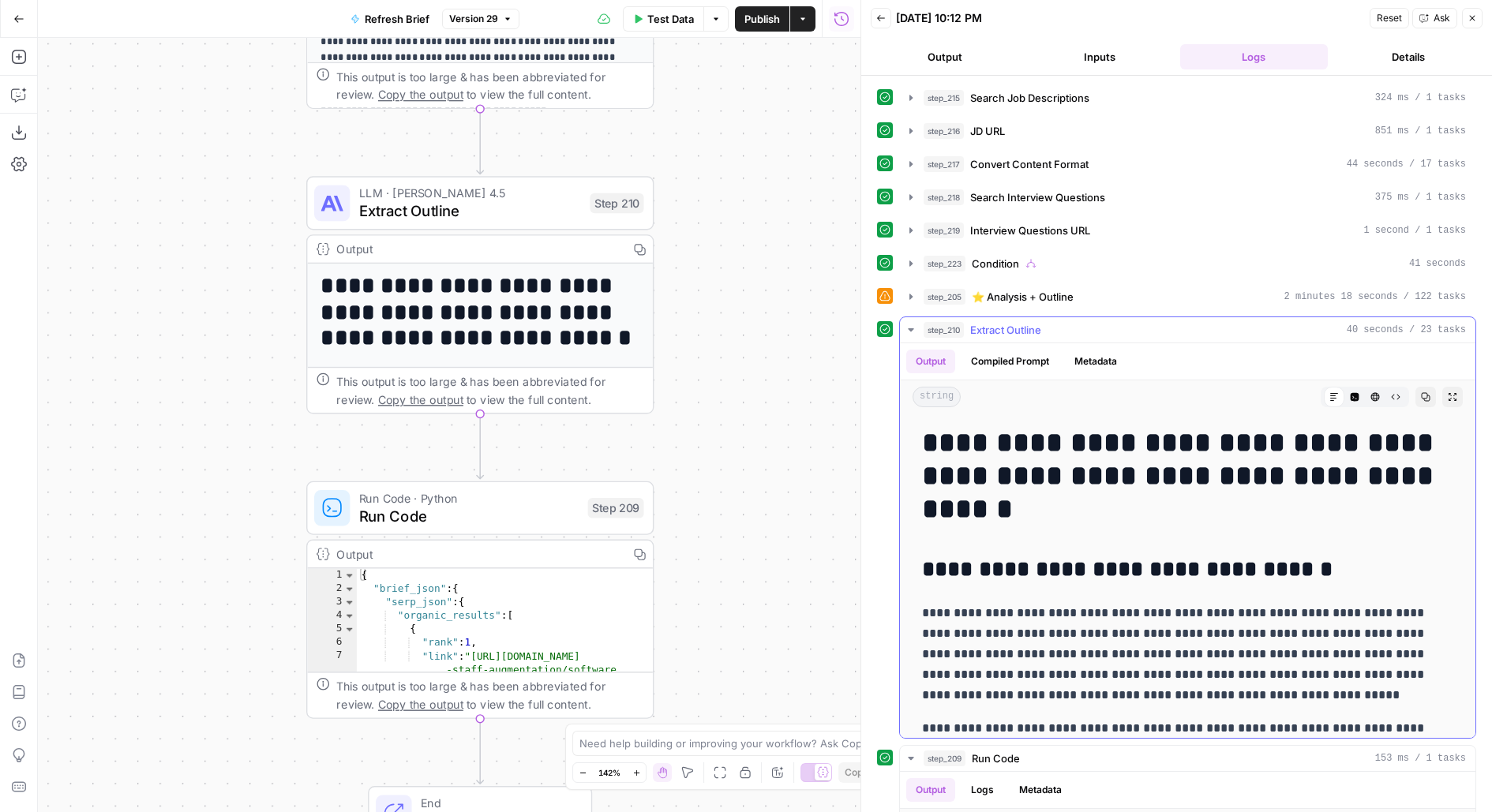
scroll to position [761, 0]
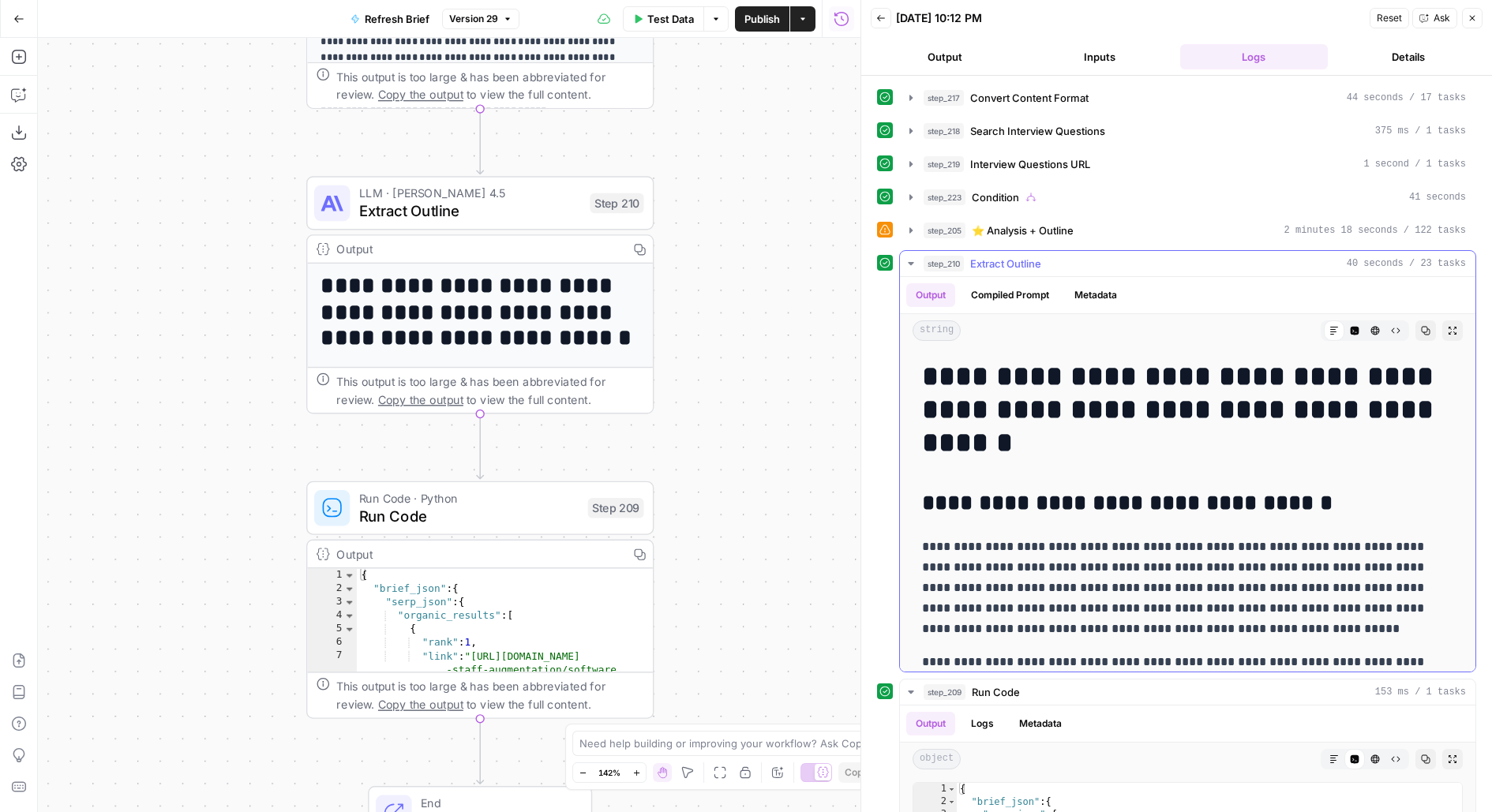
click at [1084, 218] on button "step_205 ⭐️ Analysis + Outline 2 minutes 18 seconds / 122 tasks" at bounding box center [1188, 230] width 575 height 25
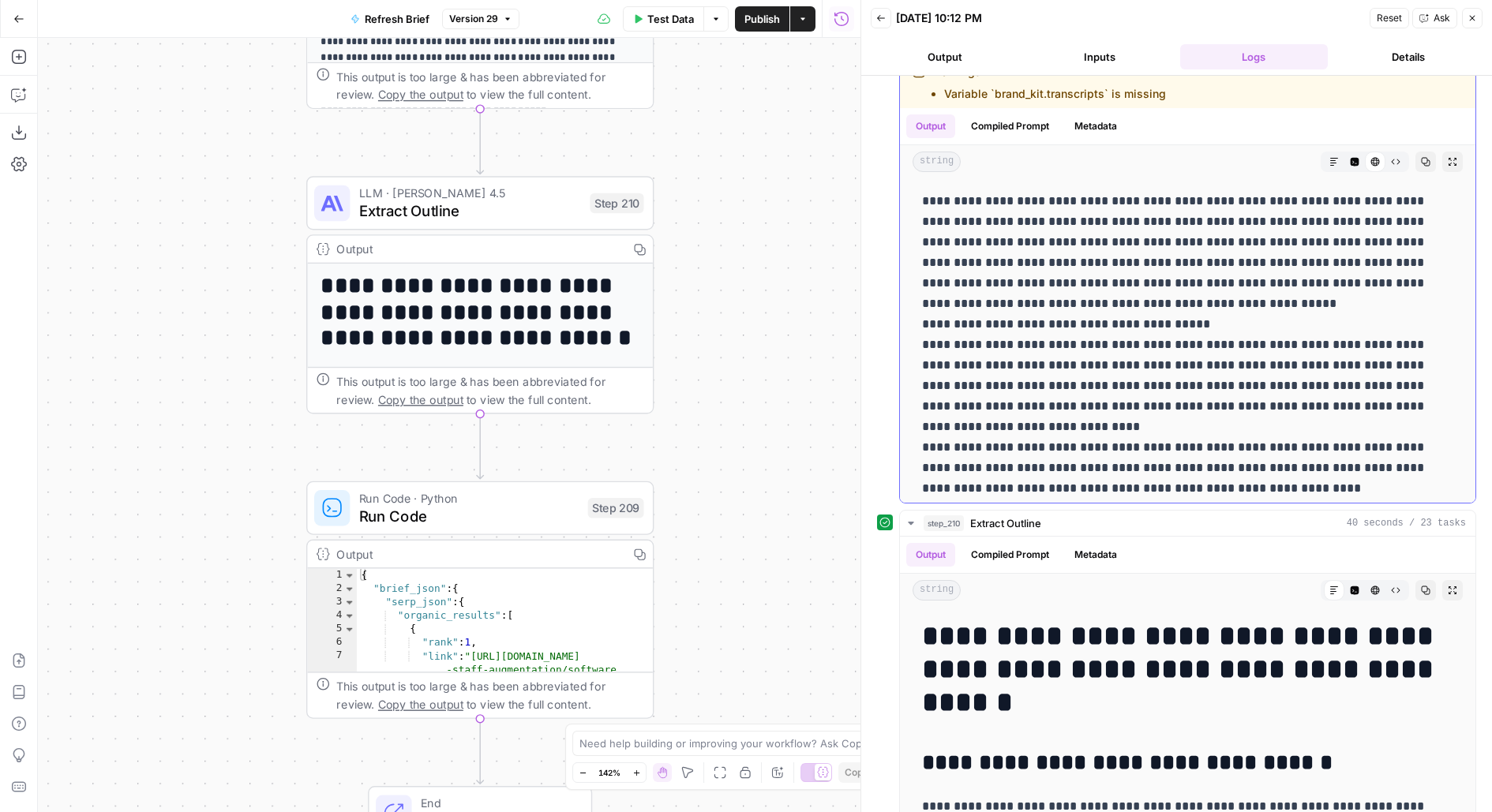
scroll to position [980, 0]
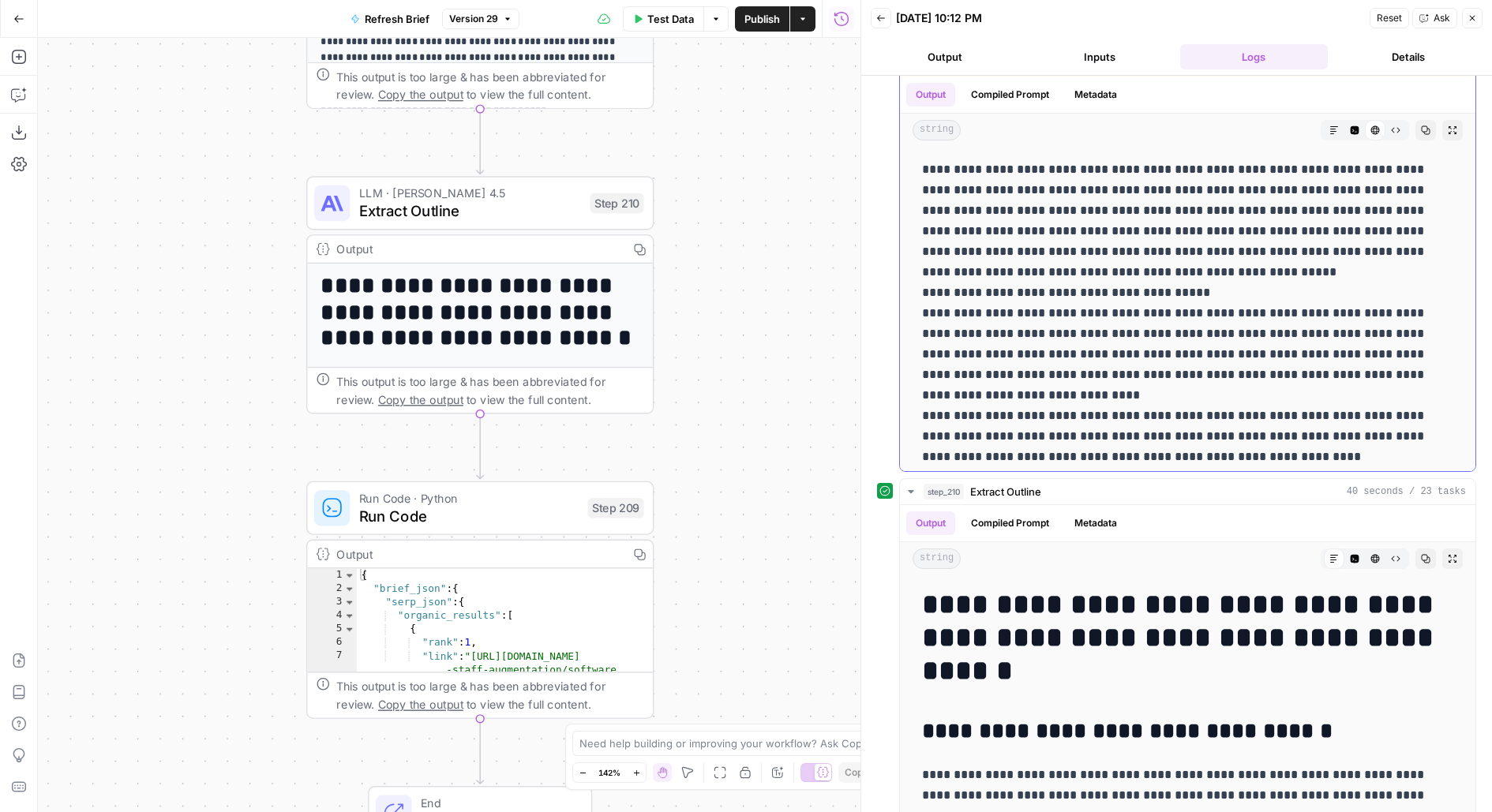
click at [1343, 120] on button "Markdown" at bounding box center [1334, 130] width 20 height 20
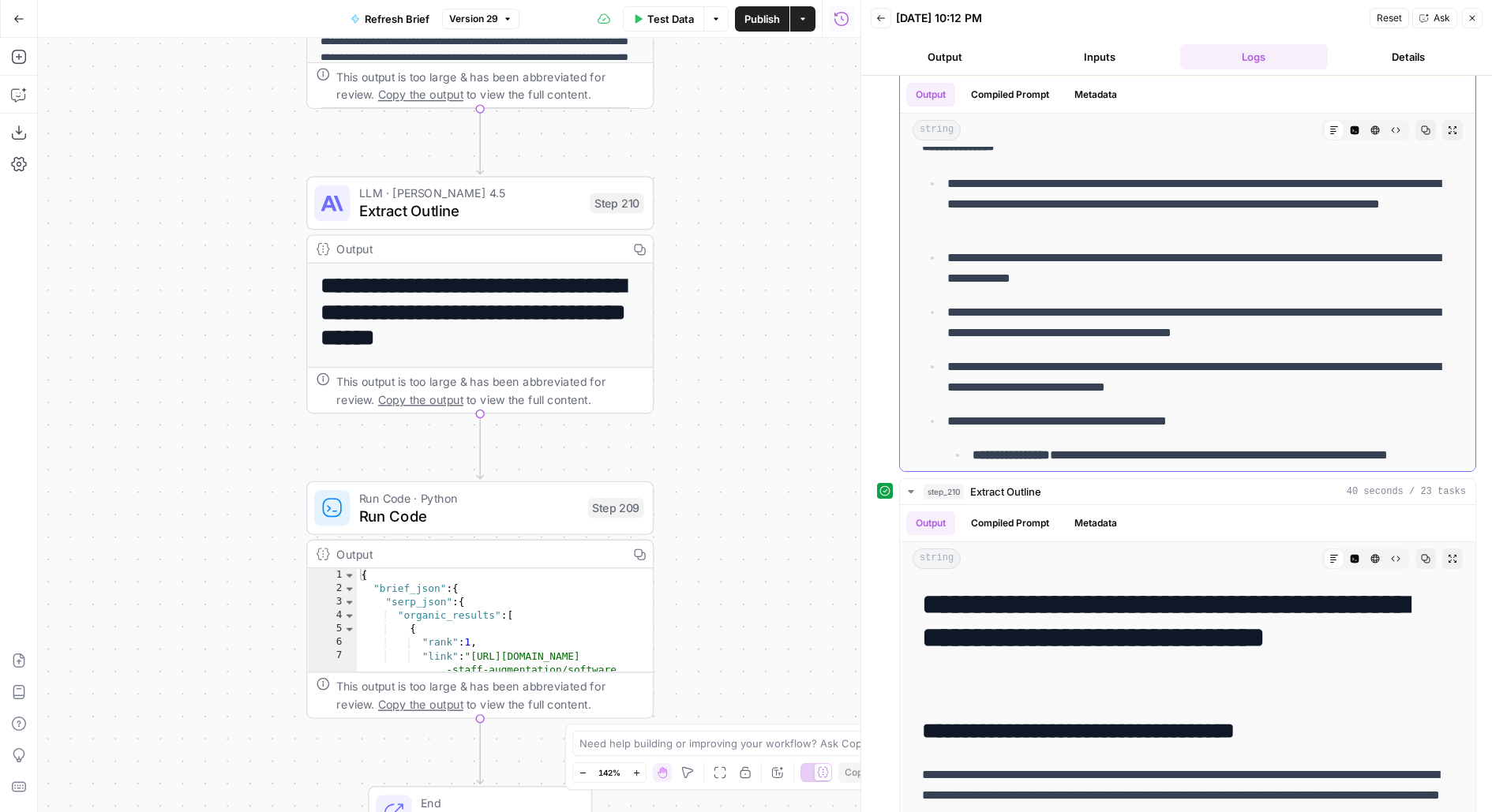
scroll to position [4606, 0]
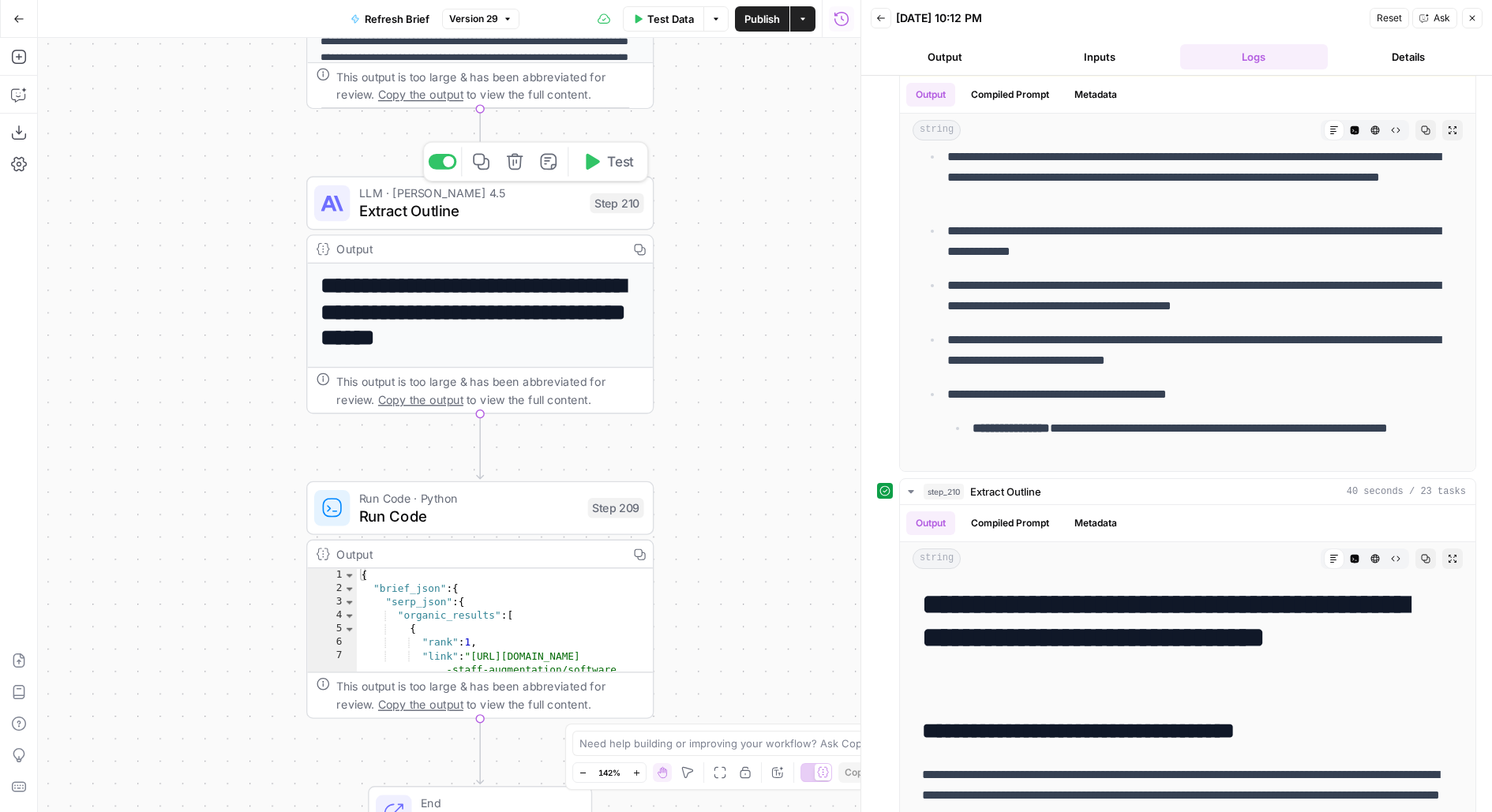
click at [501, 218] on span "Extract Outline" at bounding box center [470, 211] width 222 height 22
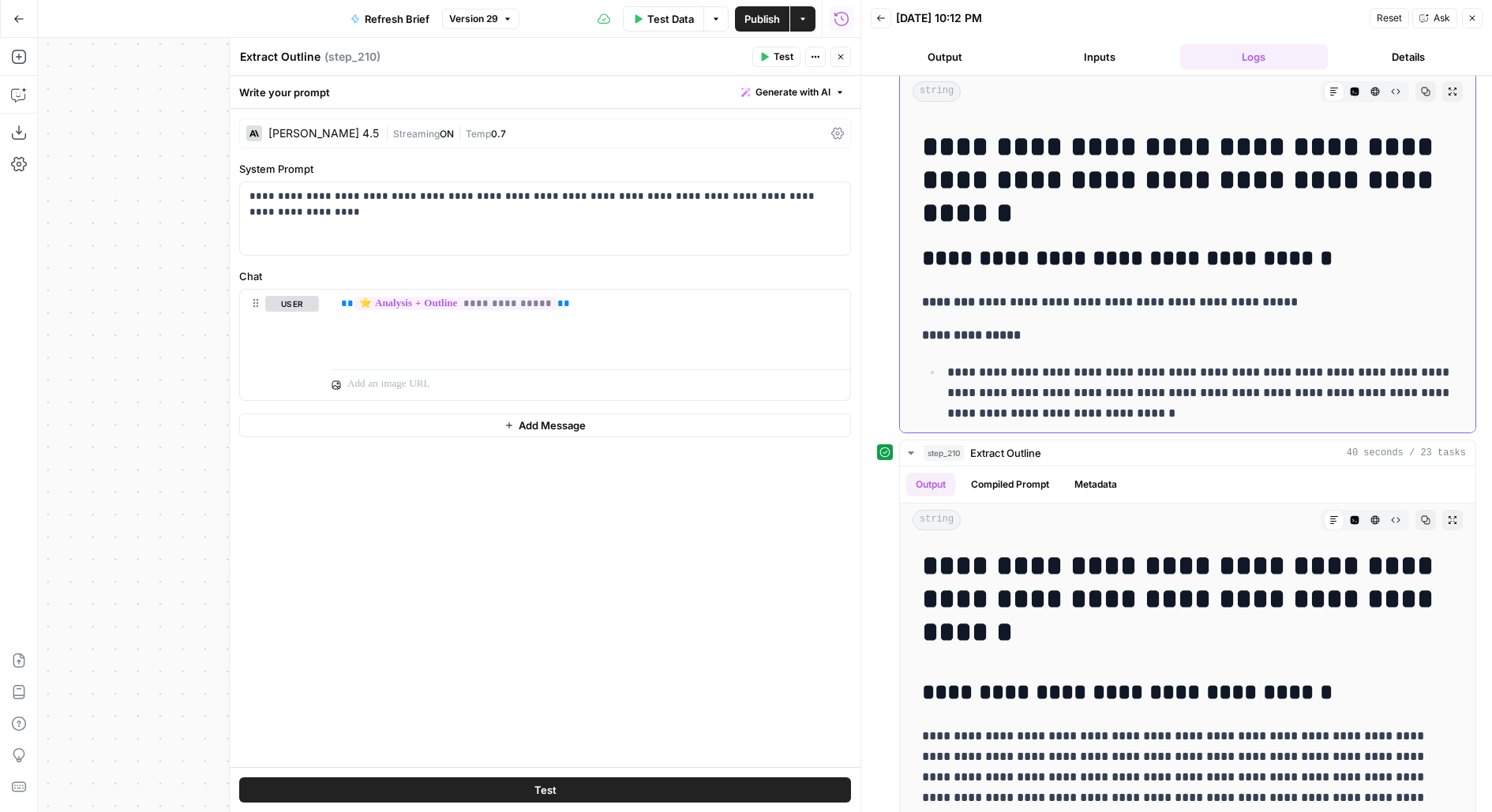
scroll to position [4330, 0]
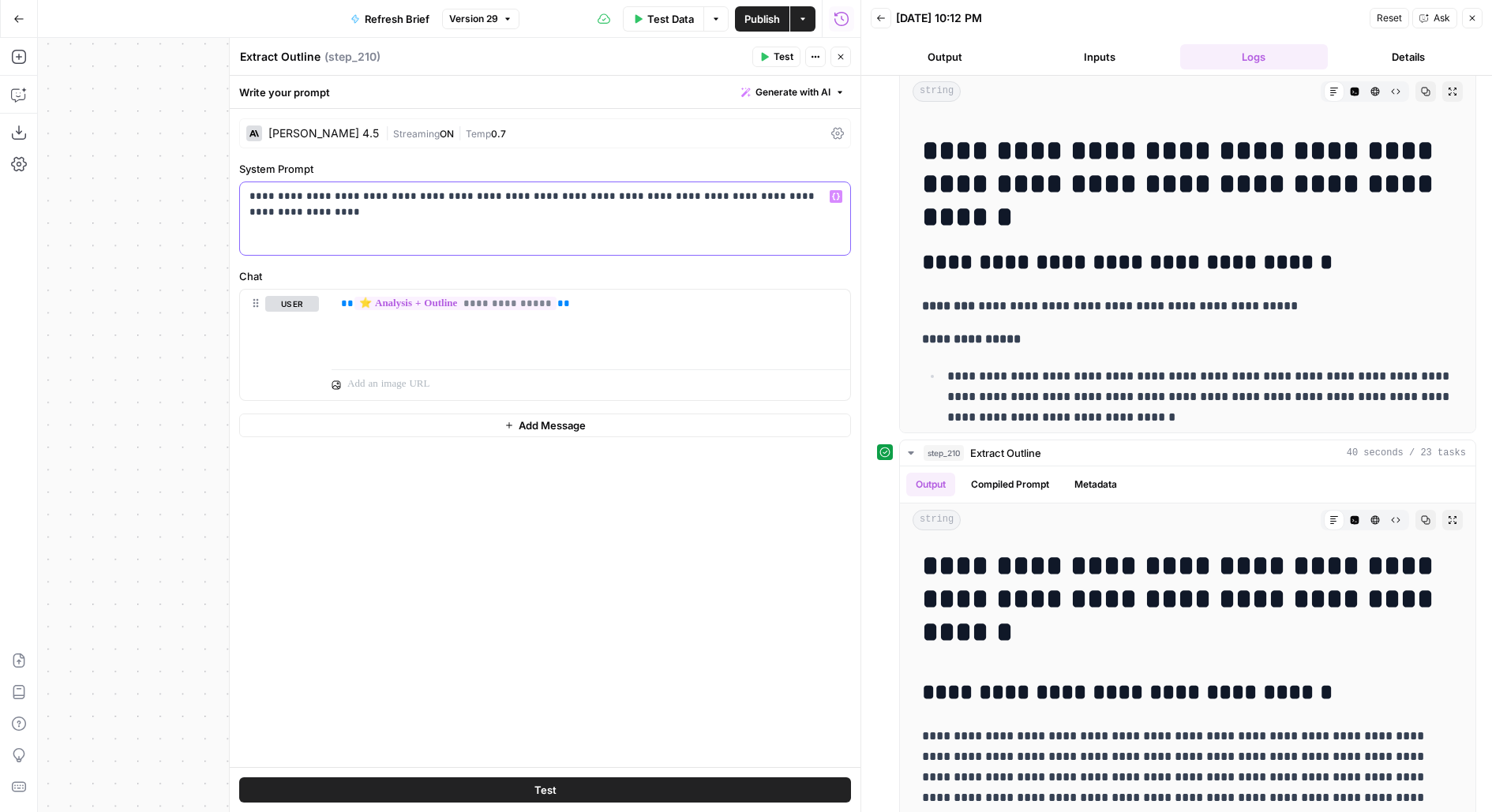
click at [814, 200] on p "**********" at bounding box center [546, 196] width 592 height 16
click at [775, 57] on span "Test" at bounding box center [783, 56] width 19 height 14
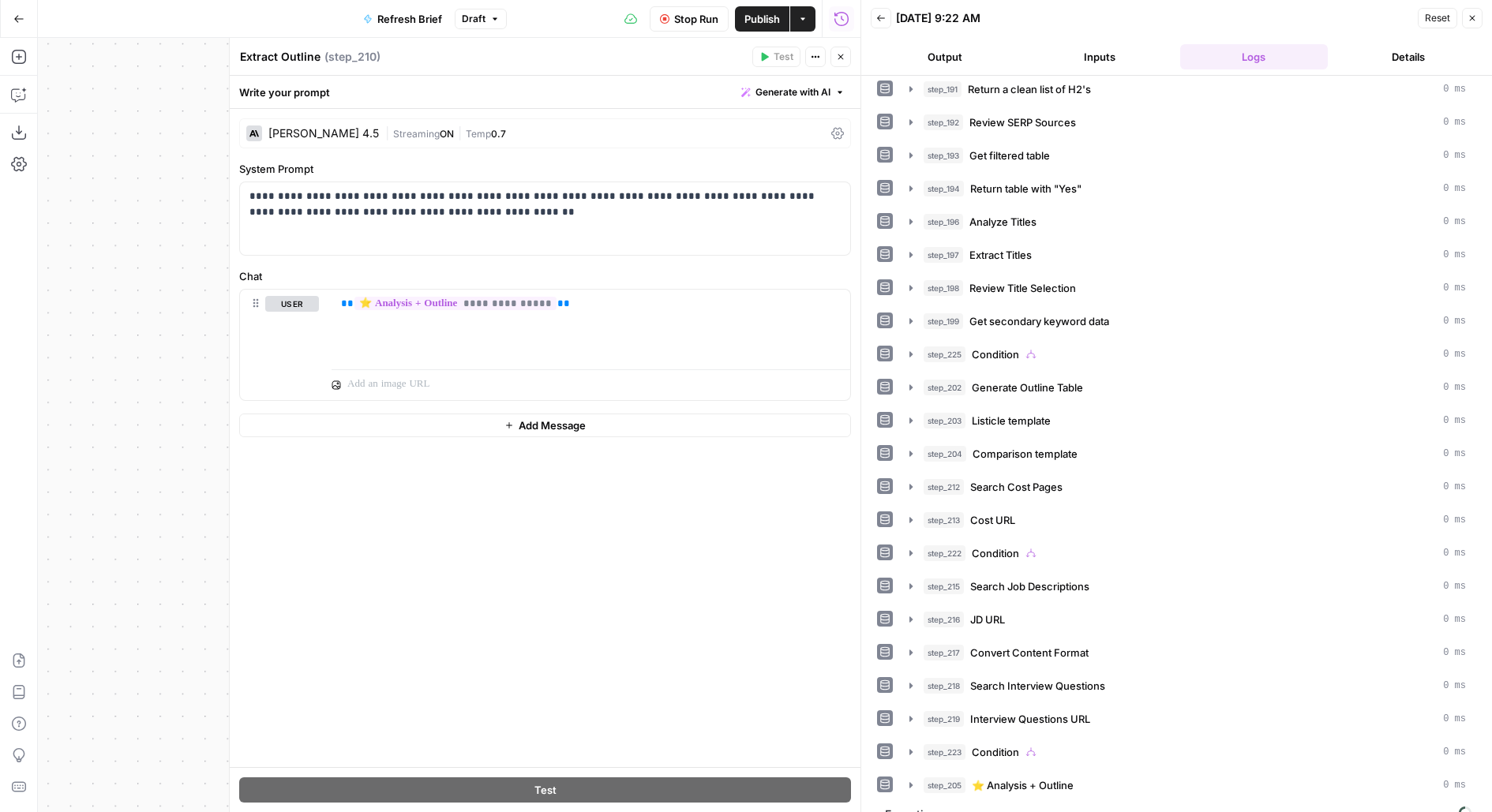
scroll to position [212, 0]
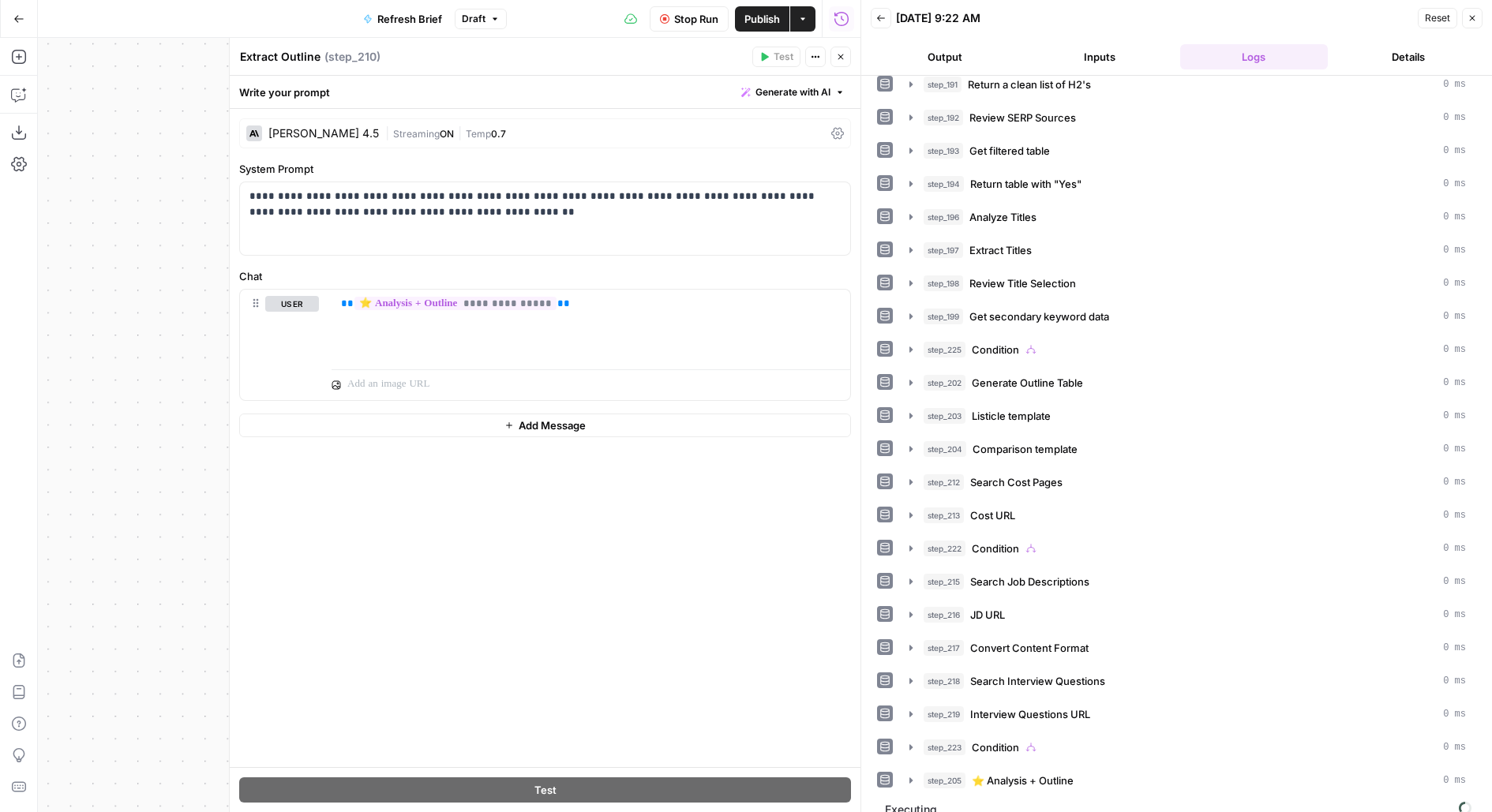
click at [946, 52] on button "Output" at bounding box center [945, 56] width 148 height 25
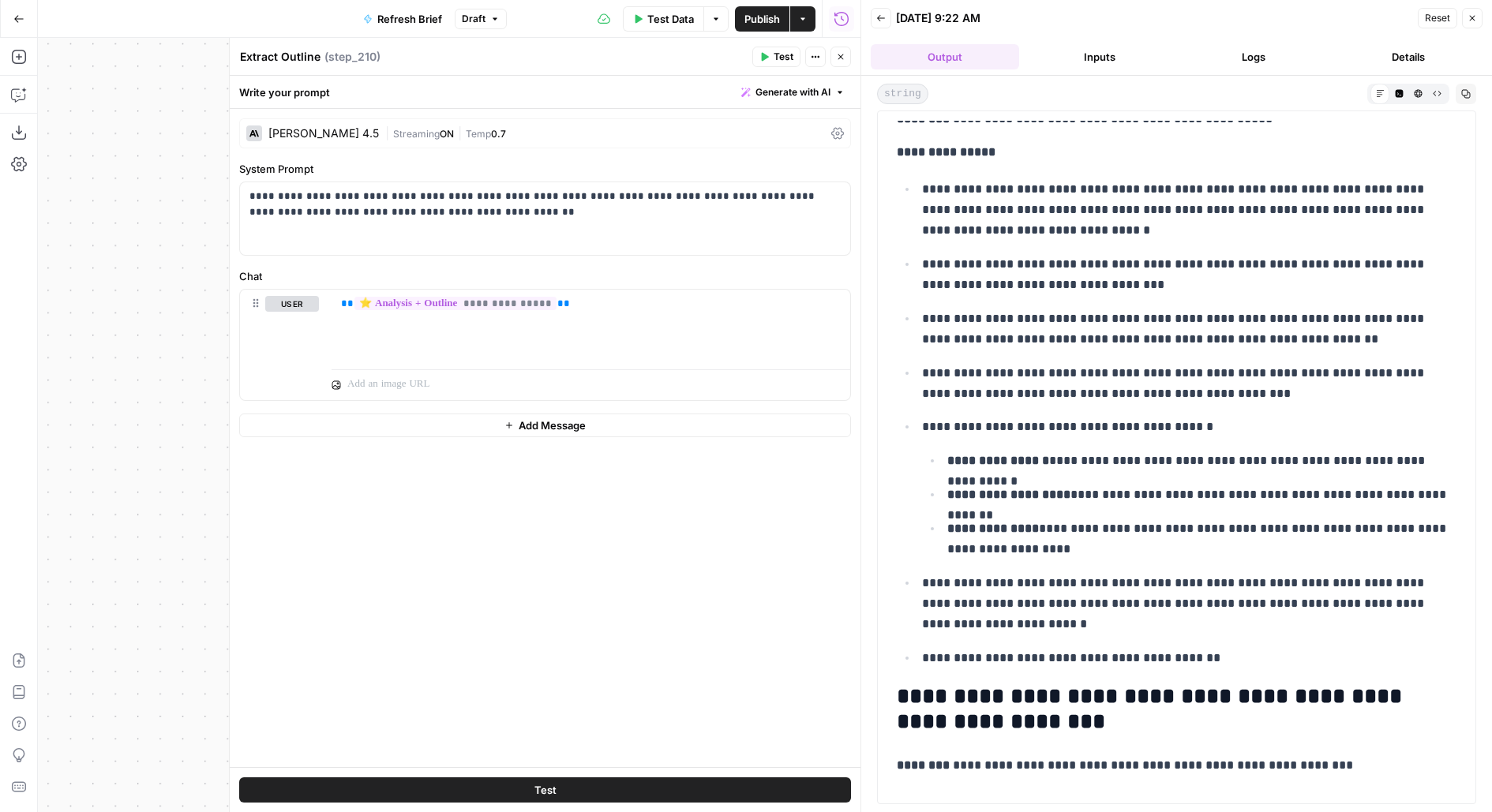
scroll to position [183, 0]
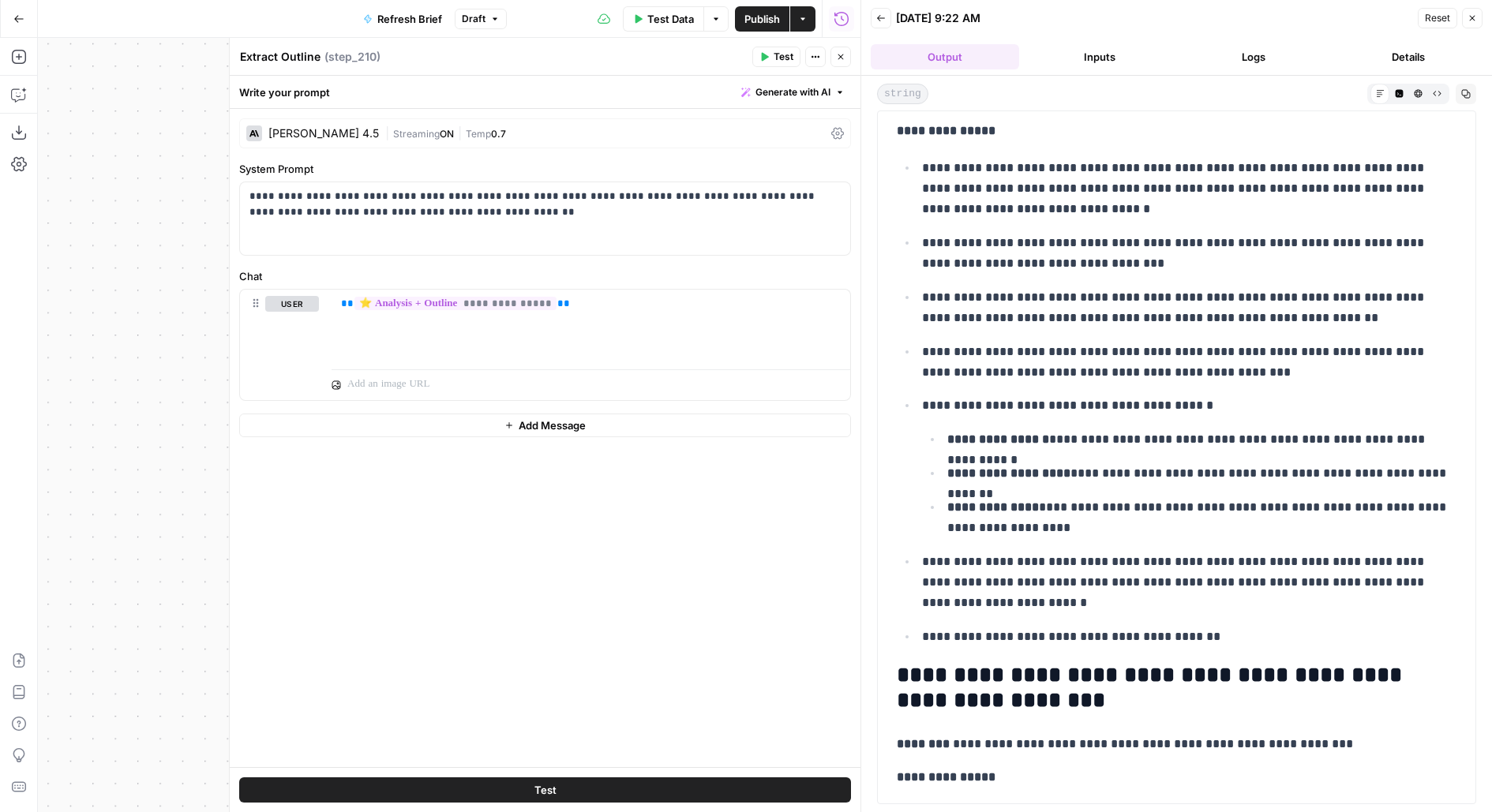
click at [838, 66] on button "Close" at bounding box center [841, 56] width 20 height 20
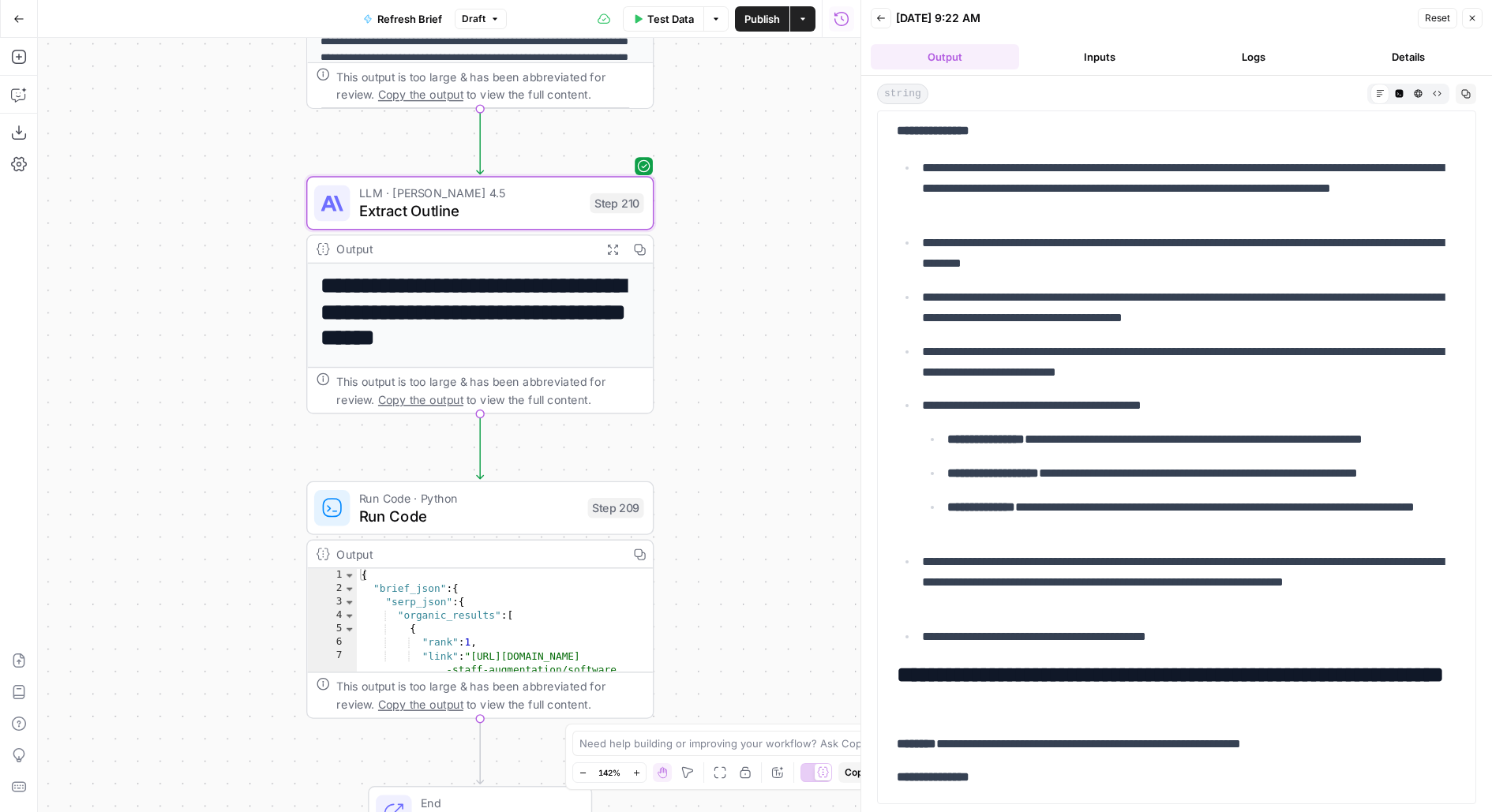
click at [775, 17] on span "Publish" at bounding box center [762, 19] width 35 height 16
drag, startPoint x: 773, startPoint y: 146, endPoint x: 773, endPoint y: 131, distance: 15.0
click at [773, 136] on div "**********" at bounding box center [450, 425] width 823 height 774
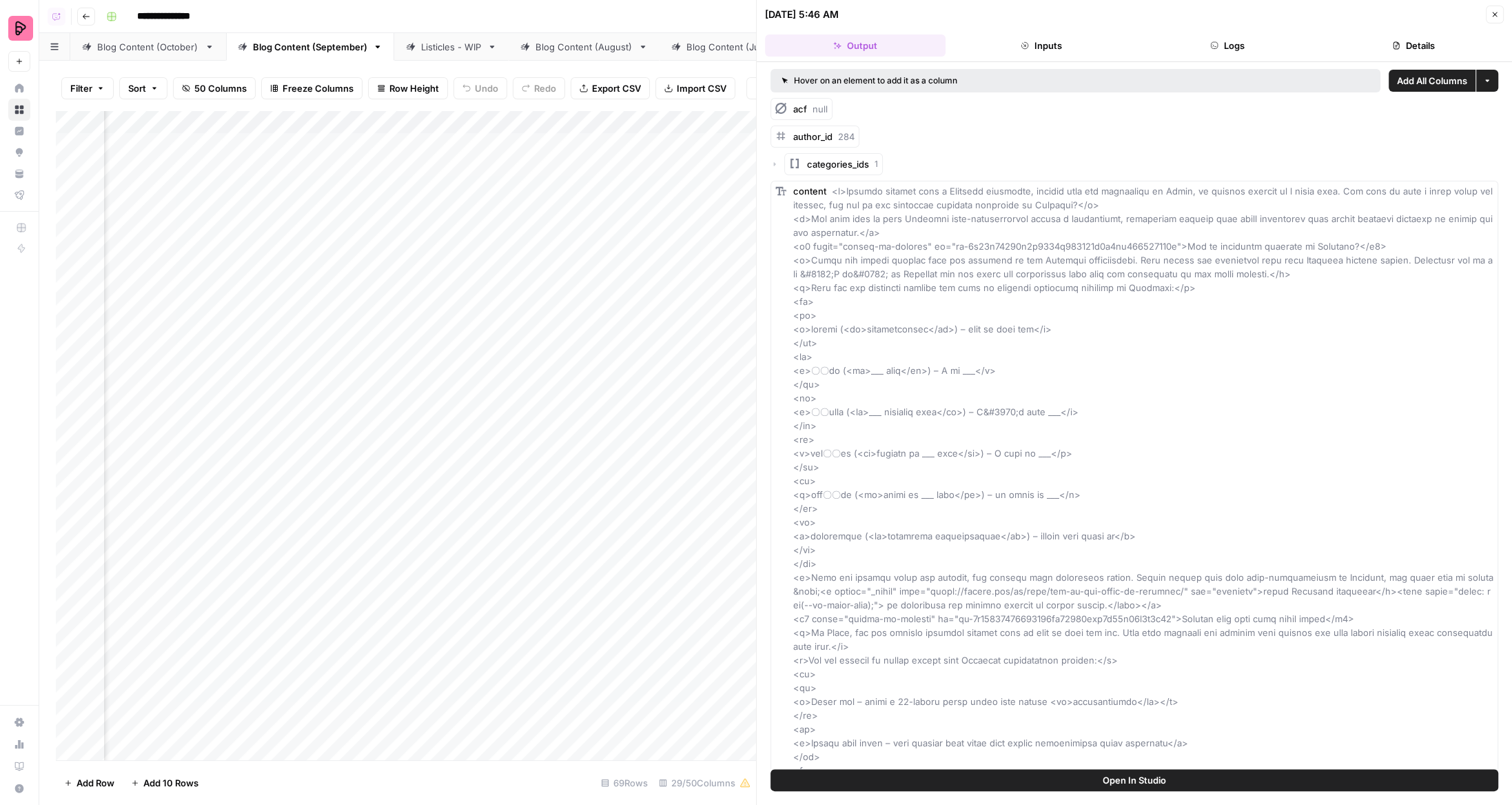
scroll to position [0, 2878]
click at [774, 164] on icon "button" at bounding box center [774, 164] width 2 height 4
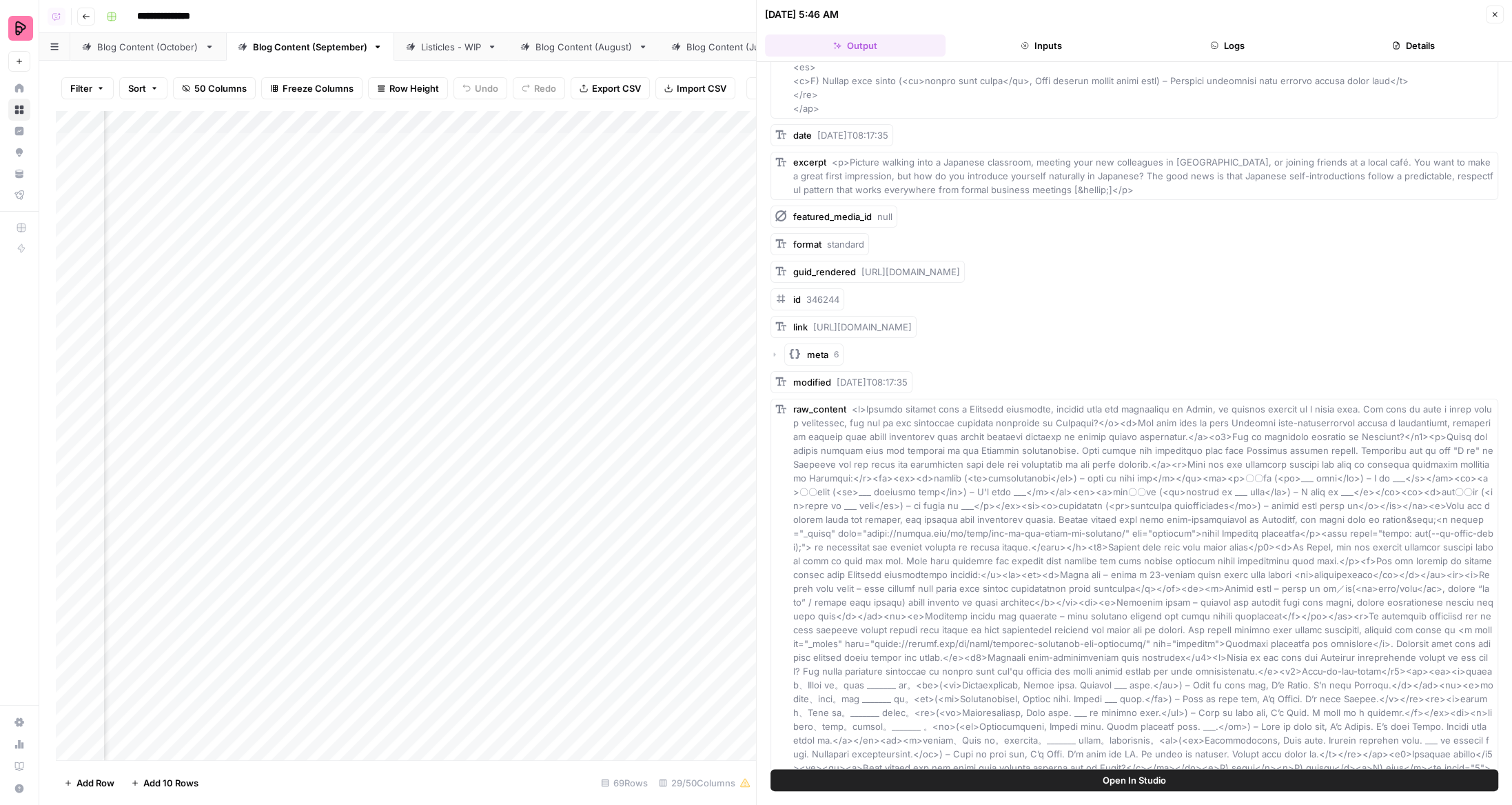
scroll to position [3169, 0]
drag, startPoint x: 805, startPoint y: 368, endPoint x: 839, endPoint y: 369, distance: 34.0
click at [839, 313] on div "id 346244" at bounding box center [808, 302] width 74 height 22
click at [886, 365] on span "Add as Column" at bounding box center [880, 368] width 51 height 11
click at [815, 308] on span "346244" at bounding box center [822, 302] width 33 height 11
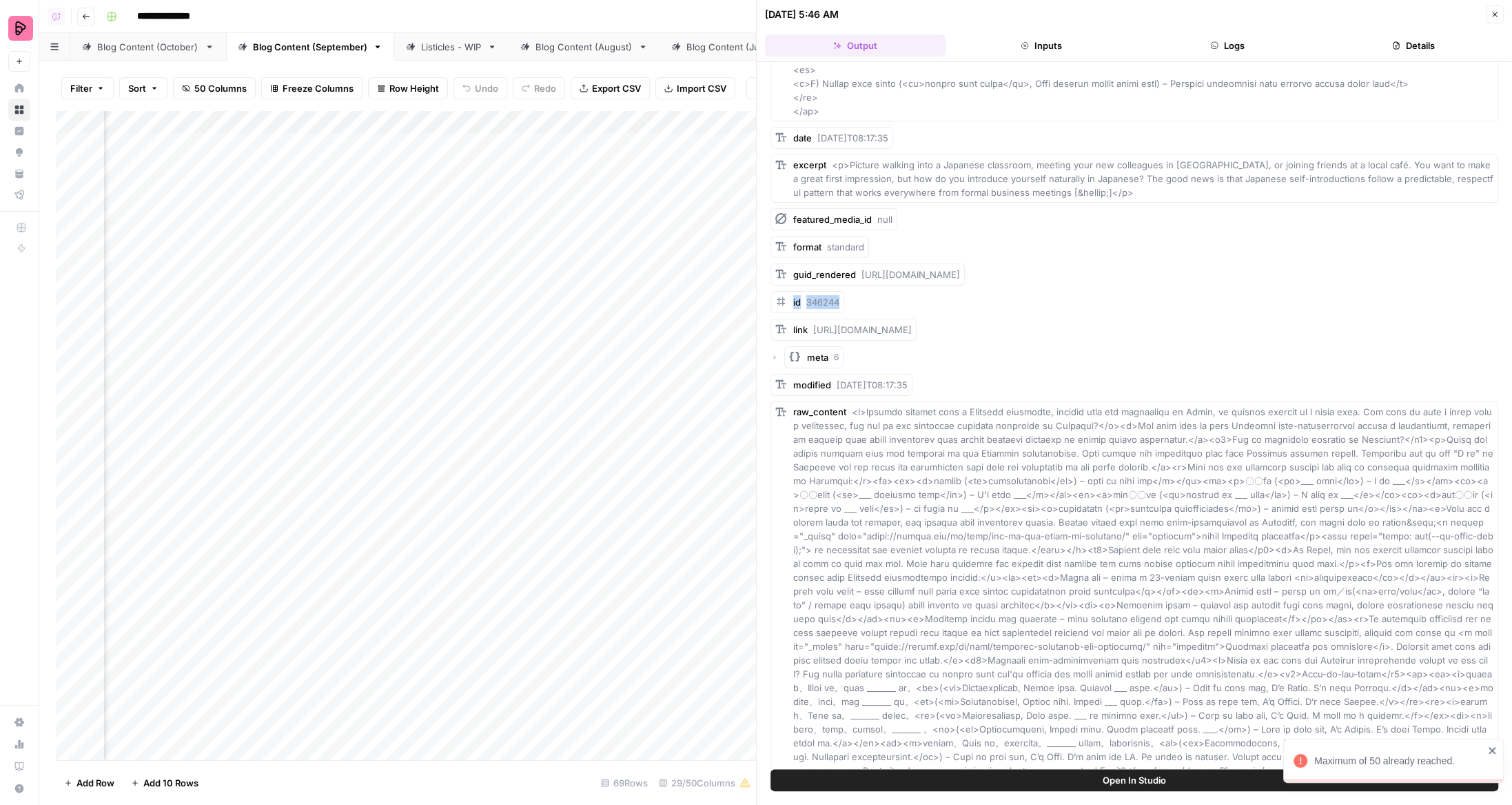
click at [815, 308] on span "346244" at bounding box center [822, 302] width 33 height 11
click at [811, 308] on span "346244" at bounding box center [822, 302] width 33 height 11
drag, startPoint x: 806, startPoint y: 373, endPoint x: 841, endPoint y: 370, distance: 35.1
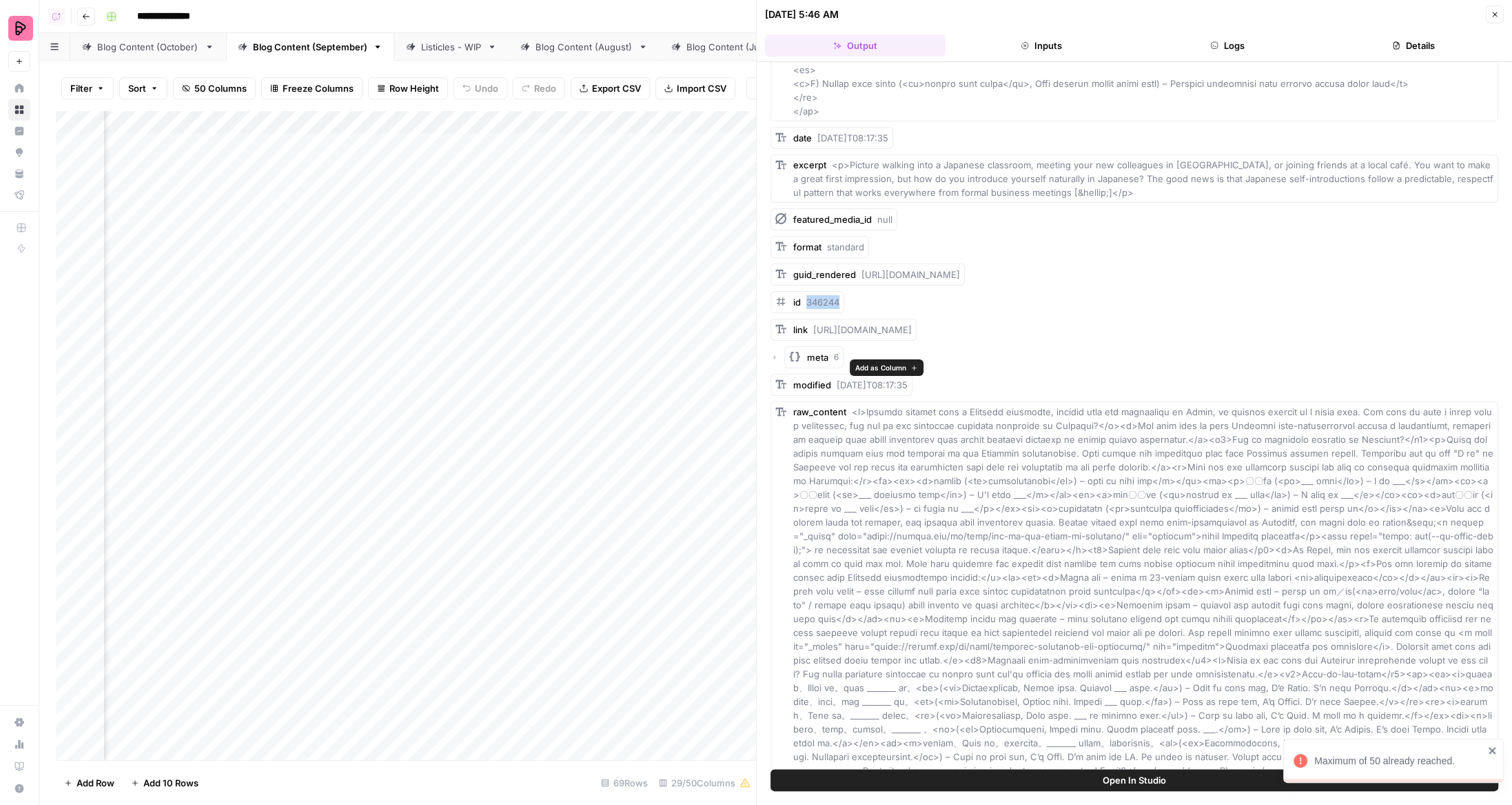
click at [841, 313] on div "id 346244" at bounding box center [808, 302] width 74 height 22
copy span "346244"
click at [1498, 9] on button "Close" at bounding box center [1494, 14] width 18 height 18
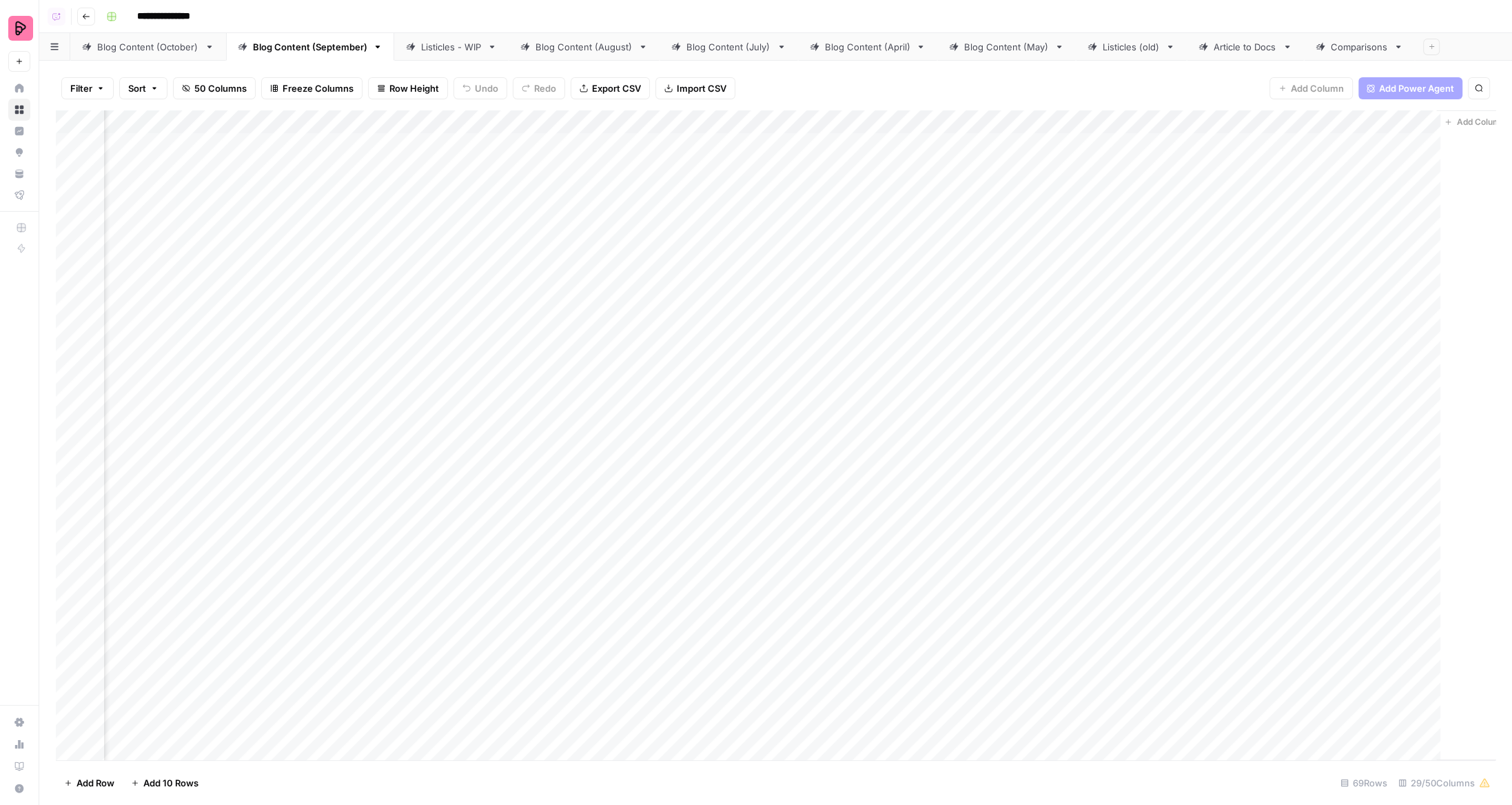
scroll to position [0, 2286]
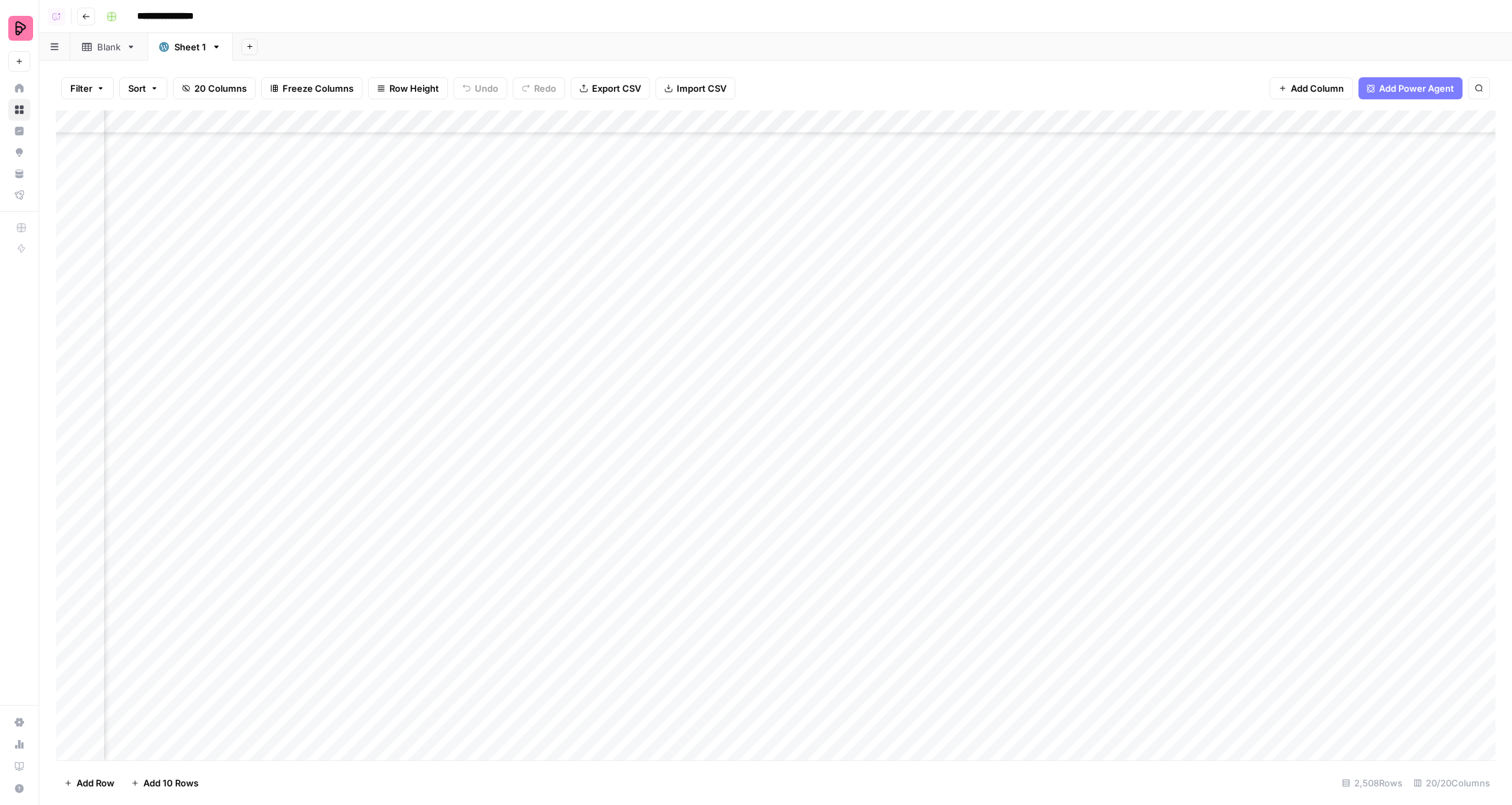
scroll to position [397, 1631]
click at [253, 38] on button "Add Sheet" at bounding box center [250, 46] width 16 height 16
click at [297, 221] on div "WordPress" at bounding box center [317, 220] width 102 height 14
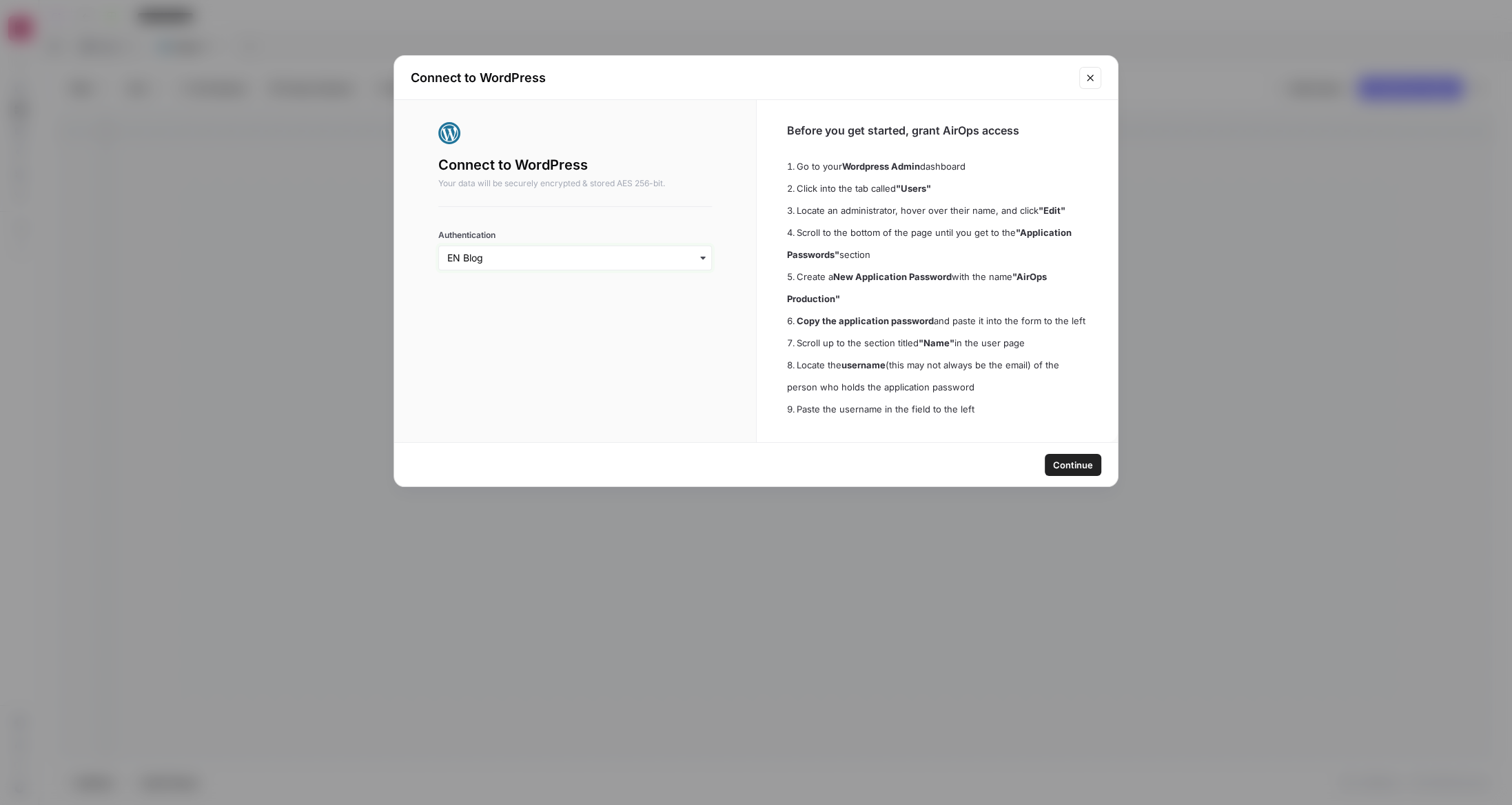
click at [626, 264] on input "Authentication" at bounding box center [575, 258] width 255 height 14
click at [812, 300] on strong ""AirOps Production"" at bounding box center [916, 287] width 260 height 33
click at [1086, 462] on span "Continue" at bounding box center [1073, 465] width 40 height 14
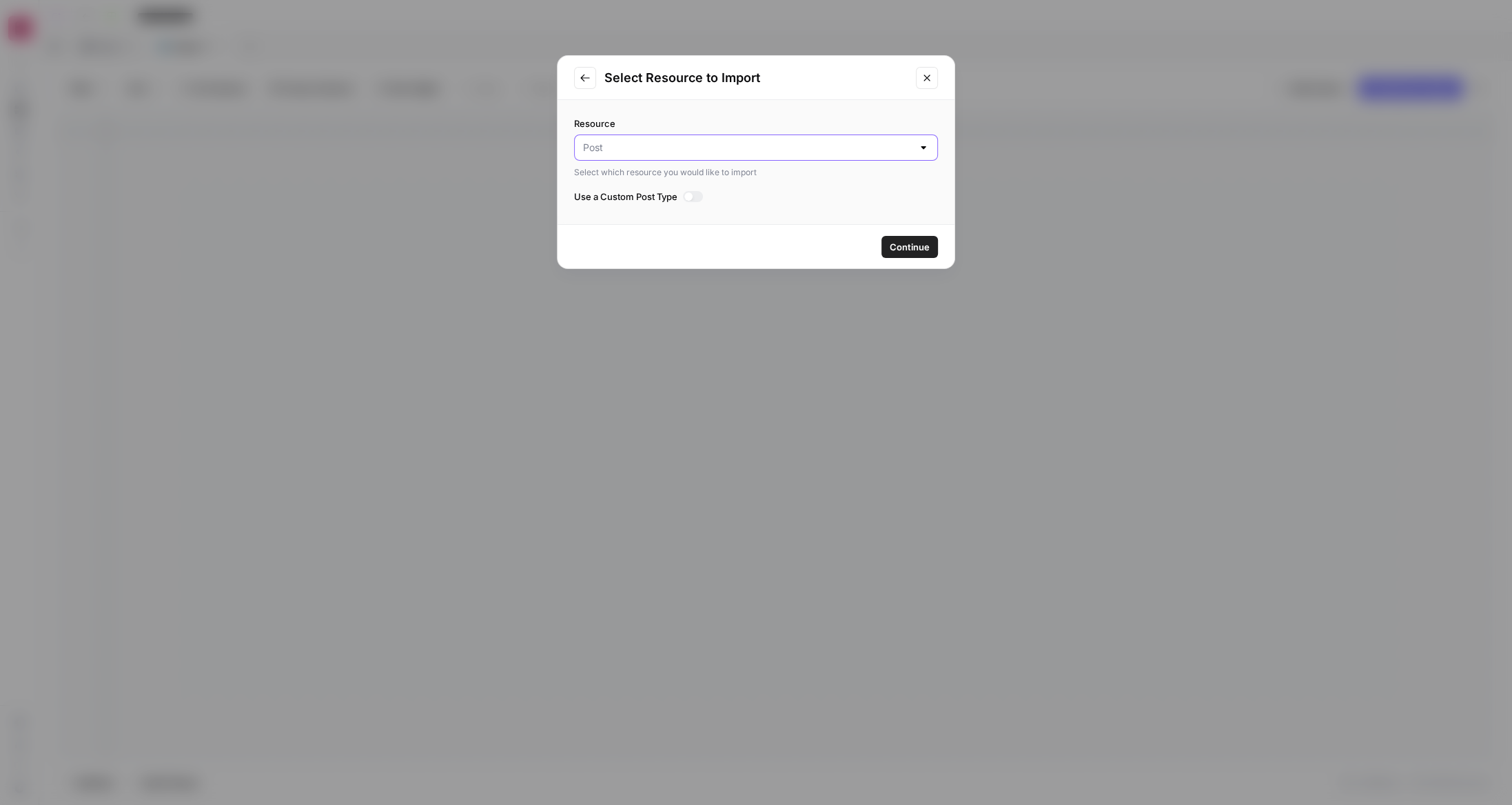
click at [694, 150] on input "Resource" at bounding box center [748, 147] width 330 height 14
click at [663, 191] on button "Media" at bounding box center [755, 200] width 351 height 19
type input "Media"
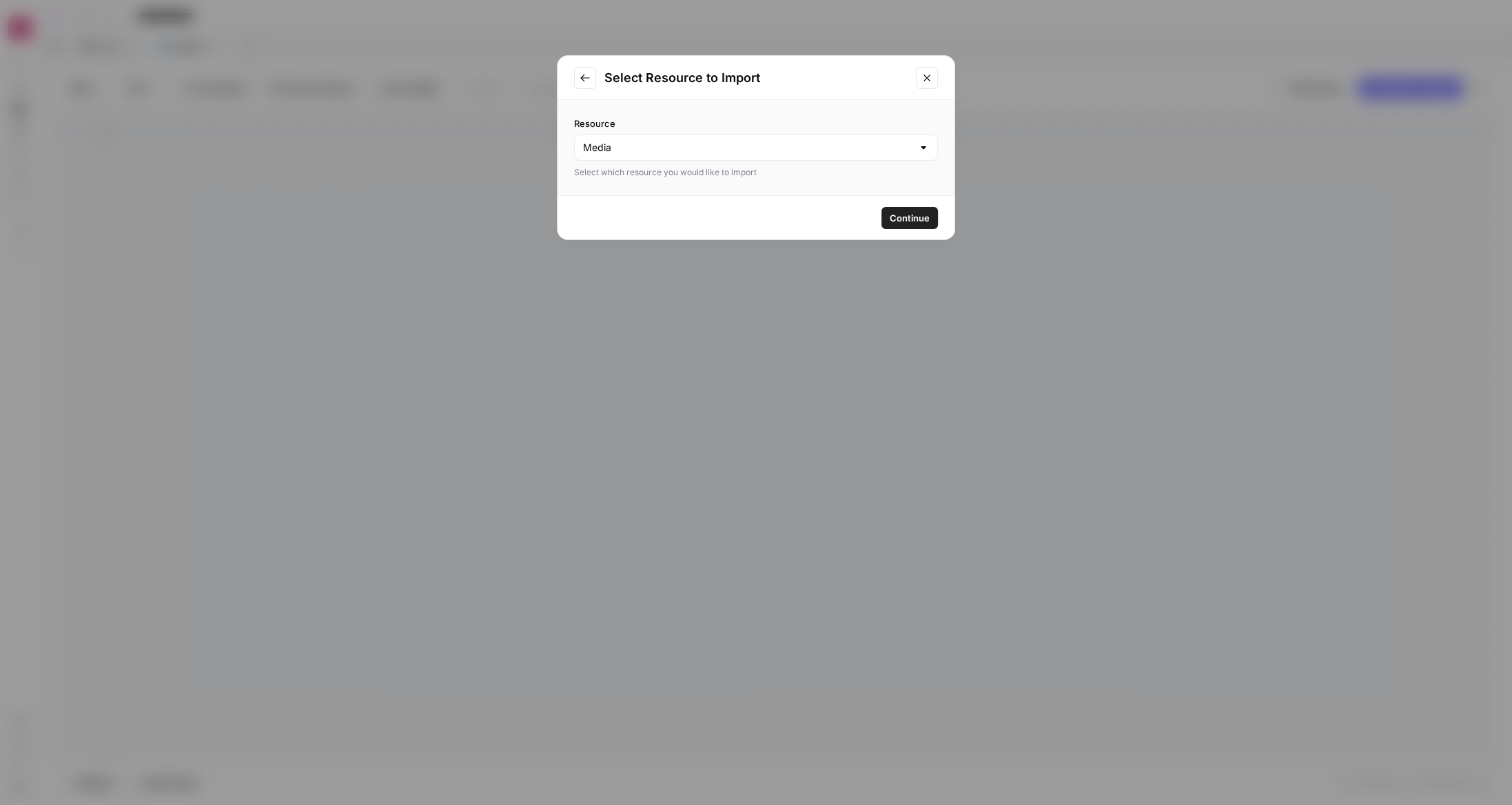
click at [657, 138] on div "Media" at bounding box center [756, 148] width 364 height 27
click at [654, 189] on button "Post" at bounding box center [755, 181] width 351 height 19
type input "Post"
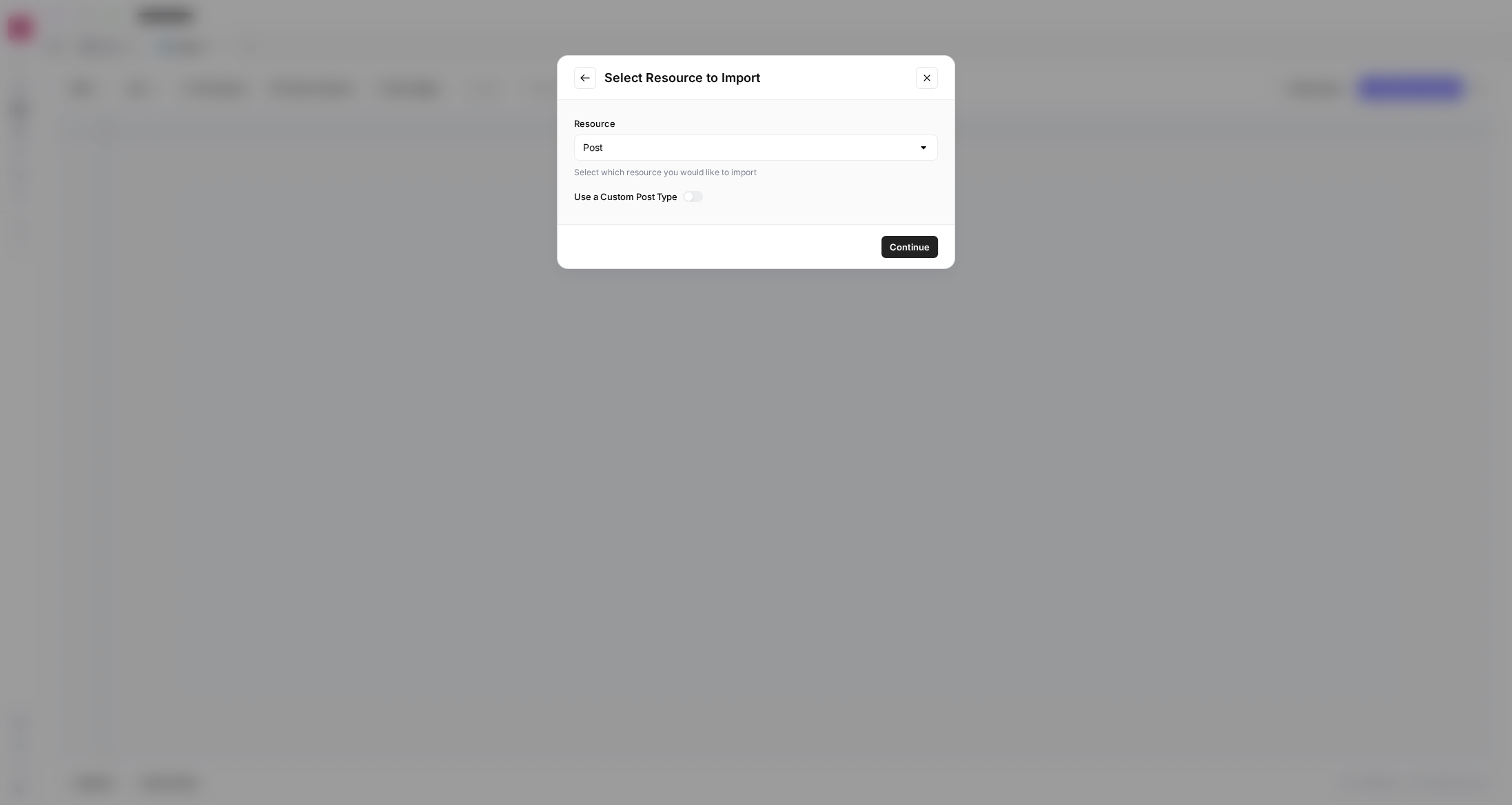
click at [690, 195] on div at bounding box center [688, 196] width 8 height 8
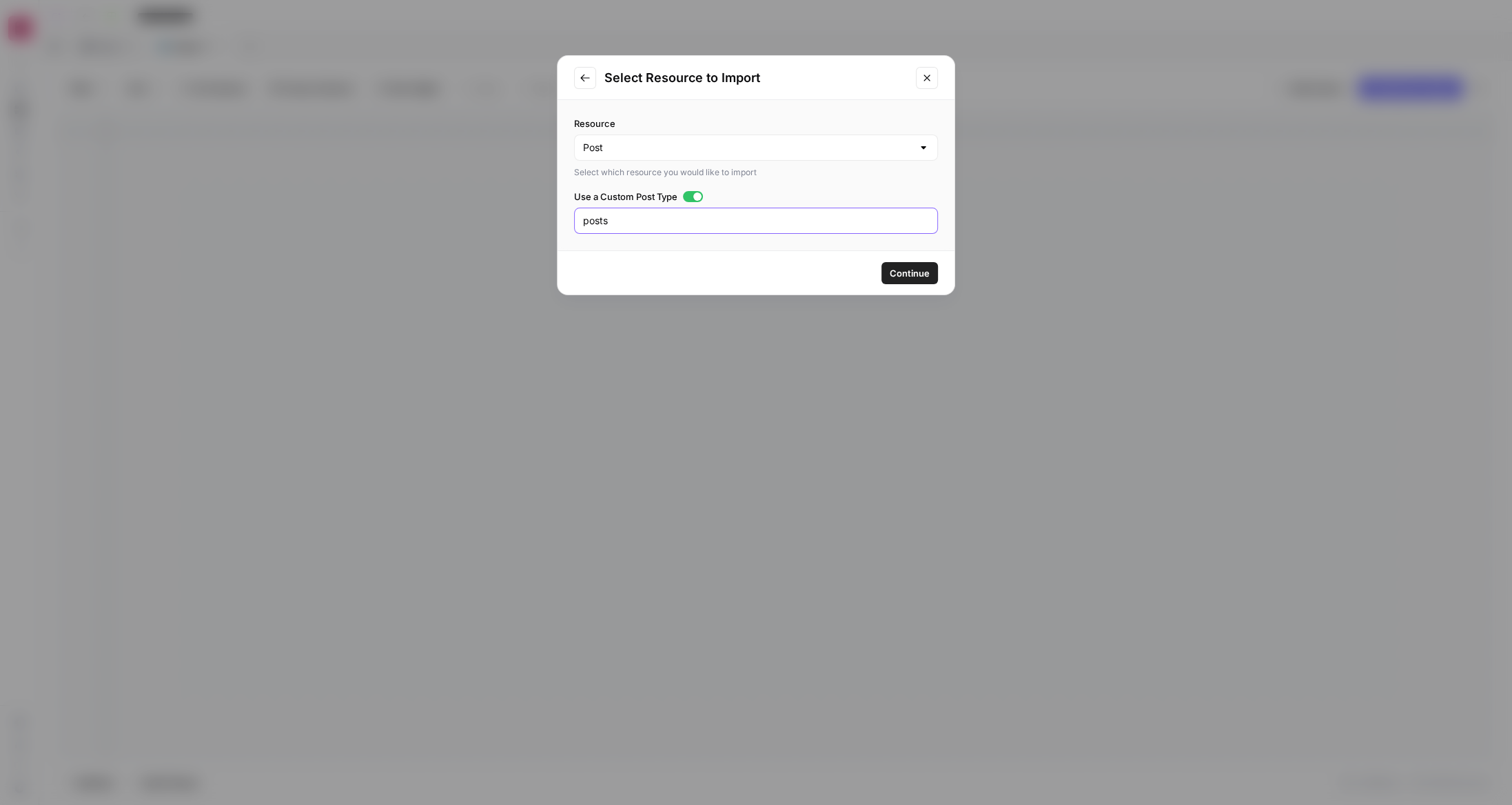
click at [691, 219] on input "posts" at bounding box center [756, 220] width 346 height 14
paste input "custom_forma"
type input "custom_formats"
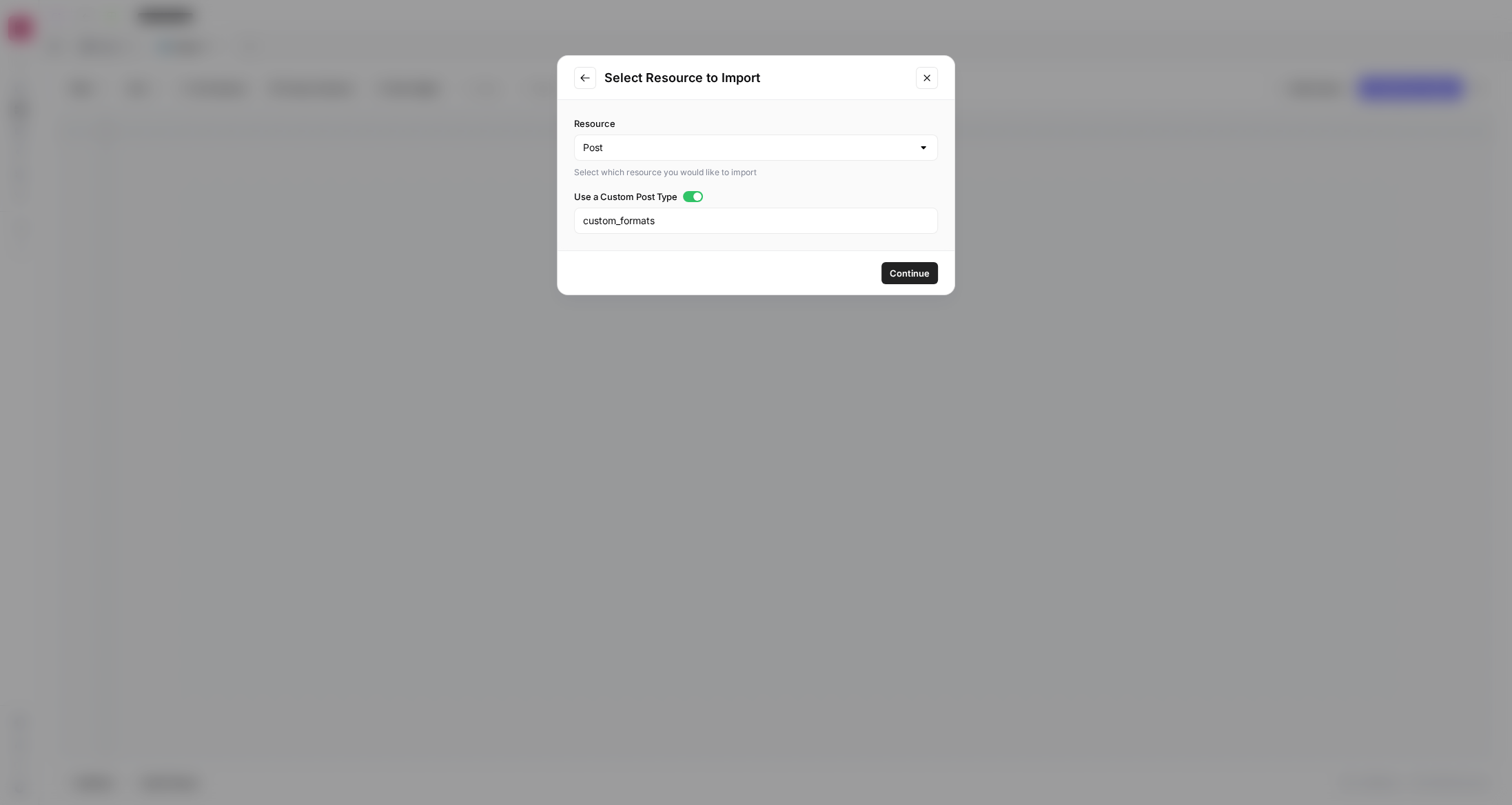
click at [918, 281] on button "Continue" at bounding box center [909, 273] width 57 height 22
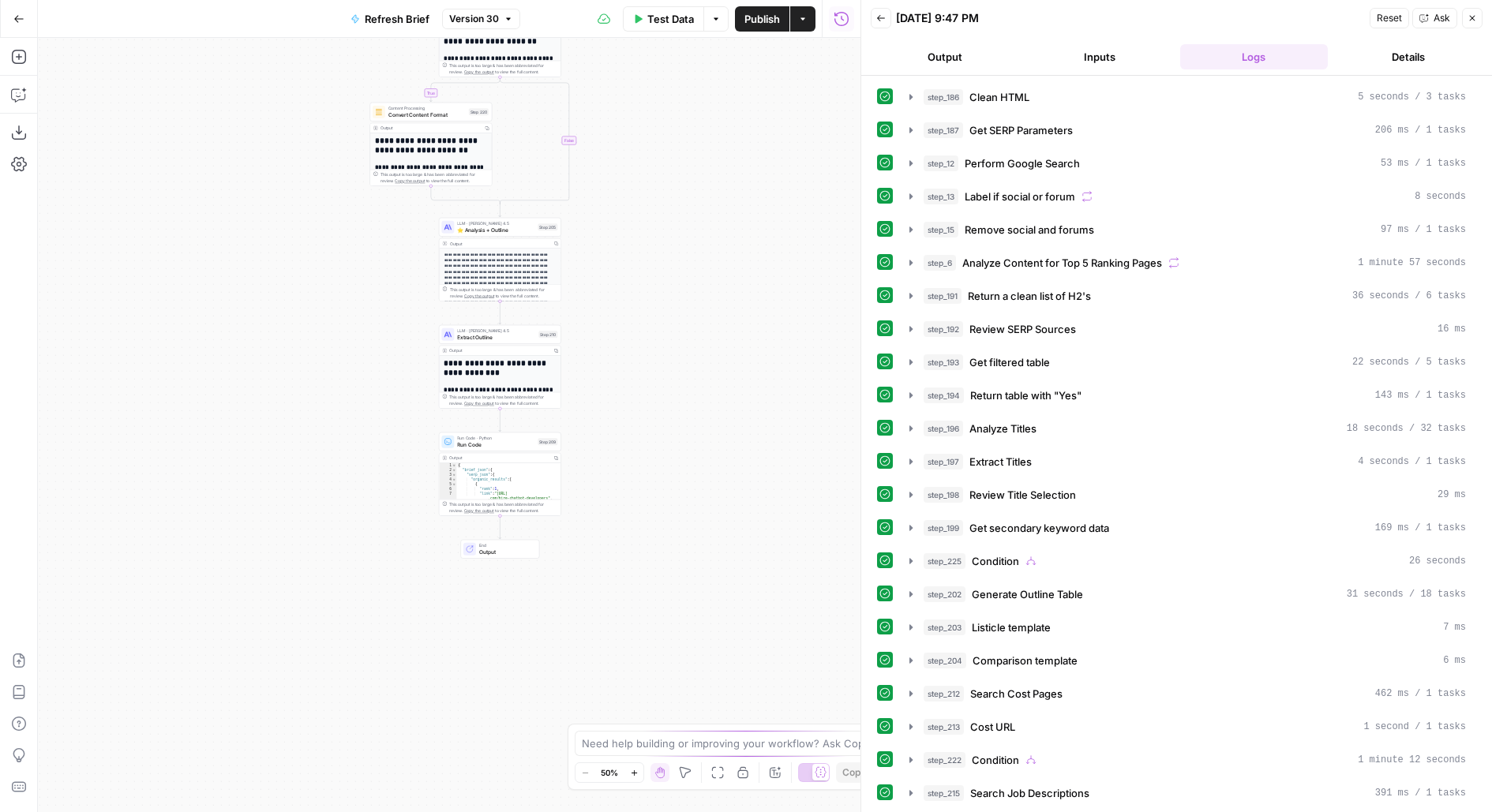
drag, startPoint x: 654, startPoint y: 368, endPoint x: 654, endPoint y: 270, distance: 98.0
click at [654, 272] on div "**********" at bounding box center [450, 425] width 823 height 774
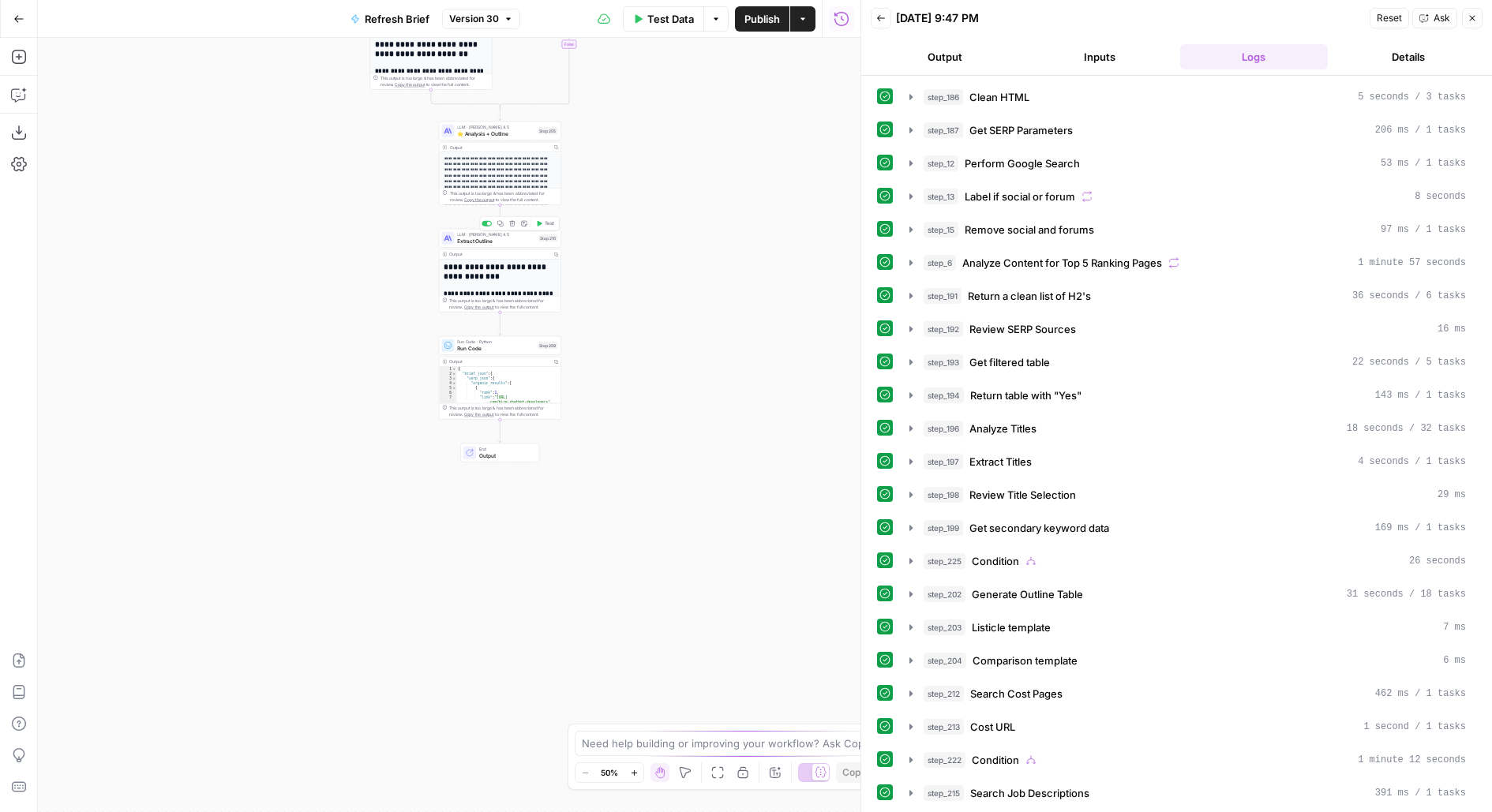
click at [546, 225] on span "Test" at bounding box center [549, 223] width 9 height 7
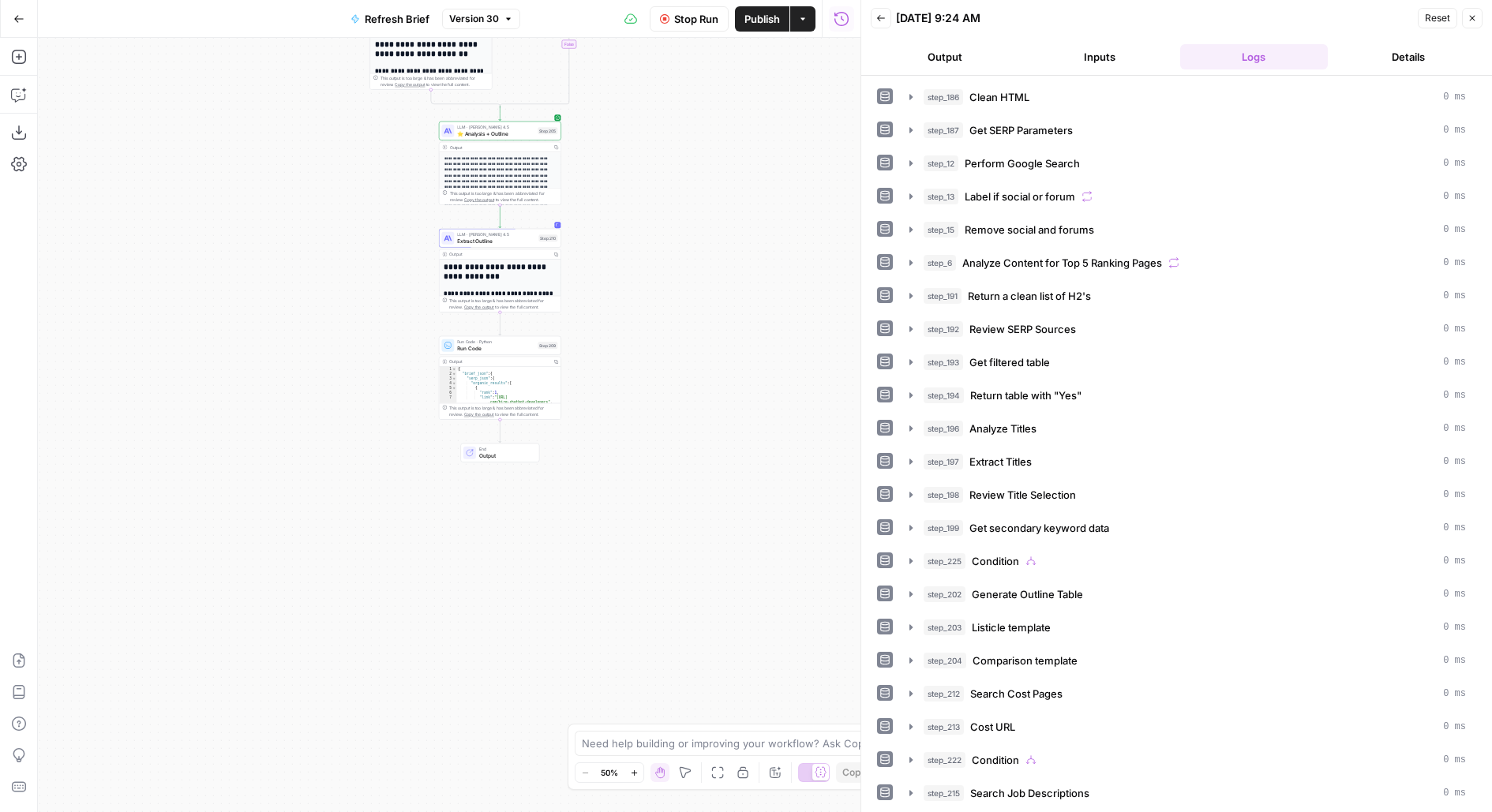
scroll to position [212, 0]
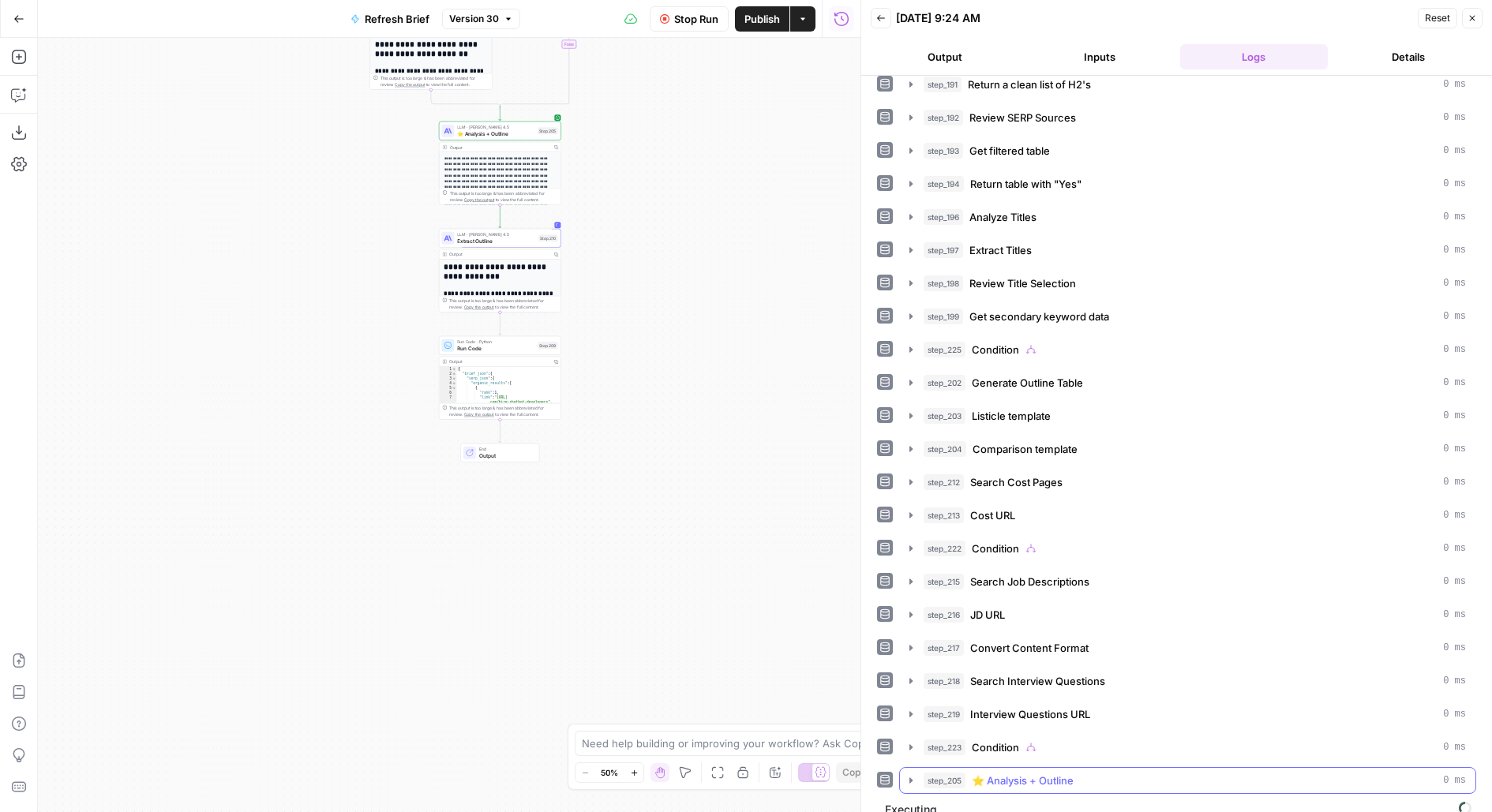
click at [973, 773] on span "⭐️ Analysis + Outline" at bounding box center [1022, 781] width 102 height 16
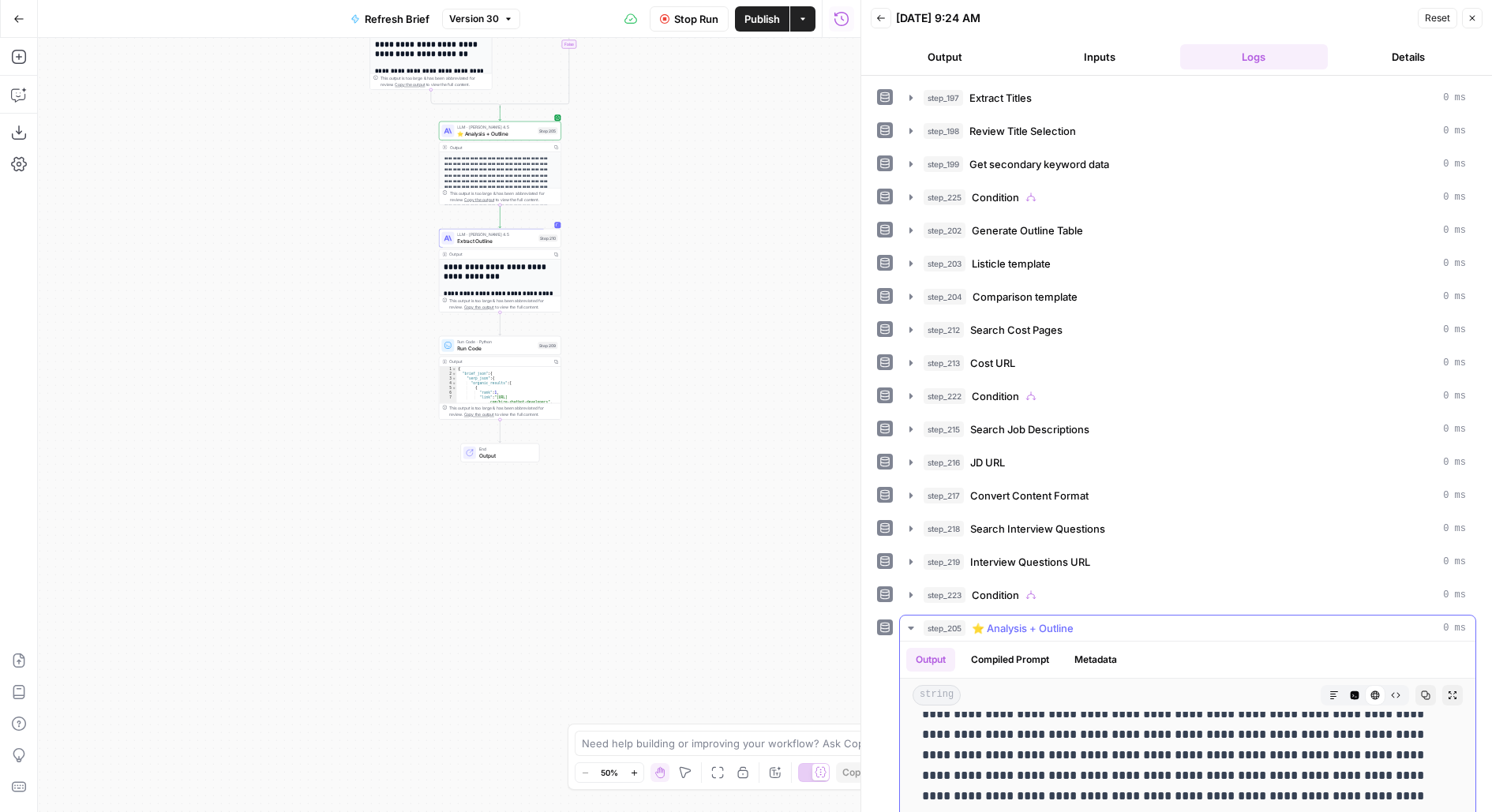
scroll to position [175, 0]
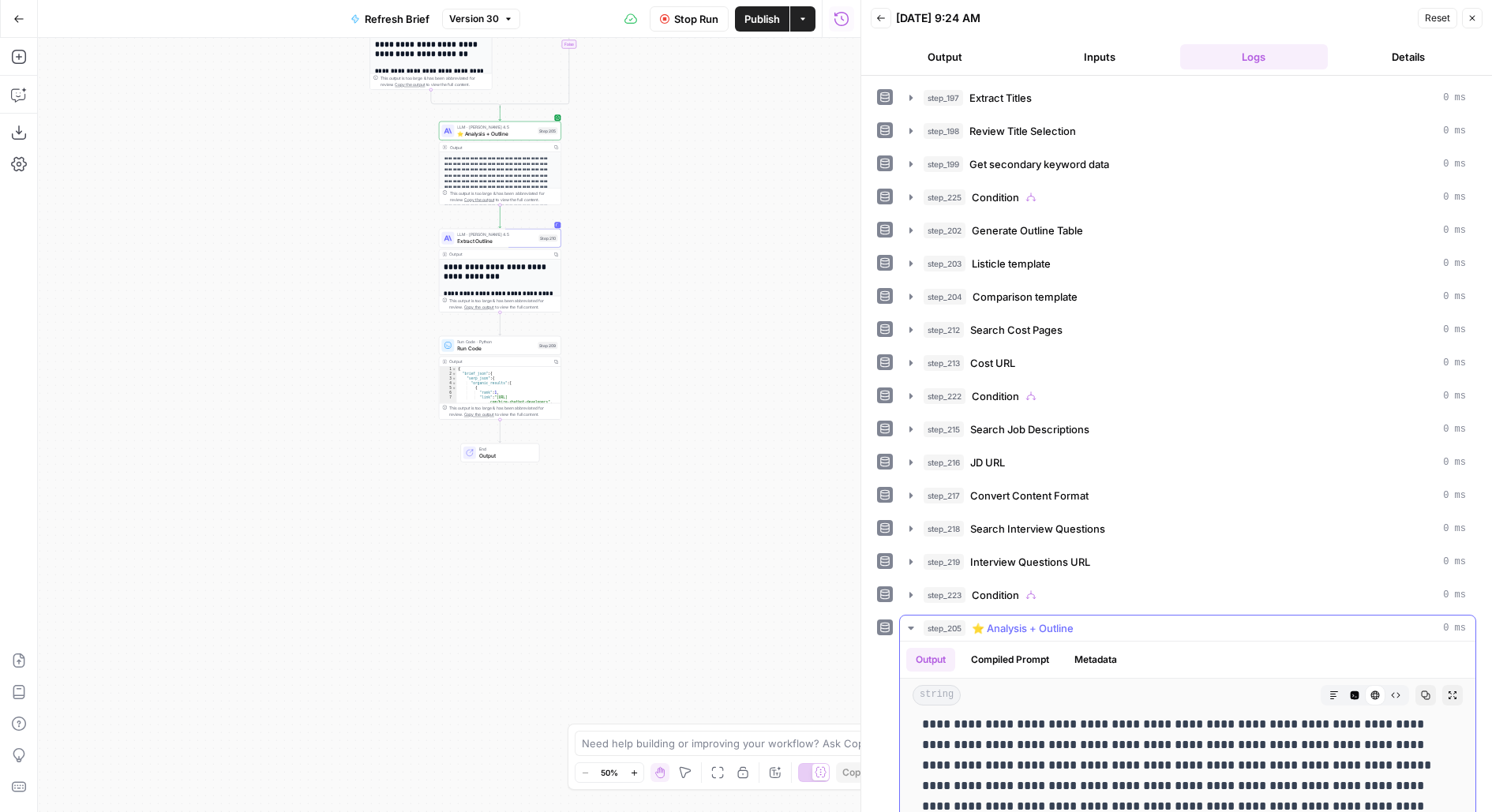
click at [1330, 686] on button "Markdown" at bounding box center [1334, 696] width 20 height 20
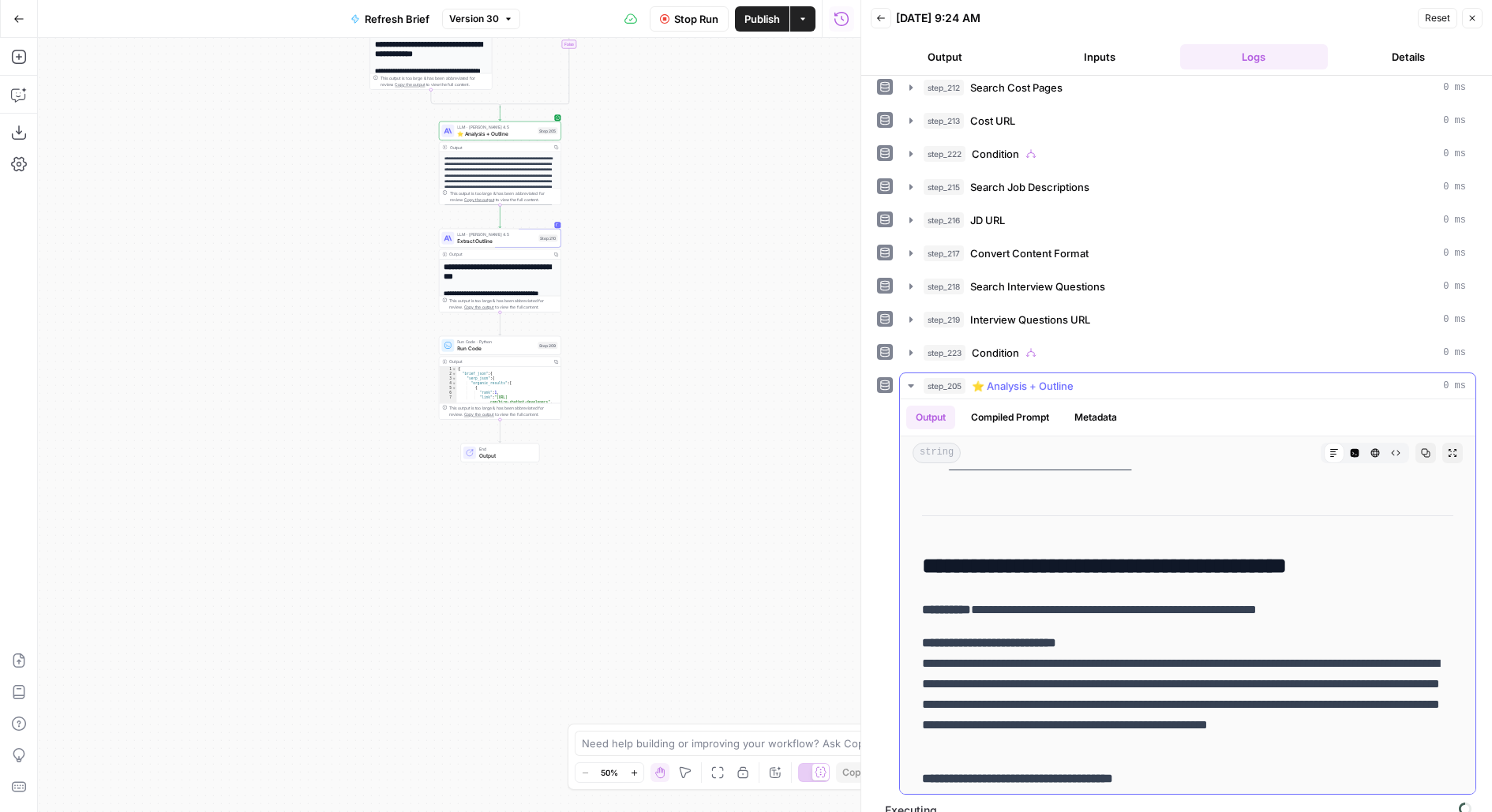
scroll to position [5314, 0]
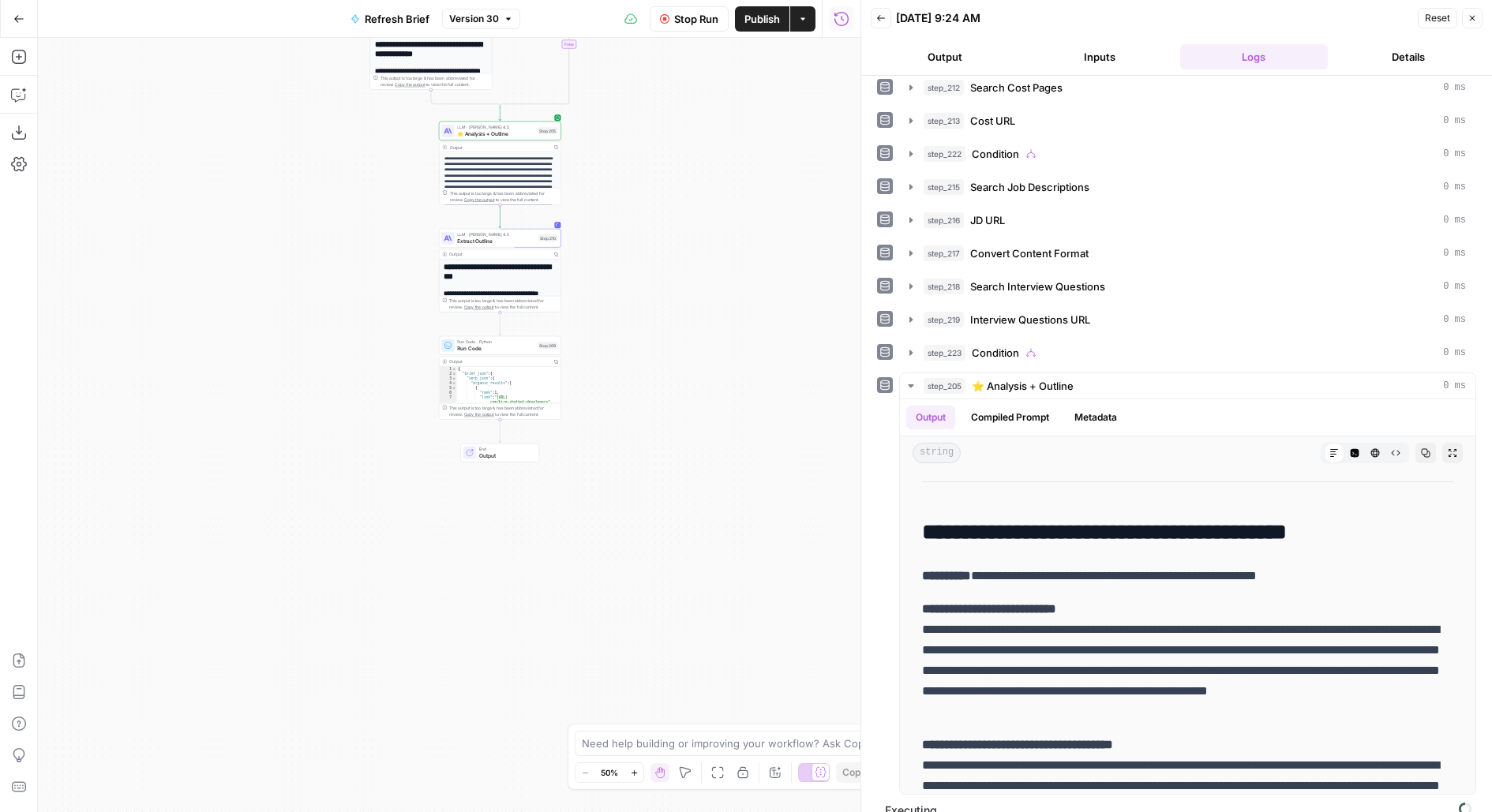
click at [960, 58] on button "Output" at bounding box center [945, 56] width 148 height 25
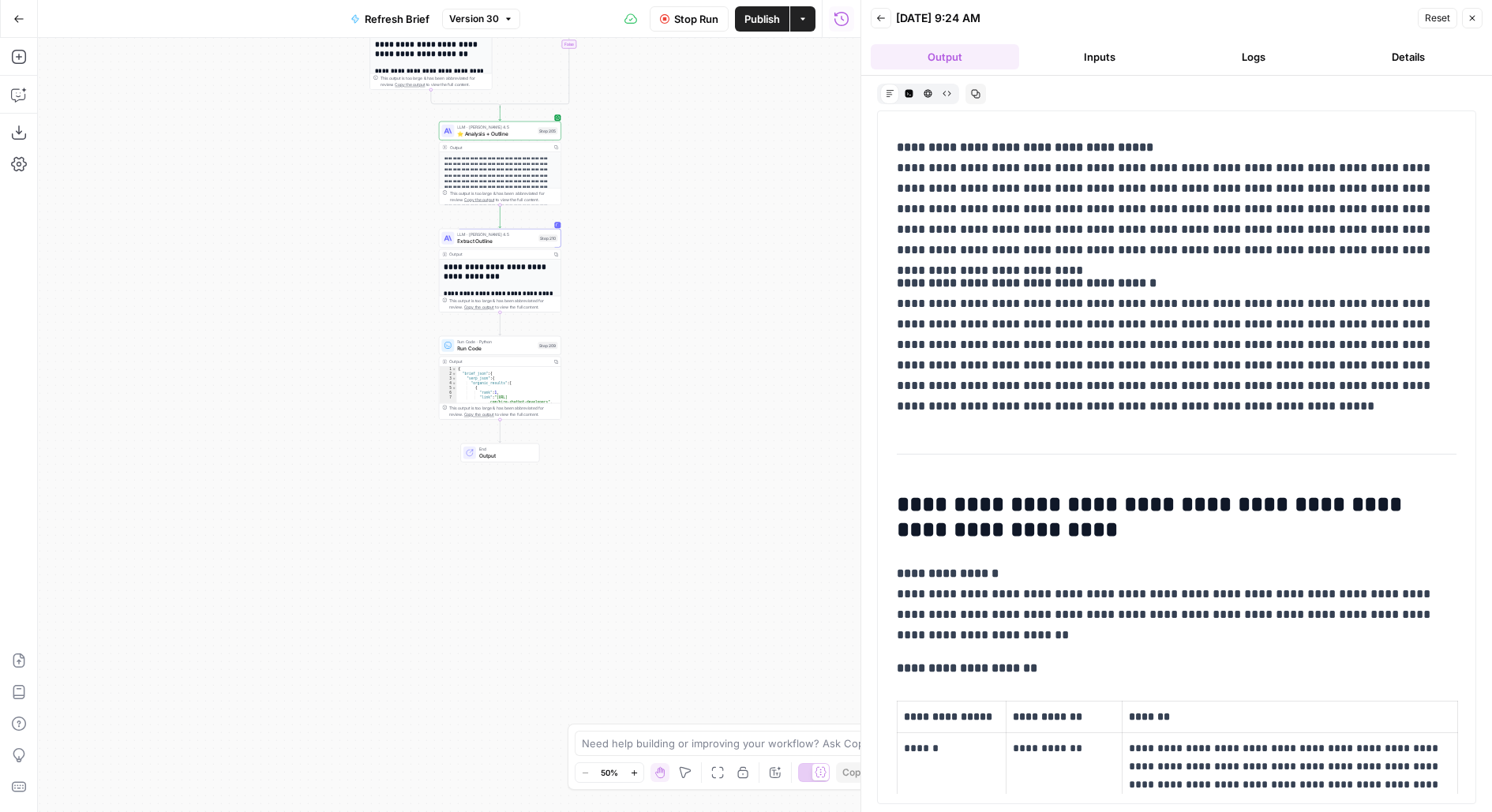
scroll to position [644, 0]
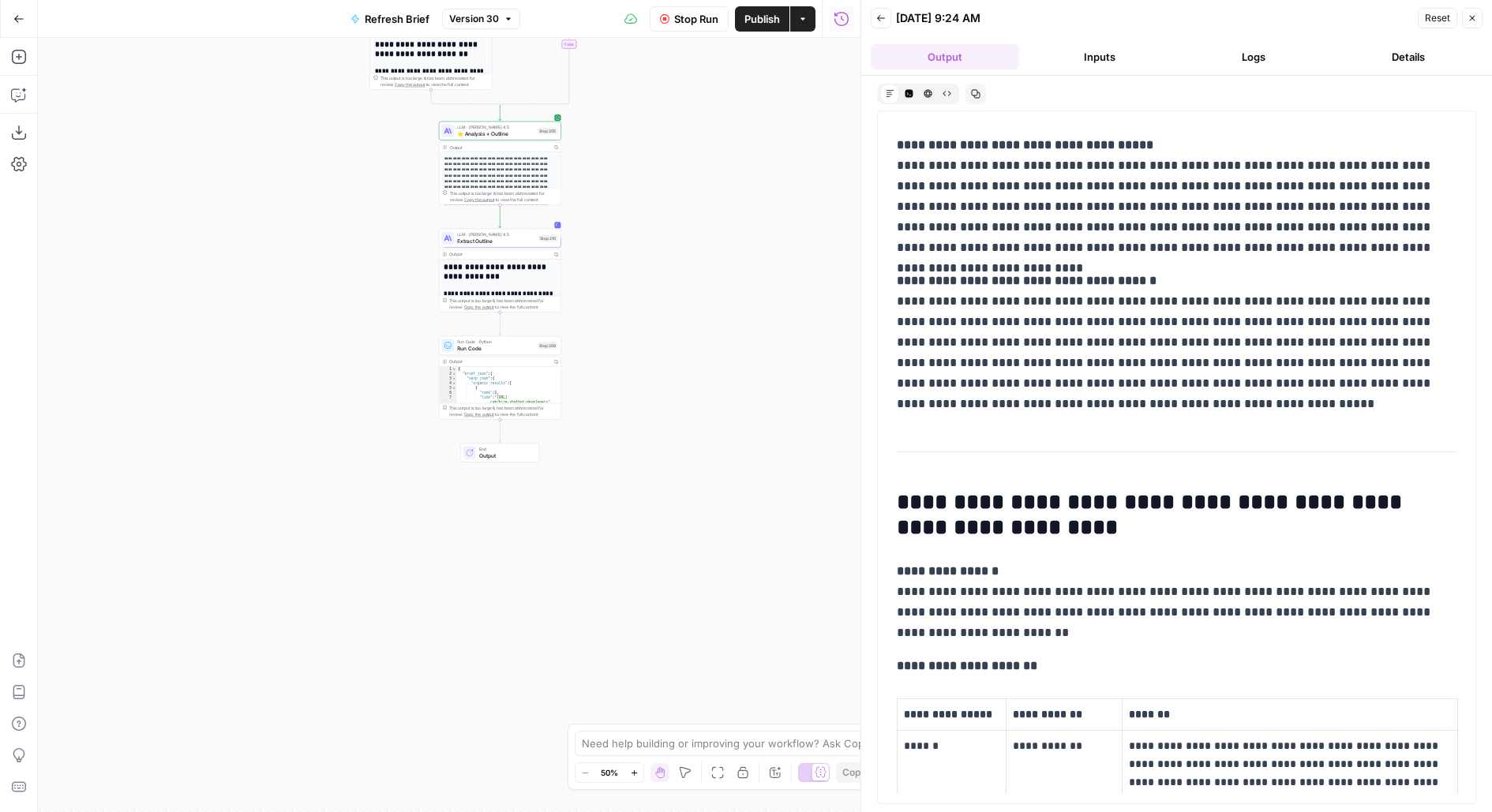
click at [754, 20] on span "Publish" at bounding box center [762, 19] width 35 height 16
click at [694, 17] on span "Stop Run" at bounding box center [682, 19] width 44 height 16
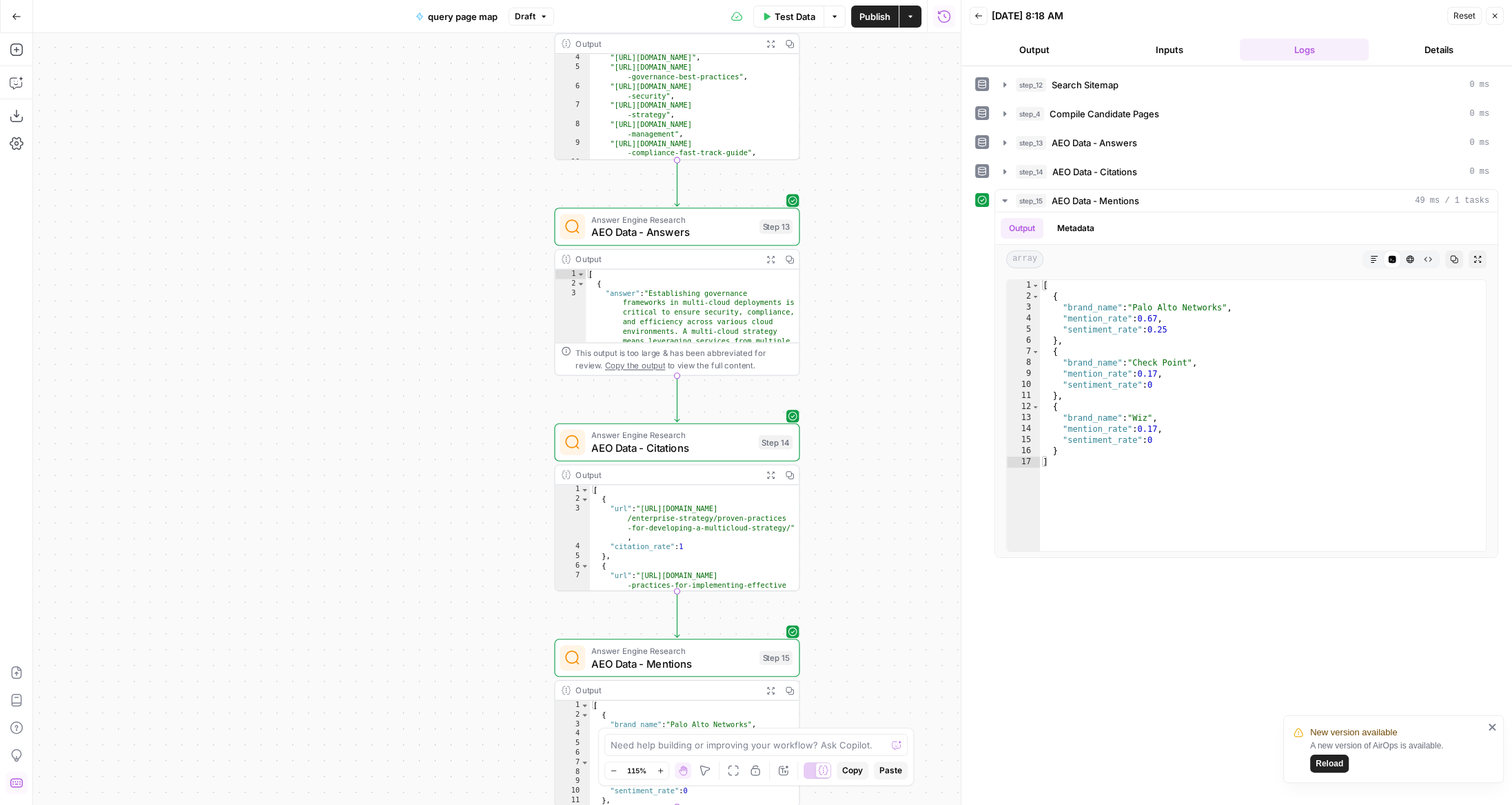
scroll to position [33, 0]
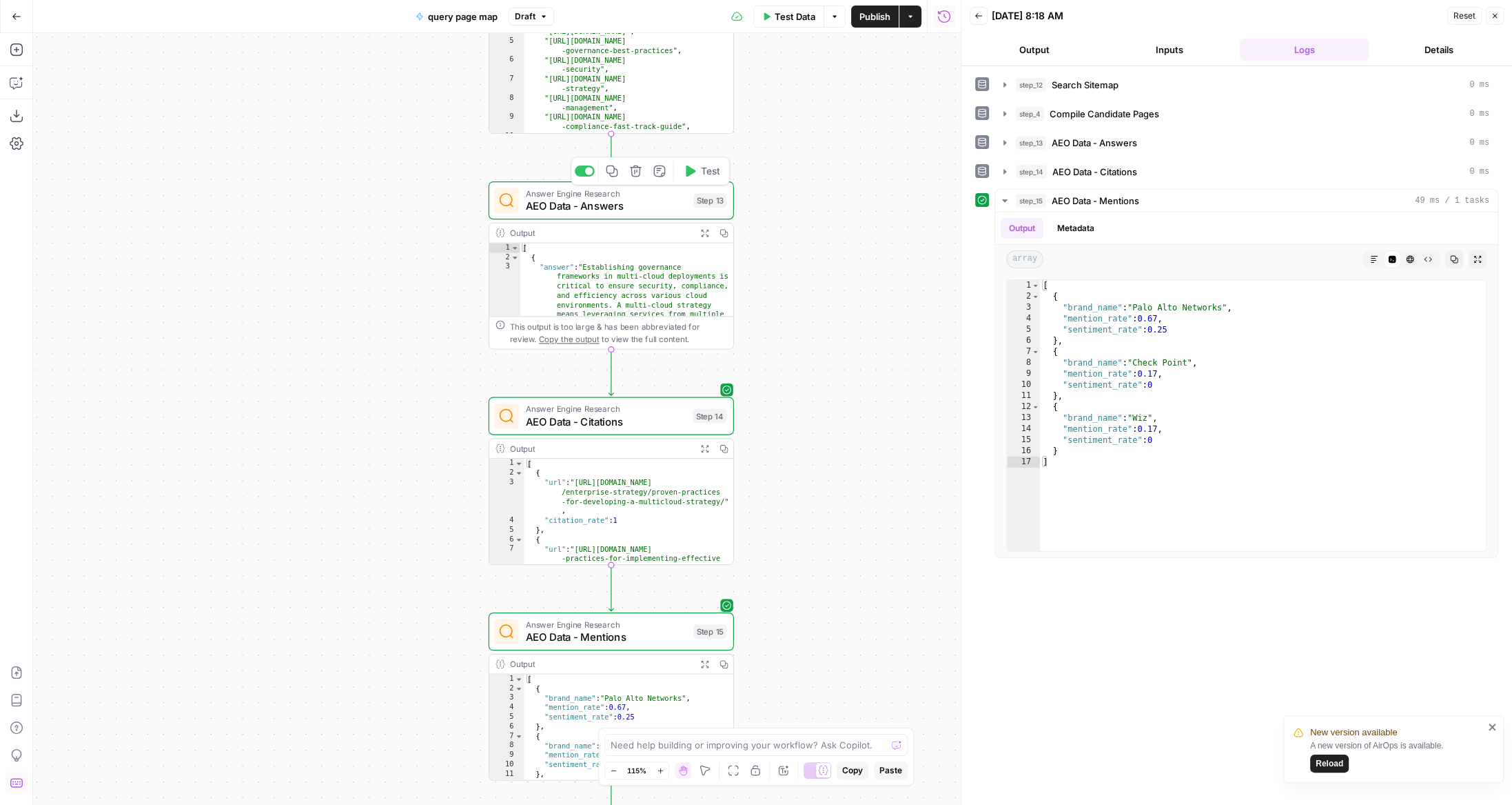
click at [708, 172] on span "Test" at bounding box center [710, 172] width 19 height 15
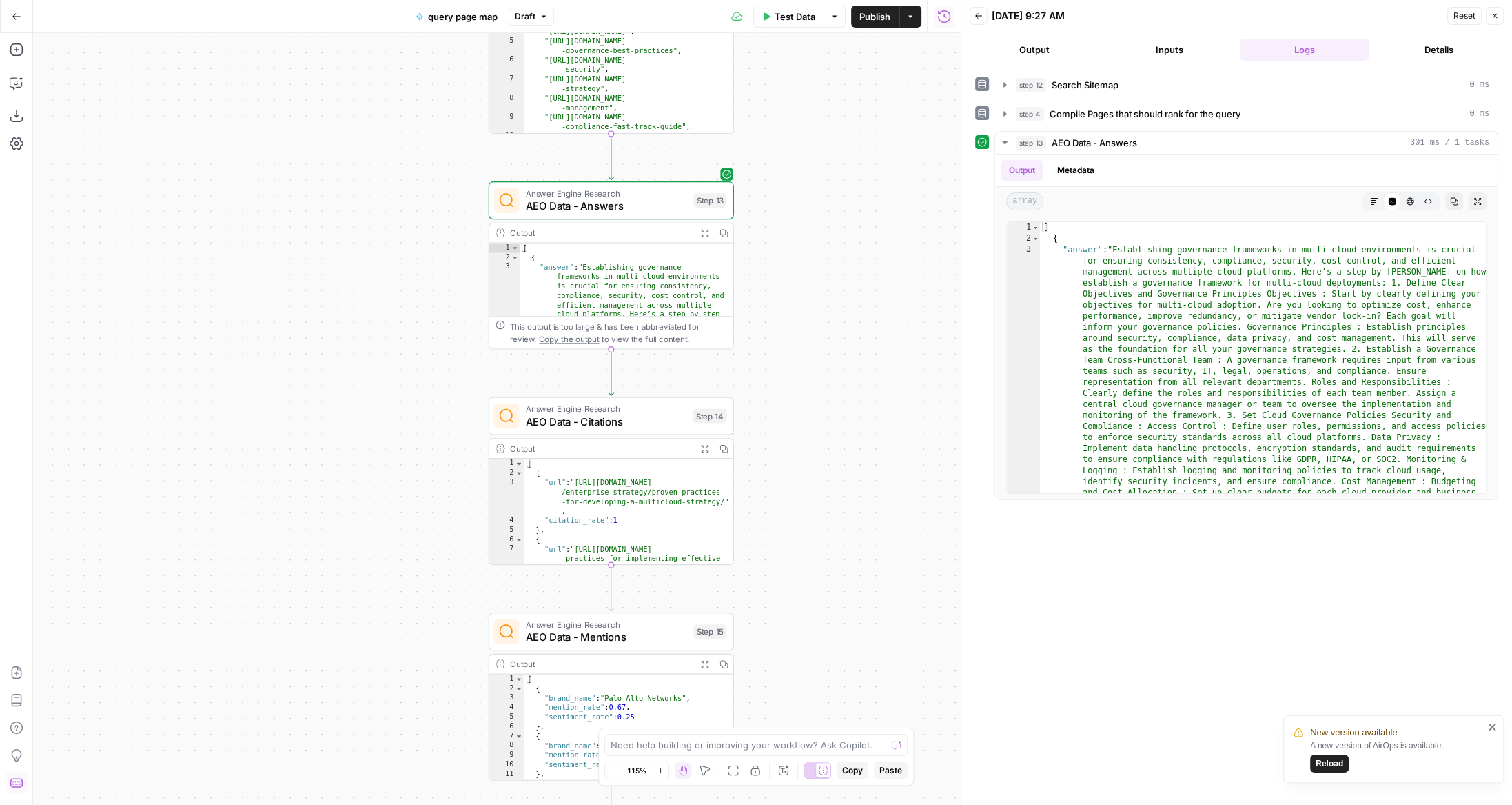
drag, startPoint x: 213, startPoint y: 242, endPoint x: 180, endPoint y: 127, distance: 119.6
click at [181, 128] on div "Workflow Input Settings Inputs Search Knowledge Base Search Sitemap Step 12 Out…" at bounding box center [497, 419] width 928 height 772
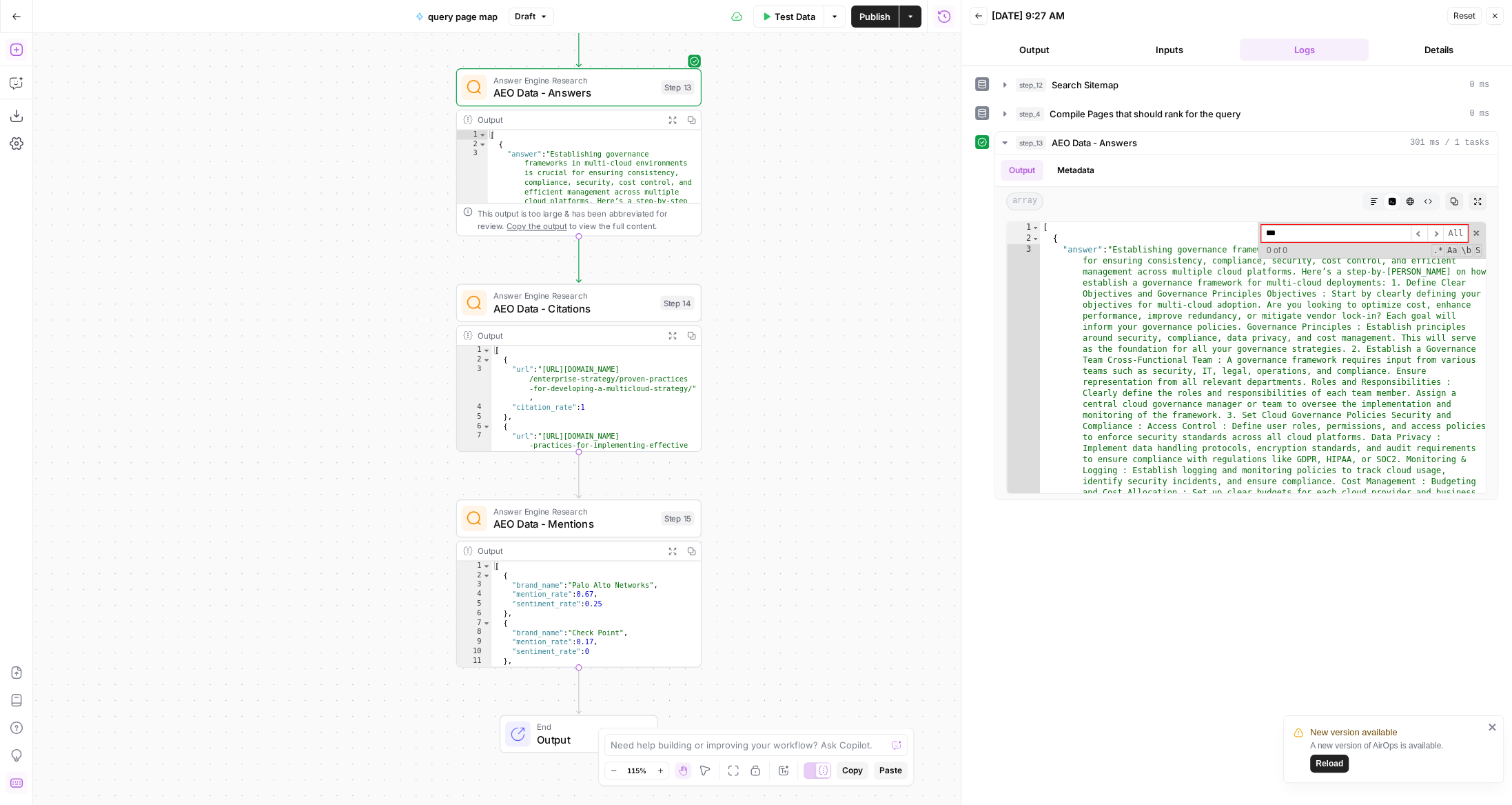
type input "***"
click at [13, 46] on icon "button" at bounding box center [16, 49] width 14 height 14
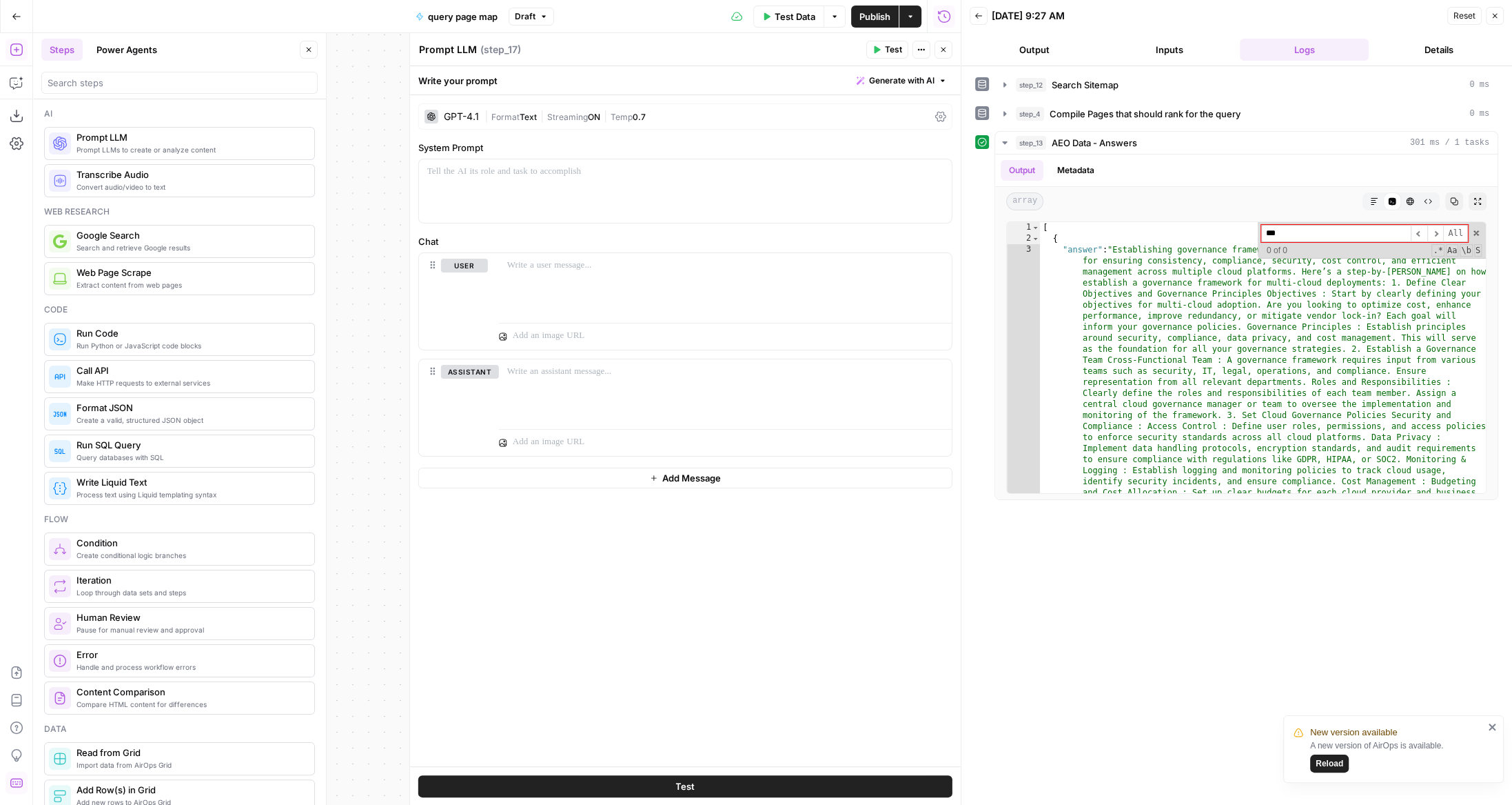
click at [313, 49] on button "Close" at bounding box center [308, 49] width 18 height 18
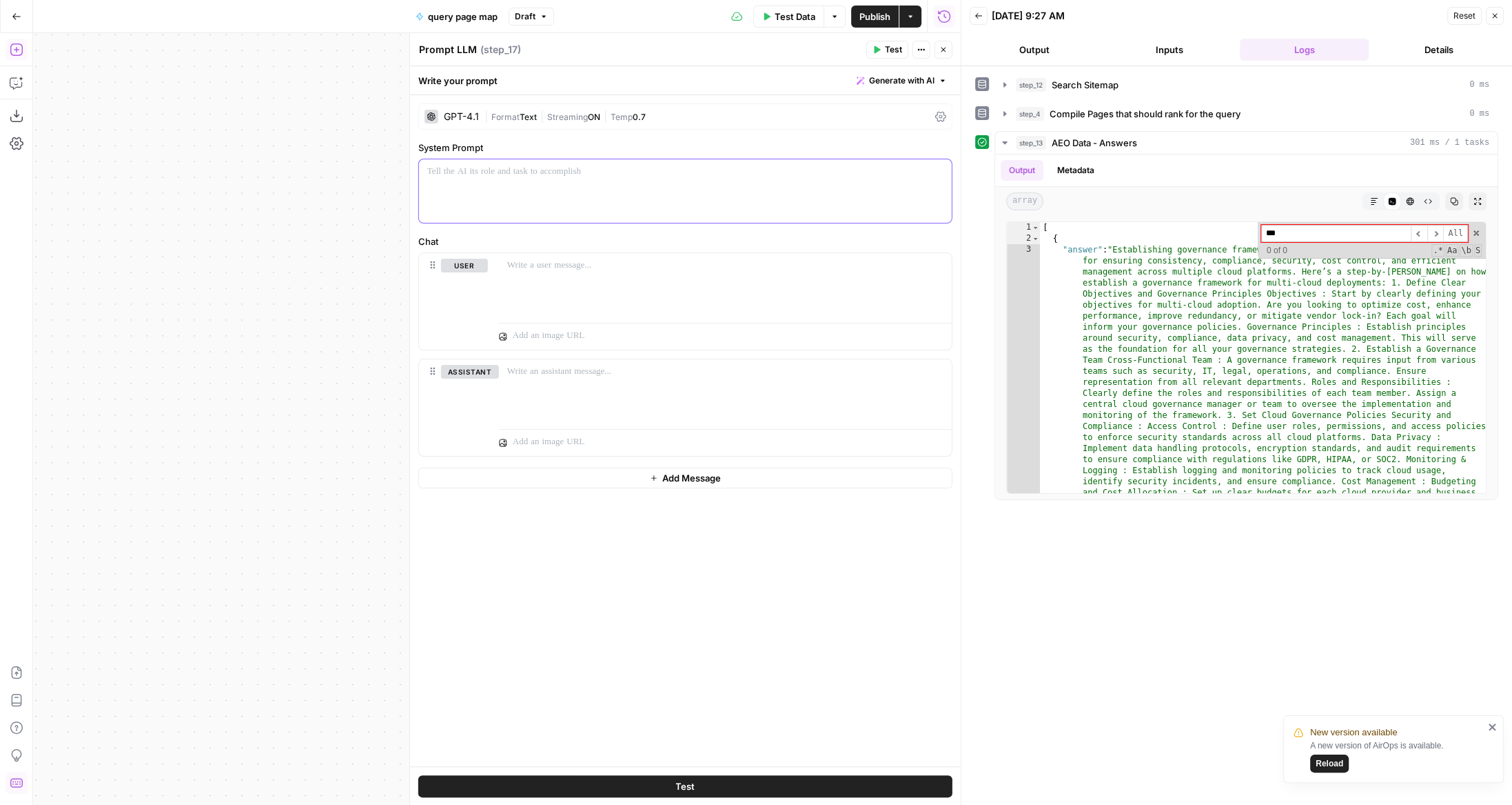
click at [511, 187] on div at bounding box center [685, 191] width 533 height 63
click at [507, 125] on div "GPT-4.1 | Format Text | Streaming ON | Temp 0.7" at bounding box center [685, 116] width 534 height 27
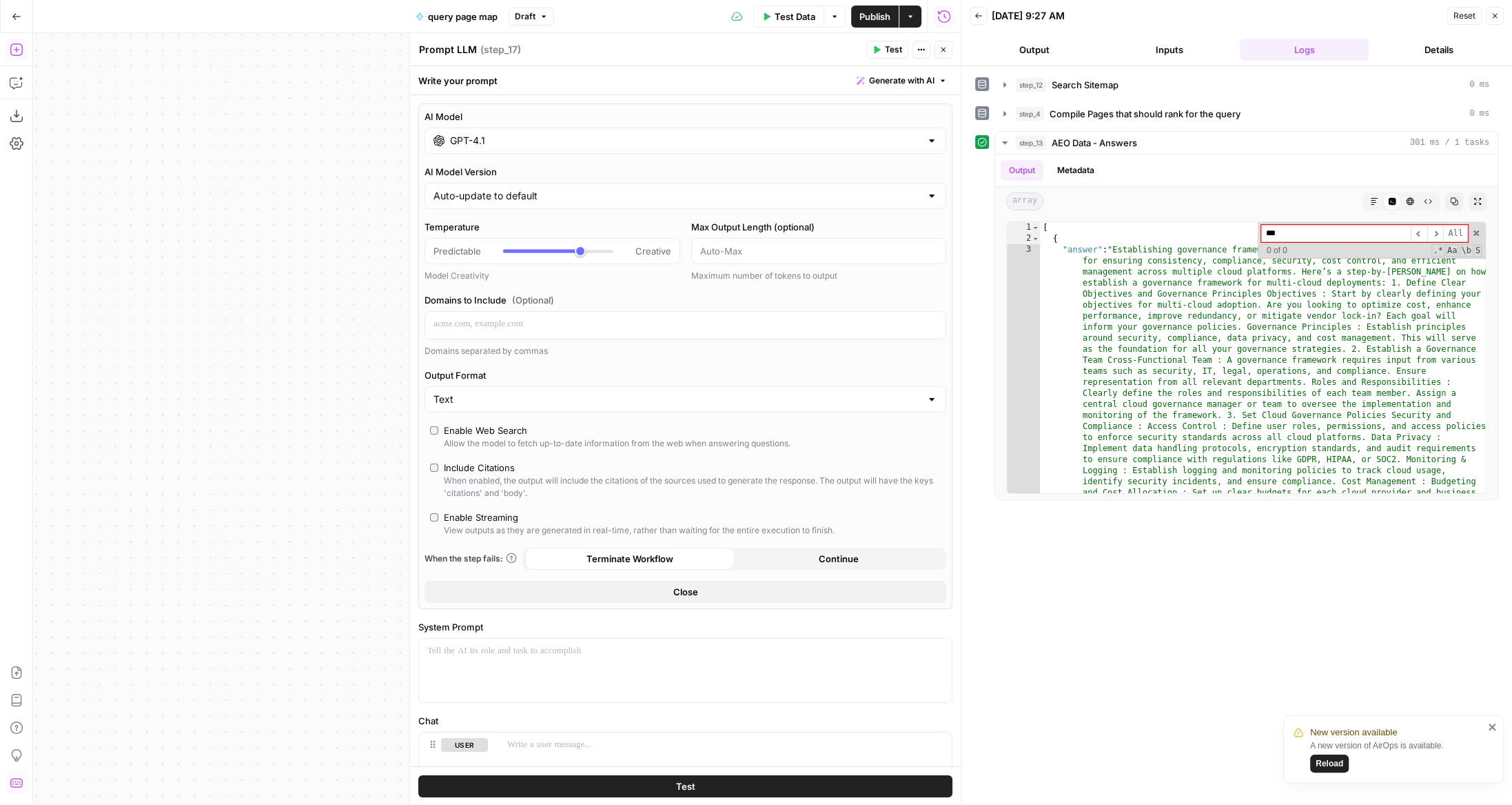
click at [456, 131] on div "GPT-4.1" at bounding box center [685, 141] width 522 height 27
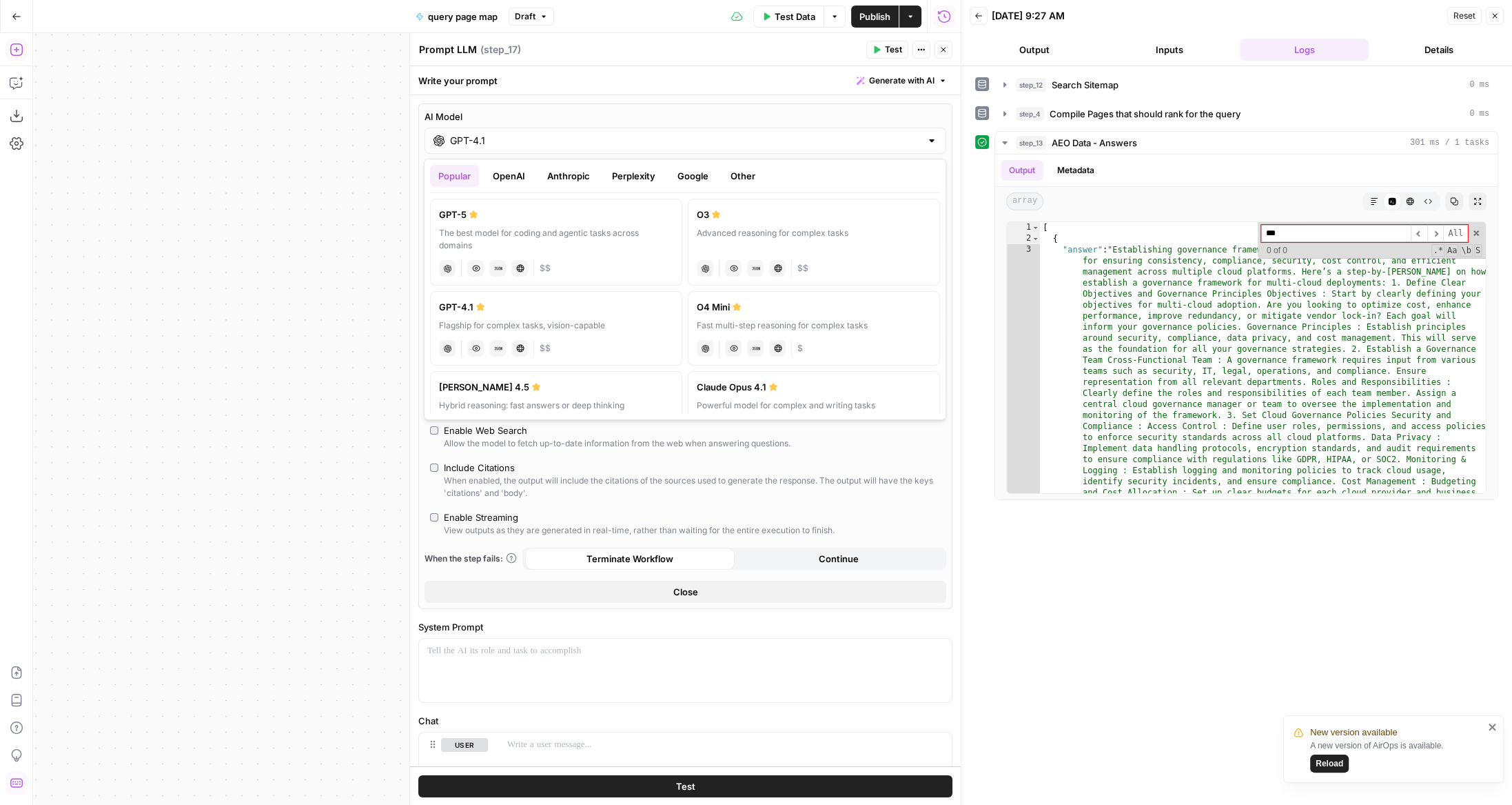
click at [570, 178] on button "Anthropic" at bounding box center [568, 176] width 60 height 22
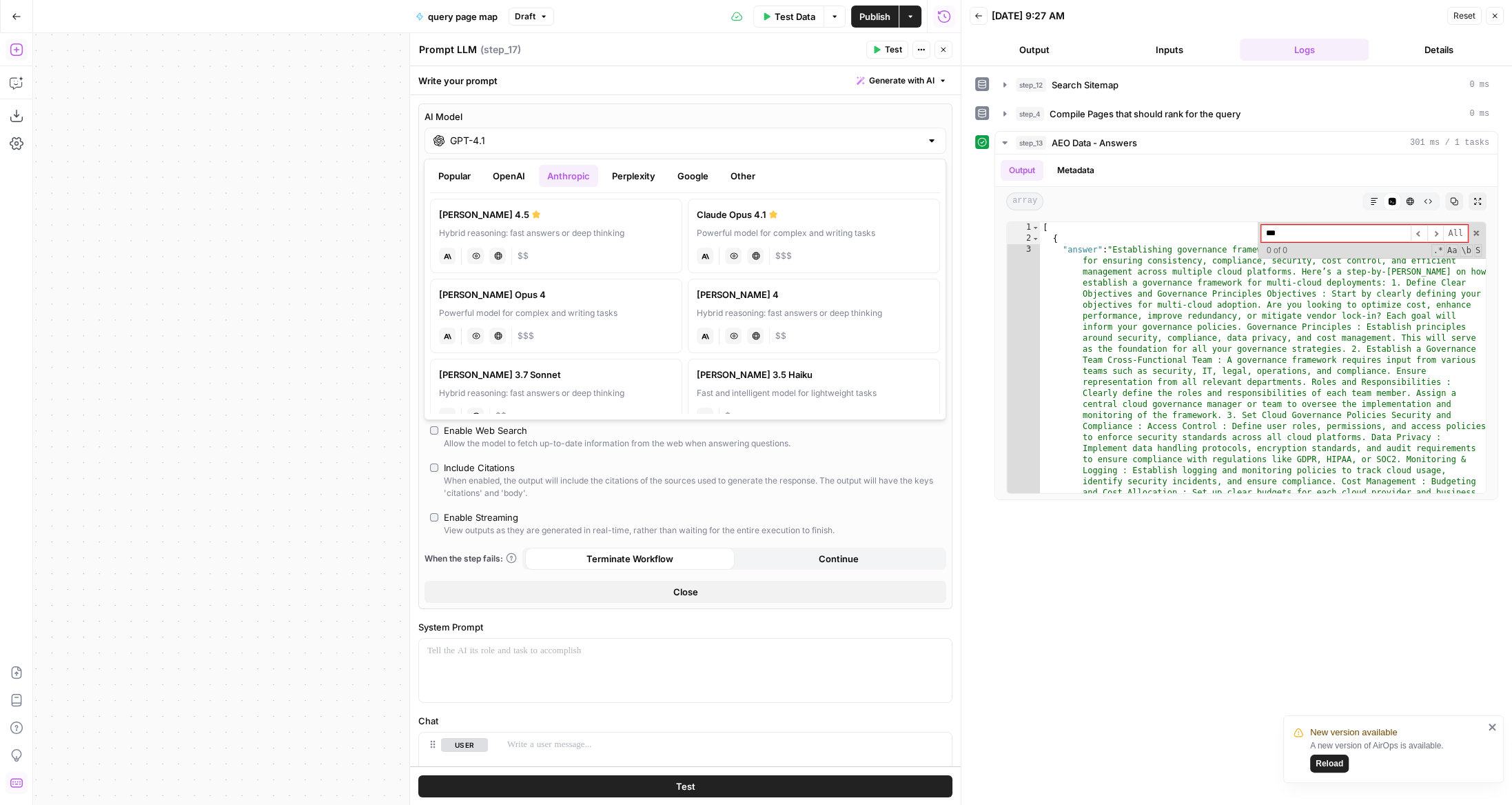
click at [688, 181] on button "Google" at bounding box center [693, 176] width 48 height 22
click at [515, 250] on div "gemini JSON Mode Live Web Research $$" at bounding box center [556, 254] width 234 height 19
type input "Gemini 2.5 Pro"
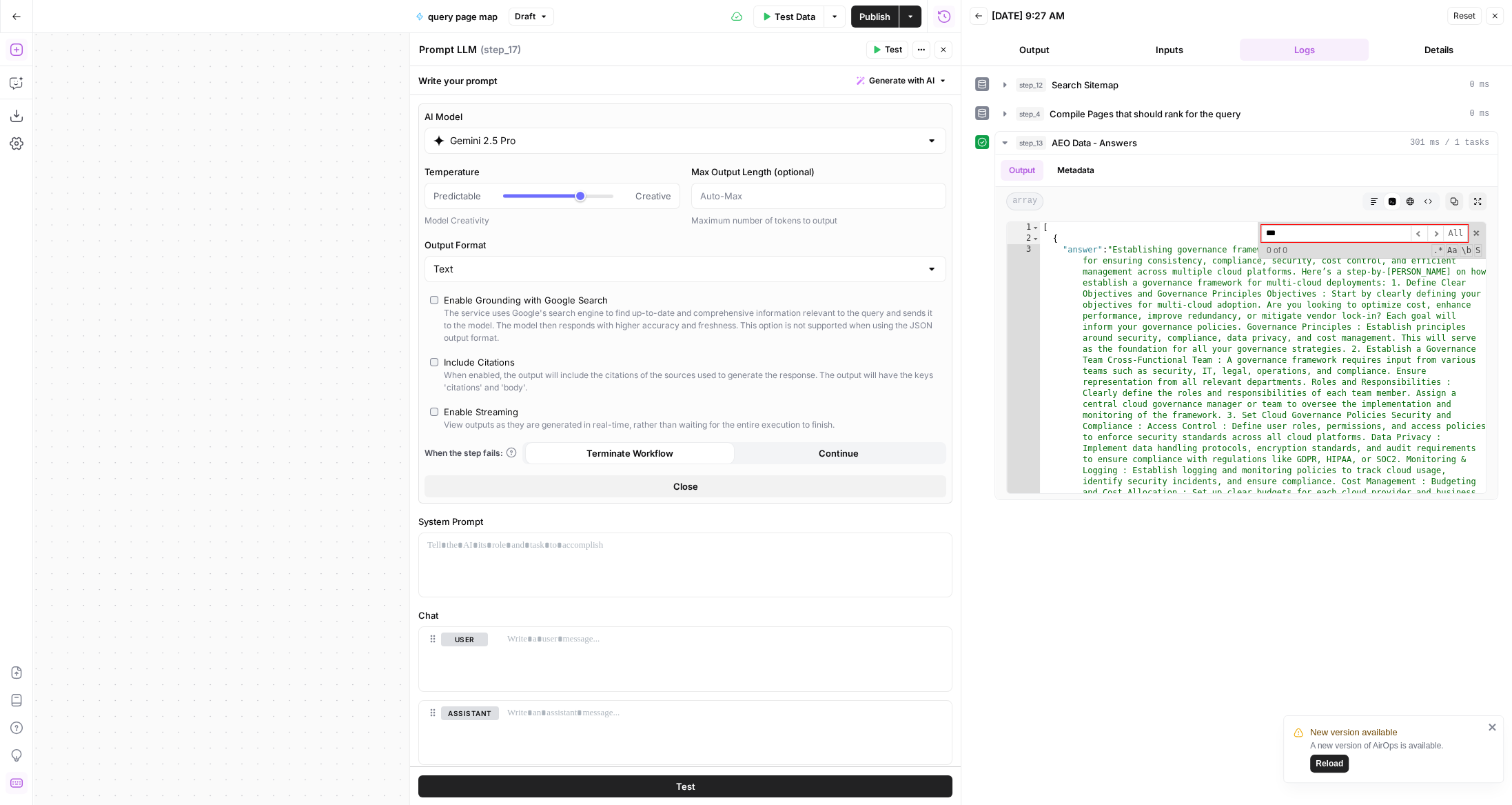
scroll to position [35, 0]
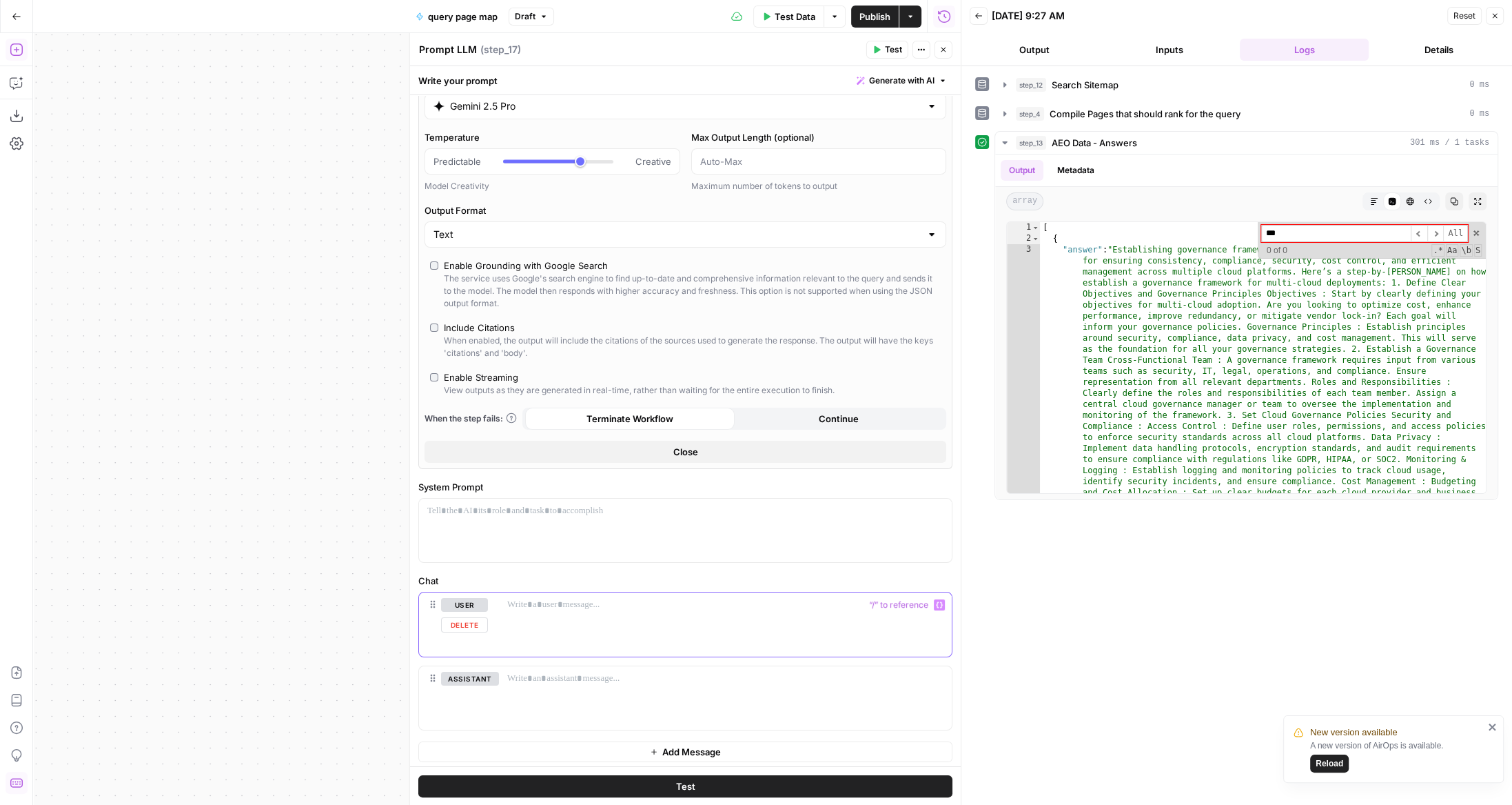
click at [515, 608] on div at bounding box center [725, 624] width 453 height 63
click at [492, 544] on div at bounding box center [685, 530] width 533 height 63
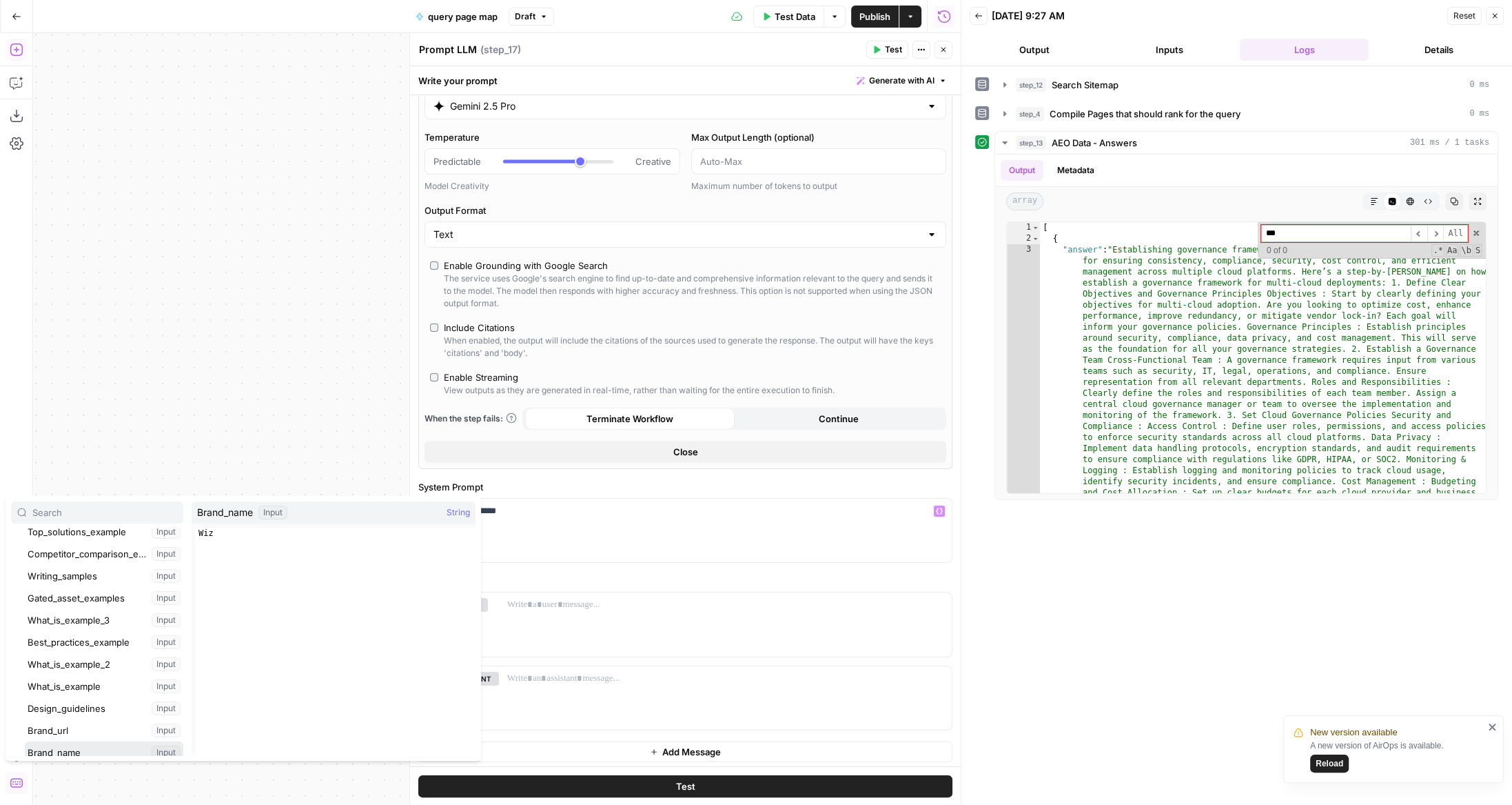
scroll to position [169, 0]
click at [25, 734] on button "Select variable Brand_name" at bounding box center [104, 745] width 158 height 22
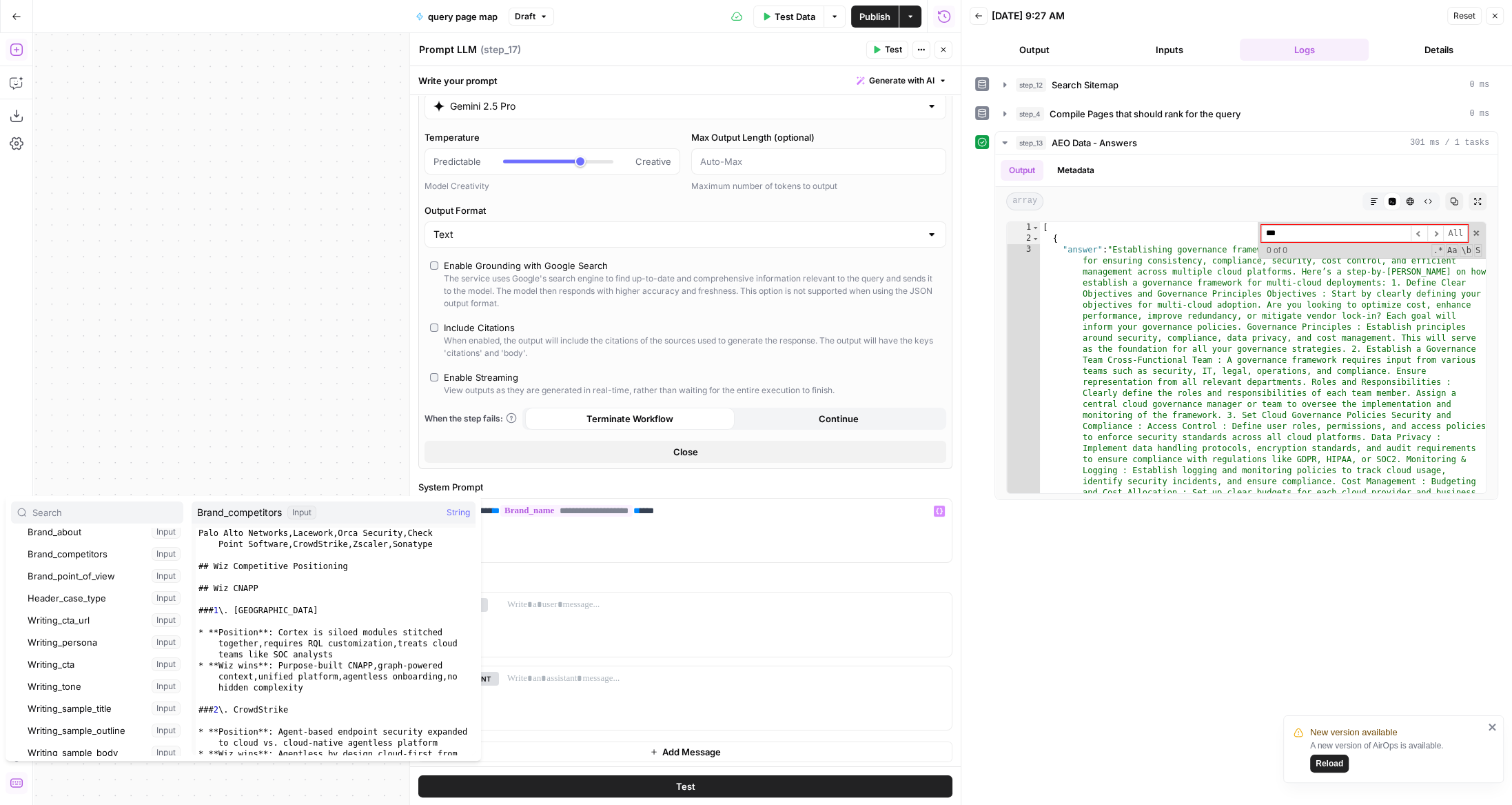
scroll to position [294, 0]
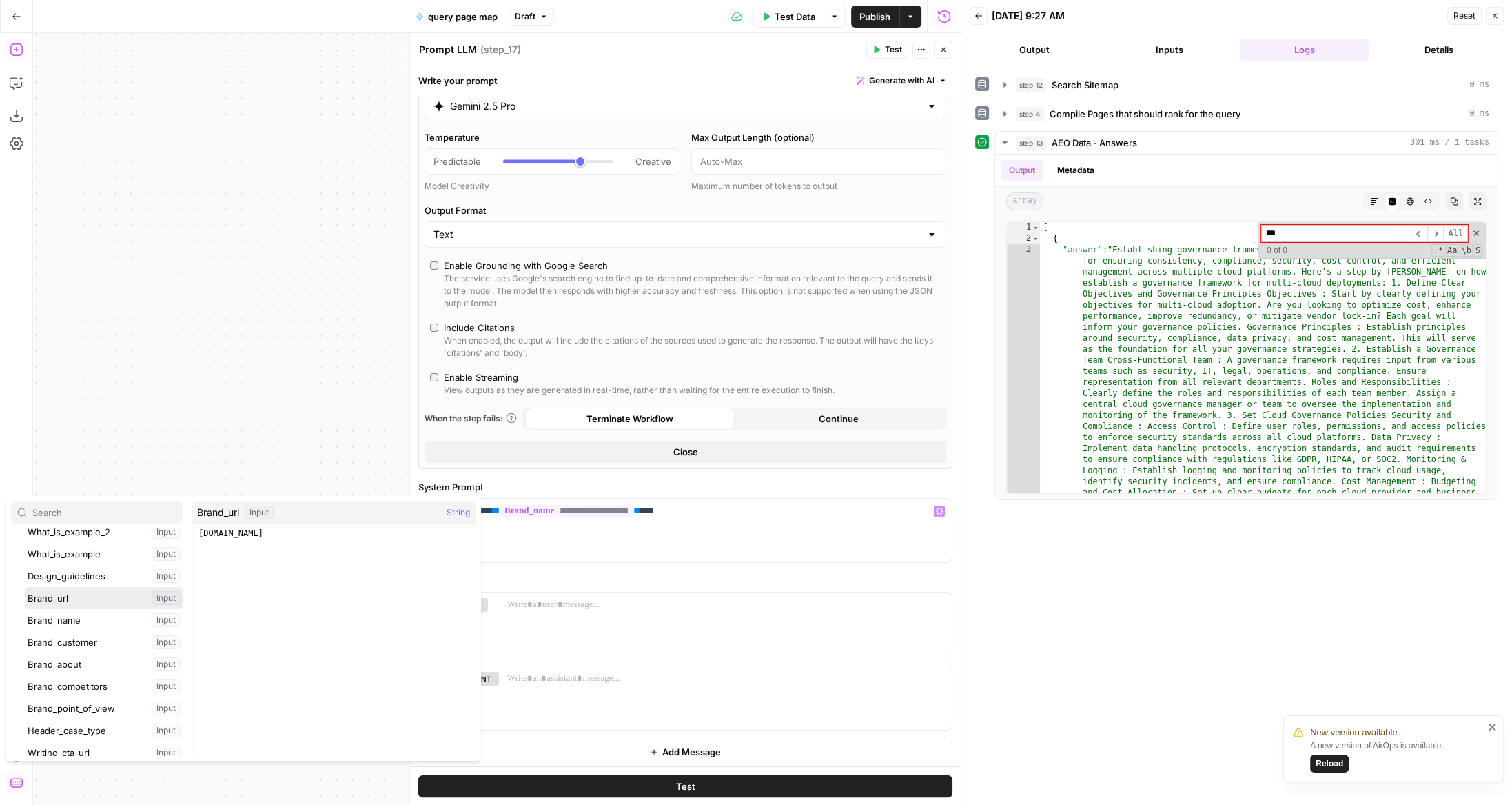
click at [25, 587] on button "Select variable Brand_url" at bounding box center [104, 598] width 158 height 22
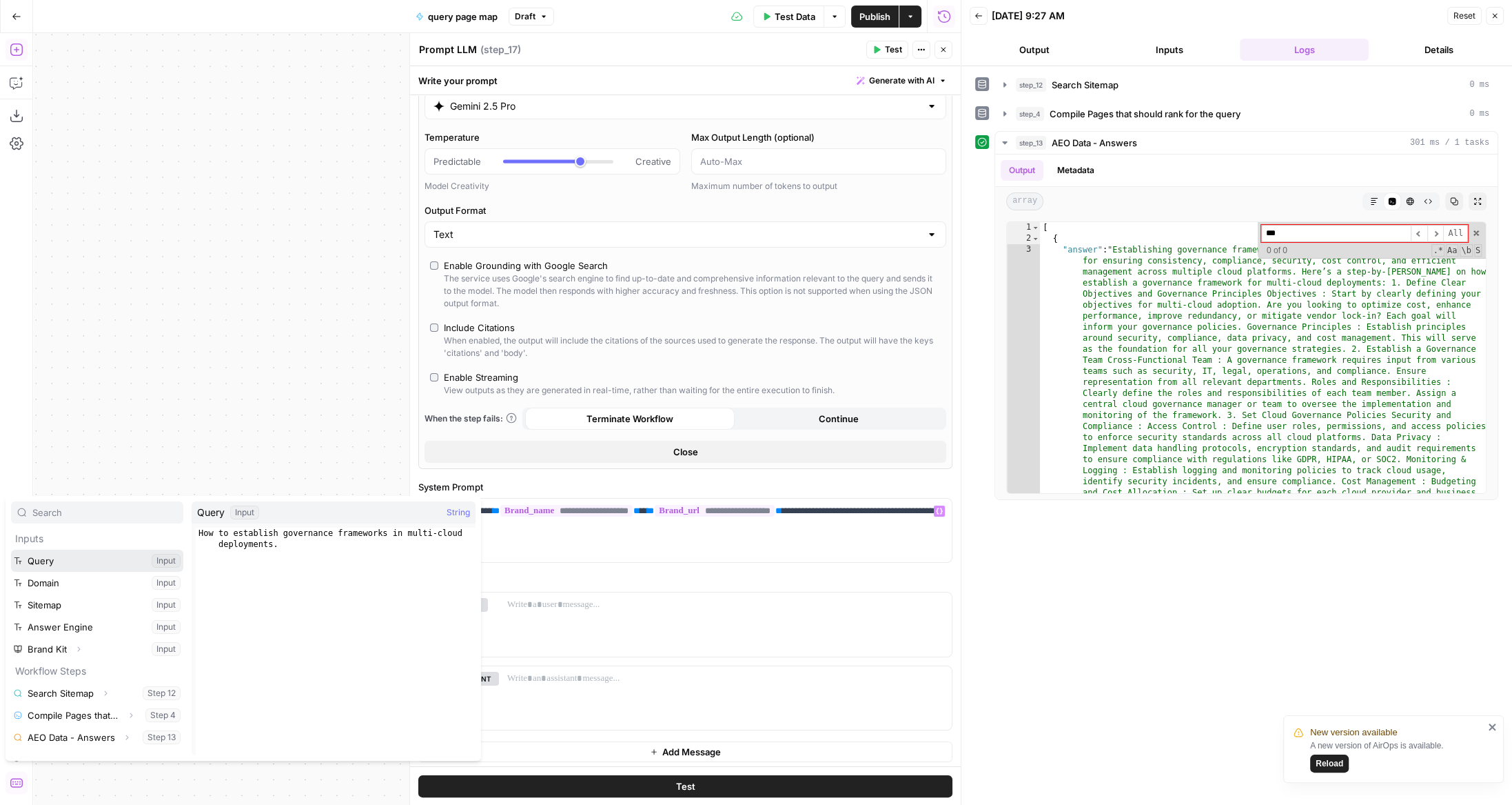
click at [11, 549] on button "Select variable Query" at bounding box center [97, 560] width 172 height 22
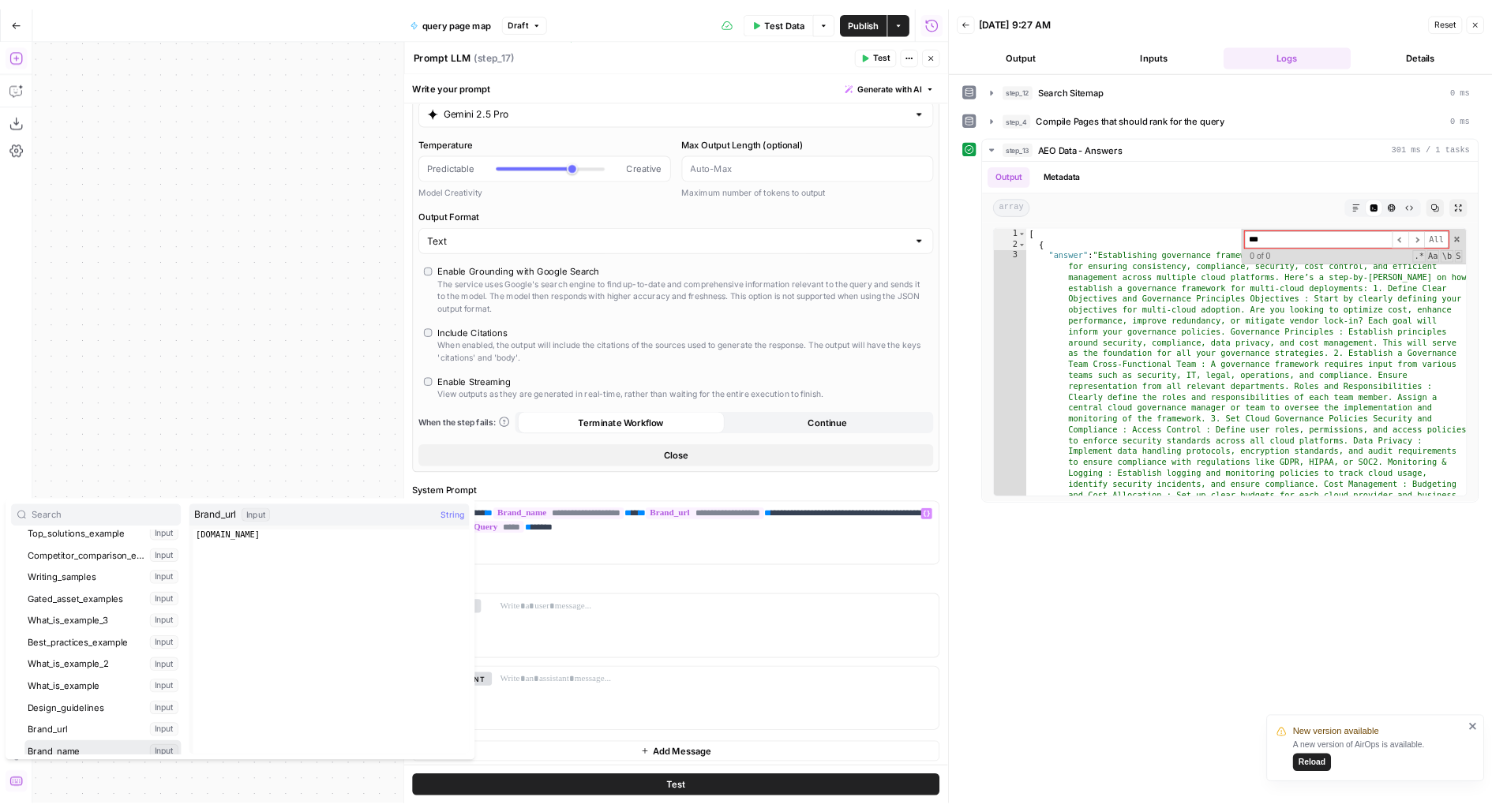
scroll to position [193, 0]
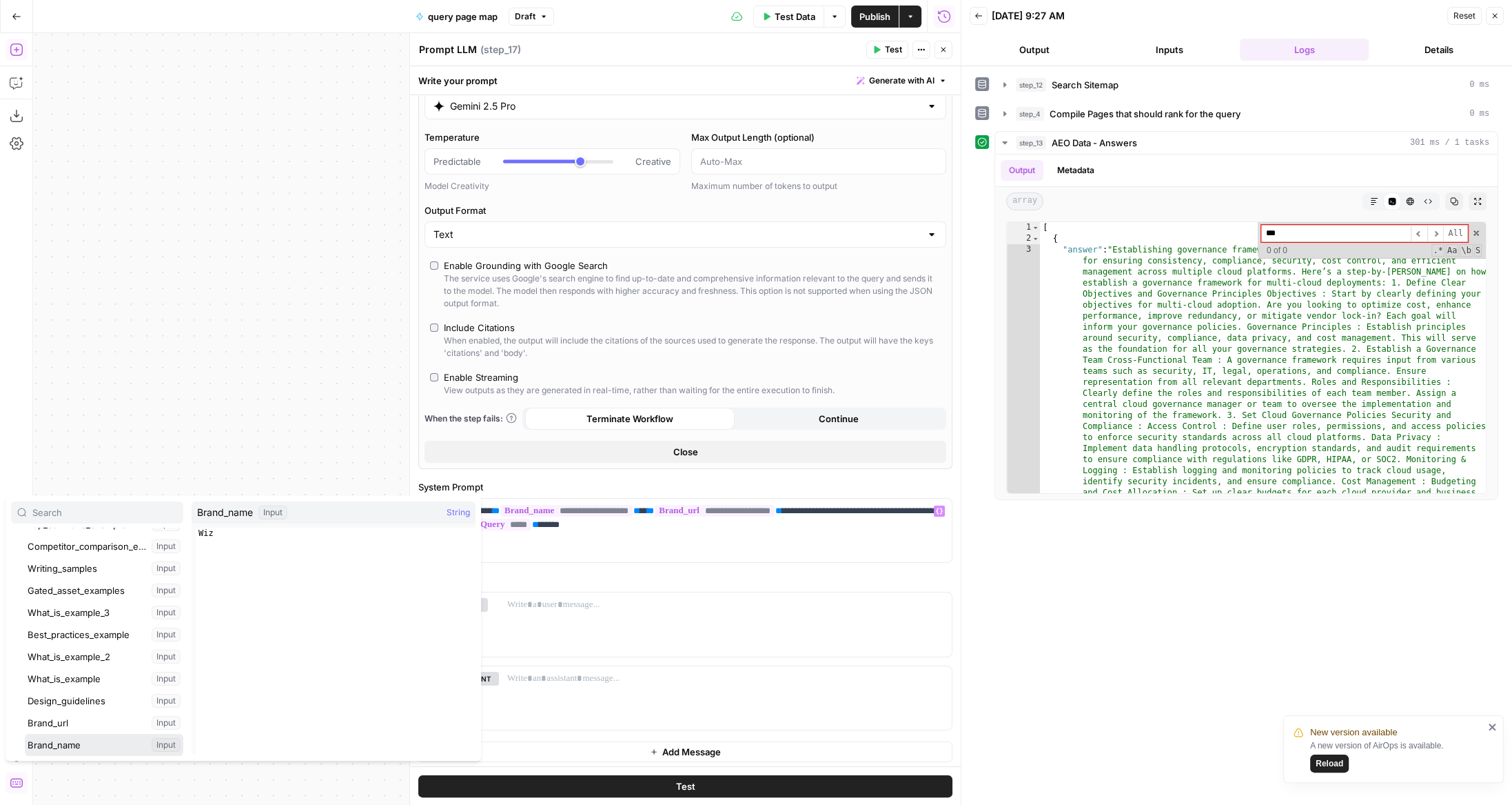
click at [25, 734] on button "Select variable Brand_name" at bounding box center [104, 745] width 158 height 22
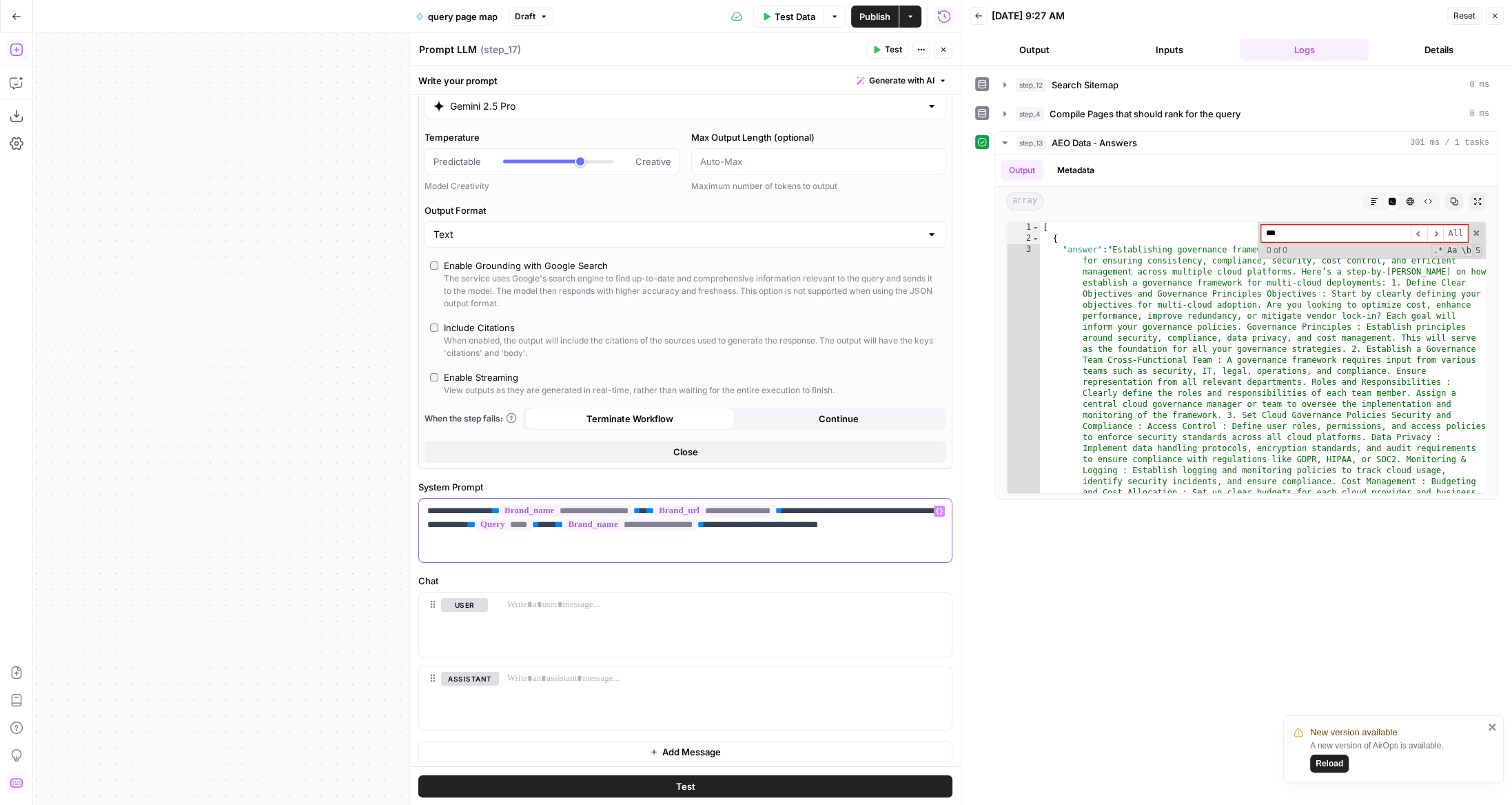
click at [731, 535] on p "**********" at bounding box center [685, 524] width 517 height 41
drag, startPoint x: 476, startPoint y: 535, endPoint x: 506, endPoint y: 535, distance: 30.0
click at [506, 535] on p "**********" at bounding box center [685, 524] width 517 height 41
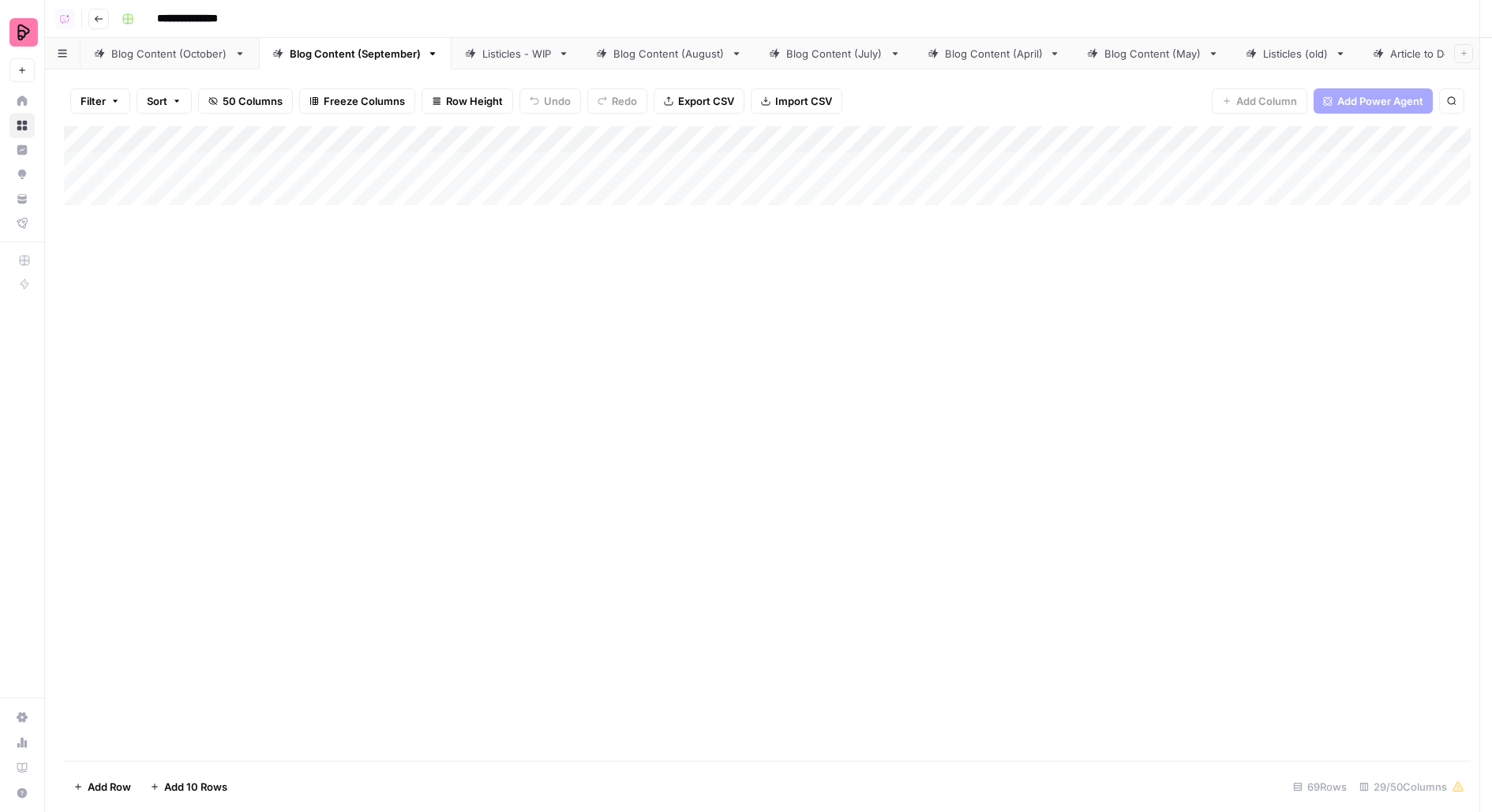
scroll to position [0, 2652]
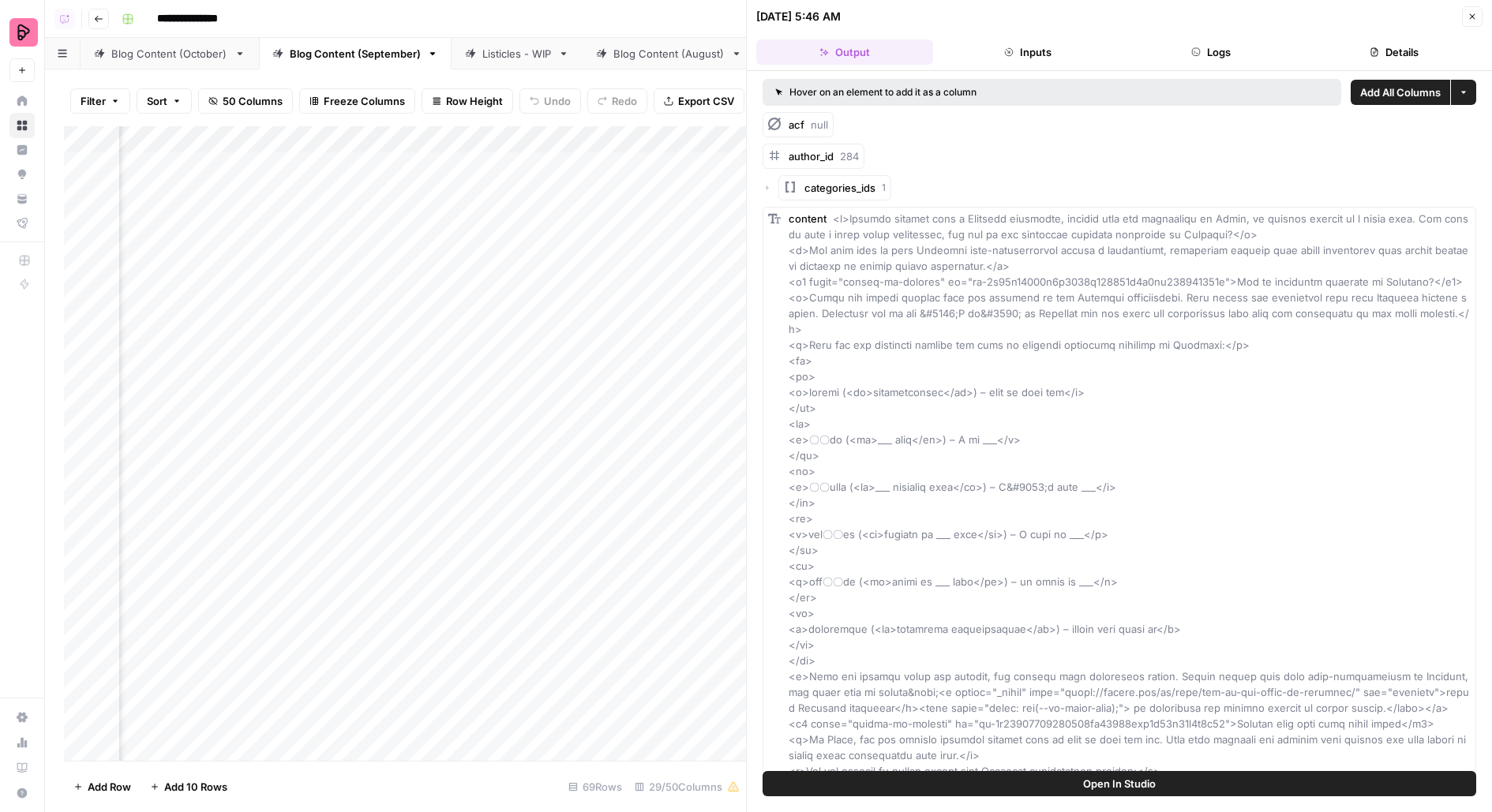
click at [493, 191] on div "Add Column" at bounding box center [405, 444] width 682 height 635
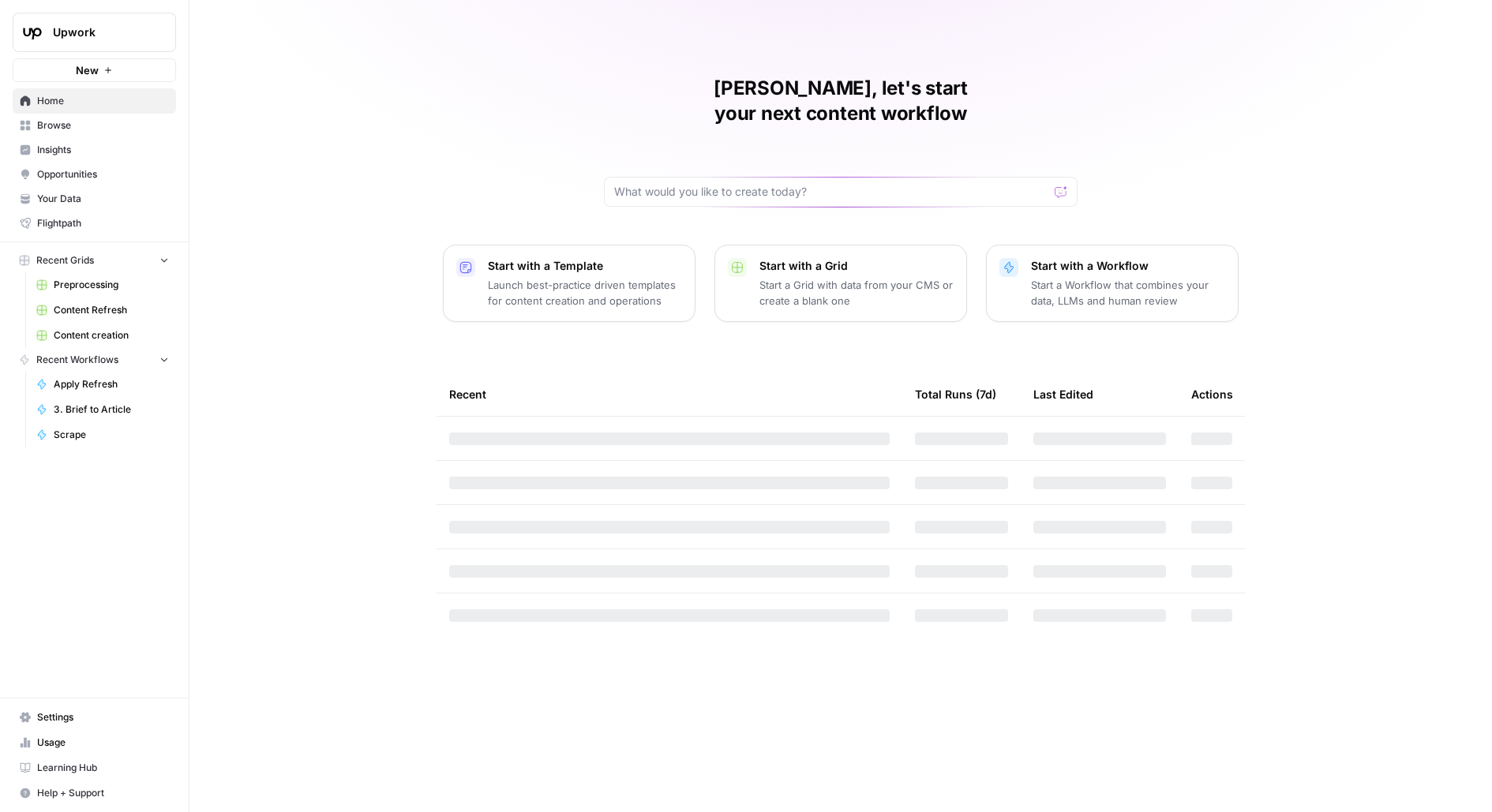
click at [72, 40] on button "Upwork" at bounding box center [94, 32] width 164 height 40
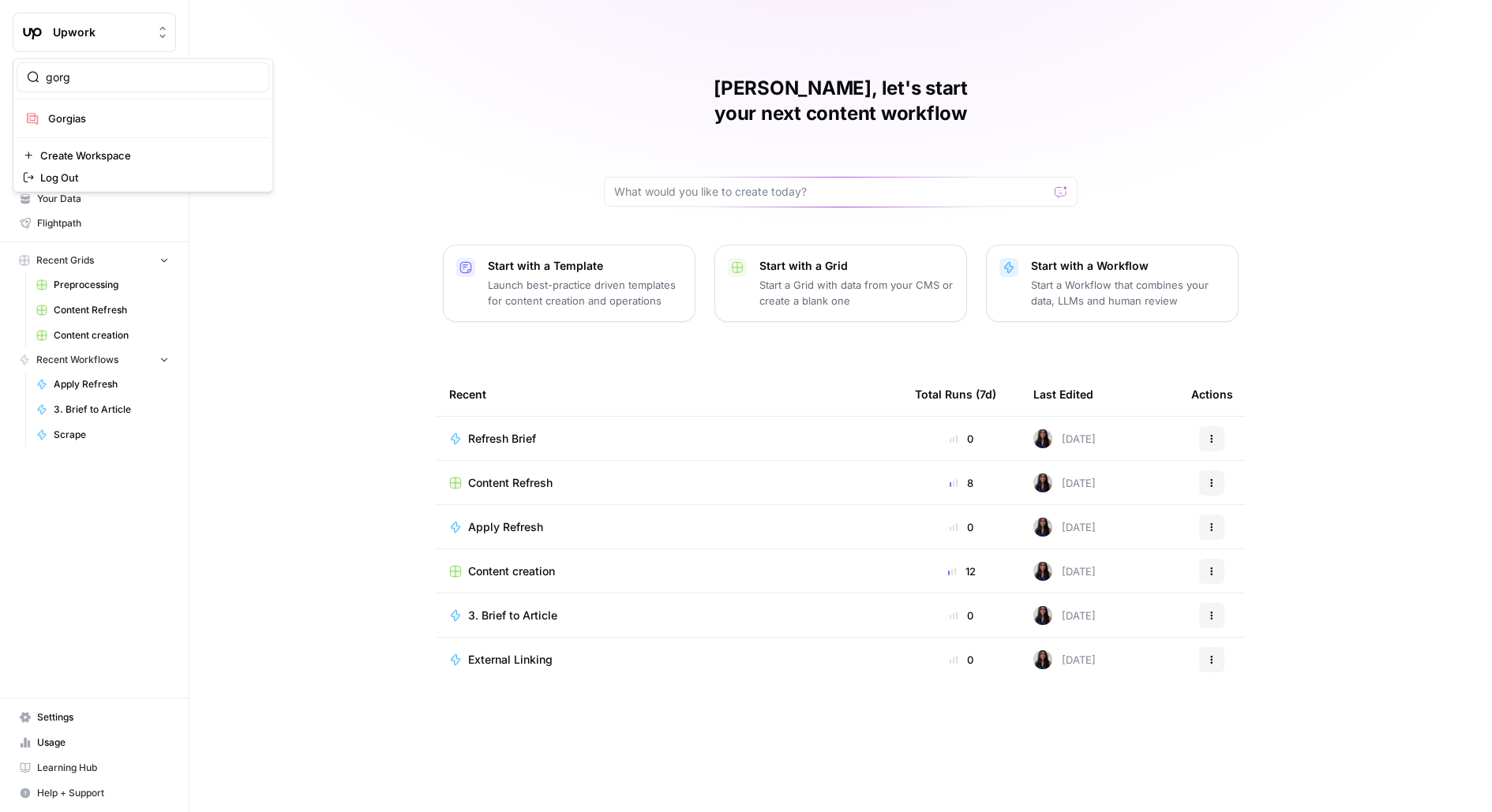
type input "gorg"
click button "Gorgias" at bounding box center [143, 118] width 253 height 25
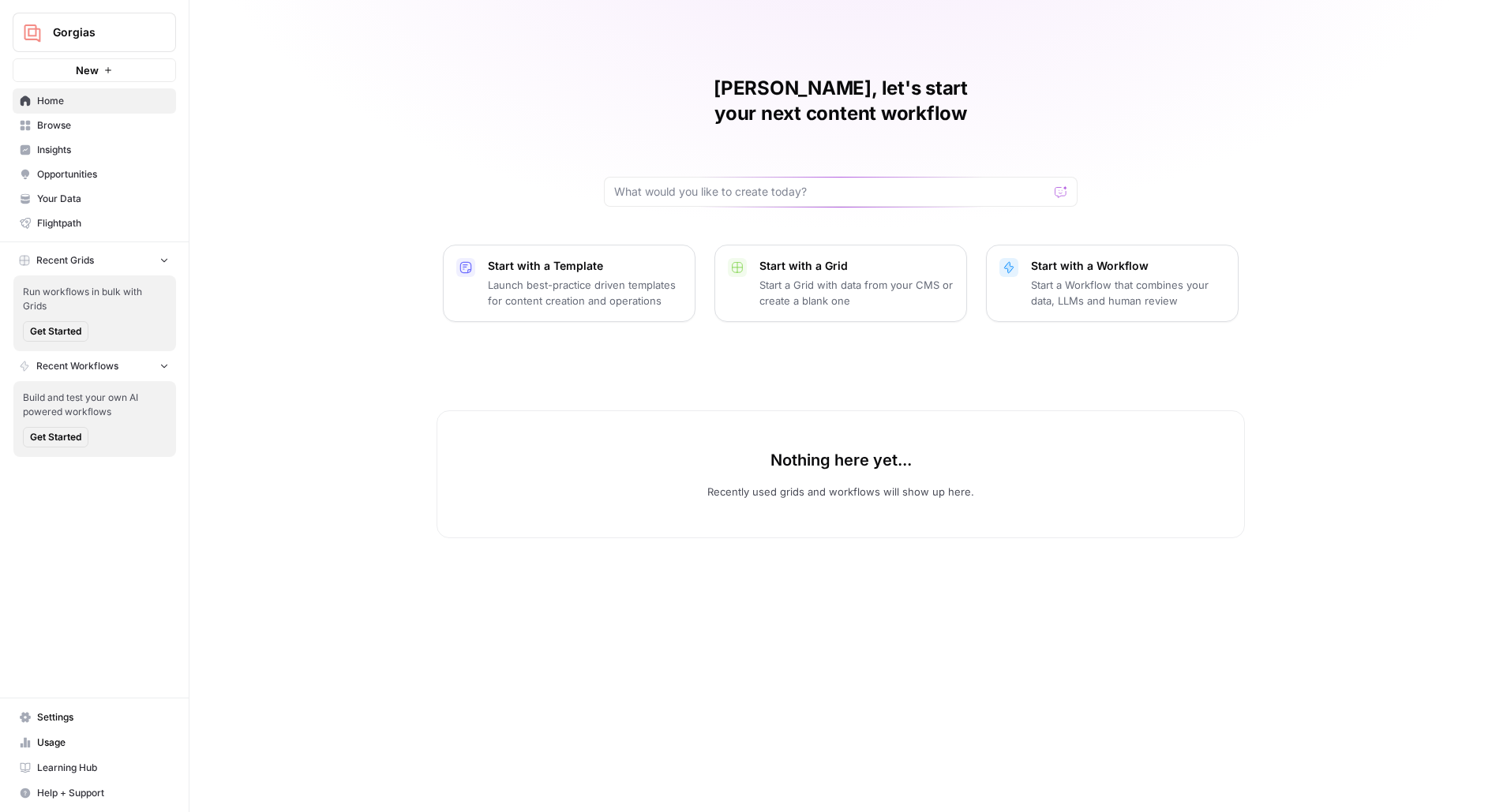
click at [68, 718] on span "Settings" at bounding box center [103, 718] width 132 height 14
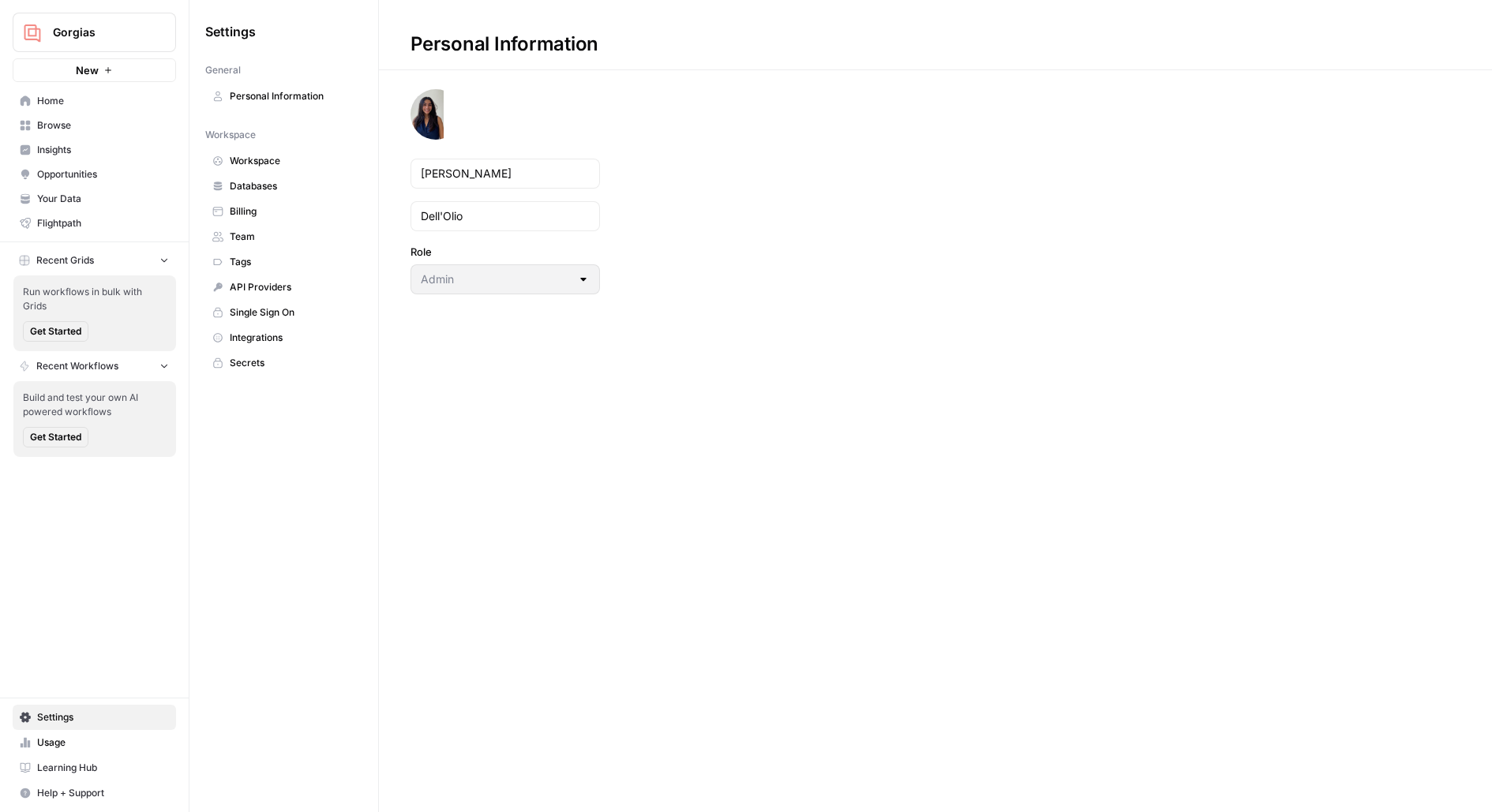
click at [266, 341] on link "Integrations" at bounding box center [283, 338] width 157 height 25
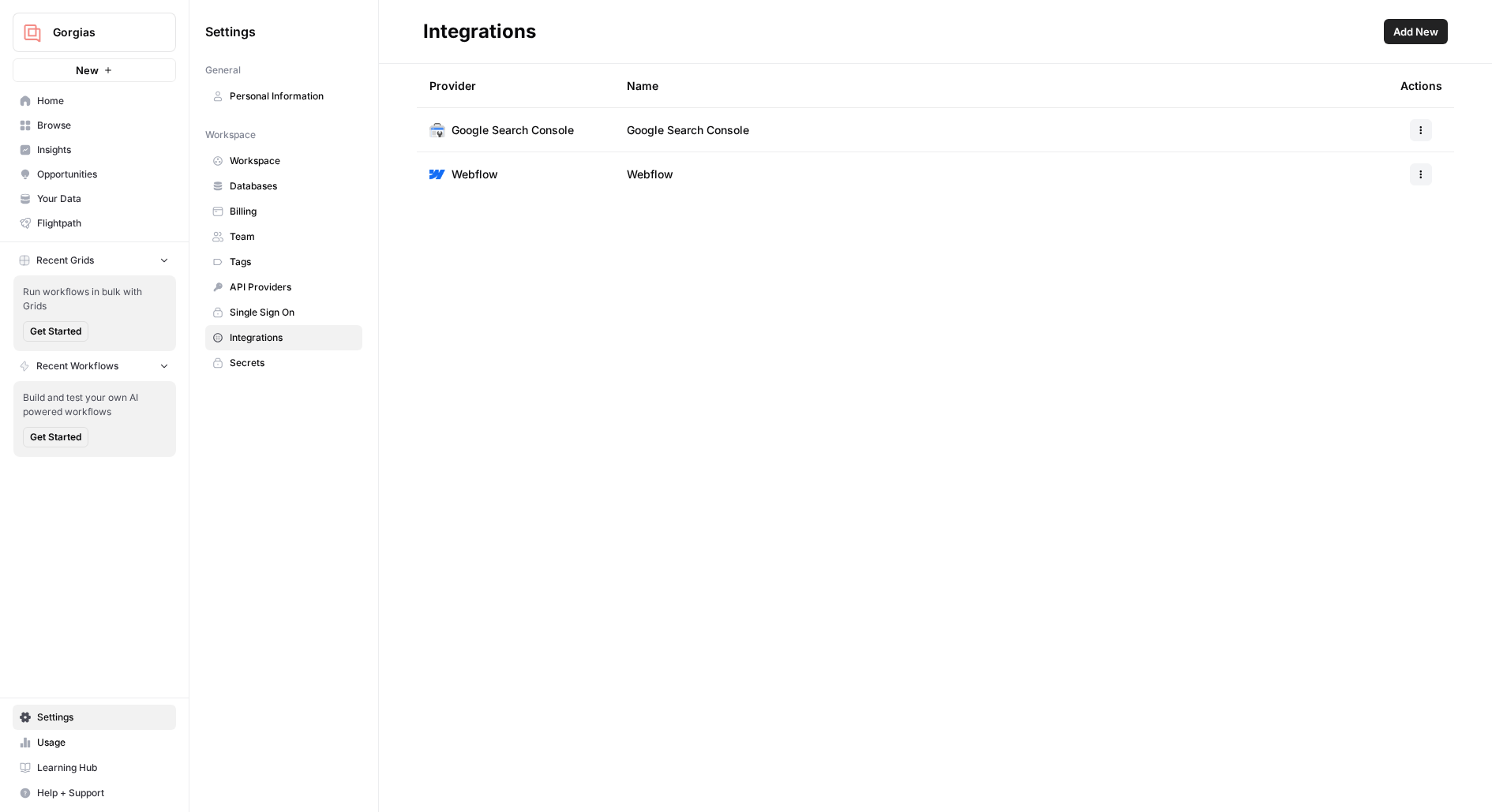
click at [260, 175] on link "Databases" at bounding box center [283, 186] width 157 height 25
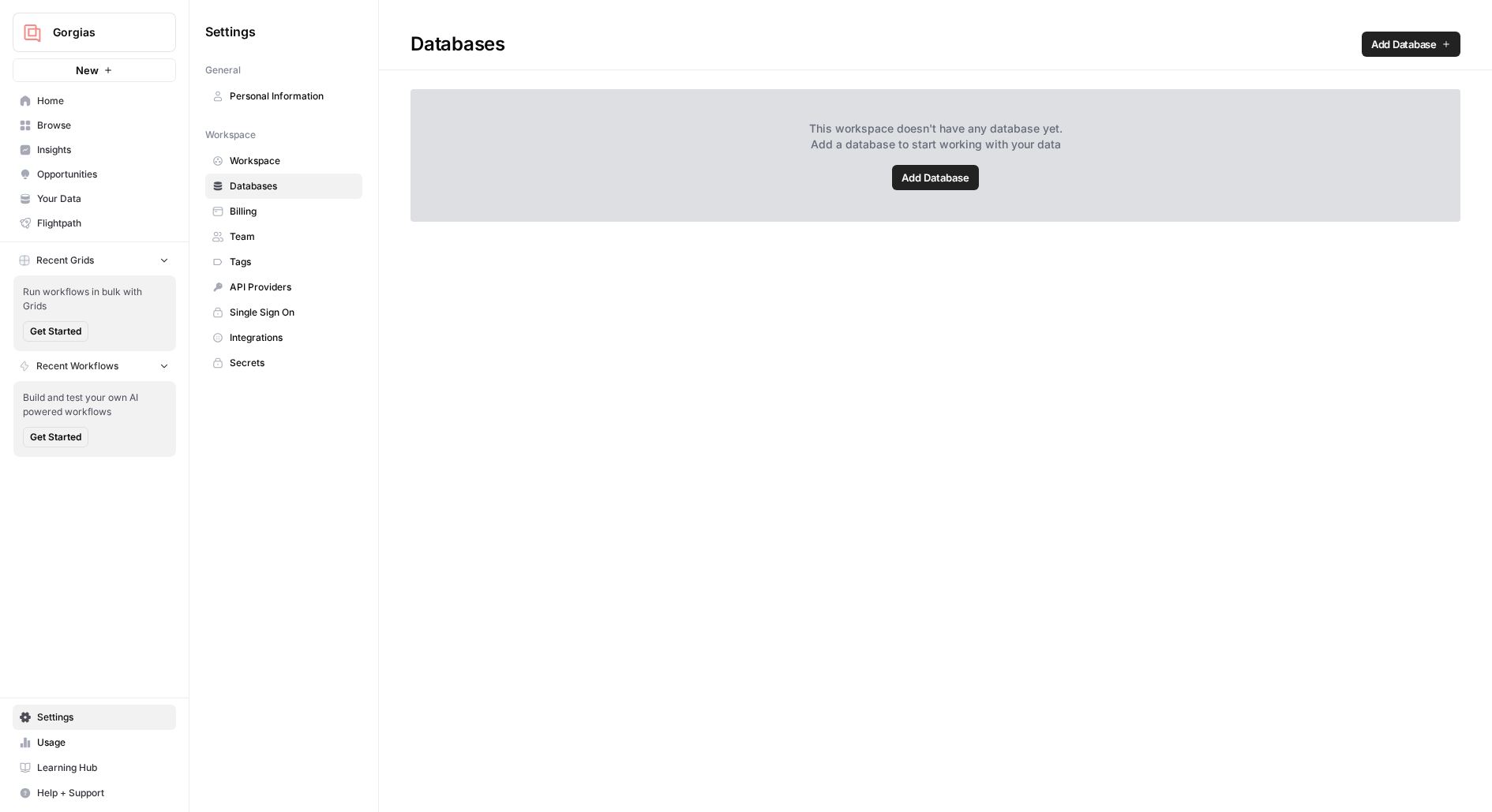
click at [959, 173] on span "Add Database" at bounding box center [935, 177] width 68 height 16
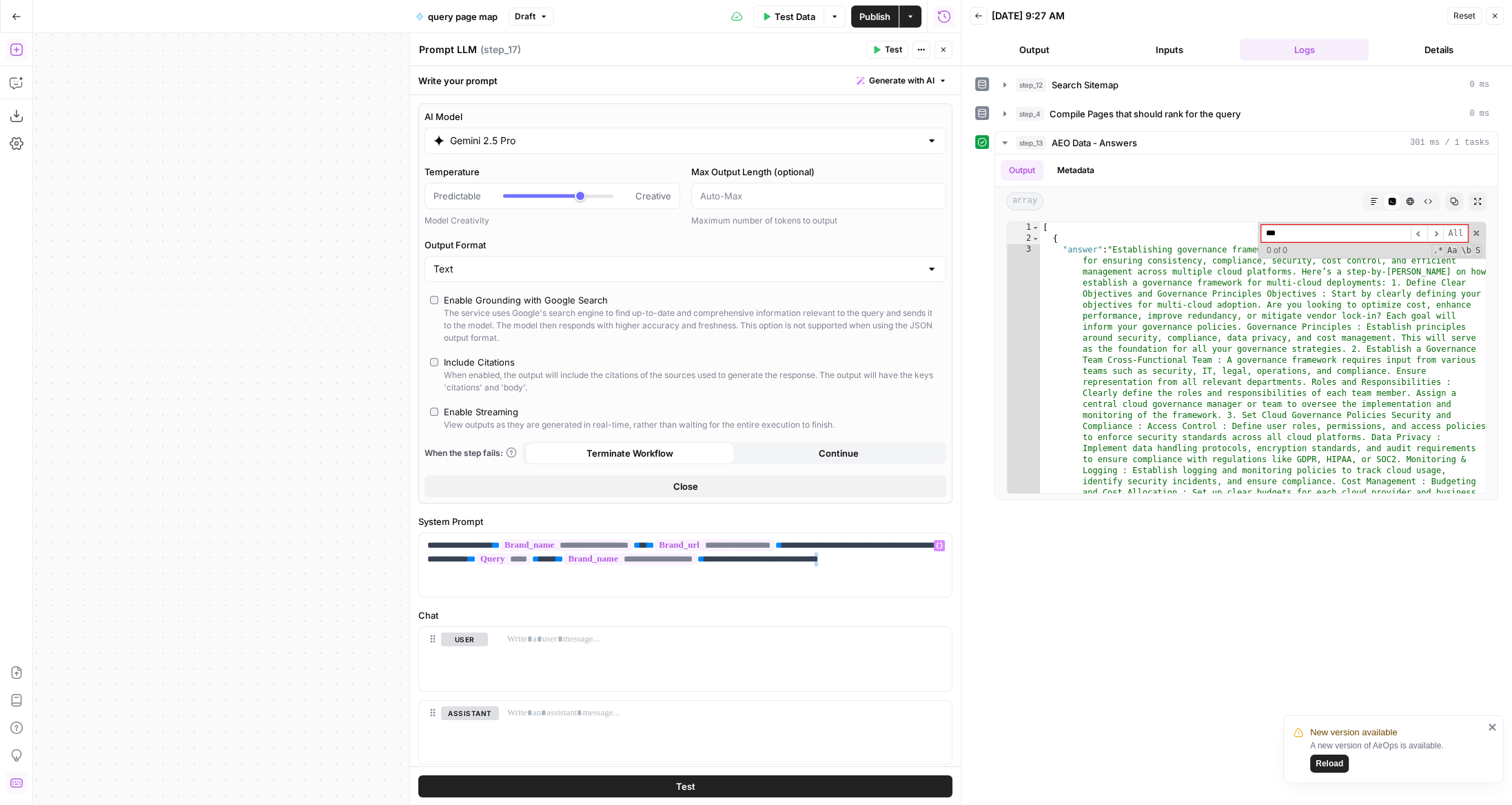
scroll to position [35, 0]
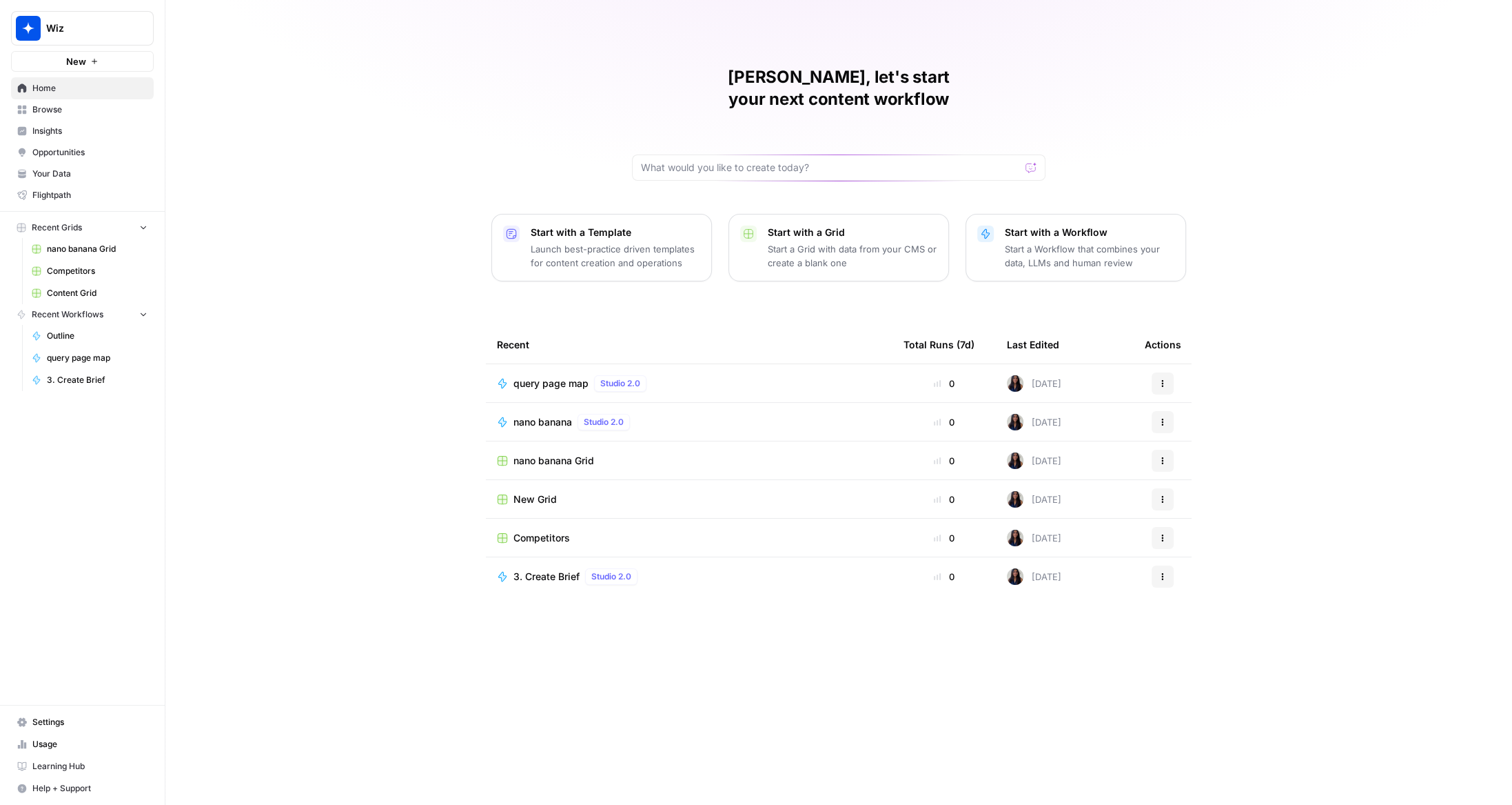
click at [137, 20] on button "Wiz" at bounding box center [82, 28] width 143 height 35
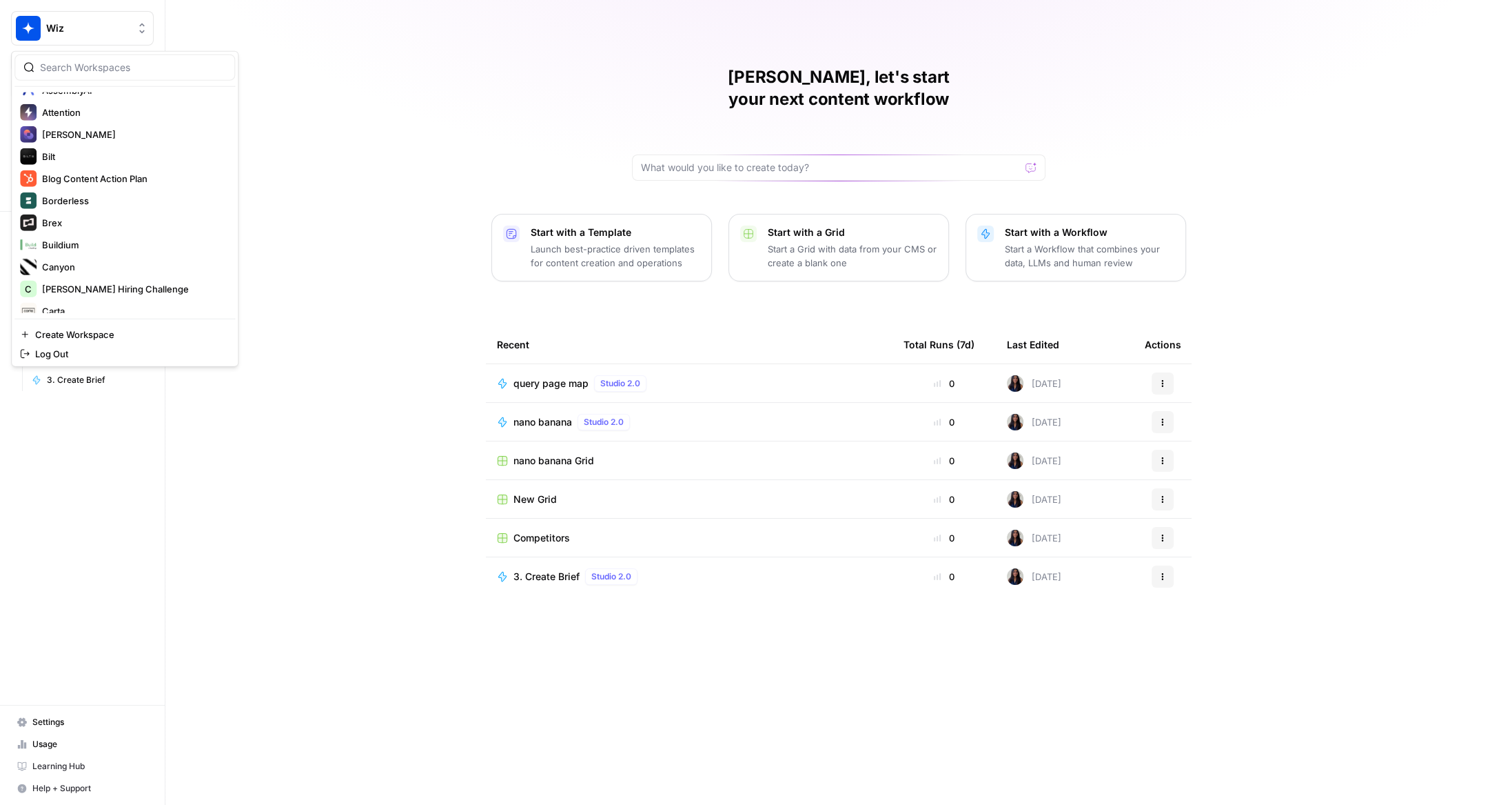
scroll to position [504, 0]
click at [75, 61] on input "search" at bounding box center [133, 67] width 186 height 14
click at [162, 71] on input "search" at bounding box center [133, 67] width 186 height 14
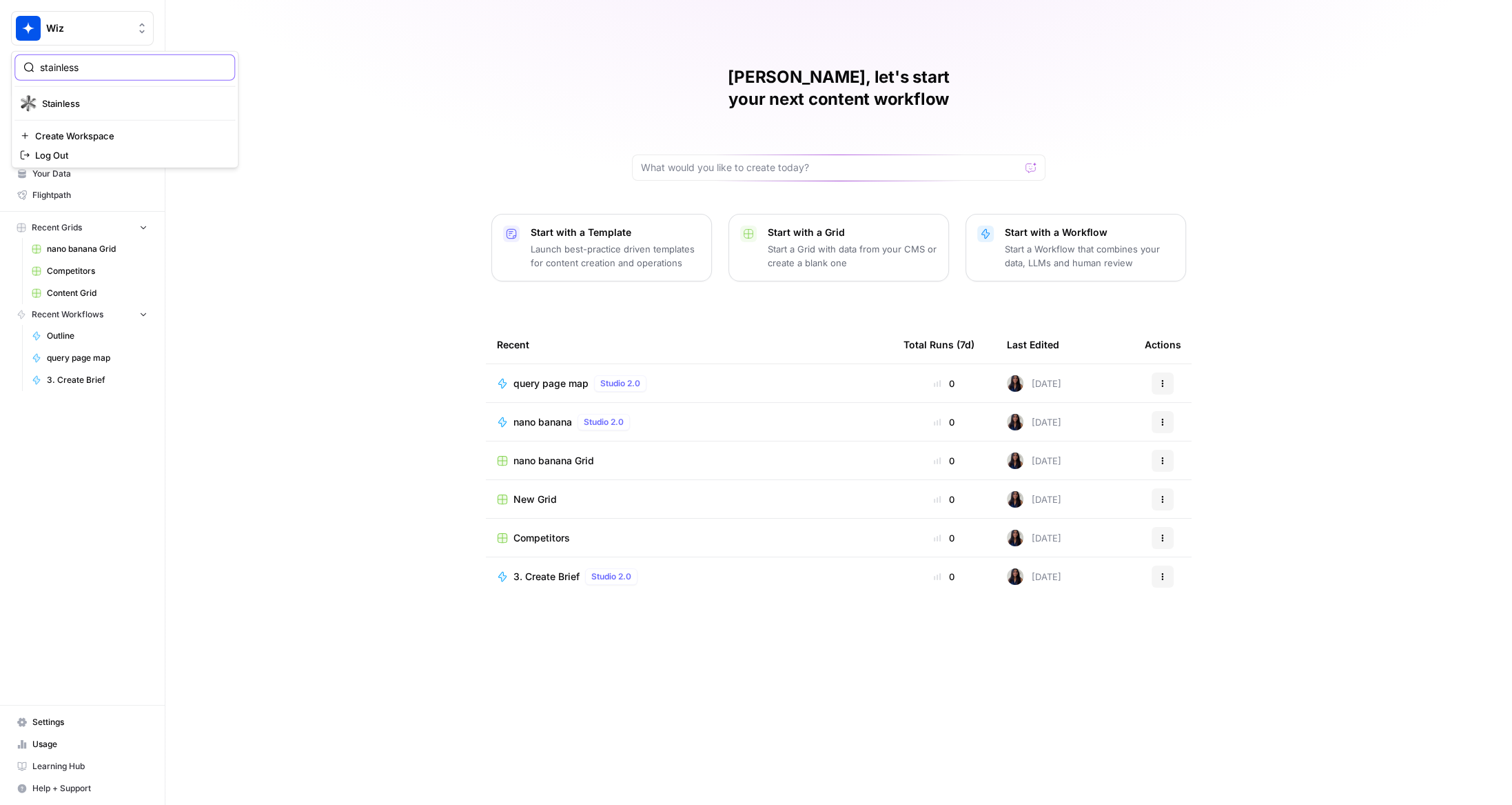
scroll to position [0, 0]
type input "stainless"
click button "Stainless" at bounding box center [125, 103] width 221 height 22
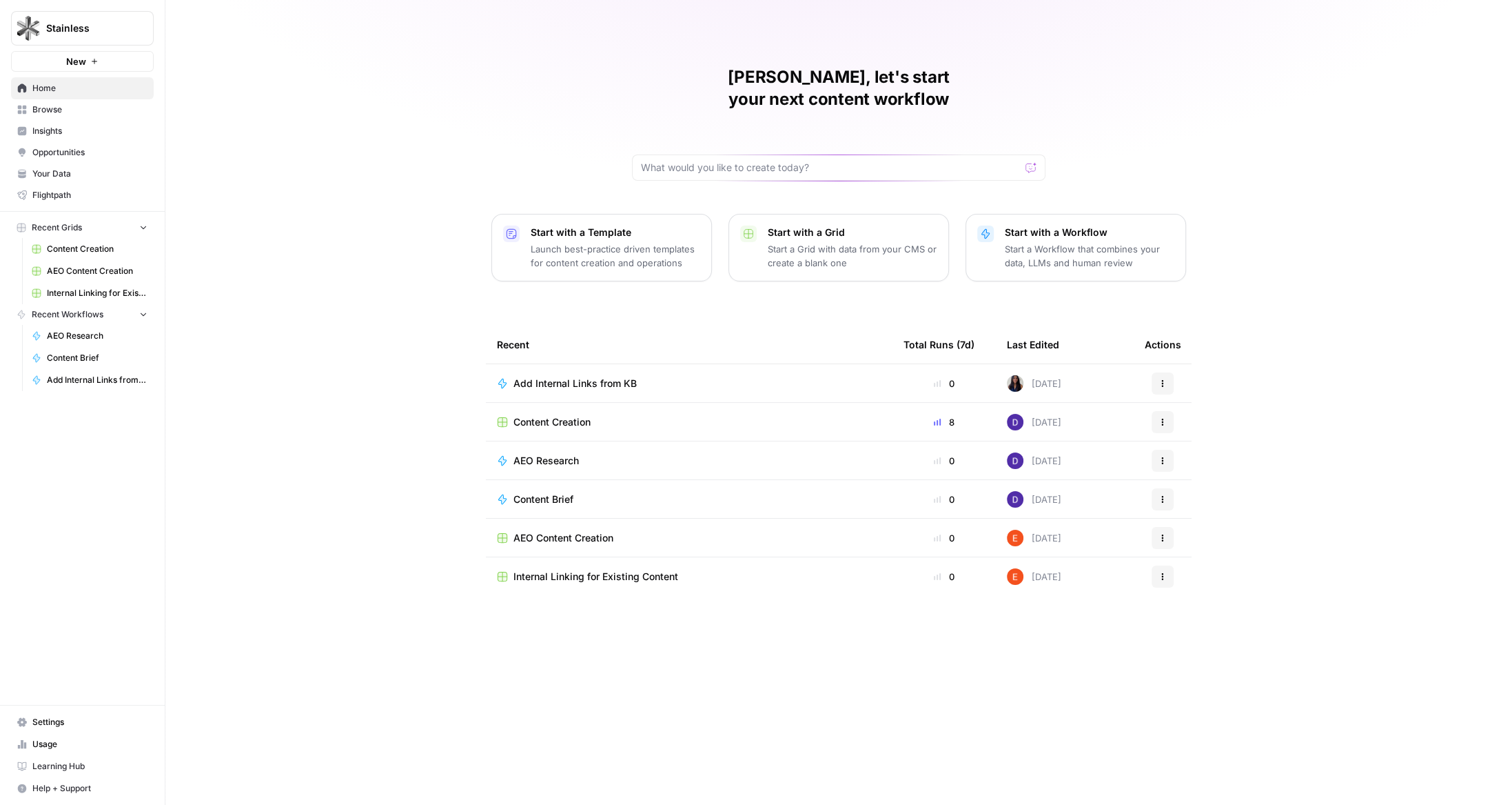
click at [124, 38] on button "Stainless" at bounding box center [82, 28] width 143 height 35
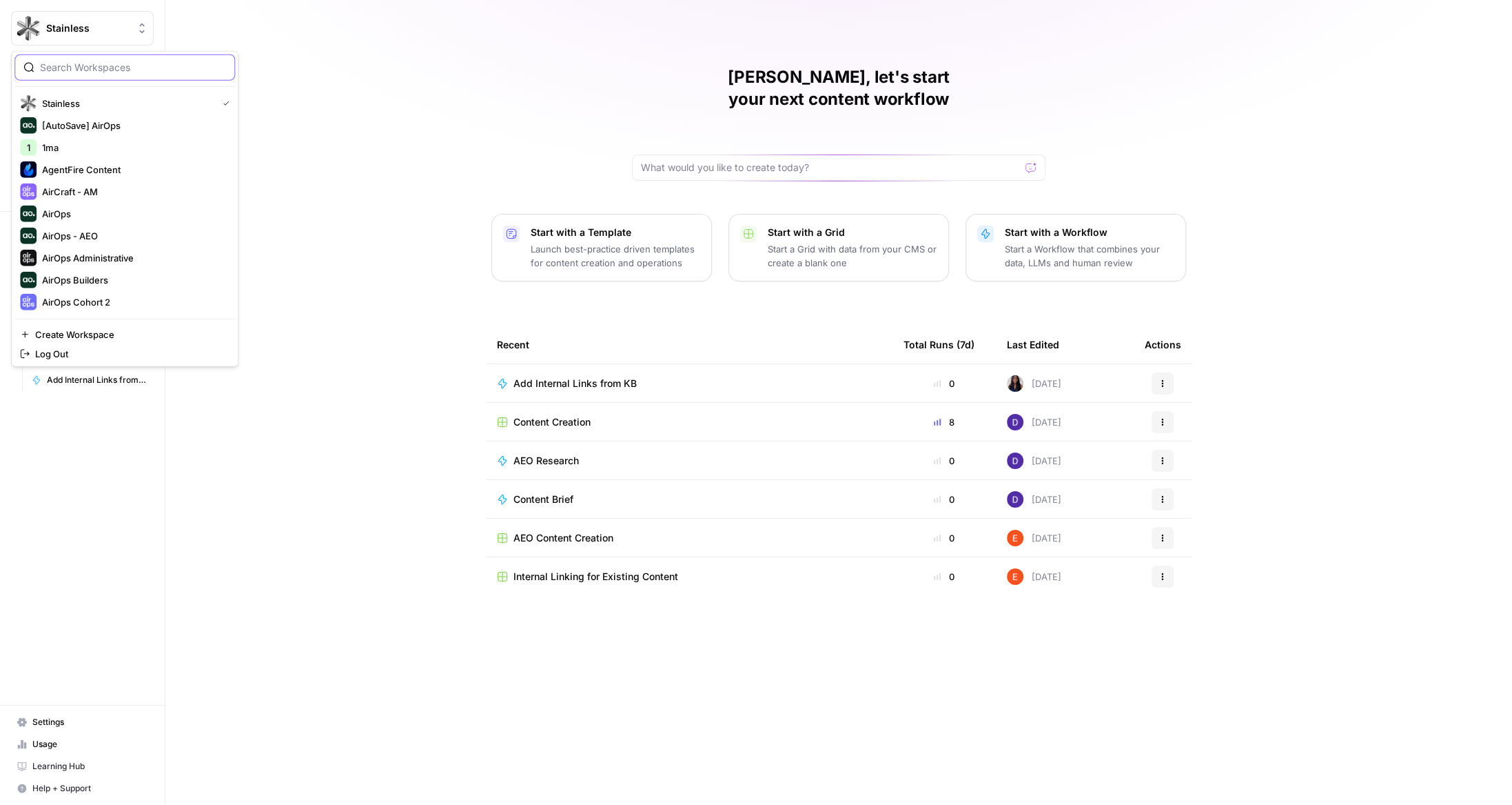
click at [224, 66] on input "search" at bounding box center [133, 67] width 186 height 14
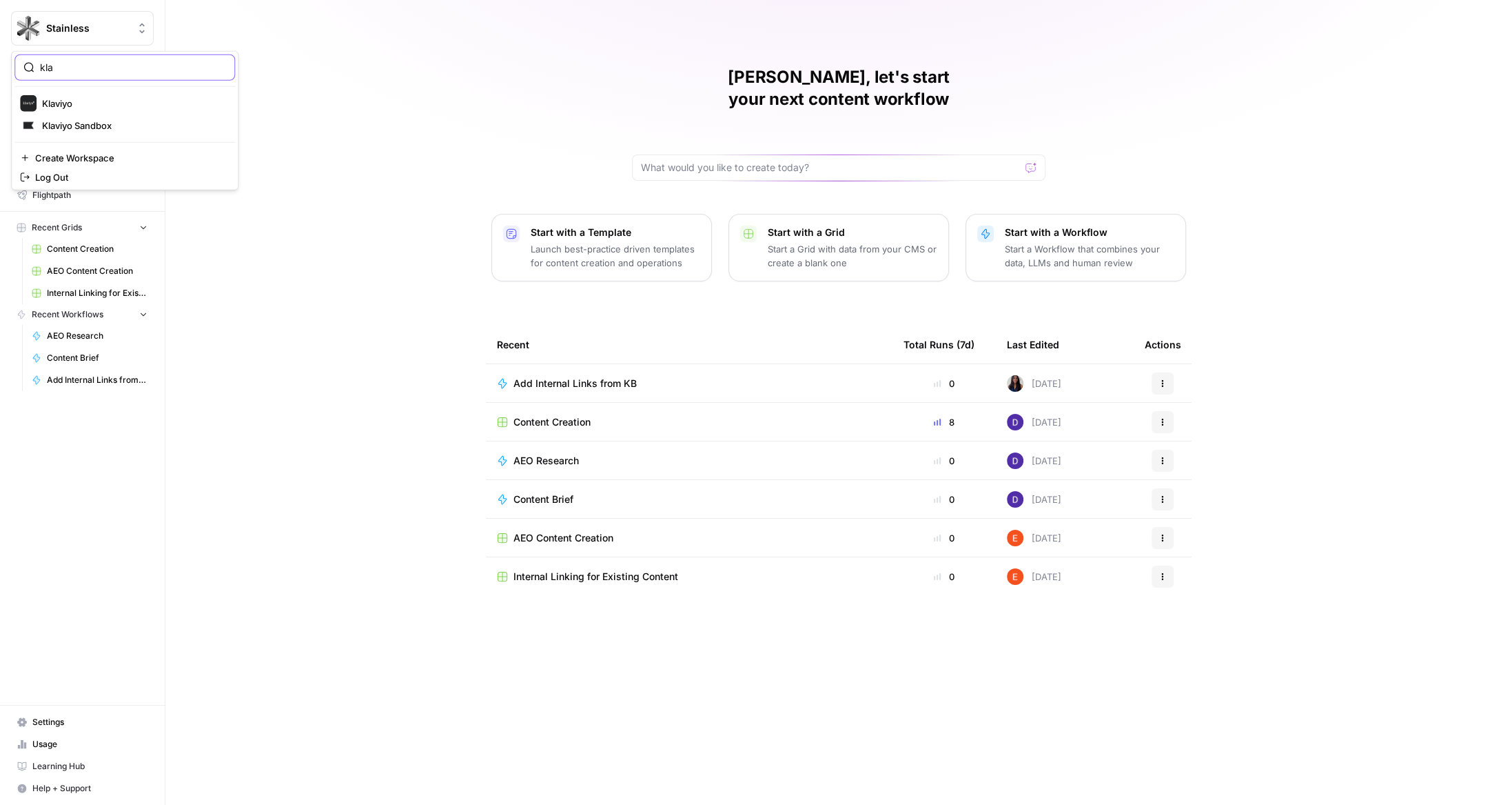
type input "kla"
click button "Klaviyo" at bounding box center [125, 103] width 221 height 22
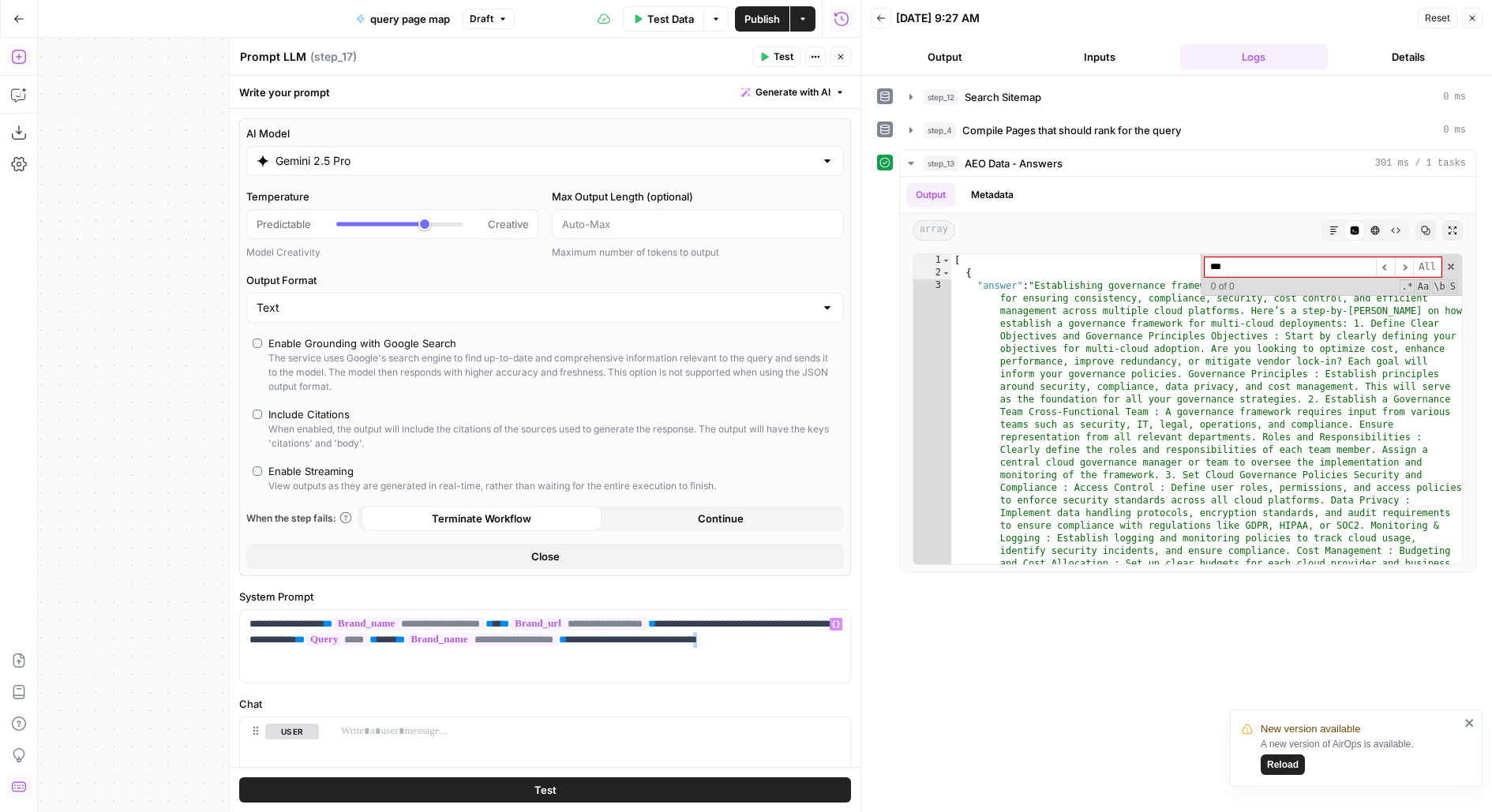
scroll to position [40, 0]
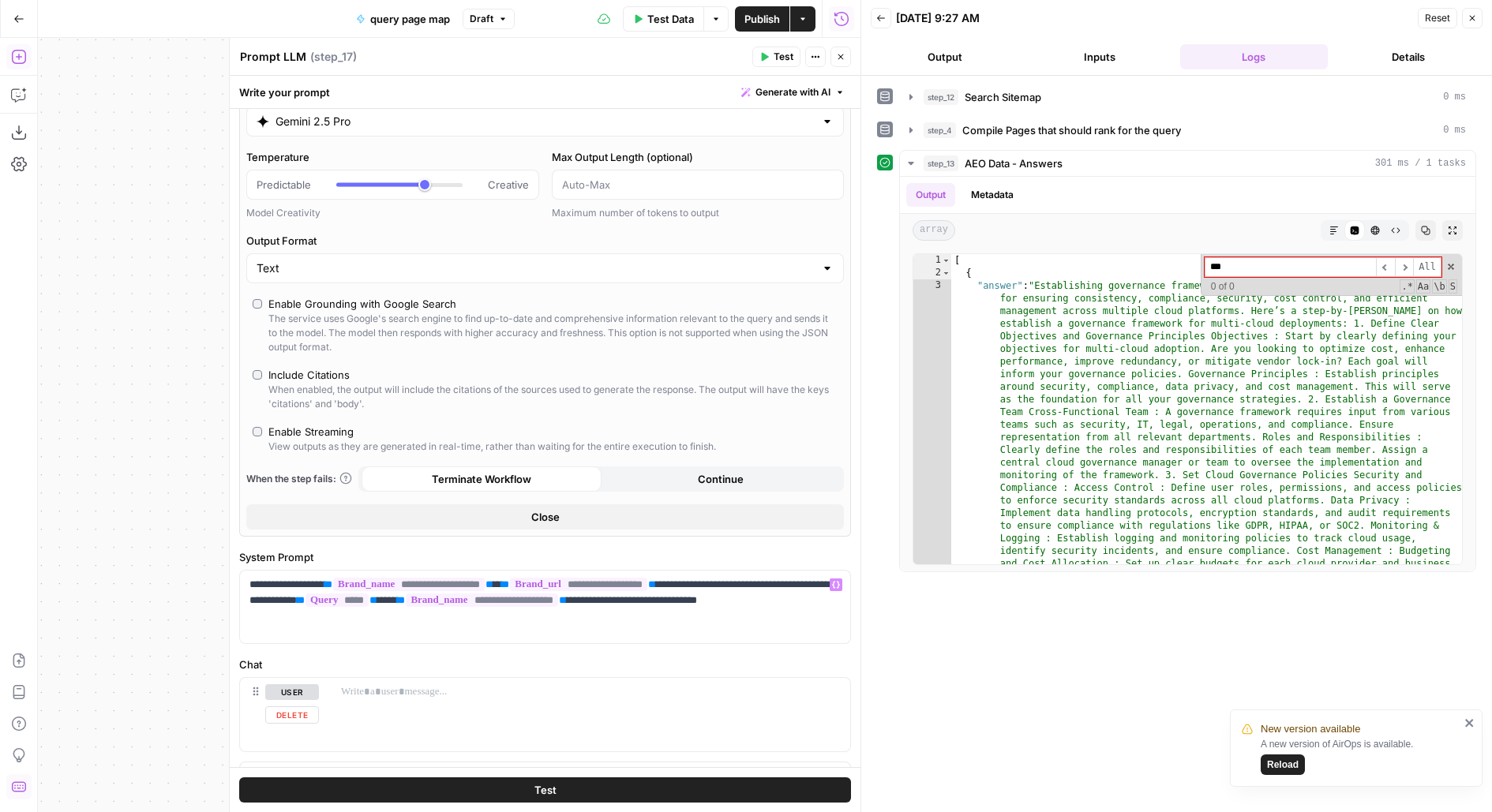
click at [372, 626] on div "**********" at bounding box center [546, 607] width 611 height 73
